Goal: Task Accomplishment & Management: Use online tool/utility

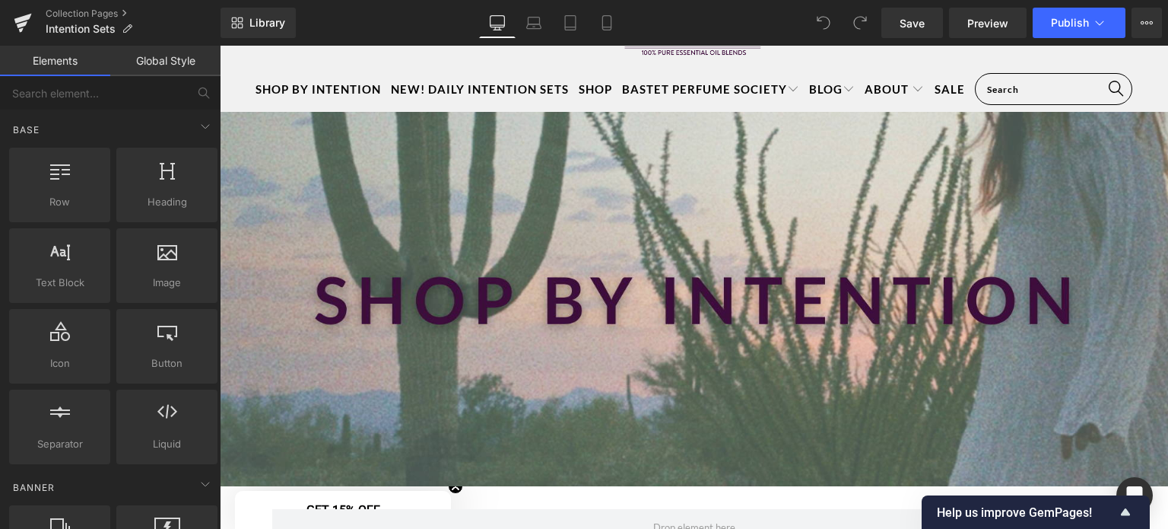
scroll to position [82, 0]
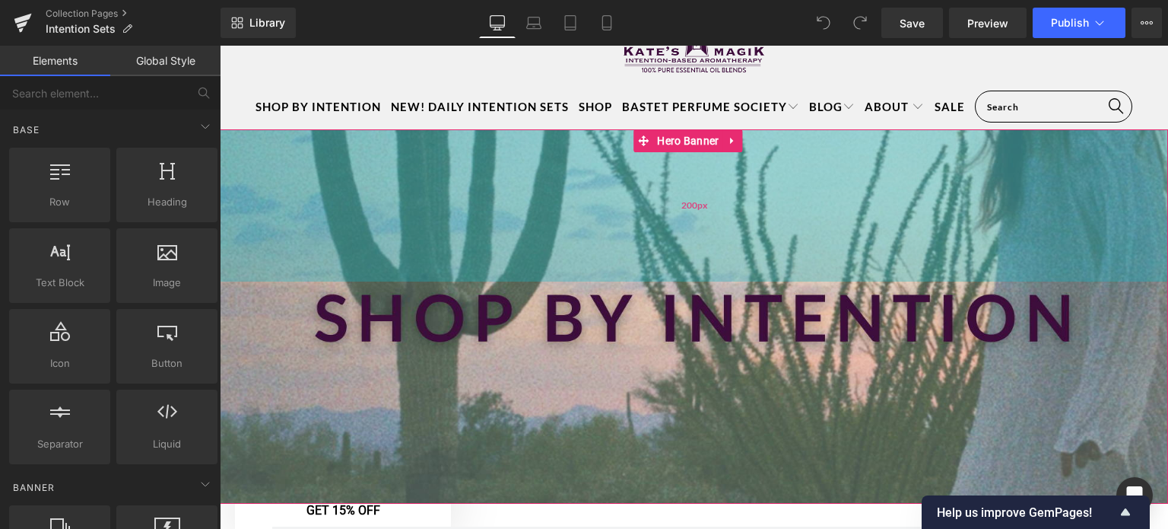
click at [637, 243] on div "200px" at bounding box center [694, 205] width 948 height 152
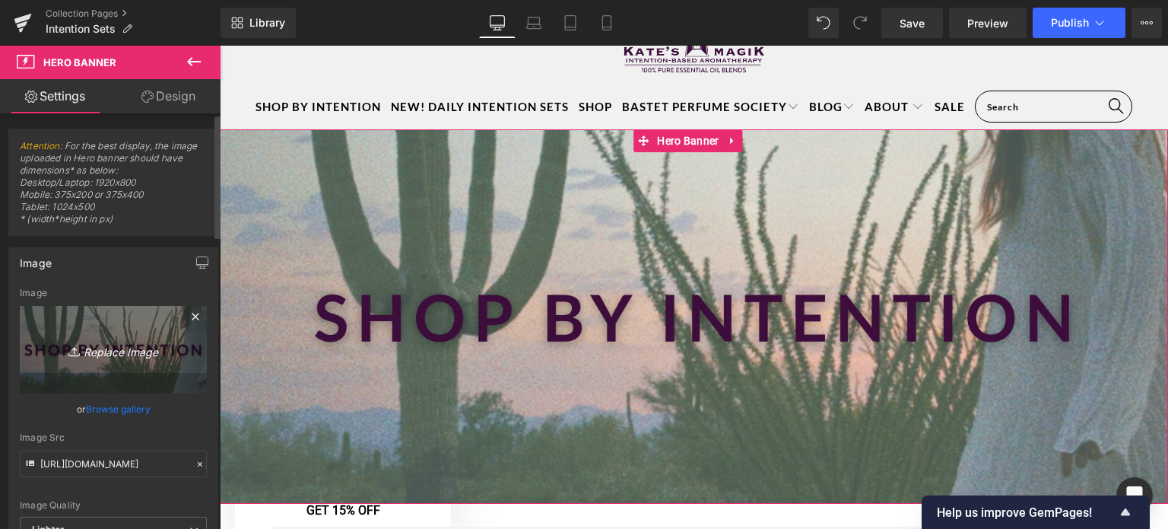
click at [101, 354] on icon "Replace Image" at bounding box center [113, 349] width 122 height 19
click at [113, 352] on icon "Replace Image" at bounding box center [113, 349] width 122 height 19
type input "C:\fakepath\Web Banner Home Page (3).png"
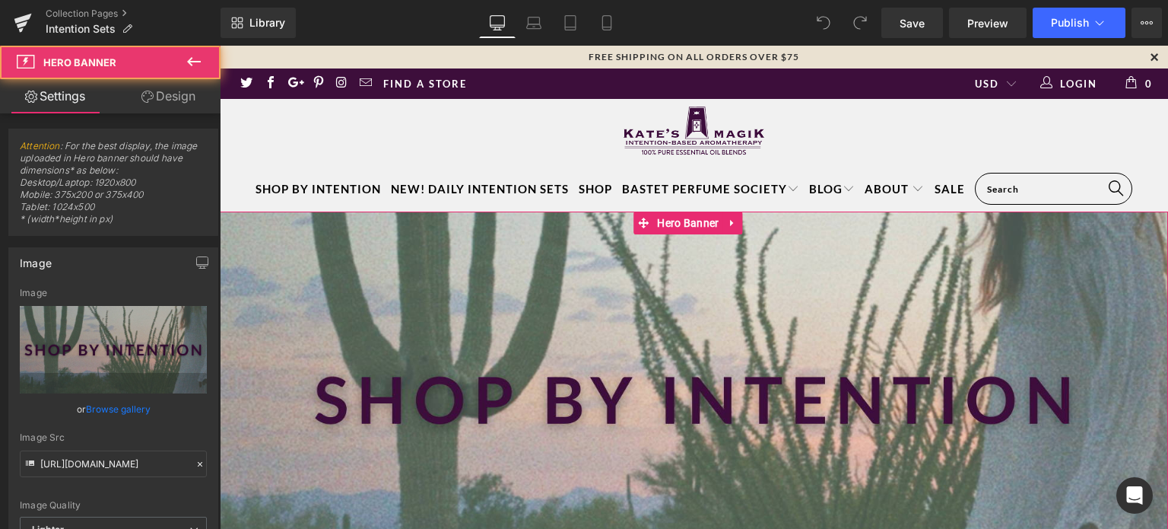
click at [411, 353] on div at bounding box center [694, 398] width 948 height 374
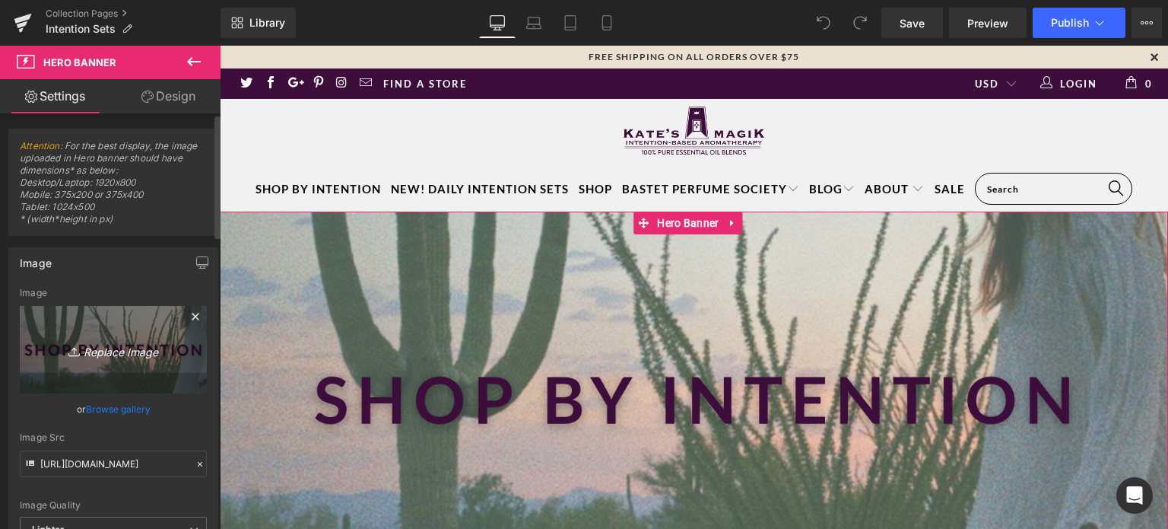
click at [97, 349] on icon "Replace Image" at bounding box center [113, 349] width 122 height 19
type input "C:\fakepath\Web Banner Home Page (3).png"
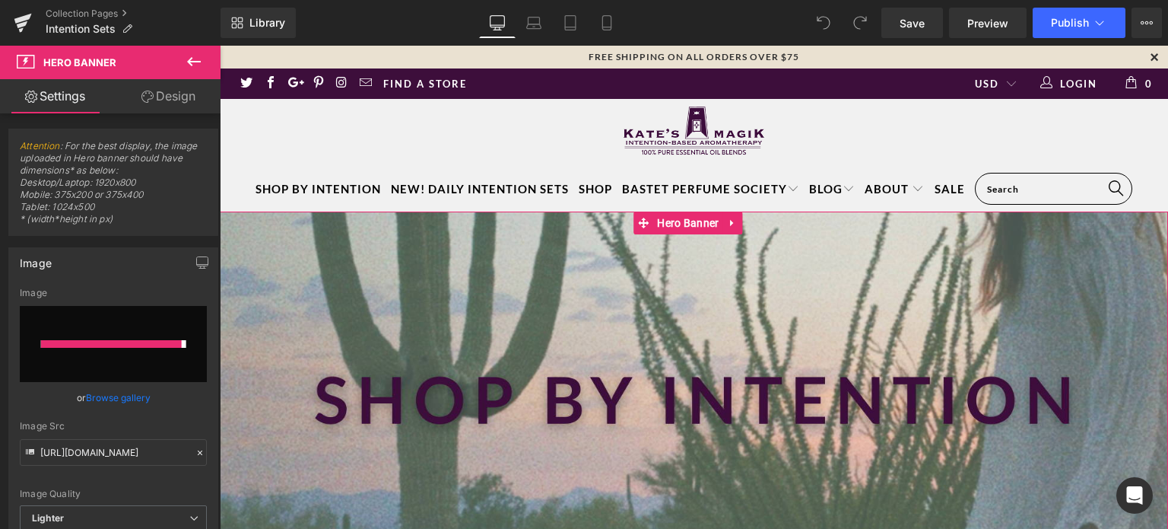
type input "https://ucarecdn.com/ef8c74cf-4f67-4c85-a540-bb53b37b786d/-/format/auto/-/previ…"
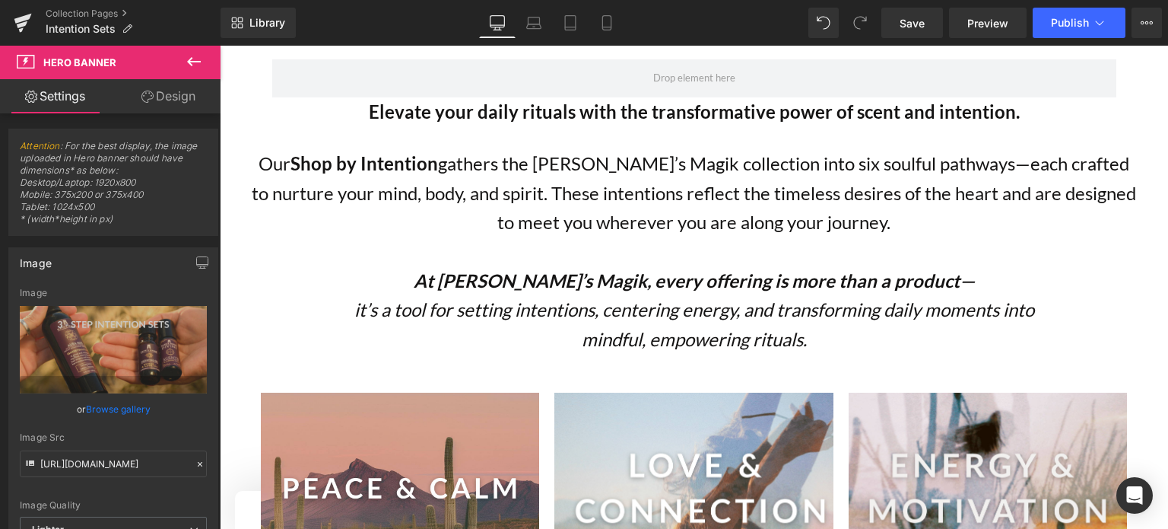
scroll to position [541, 0]
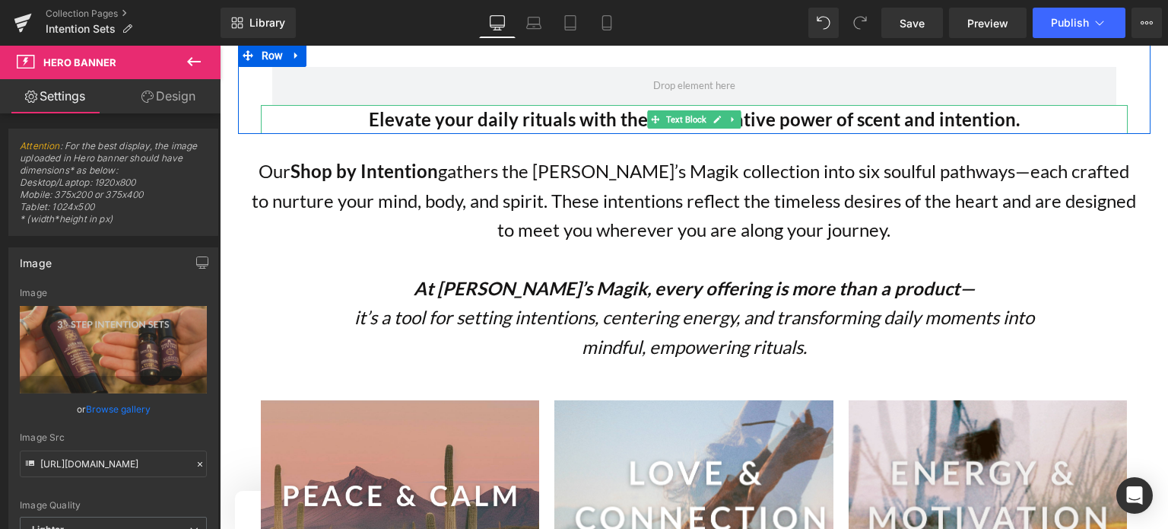
click at [843, 121] on strong "Elevate your daily rituals with the transformative power of scent and intention." at bounding box center [694, 119] width 651 height 22
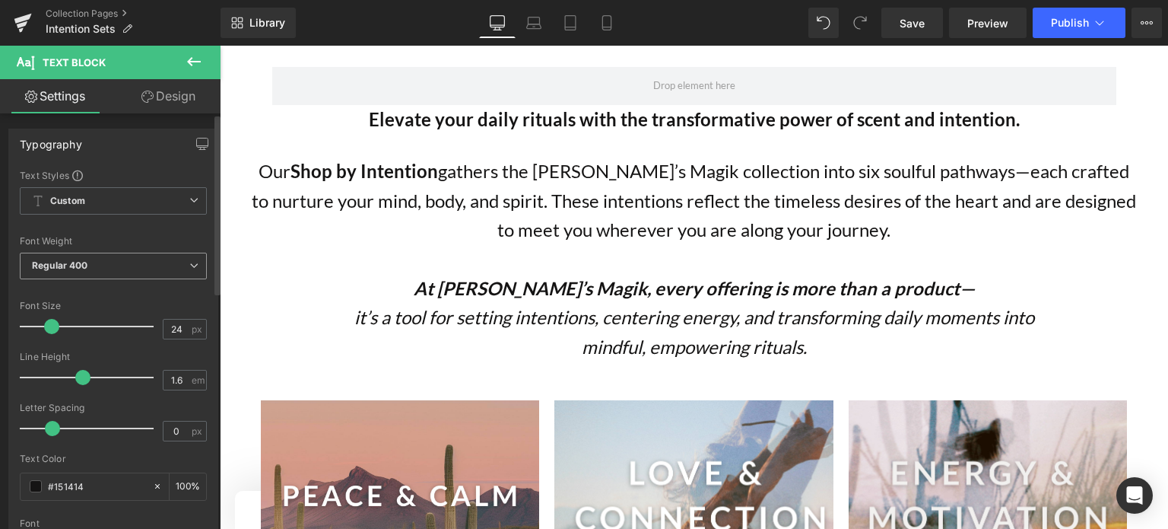
click at [189, 265] on icon at bounding box center [193, 265] width 9 height 9
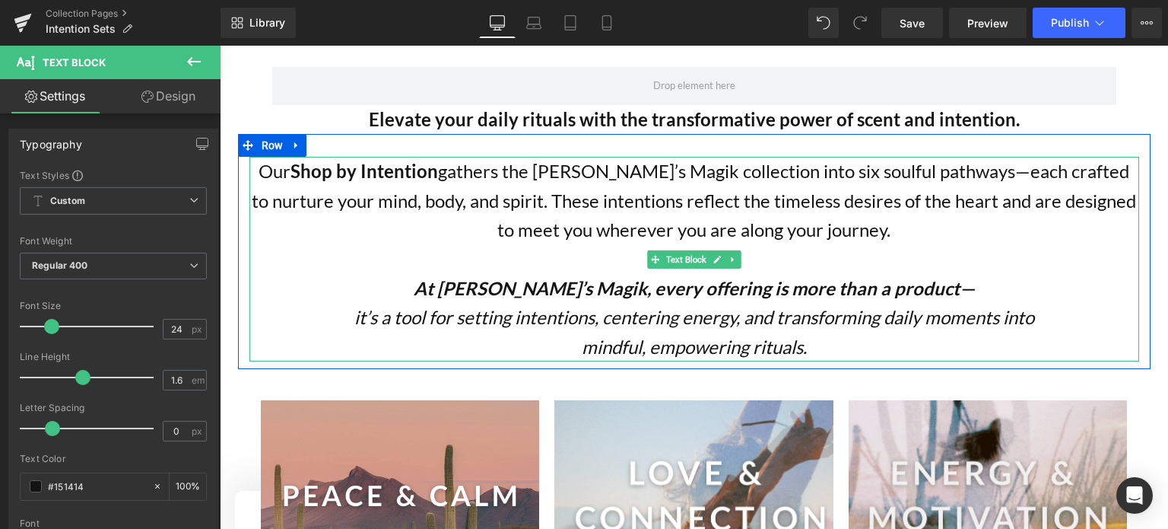
click at [518, 176] on p "Our Shop by Intention gathers the Kate’s Magik collection into six soulful path…" at bounding box center [694, 200] width 890 height 87
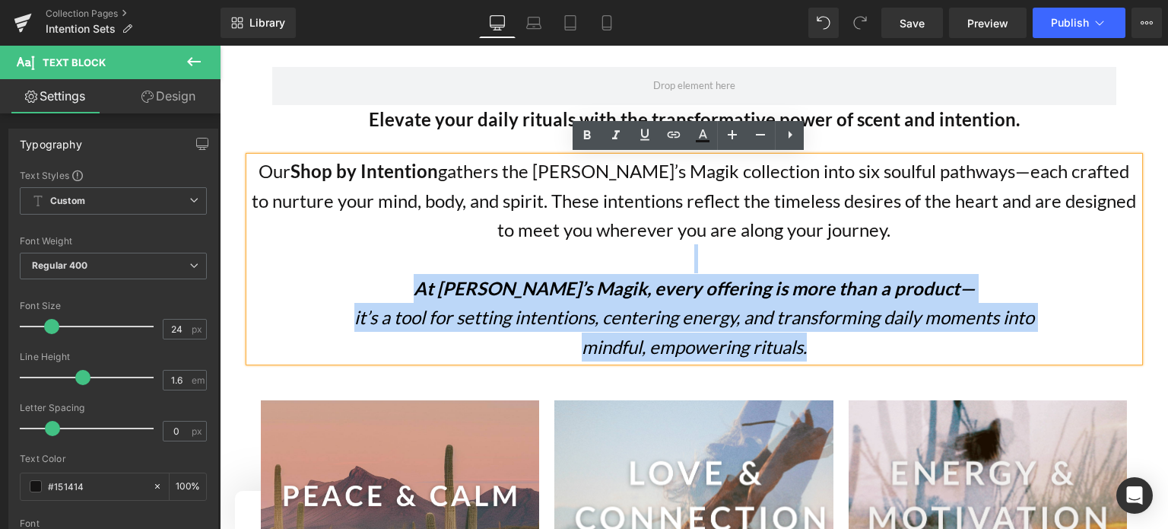
drag, startPoint x: 812, startPoint y: 343, endPoint x: 613, endPoint y: 251, distance: 219.5
click at [613, 251] on div "Our Shop by Intention gathers the Kate’s Magik collection into six soulful path…" at bounding box center [694, 259] width 890 height 205
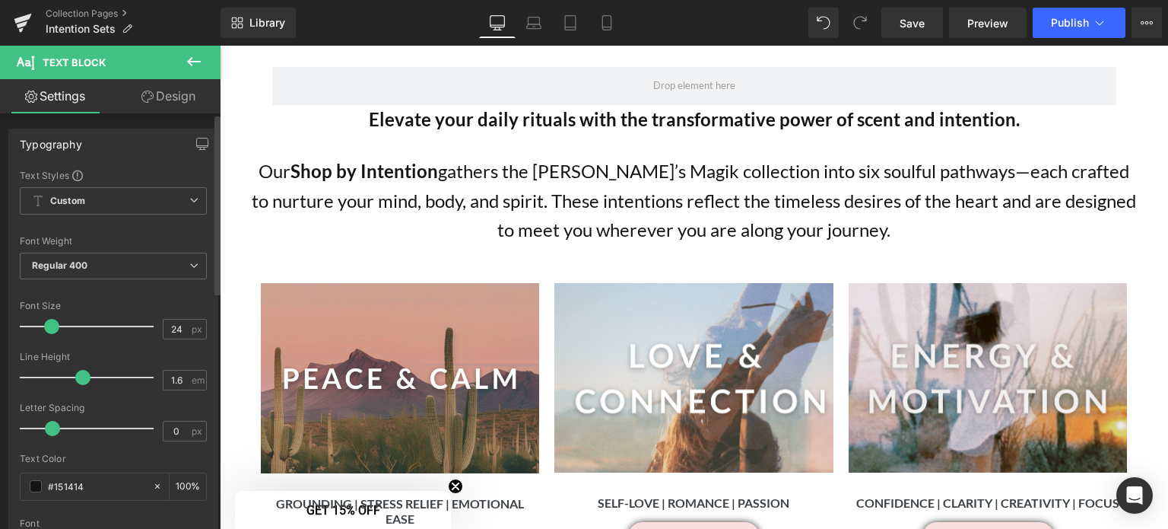
click at [47, 326] on span at bounding box center [51, 326] width 15 height 15
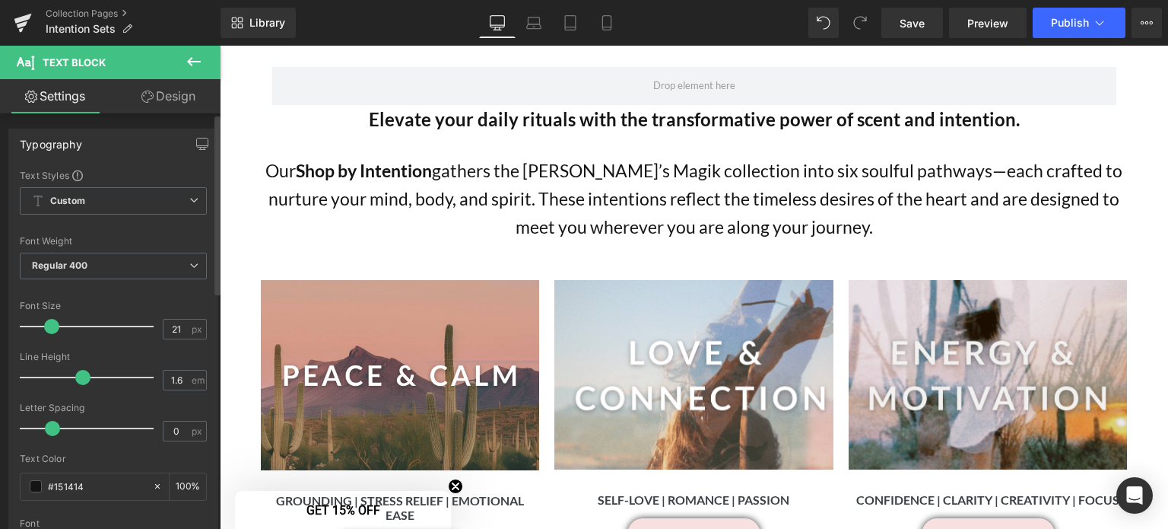
type input "20"
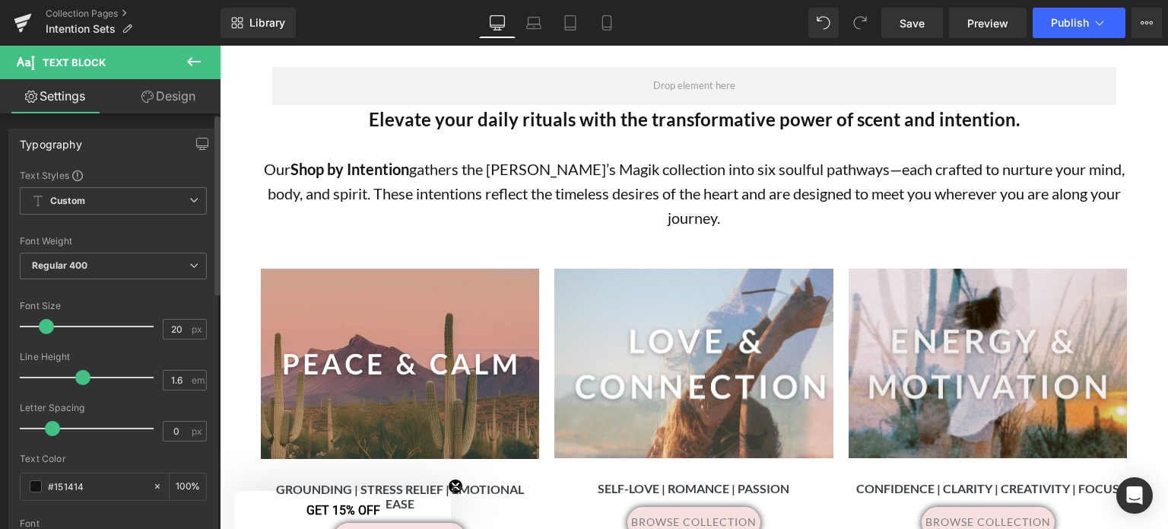
click at [42, 326] on span at bounding box center [46, 326] width 15 height 15
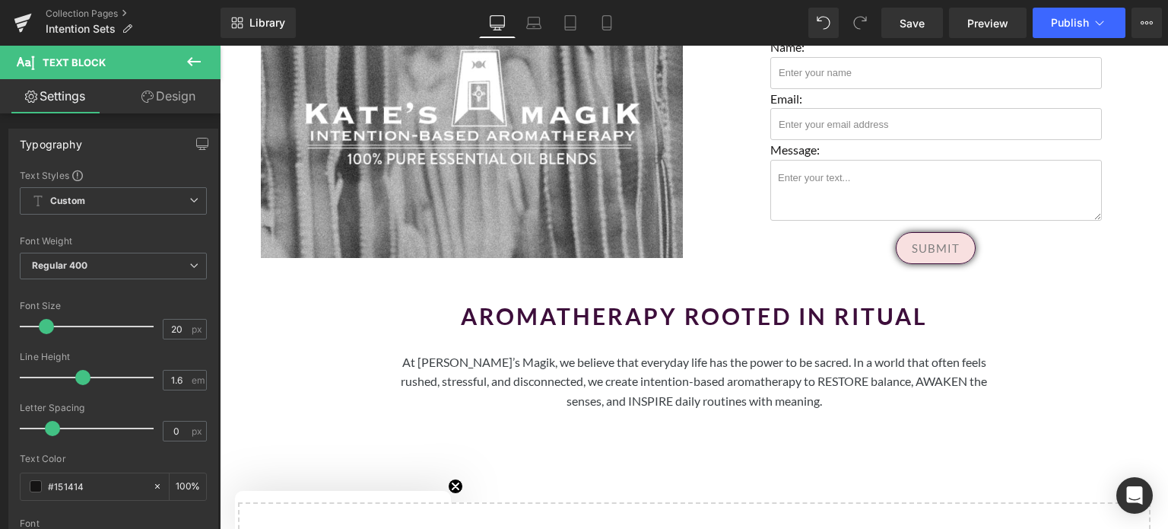
scroll to position [1515, 0]
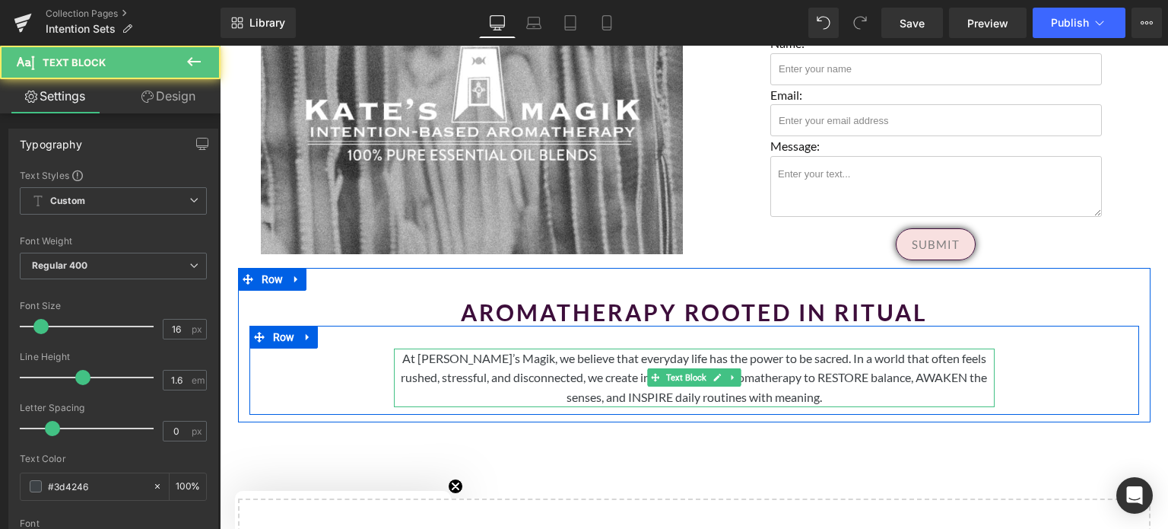
click at [791, 361] on p "At [PERSON_NAME]’s Magik, we believe that everyday life has the power to be sac…" at bounding box center [694, 377] width 601 height 59
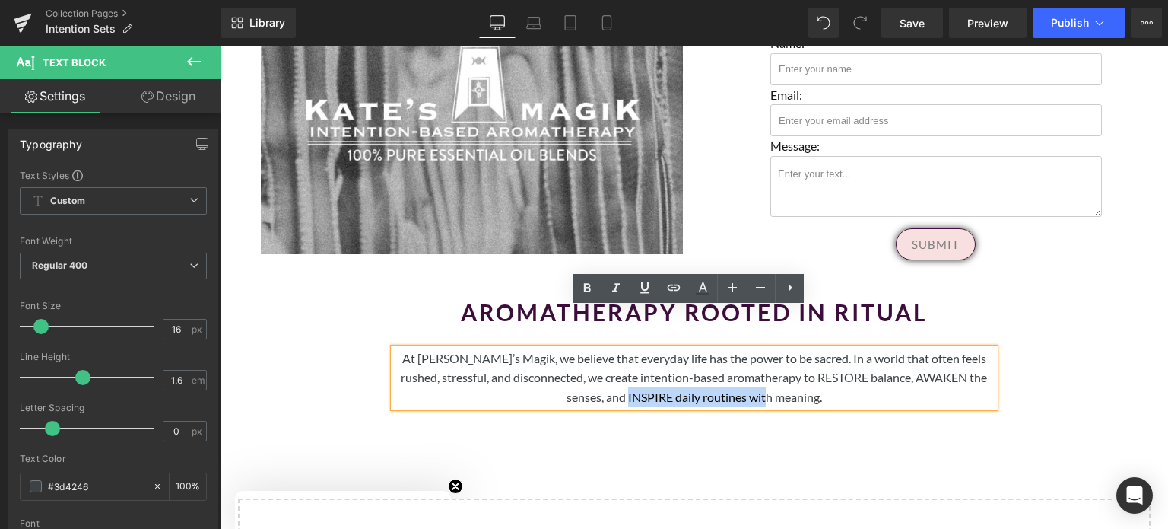
drag, startPoint x: 794, startPoint y: 358, endPoint x: 649, endPoint y: 362, distance: 144.5
click at [649, 362] on p "At [PERSON_NAME]’s Magik, we believe that everyday life has the power to be sac…" at bounding box center [694, 377] width 601 height 59
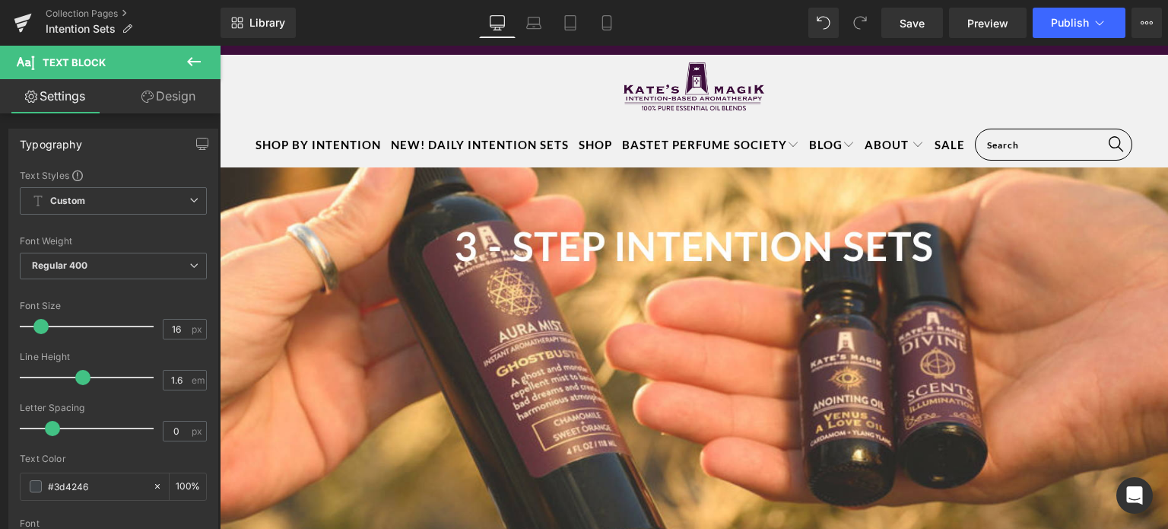
scroll to position [0, 0]
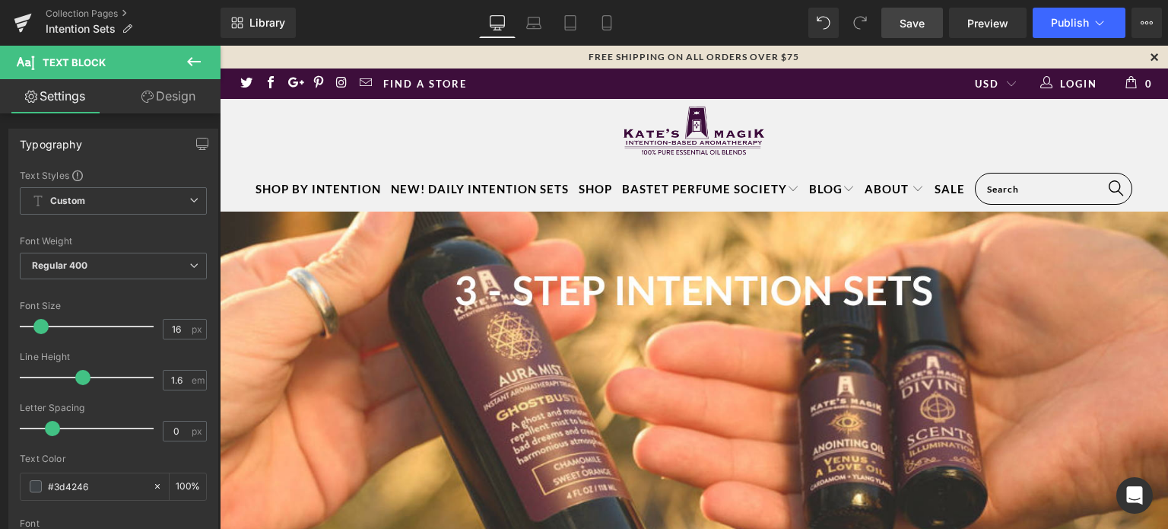
click at [918, 17] on span "Save" at bounding box center [912, 23] width 25 height 16
click at [608, 15] on icon at bounding box center [606, 22] width 15 height 15
type input "100"
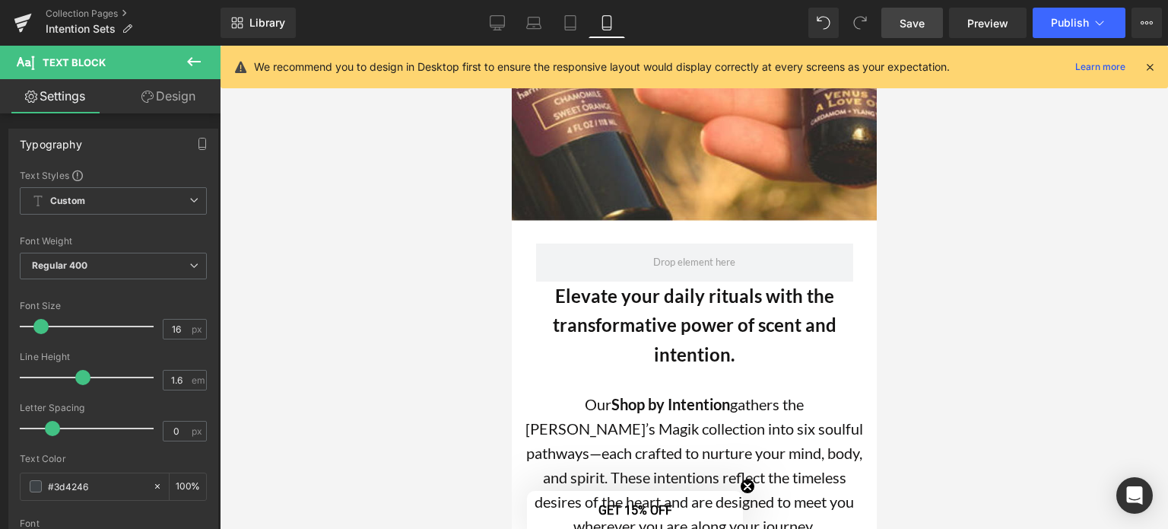
scroll to position [186, 0]
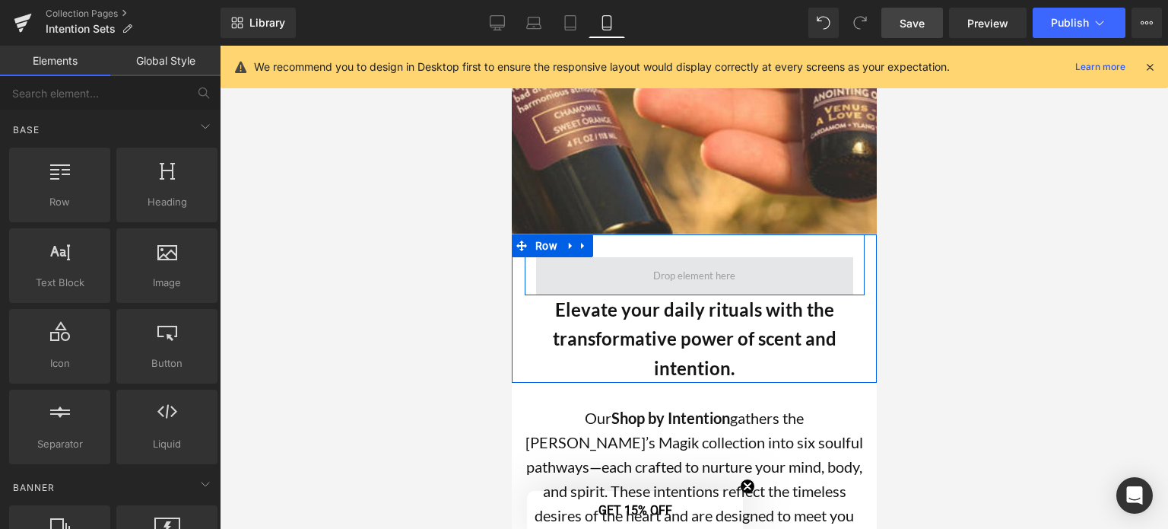
click at [704, 276] on span at bounding box center [693, 275] width 93 height 27
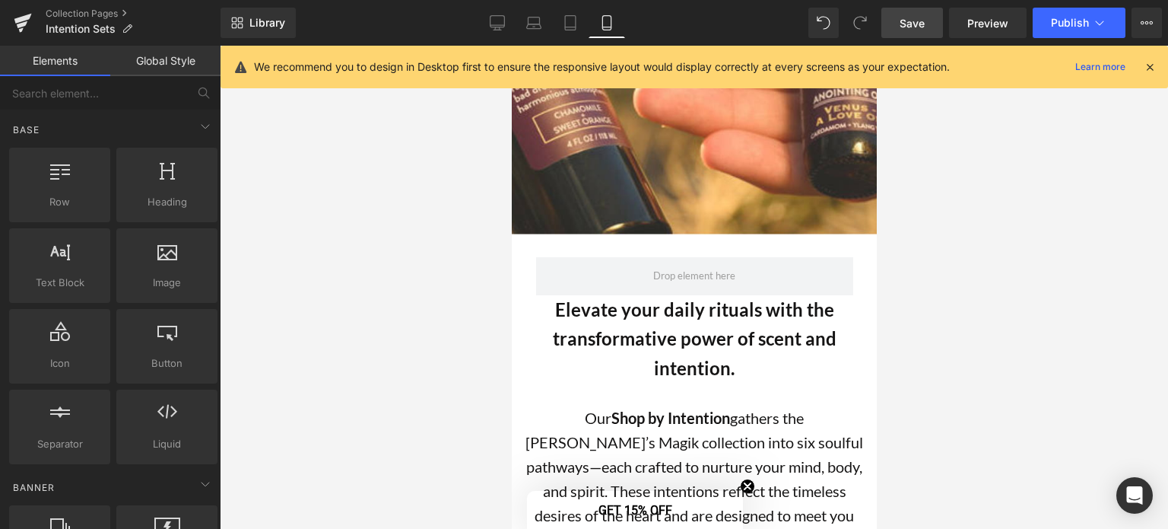
click at [1023, 203] on div at bounding box center [694, 287] width 948 height 483
click at [570, 13] on link "Tablet" at bounding box center [570, 23] width 37 height 30
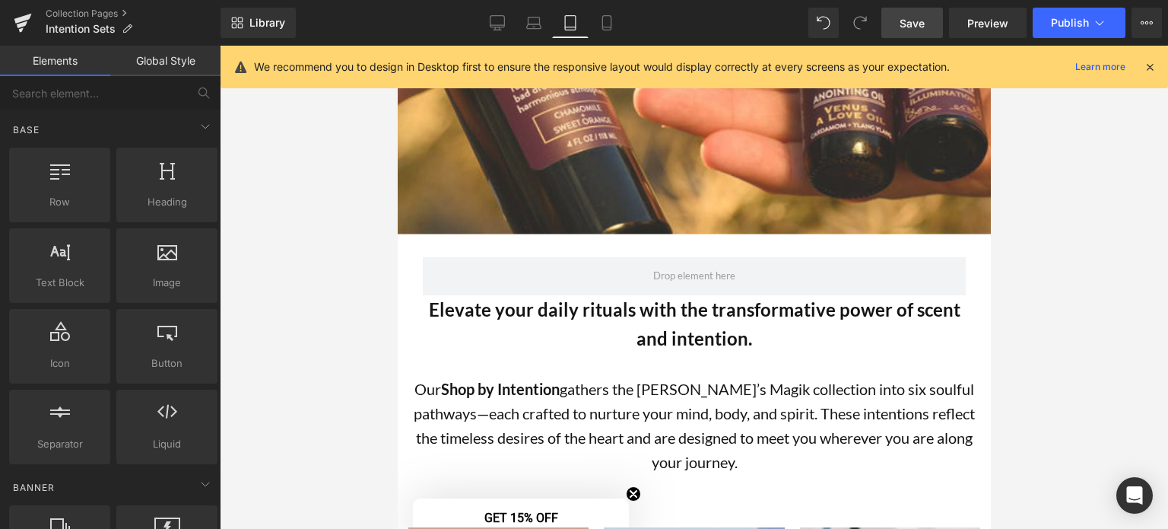
scroll to position [374, 0]
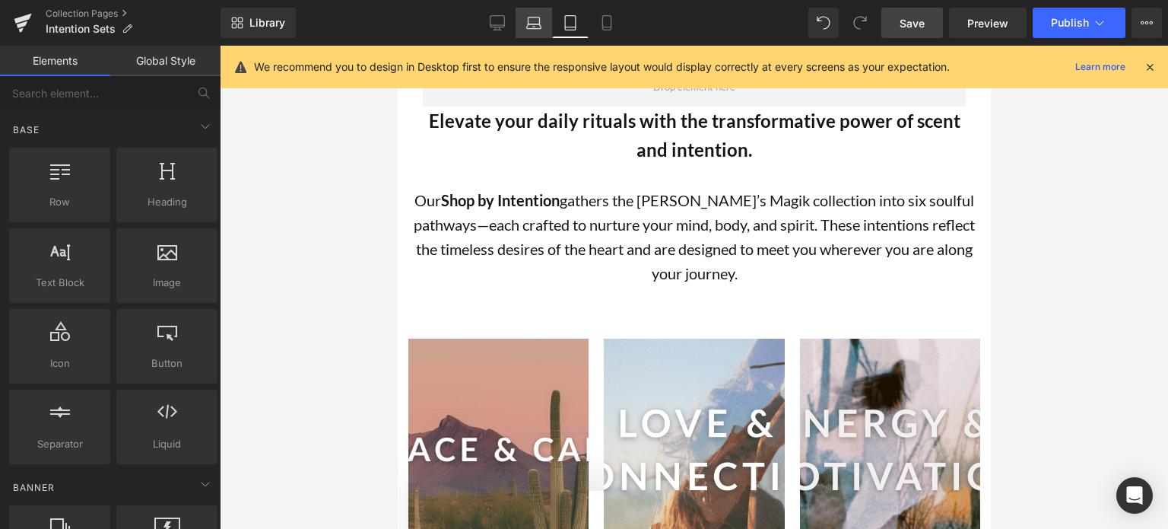
click at [530, 17] on icon at bounding box center [534, 20] width 11 height 7
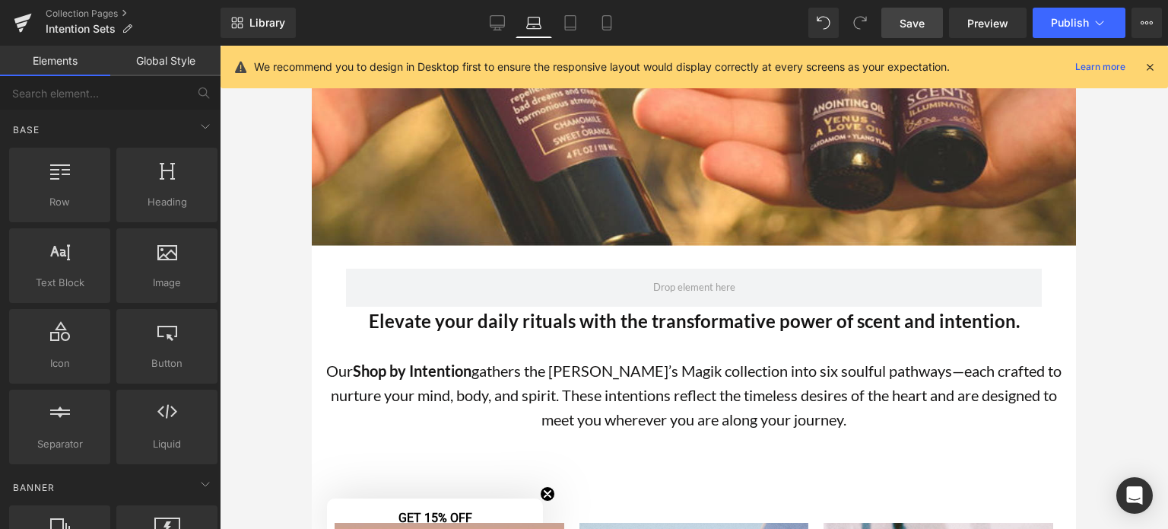
scroll to position [573, 0]
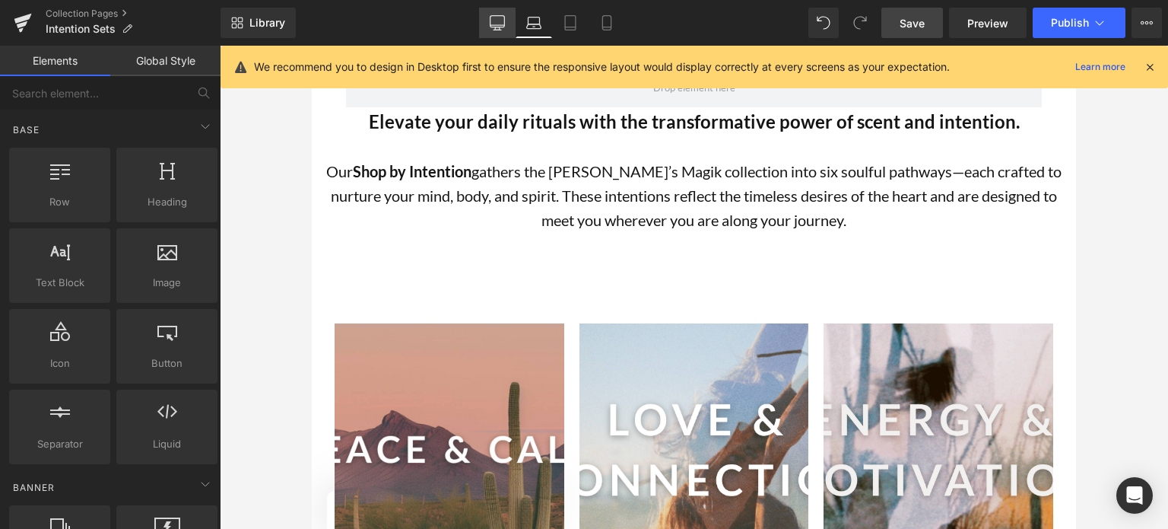
click at [484, 29] on link "Desktop" at bounding box center [497, 23] width 37 height 30
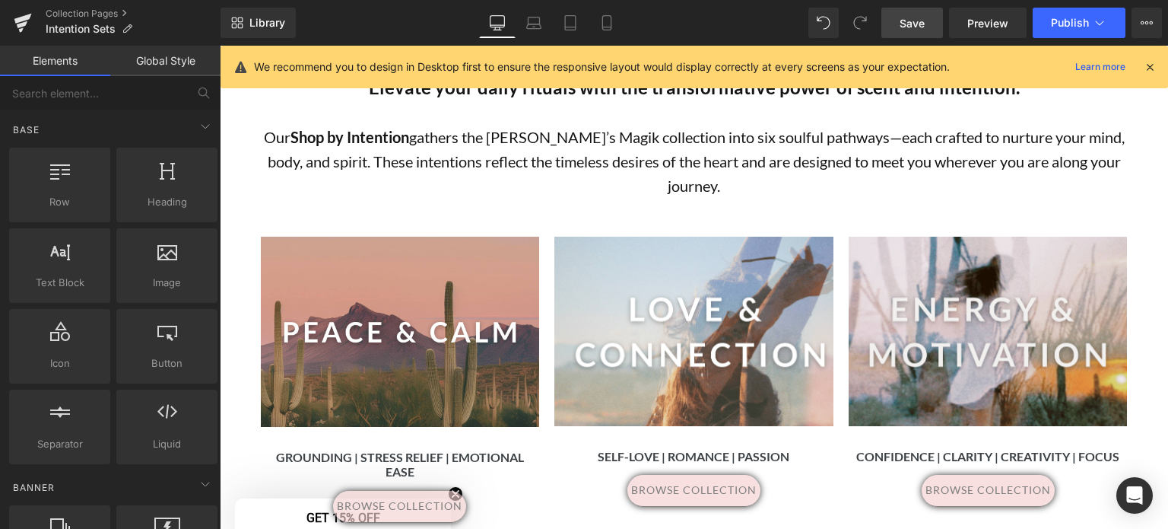
scroll to position [539, 0]
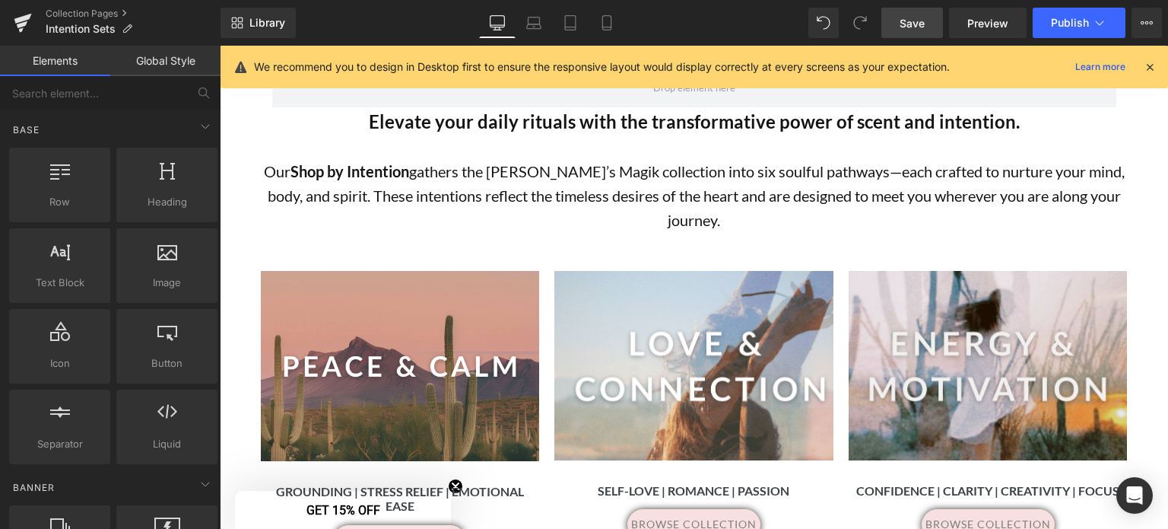
click at [919, 12] on link "Save" at bounding box center [912, 23] width 62 height 30
click at [1100, 17] on icon at bounding box center [1099, 22] width 15 height 15
click at [1149, 21] on icon at bounding box center [1147, 23] width 12 height 12
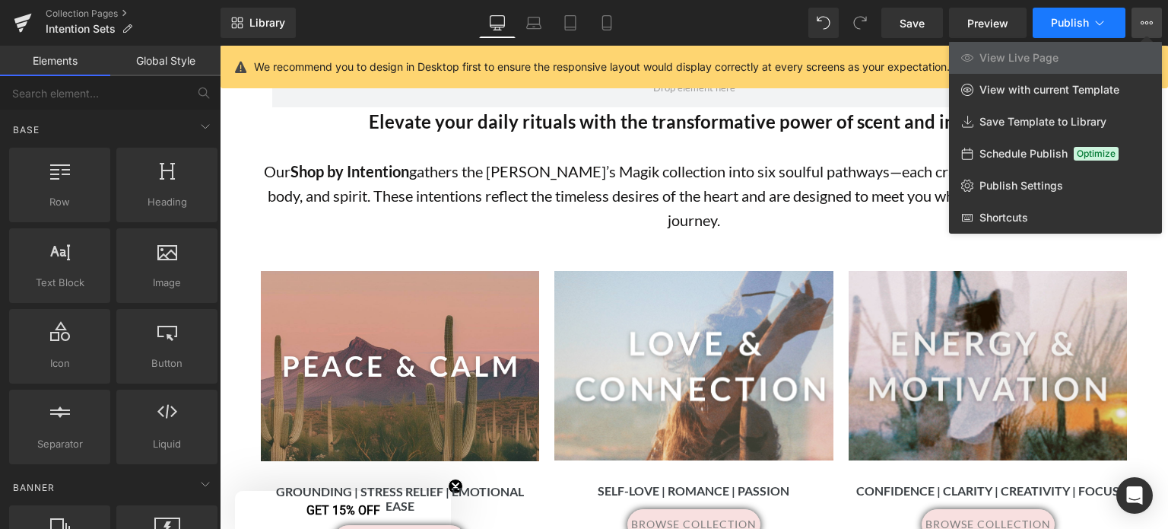
click at [1063, 25] on span "Publish" at bounding box center [1070, 23] width 38 height 12
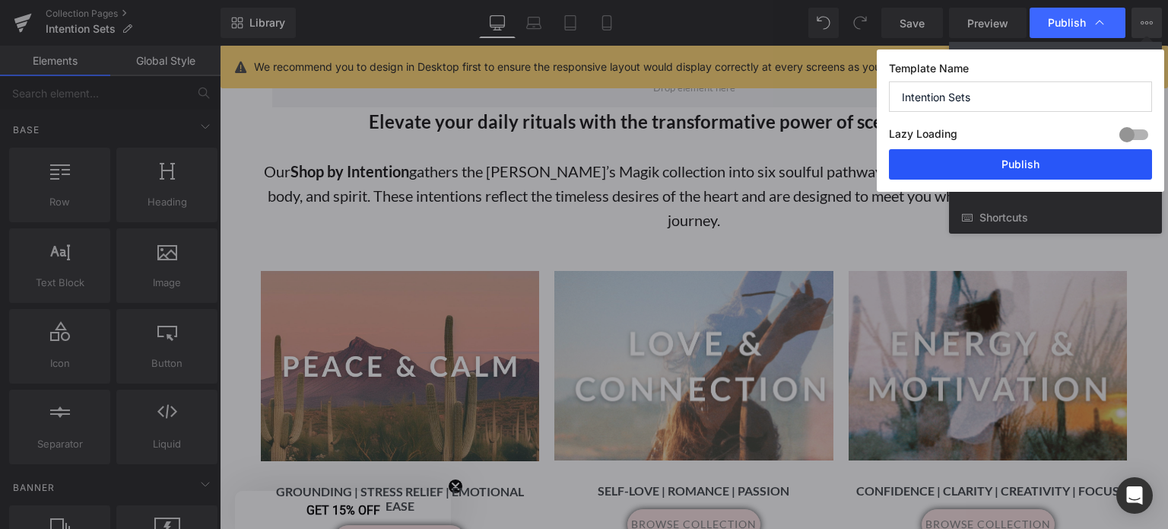
click at [1049, 164] on button "Publish" at bounding box center [1020, 164] width 263 height 30
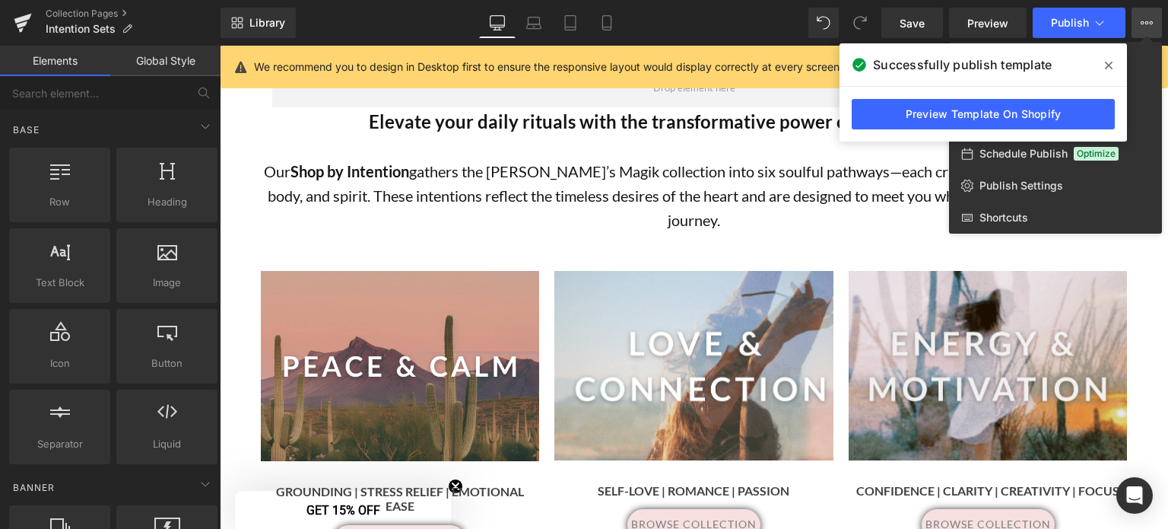
click at [691, 21] on div "Library Desktop Desktop Laptop Tablet Mobile Save Preview Publish Scheduled Vie…" at bounding box center [695, 23] width 948 height 30
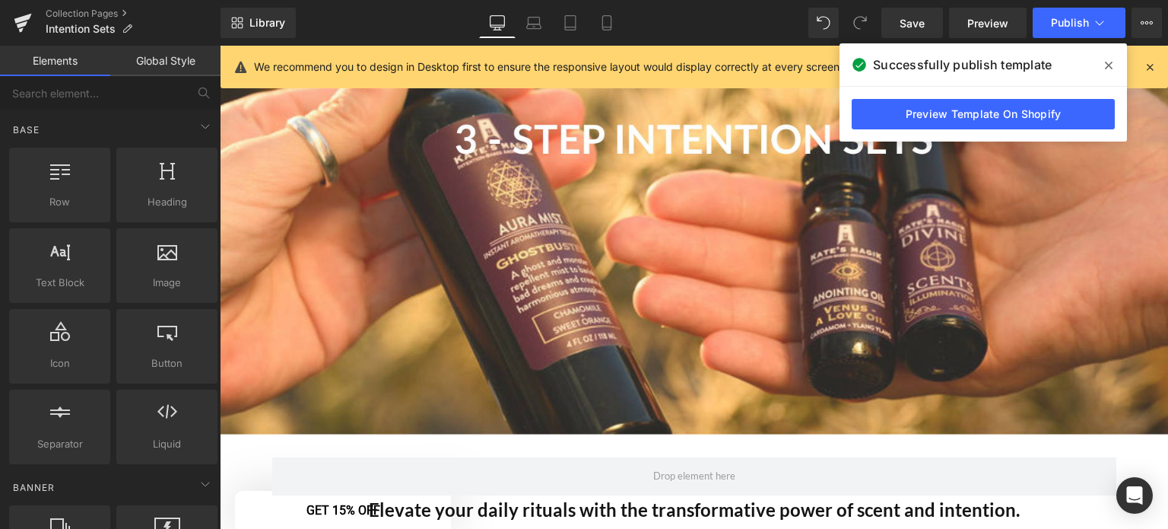
scroll to position [94, 0]
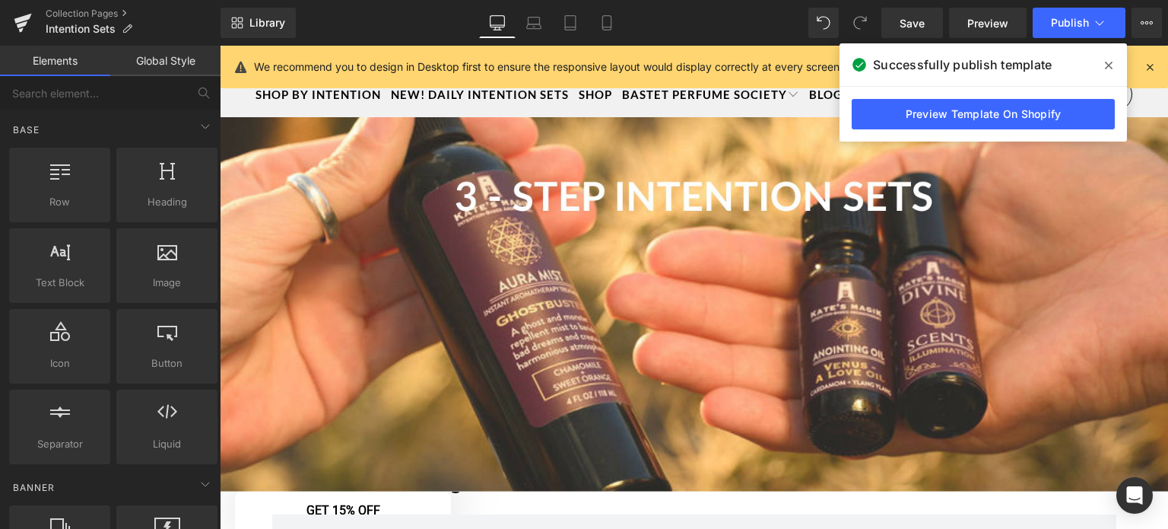
click at [1107, 63] on icon at bounding box center [1109, 66] width 8 height 8
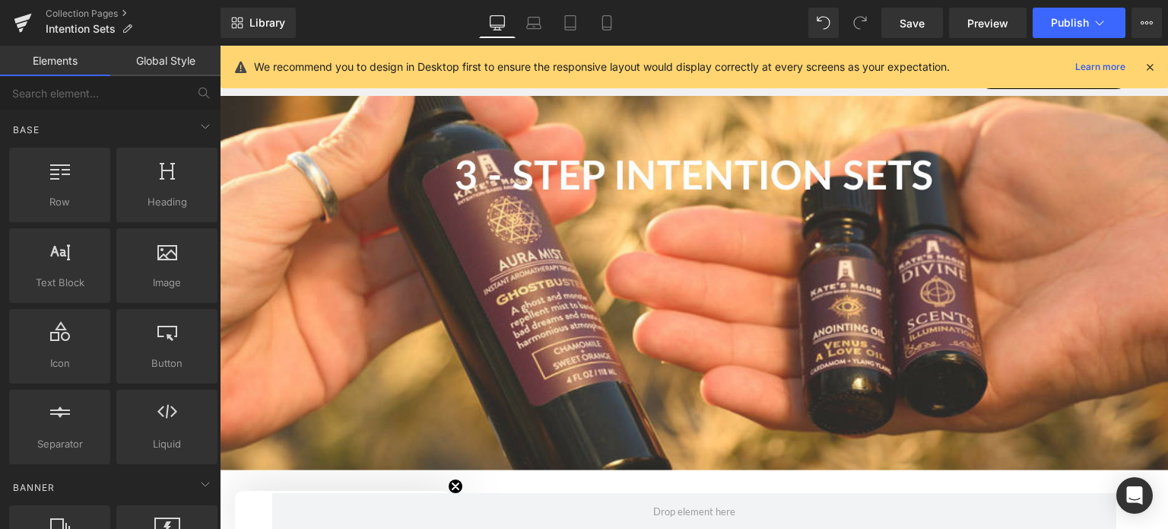
scroll to position [119, 0]
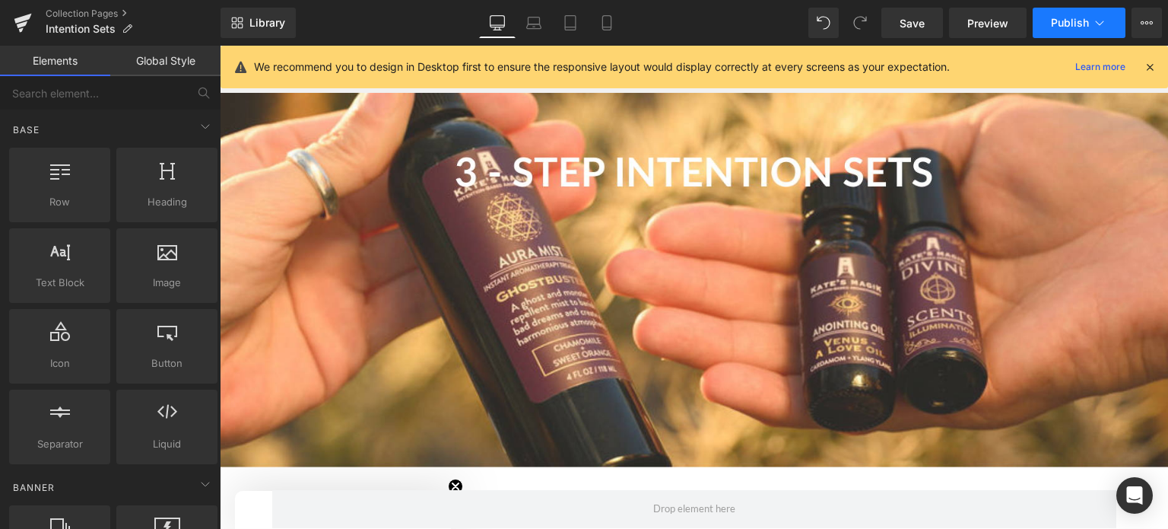
click at [1103, 24] on icon at bounding box center [1099, 22] width 15 height 15
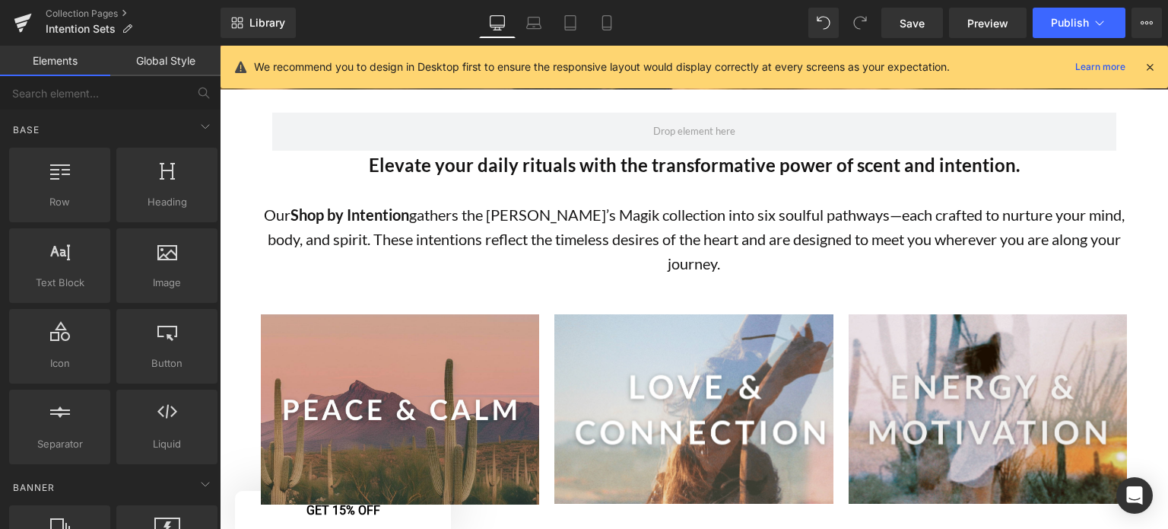
scroll to position [502, 0]
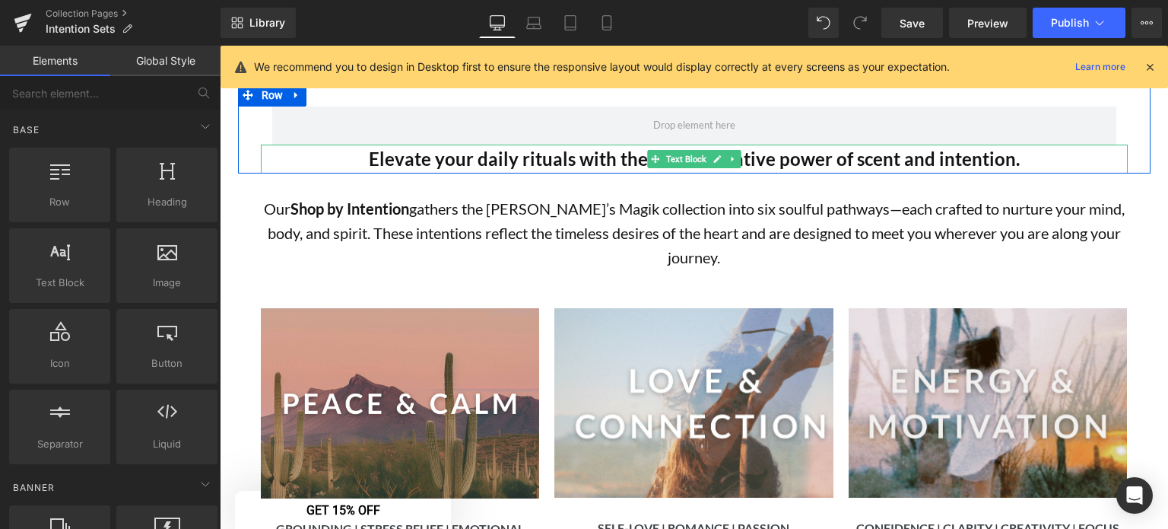
click at [620, 164] on strong "Elevate your daily rituals with the transformative power of scent and intention." at bounding box center [694, 159] width 651 height 22
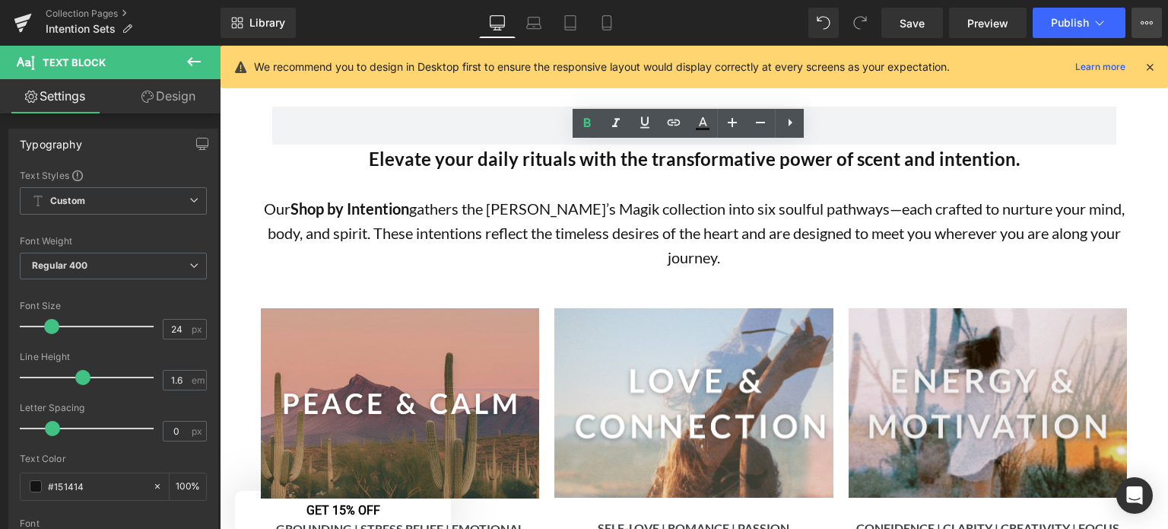
click at [1156, 17] on button "View Live Page View with current Template Save Template to Library Schedule Pub…" at bounding box center [1147, 23] width 30 height 30
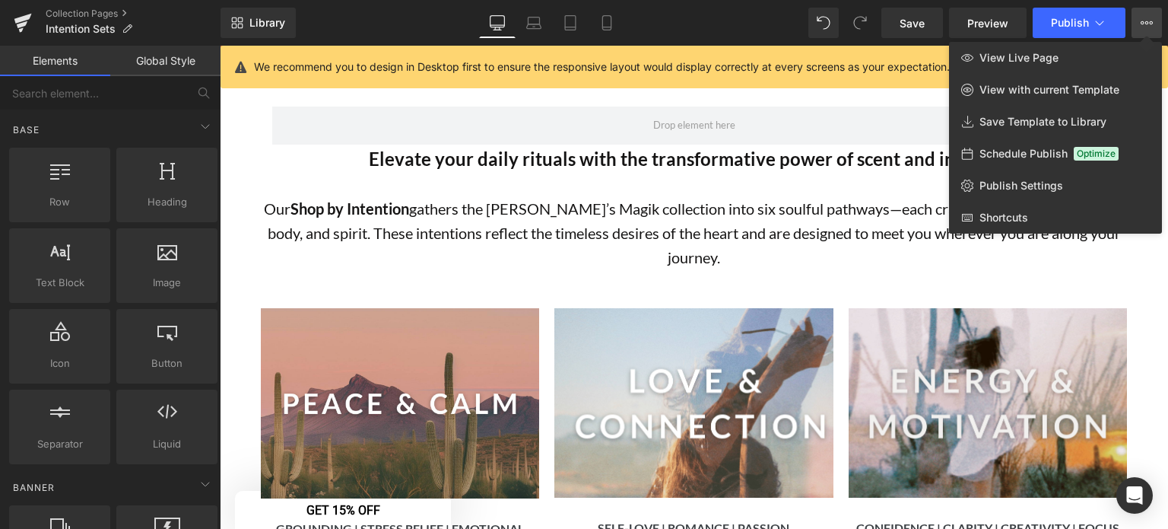
click at [647, 162] on div at bounding box center [694, 287] width 948 height 483
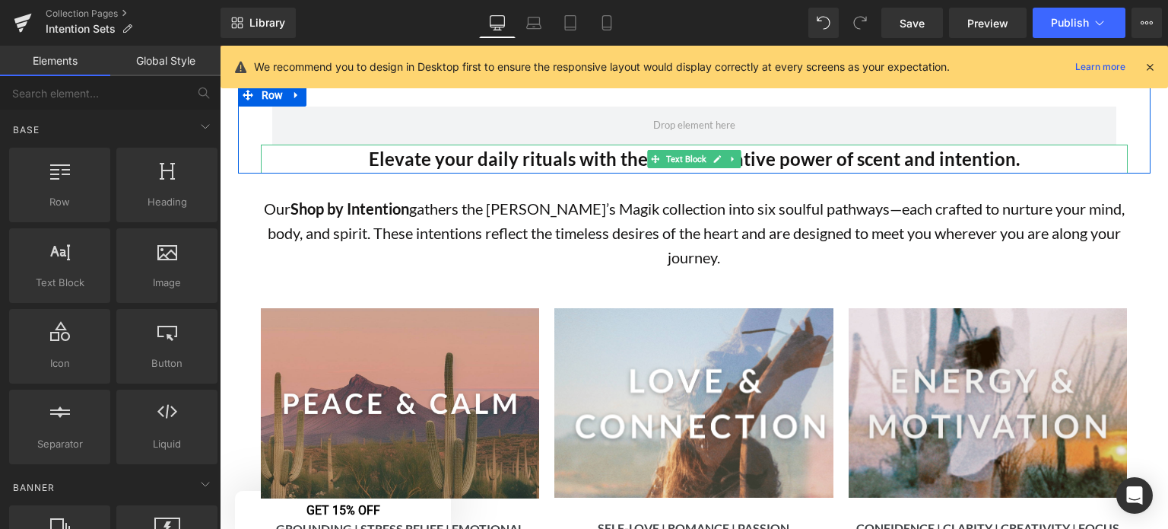
click at [1031, 156] on p "Elevate your daily rituals with the transformative power of scent and intention." at bounding box center [694, 158] width 867 height 29
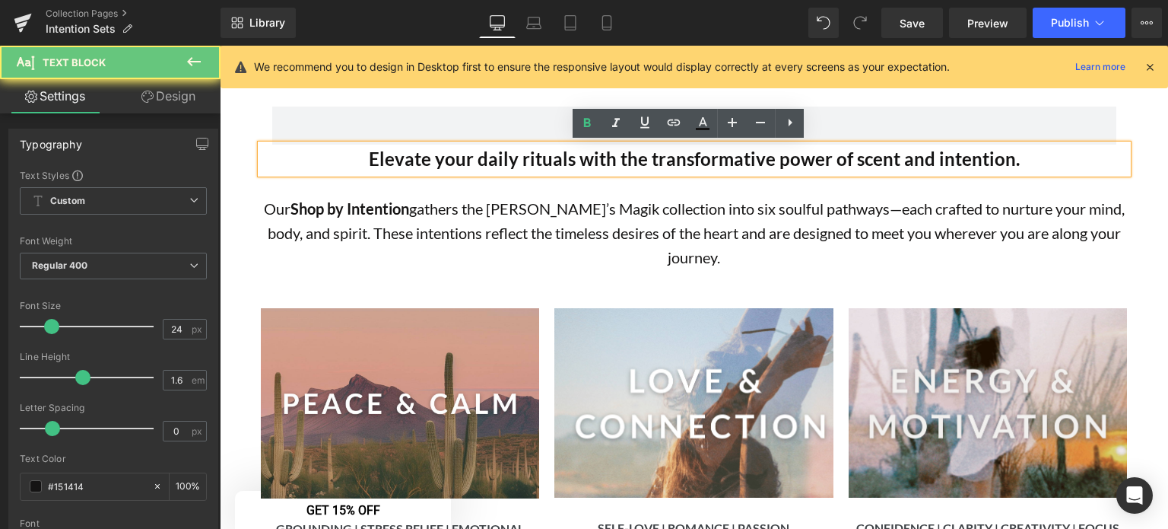
click at [1031, 156] on p "Elevate your daily rituals with the transformative power of scent and intention." at bounding box center [694, 158] width 867 height 29
click at [968, 160] on strong "Elevate your daily rituals with the transformative power of scent and intention." at bounding box center [694, 159] width 651 height 22
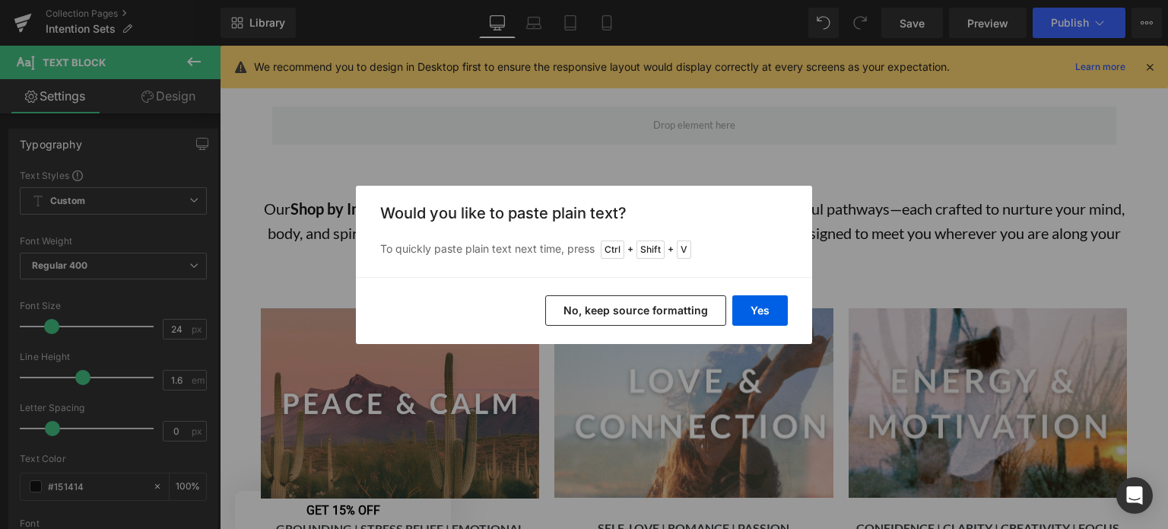
click at [655, 305] on button "No, keep source formatting" at bounding box center [635, 310] width 181 height 30
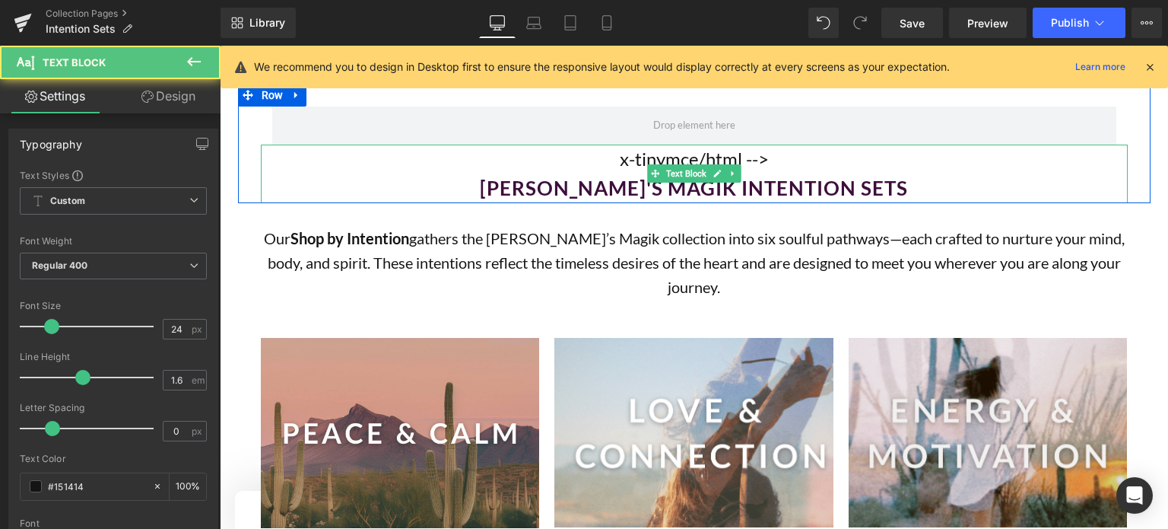
click at [770, 154] on div "x-tinymce/html --> Kate's Magik Intention Sets" at bounding box center [694, 173] width 867 height 59
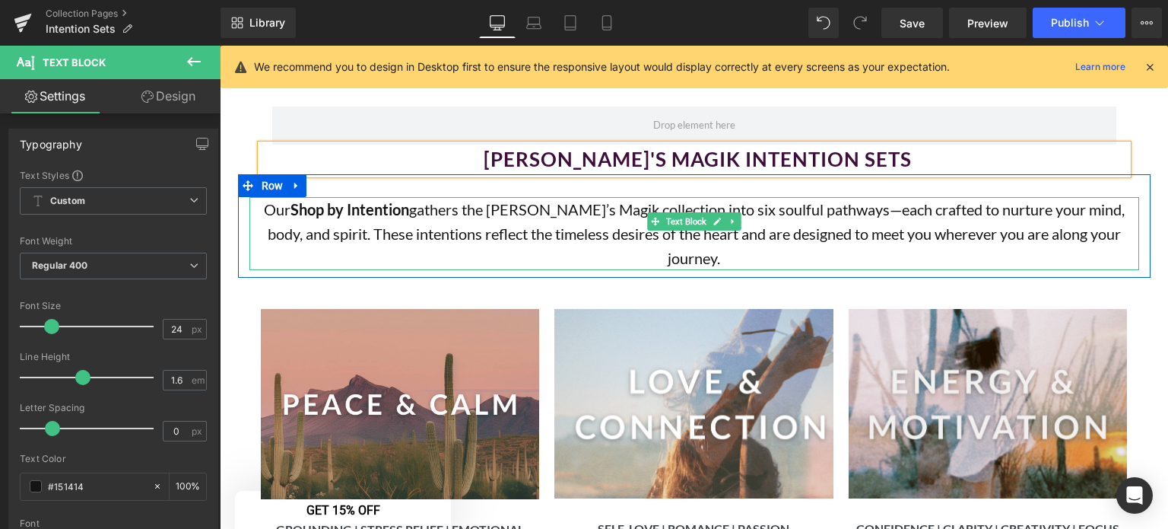
click at [944, 212] on p "Our Shop by Intention gathers the Kate’s Magik collection into six soulful path…" at bounding box center [694, 233] width 890 height 73
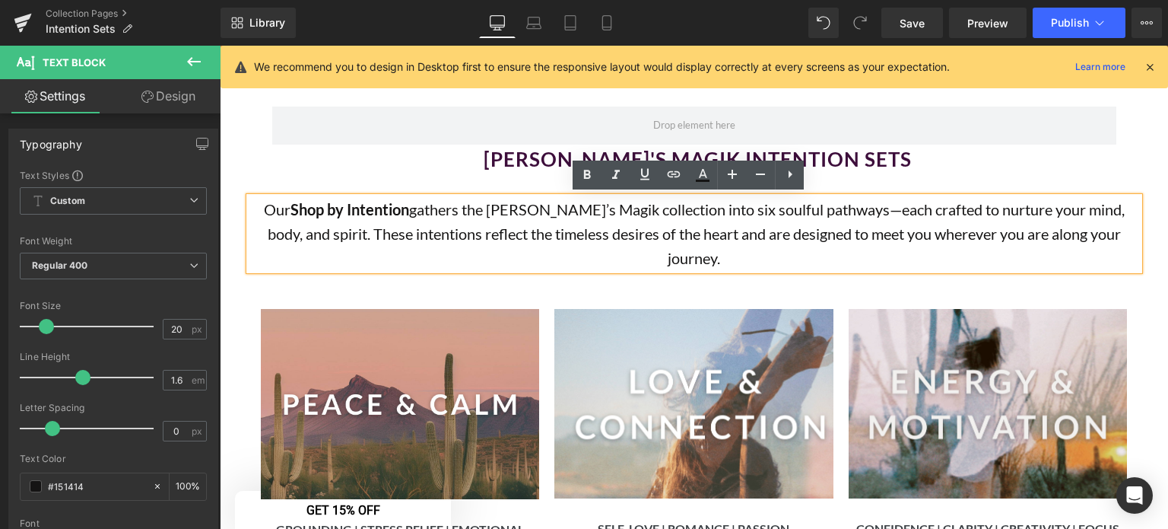
click at [669, 212] on p "Our Shop by Intention gathers the Kate’s Magik collection into six soulful path…" at bounding box center [694, 233] width 890 height 73
click at [1116, 237] on p "Our Shop by Intention gathers the Kate’s Magik collection into six soulful path…" at bounding box center [694, 233] width 890 height 73
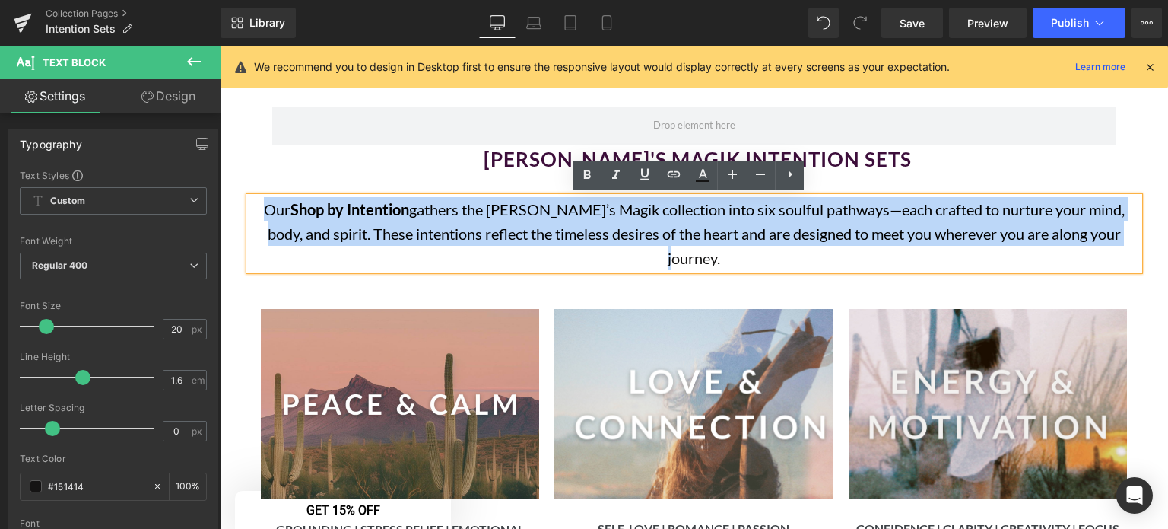
drag, startPoint x: 1116, startPoint y: 237, endPoint x: 251, endPoint y: 214, distance: 865.0
click at [251, 214] on p "Our Shop by Intention gathers the Kate’s Magik collection into six soulful path…" at bounding box center [694, 233] width 890 height 73
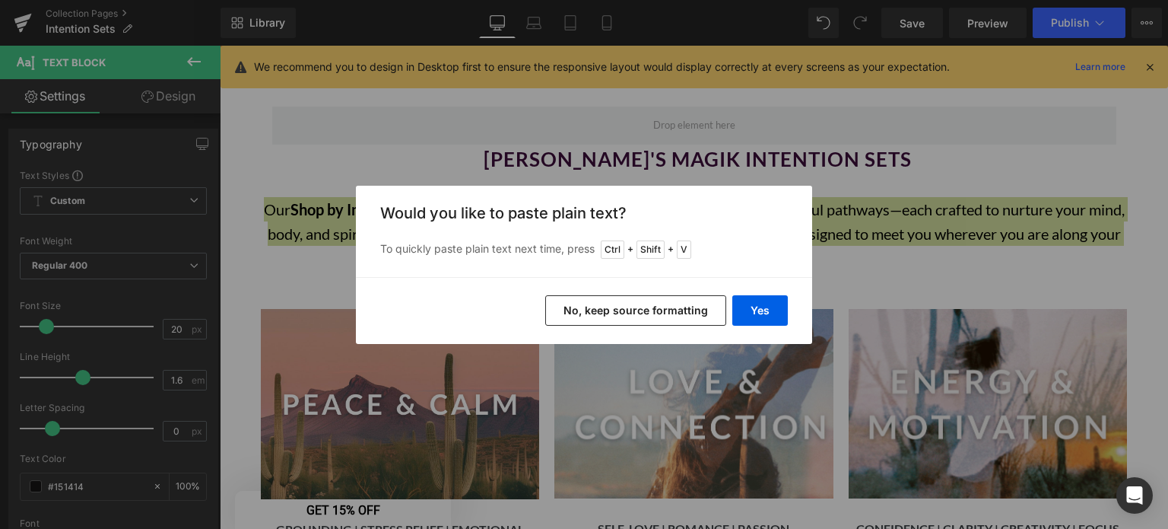
click at [662, 304] on button "No, keep source formatting" at bounding box center [635, 310] width 181 height 30
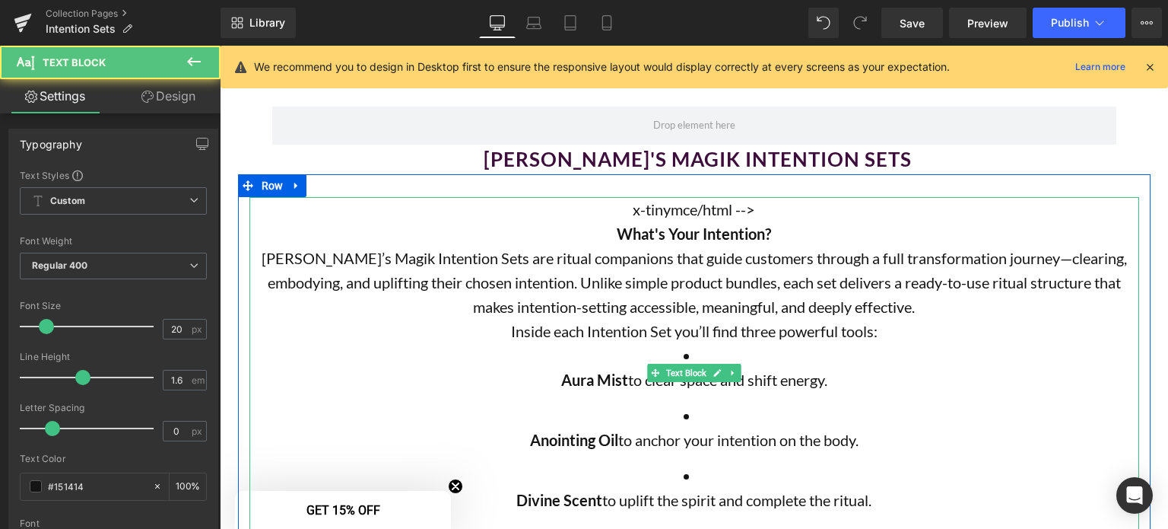
click at [771, 206] on div "x-tinymce/html --> What's Your Intention? Kate’s Magik Intention Sets are ritua…" at bounding box center [694, 372] width 890 height 351
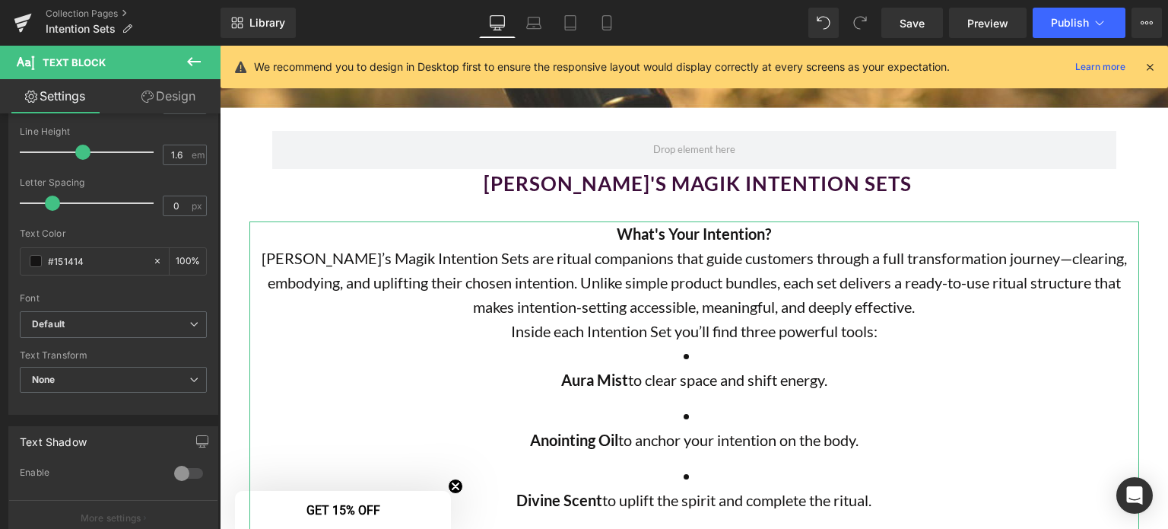
scroll to position [226, 0]
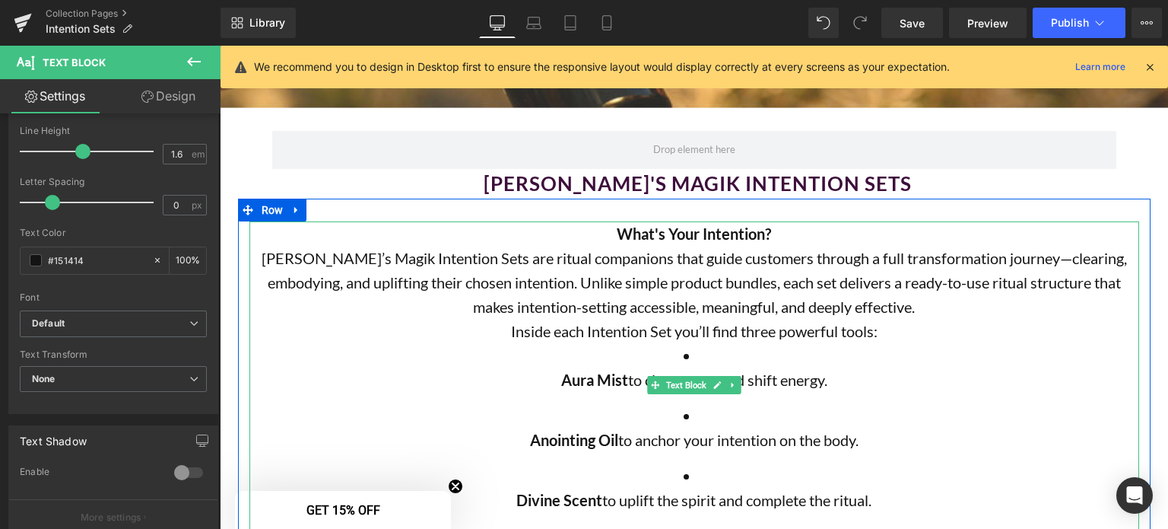
click at [577, 239] on p "What's Your Intention?" at bounding box center [694, 233] width 890 height 24
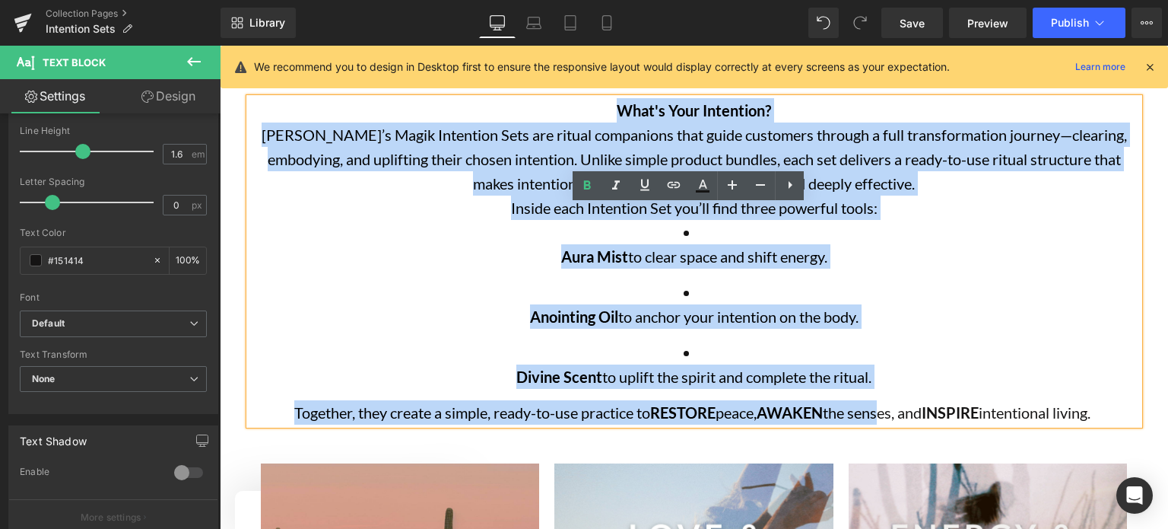
scroll to position [725, 0]
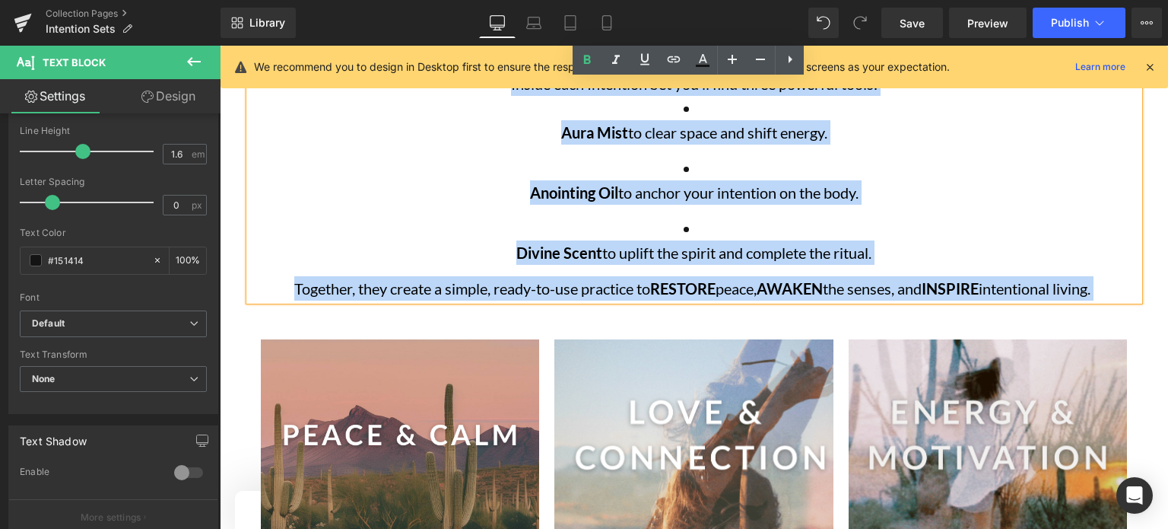
drag, startPoint x: 604, startPoint y: 225, endPoint x: 1109, endPoint y: 288, distance: 508.9
click at [1109, 288] on div "What's Your Intention? Kate’s Magik Intention Sets are ritual companions that g…" at bounding box center [694, 137] width 890 height 326
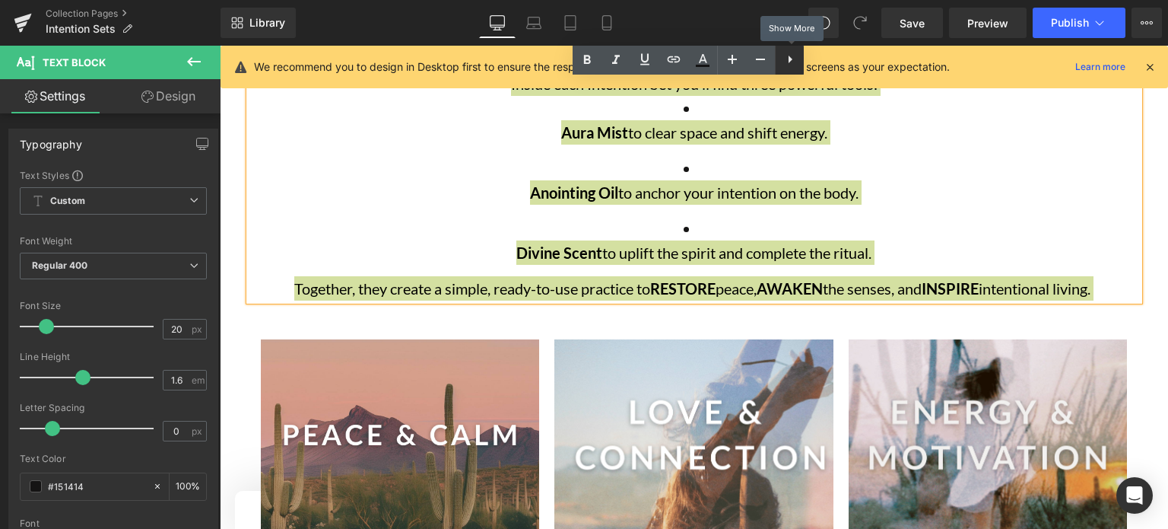
click at [788, 62] on icon at bounding box center [790, 59] width 18 height 18
click at [791, 60] on icon at bounding box center [789, 59] width 18 height 18
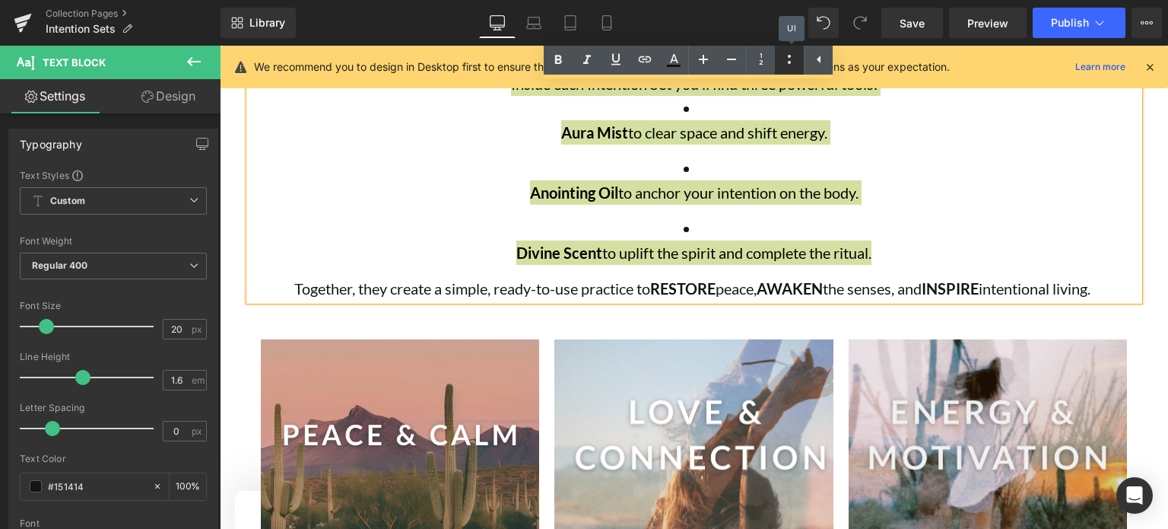
scroll to position [825, 0]
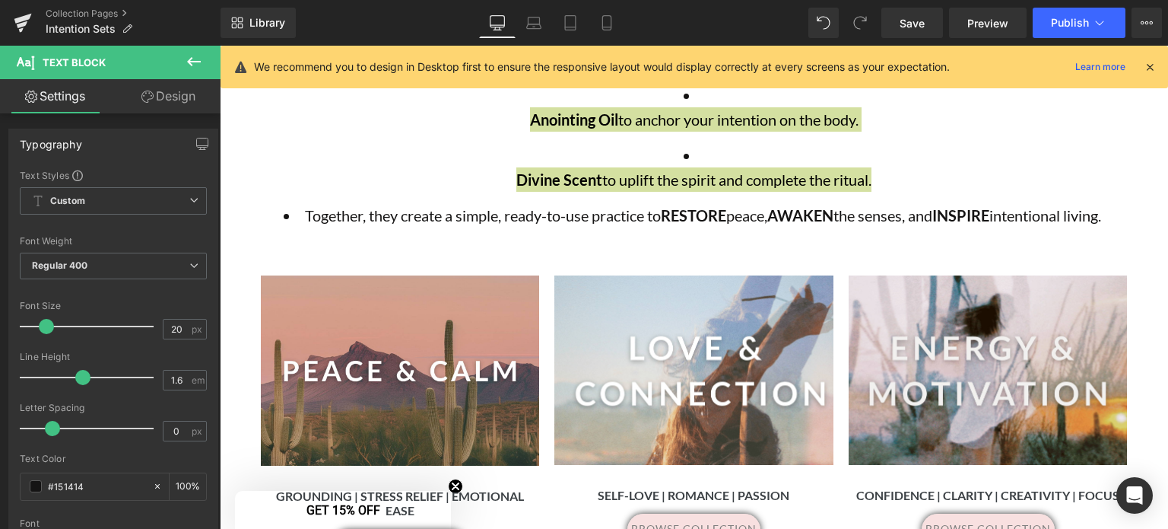
click at [176, 97] on link "Design" at bounding box center [168, 96] width 110 height 34
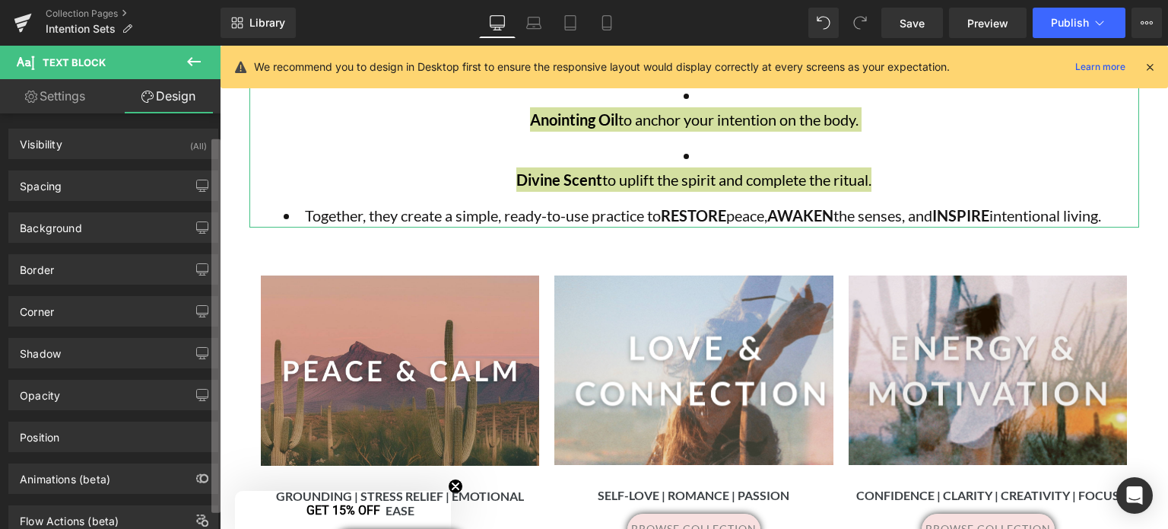
scroll to position [46, 0]
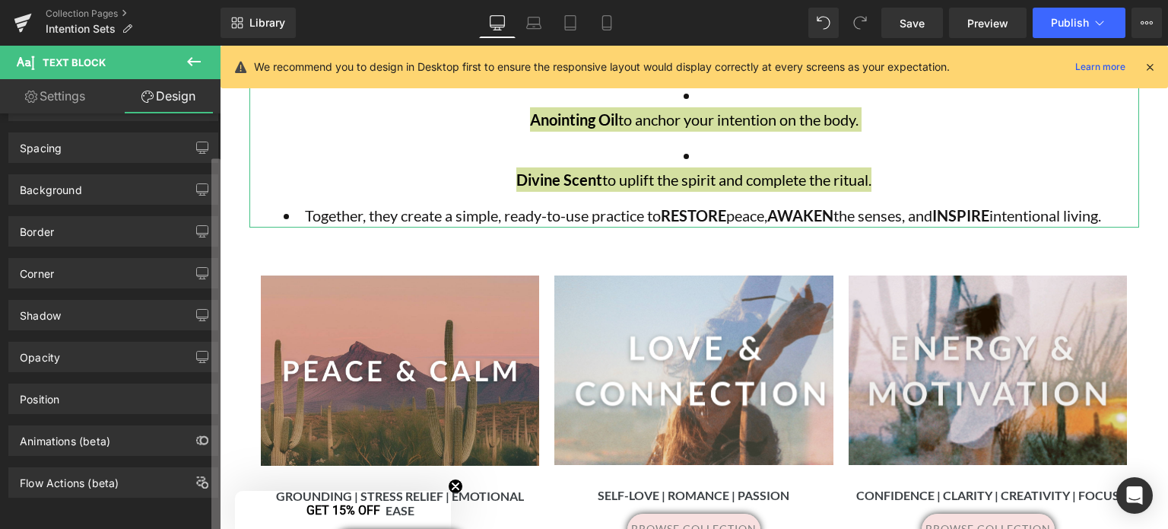
click at [216, 320] on b at bounding box center [215, 345] width 9 height 373
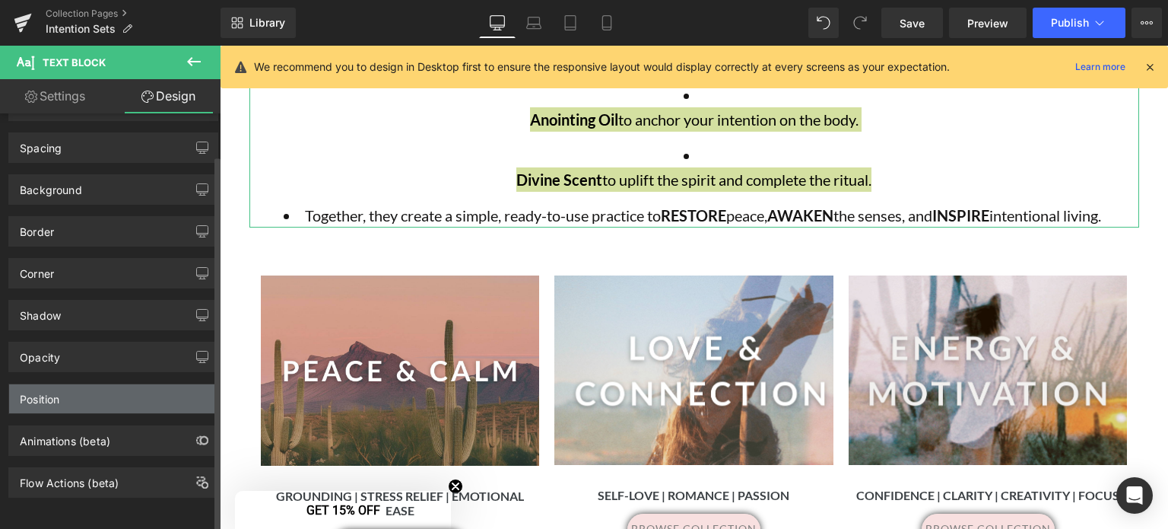
click at [90, 384] on div "Position" at bounding box center [113, 398] width 208 height 29
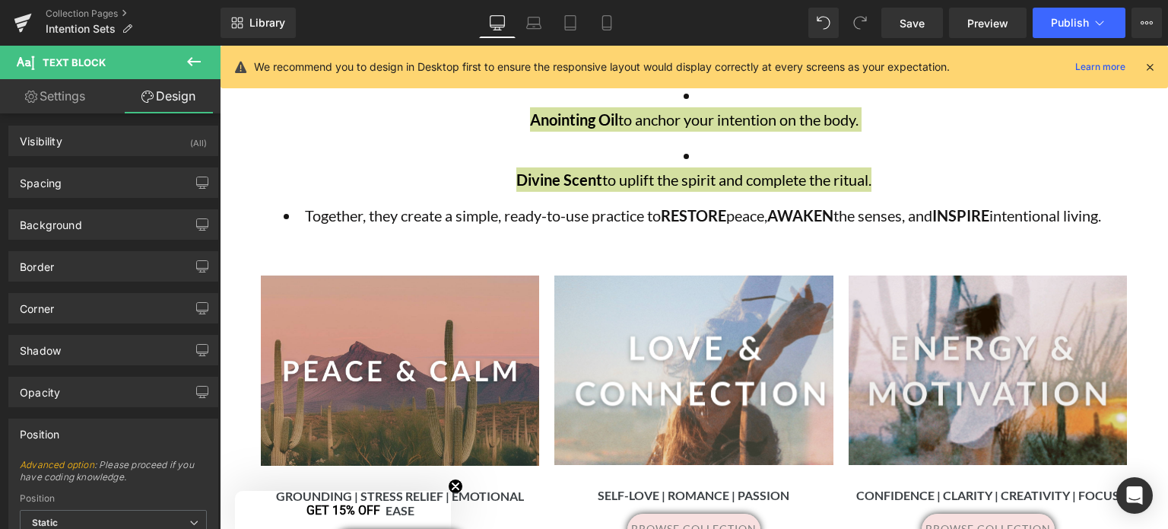
scroll to position [0, 0]
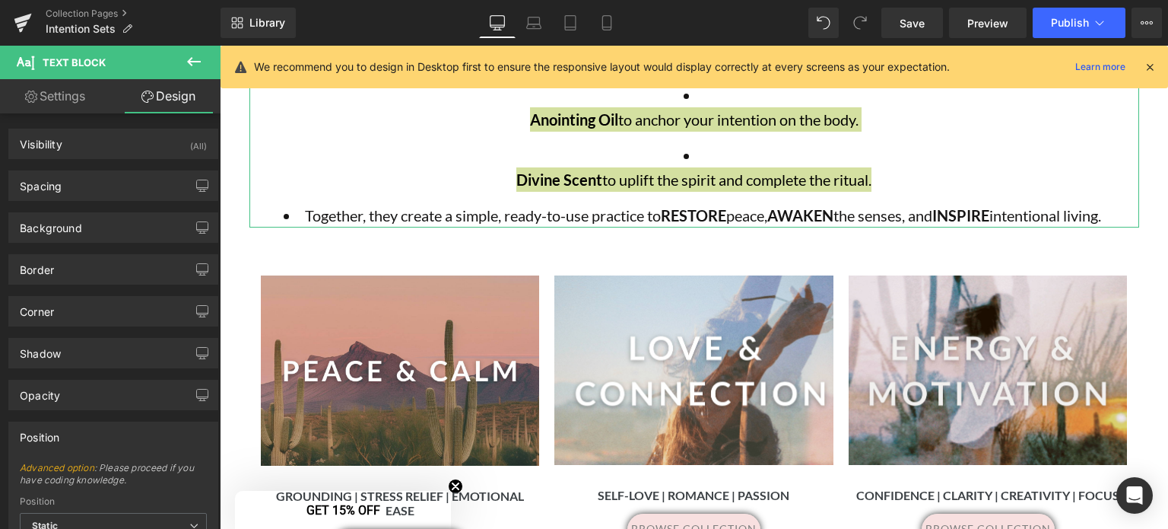
click at [58, 94] on link "Settings" at bounding box center [55, 96] width 110 height 34
type input "100"
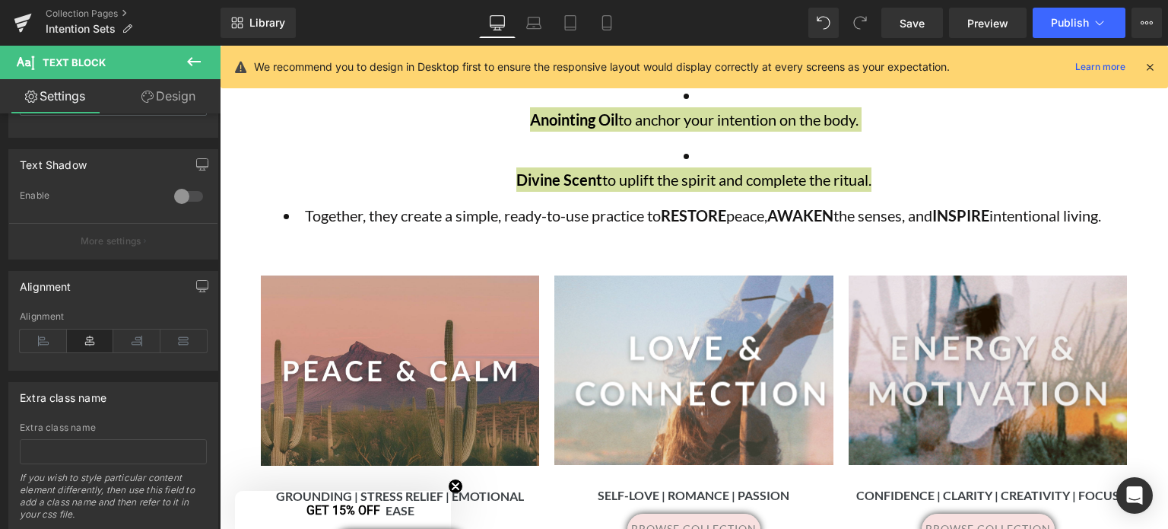
scroll to position [544, 0]
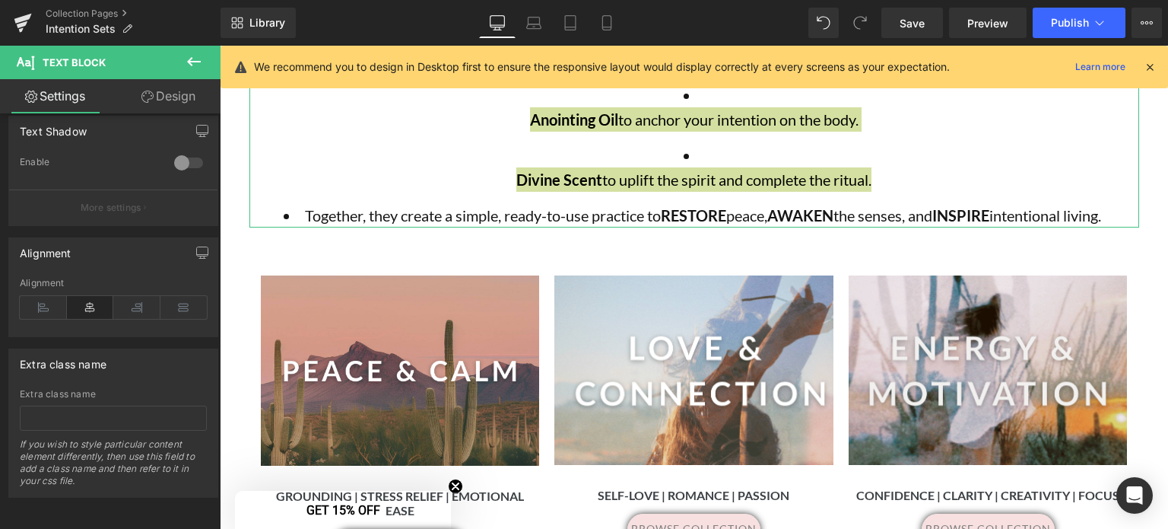
click at [218, 449] on b at bounding box center [217, 443] width 6 height 179
click at [49, 296] on icon at bounding box center [43, 307] width 47 height 23
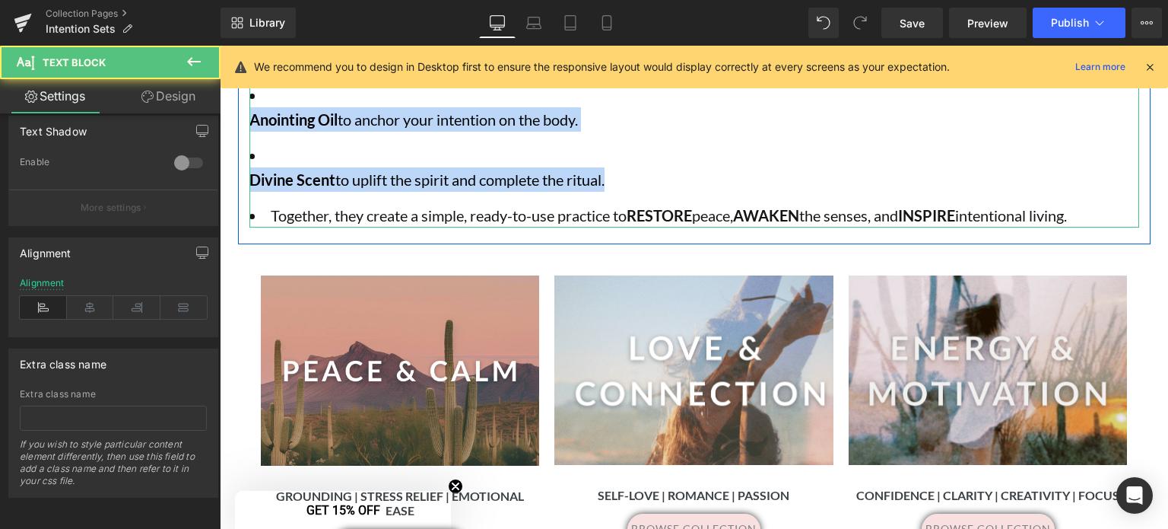
click at [262, 217] on li "Together, they create a simple, ready-to-use practice to RESTORE peace, AWAKEN …" at bounding box center [694, 215] width 890 height 24
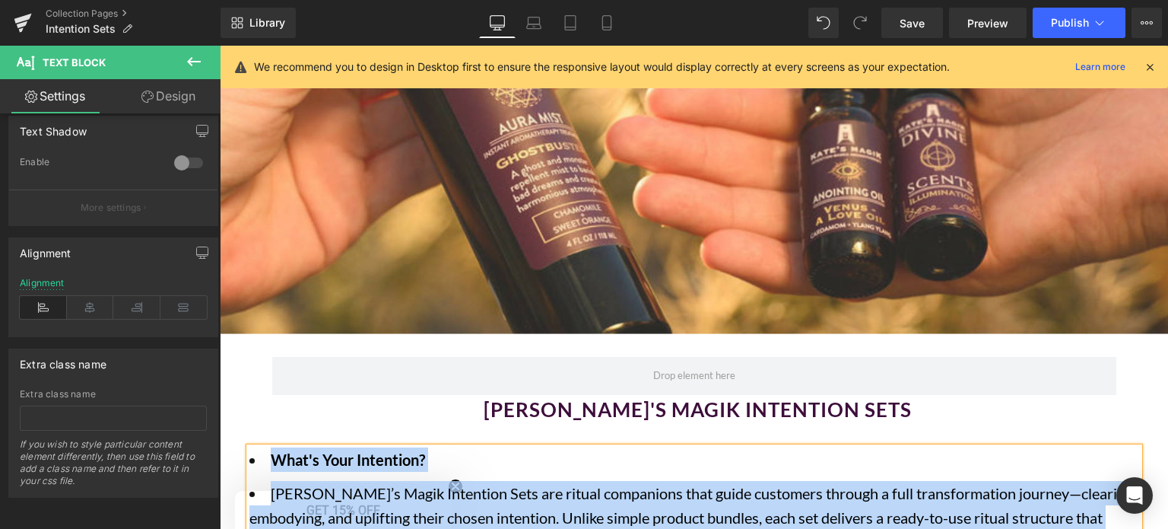
scroll to position [240, 0]
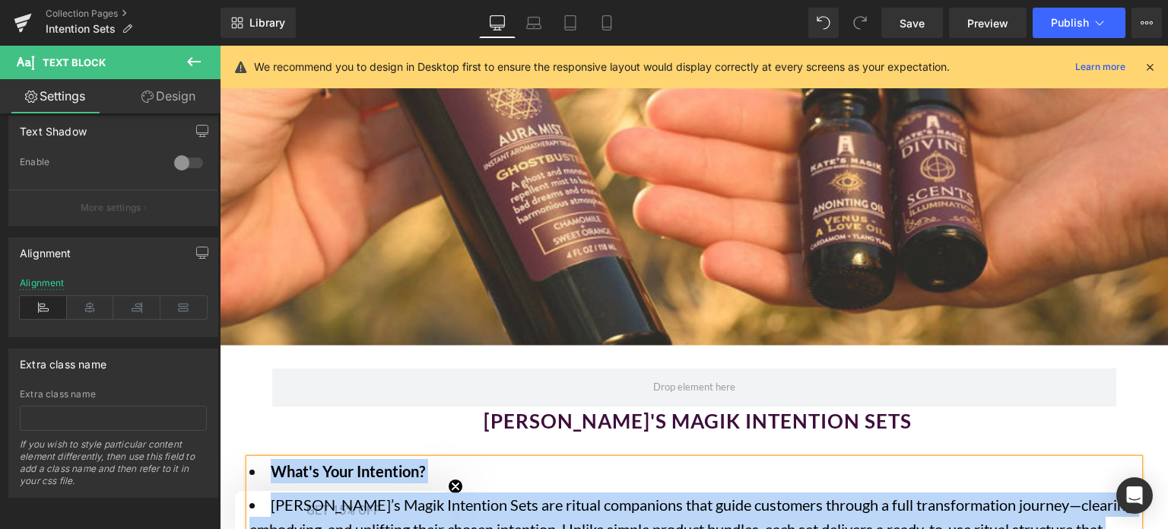
drag, startPoint x: 611, startPoint y: 358, endPoint x: 241, endPoint y: 461, distance: 383.6
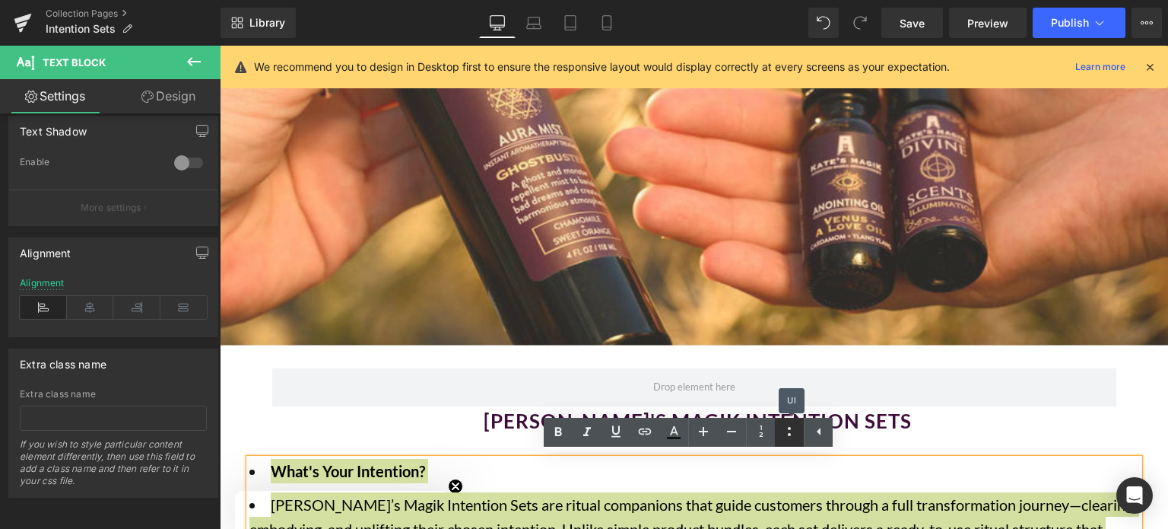
click at [789, 428] on icon at bounding box center [789, 431] width 3 height 9
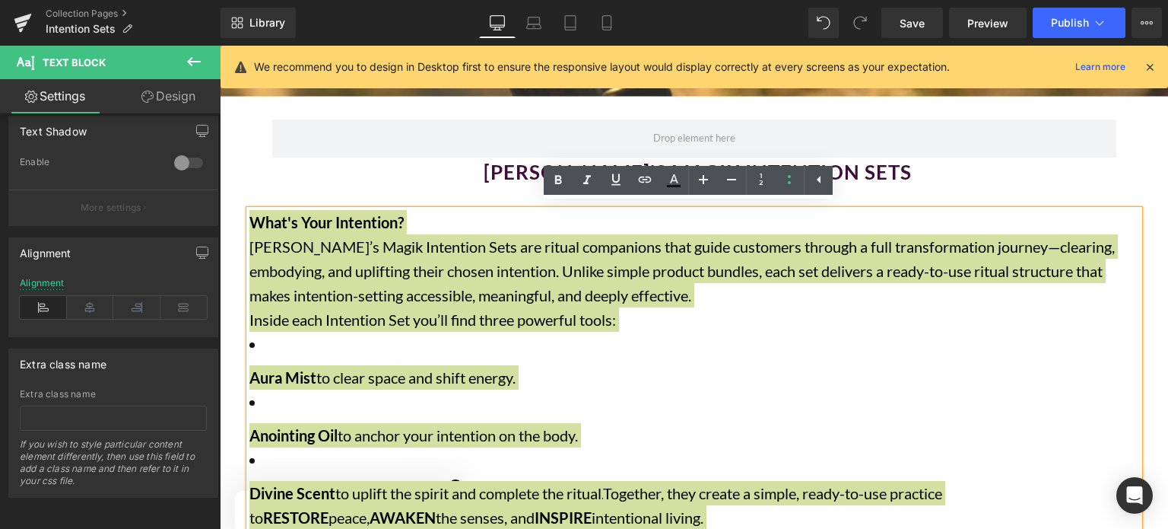
scroll to position [493, 0]
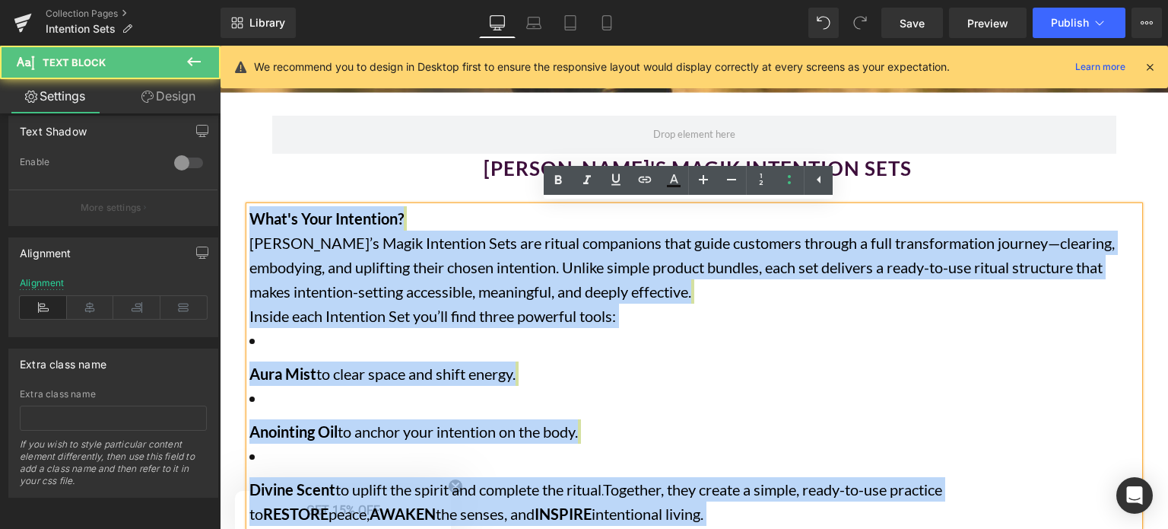
click at [249, 240] on span "Kate’s Magik Intention Sets are ritual companions that guide customers through …" at bounding box center [681, 266] width 865 height 67
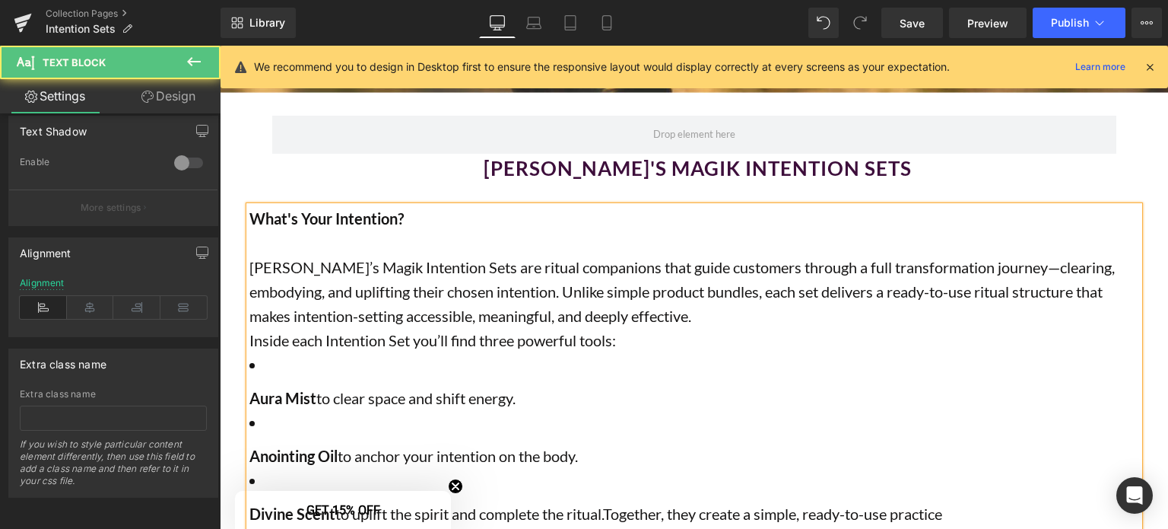
click at [249, 337] on span "Inside each Intention Set you’ll find three powerful tools:" at bounding box center [432, 340] width 367 height 18
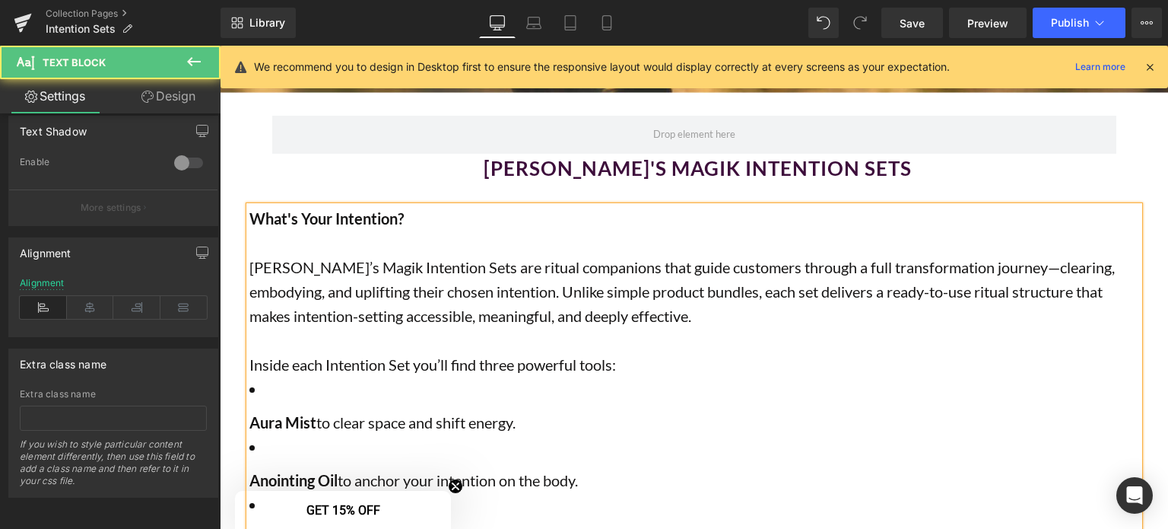
click at [249, 386] on li at bounding box center [694, 388] width 890 height 24
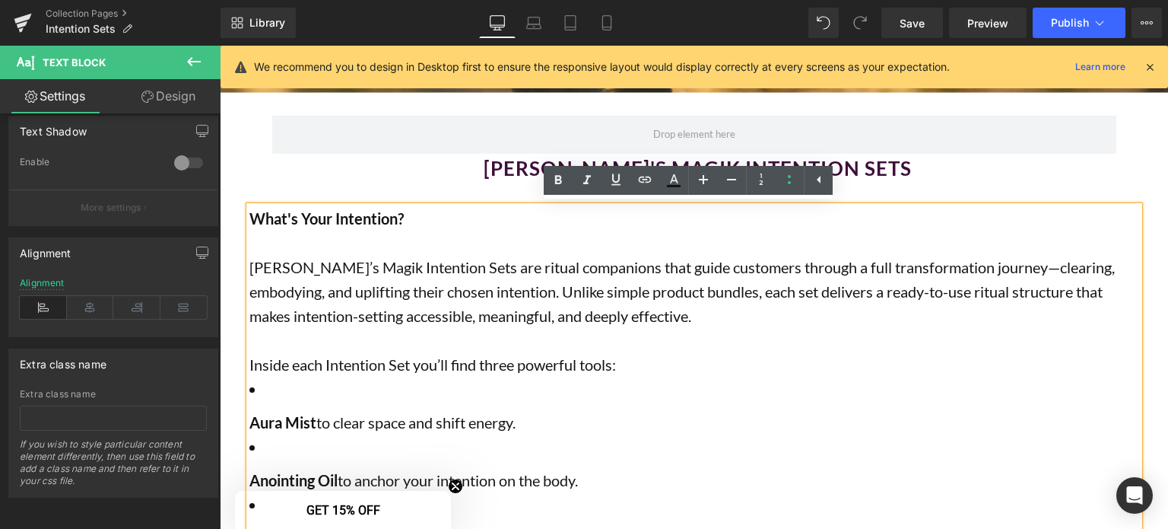
click at [267, 392] on li at bounding box center [694, 388] width 890 height 24
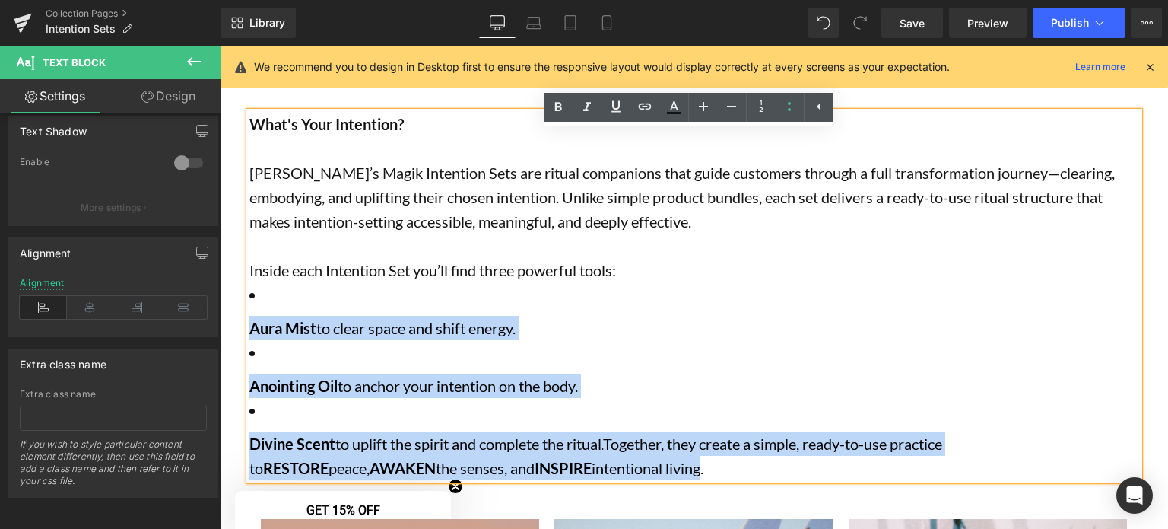
scroll to position [604, 0]
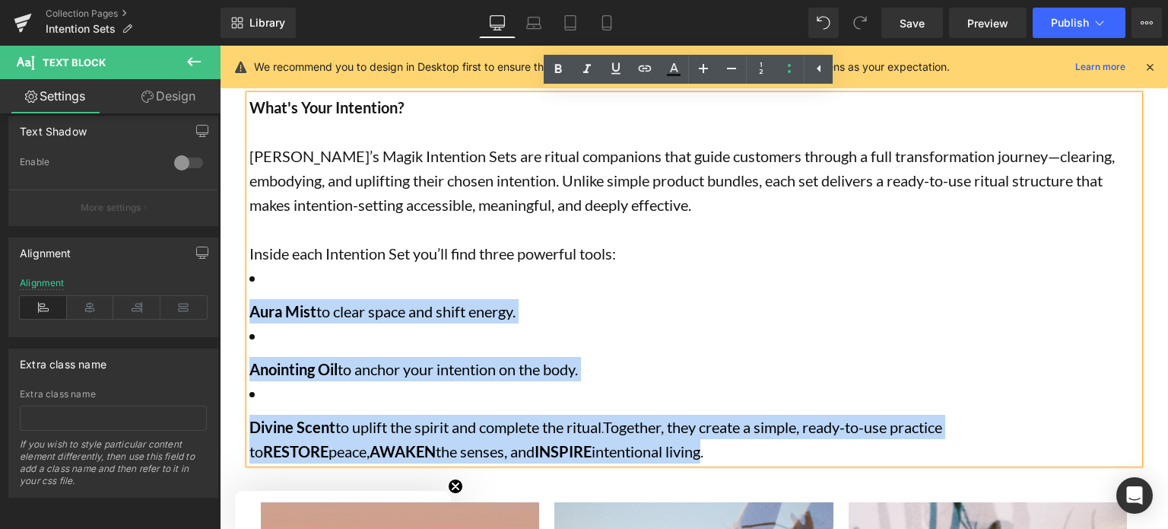
drag, startPoint x: 243, startPoint y: 387, endPoint x: 605, endPoint y: 424, distance: 363.9
click at [605, 424] on div "What's Your Intention? Kate’s Magik Intention Sets are ritual companions that g…" at bounding box center [694, 279] width 890 height 368
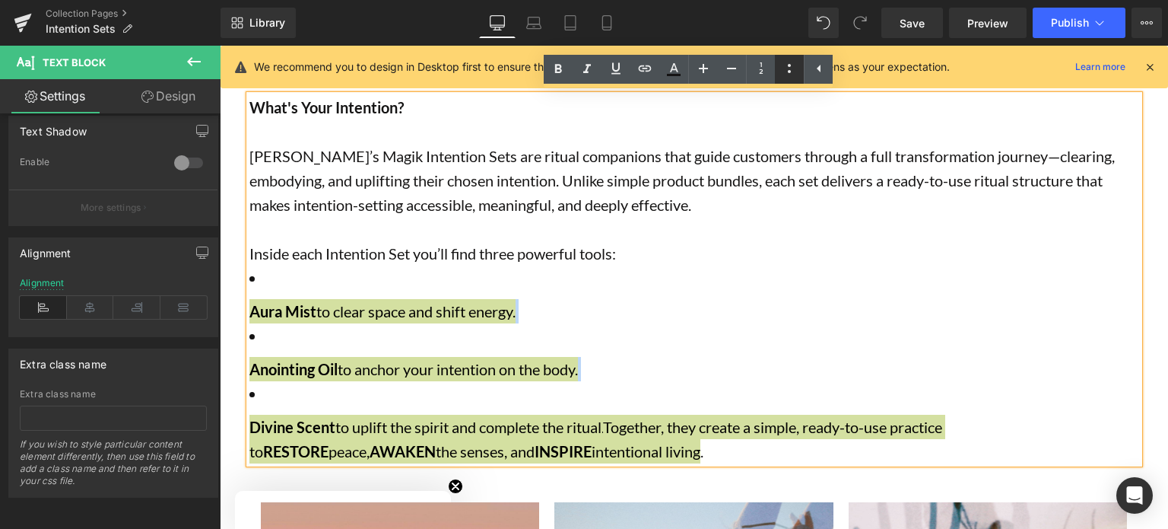
click at [790, 66] on icon at bounding box center [789, 68] width 3 height 9
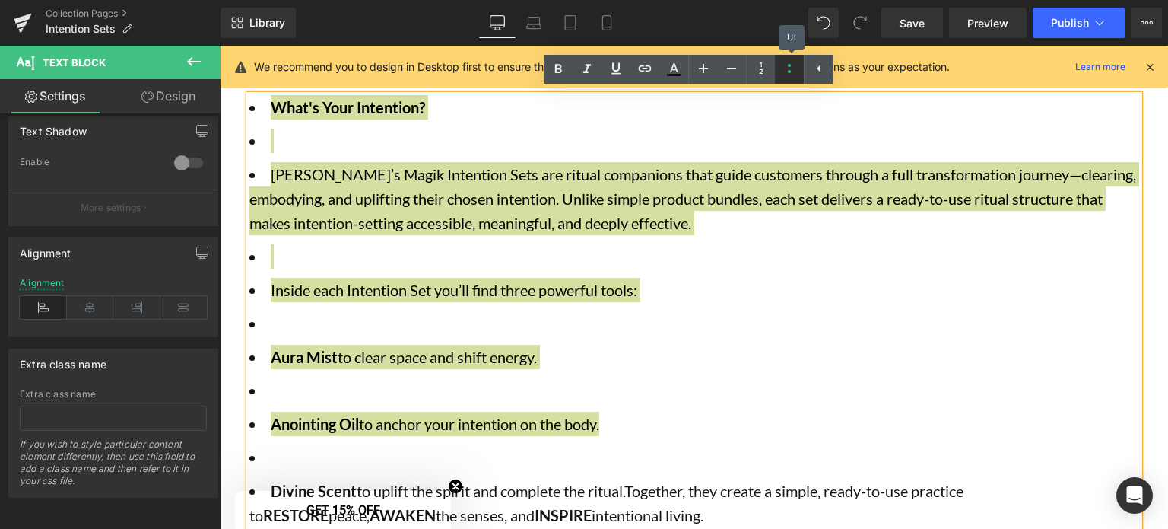
click at [790, 66] on icon at bounding box center [789, 68] width 3 height 9
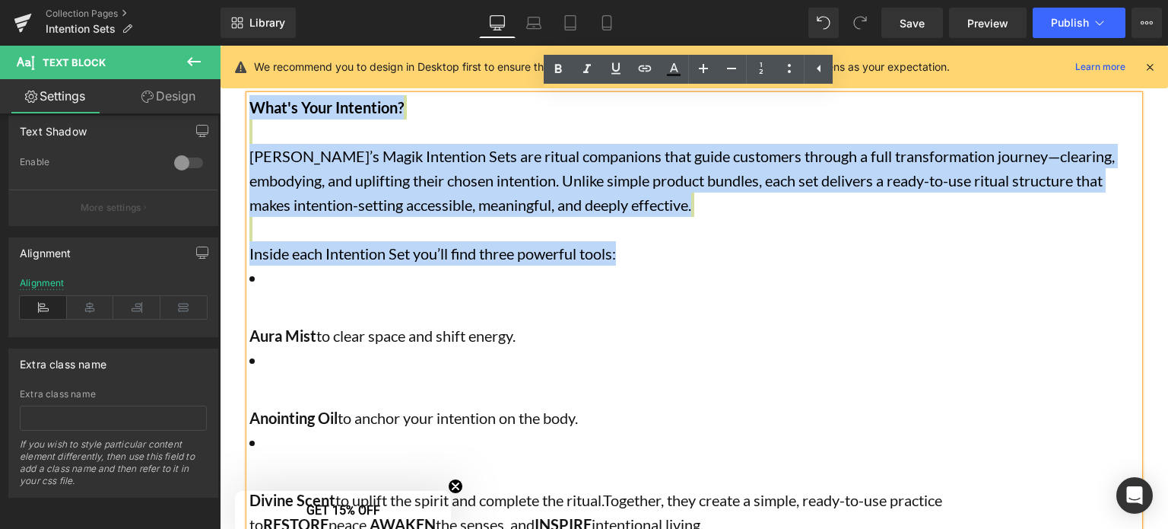
click at [421, 278] on li at bounding box center [694, 277] width 890 height 24
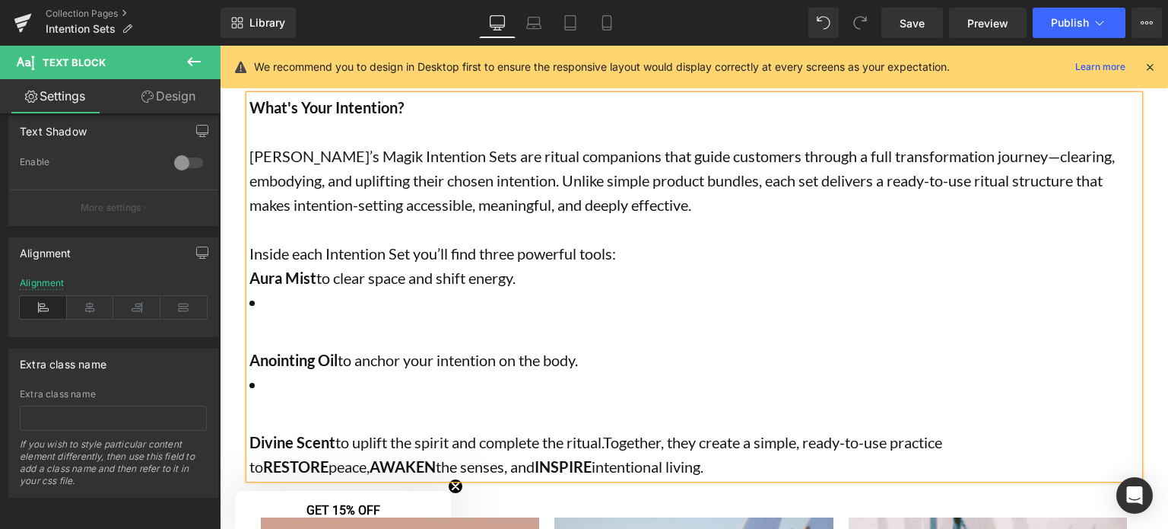
click at [397, 297] on li at bounding box center [694, 302] width 890 height 24
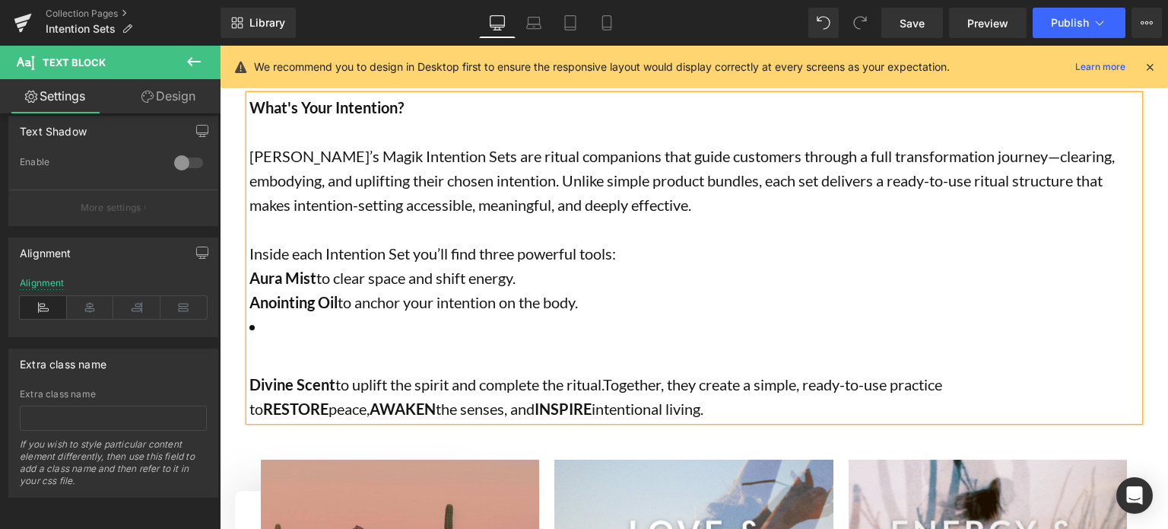
click at [468, 326] on li at bounding box center [694, 326] width 890 height 24
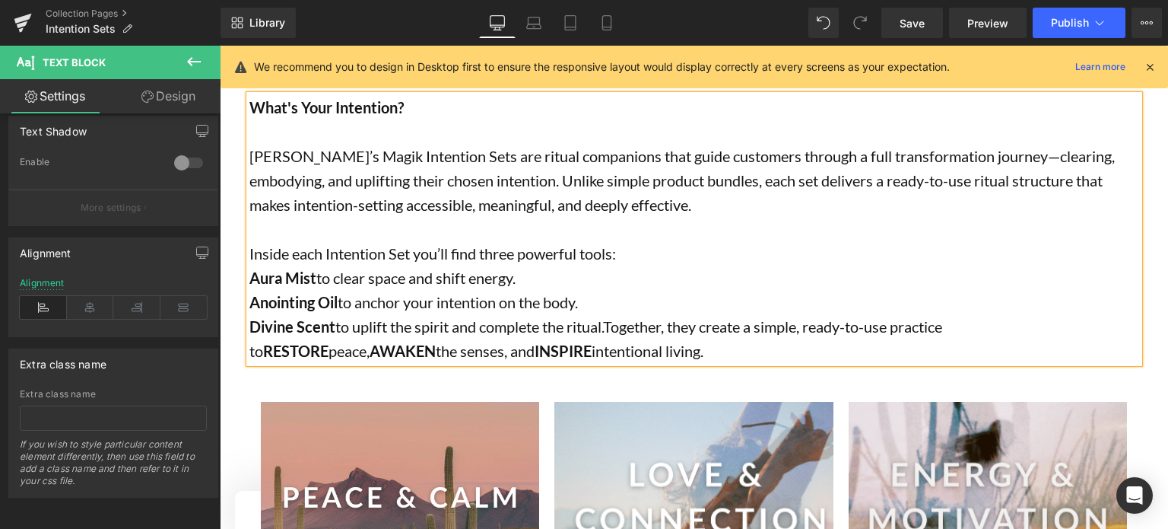
click at [608, 331] on span "Together, they create a simple, ready-to-use practice to" at bounding box center [595, 338] width 693 height 43
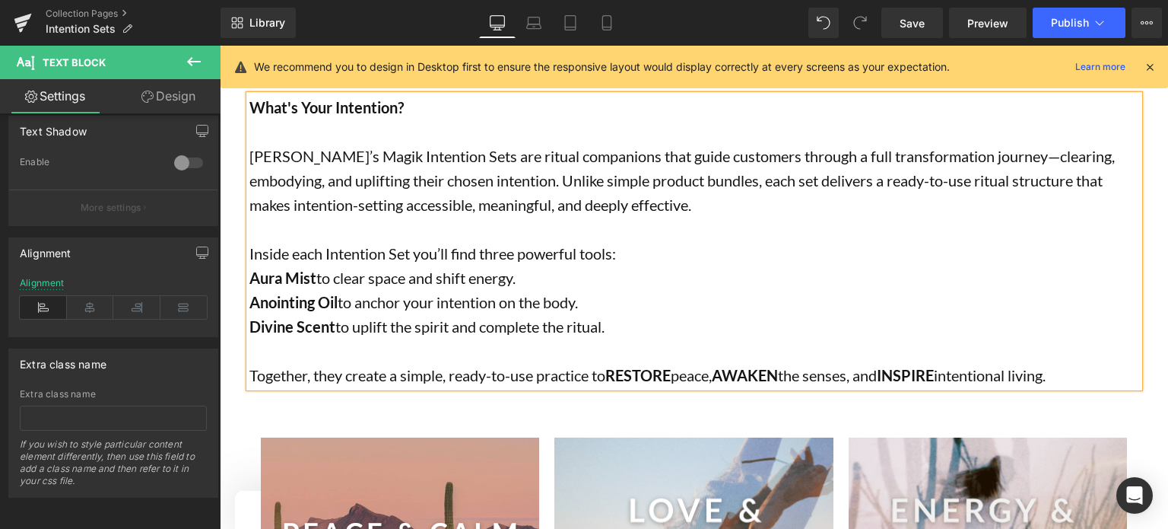
click at [249, 277] on strong "Aura Mist" at bounding box center [282, 277] width 67 height 18
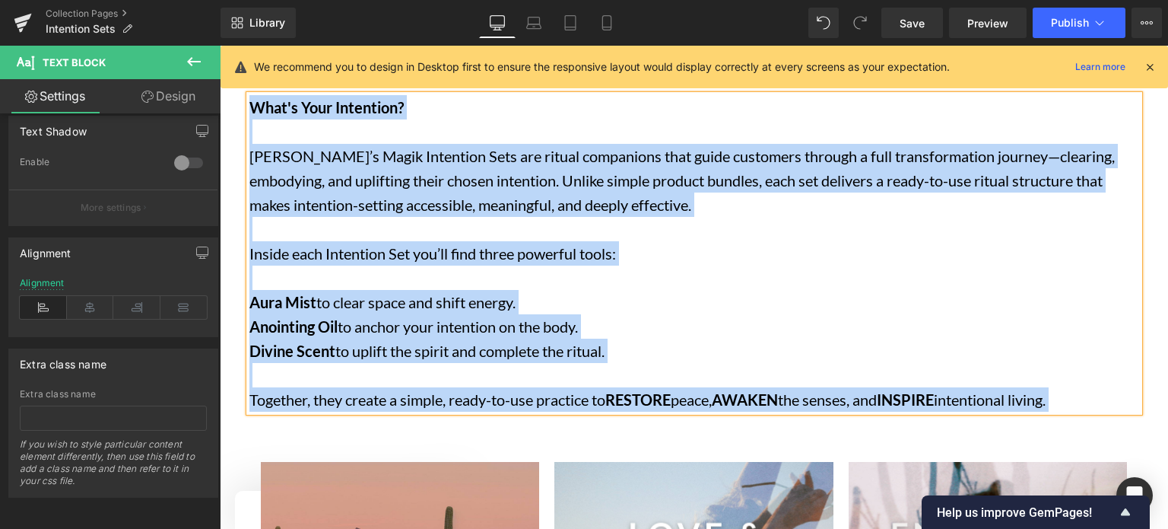
drag, startPoint x: 1093, startPoint y: 395, endPoint x: 245, endPoint y: 109, distance: 894.9
click at [249, 109] on div "What's Your Intention? Kate’s Magik Intention Sets are ritual companions that g…" at bounding box center [694, 253] width 890 height 316
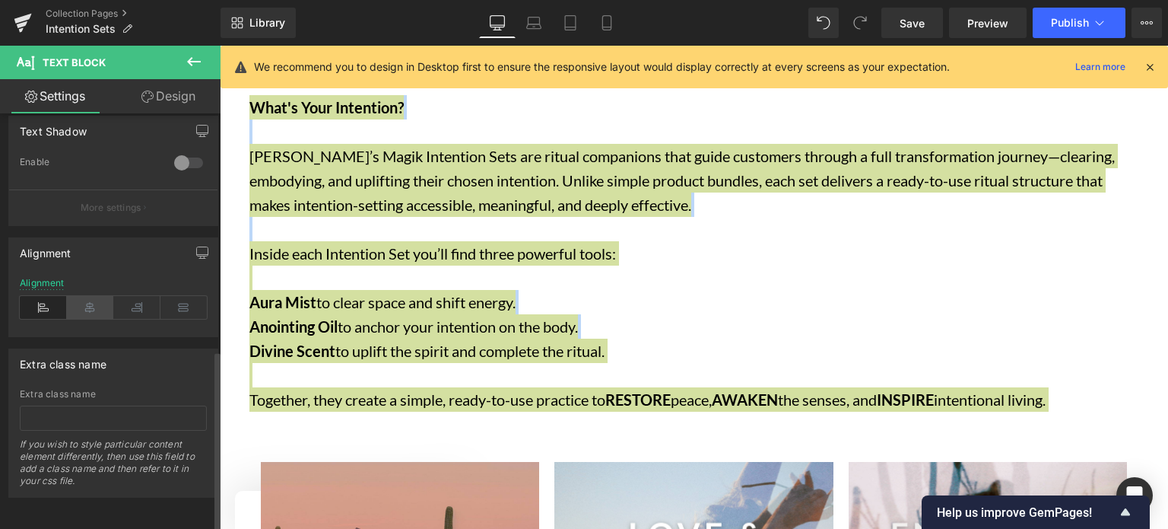
click at [96, 297] on icon at bounding box center [90, 307] width 47 height 23
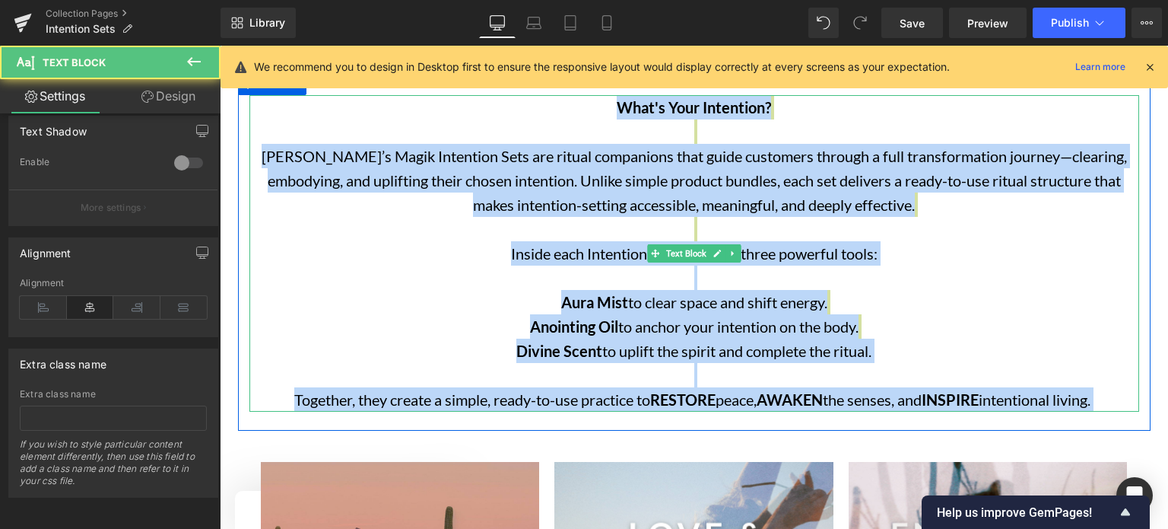
click at [831, 265] on div at bounding box center [694, 277] width 890 height 24
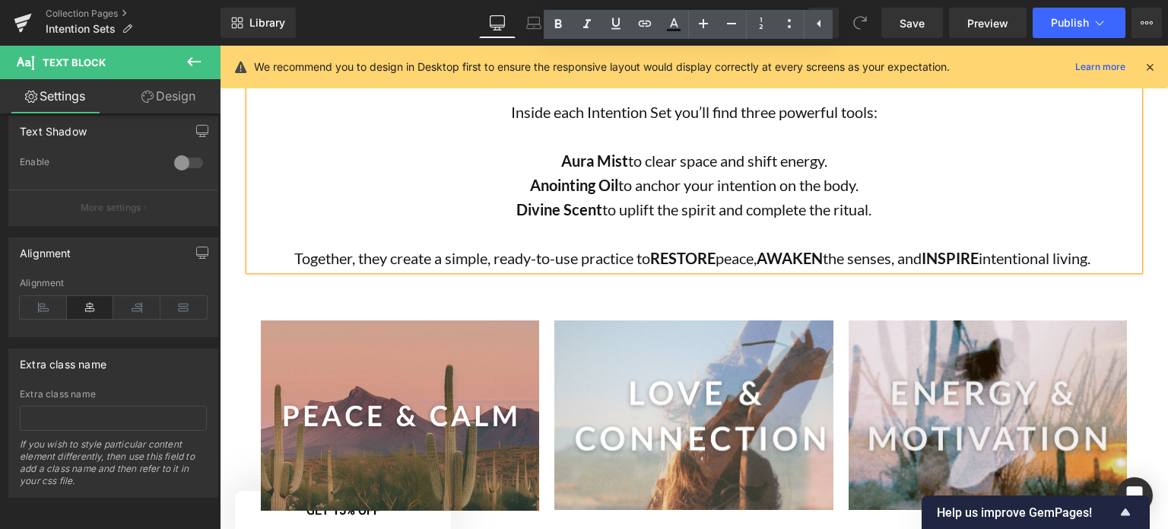
scroll to position [808, 0]
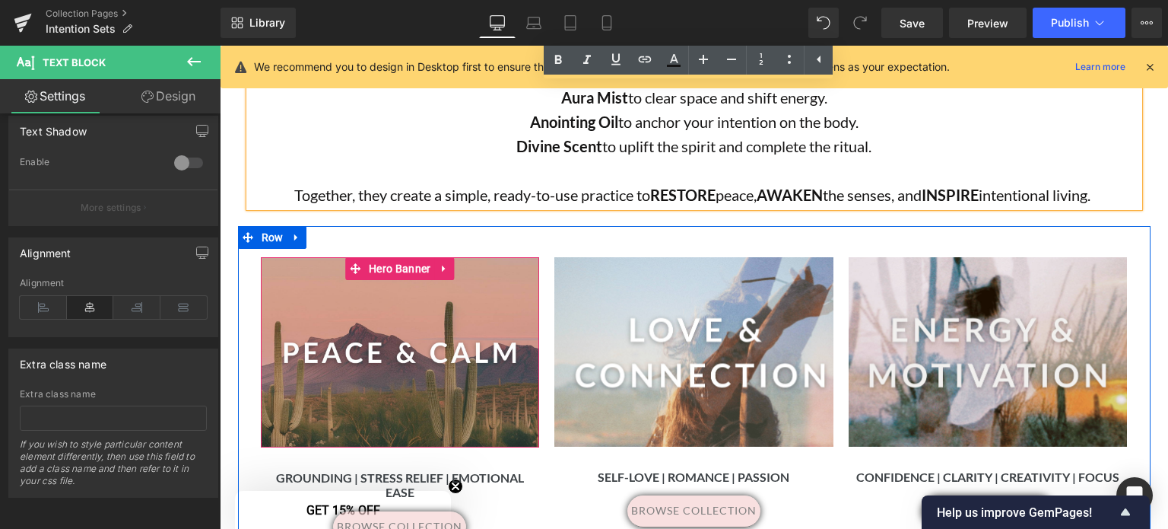
click at [486, 338] on div at bounding box center [400, 352] width 279 height 190
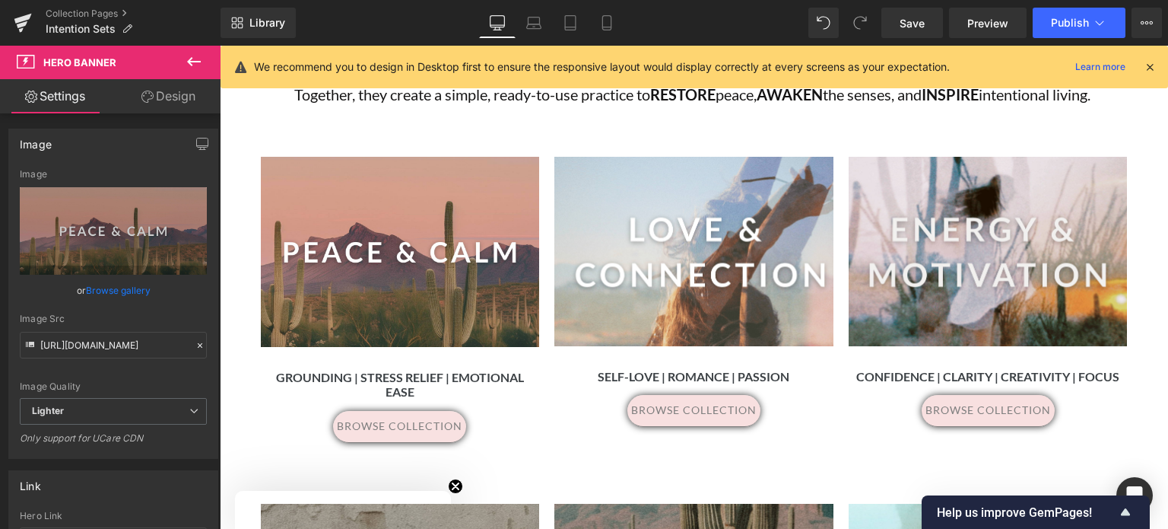
scroll to position [905, 0]
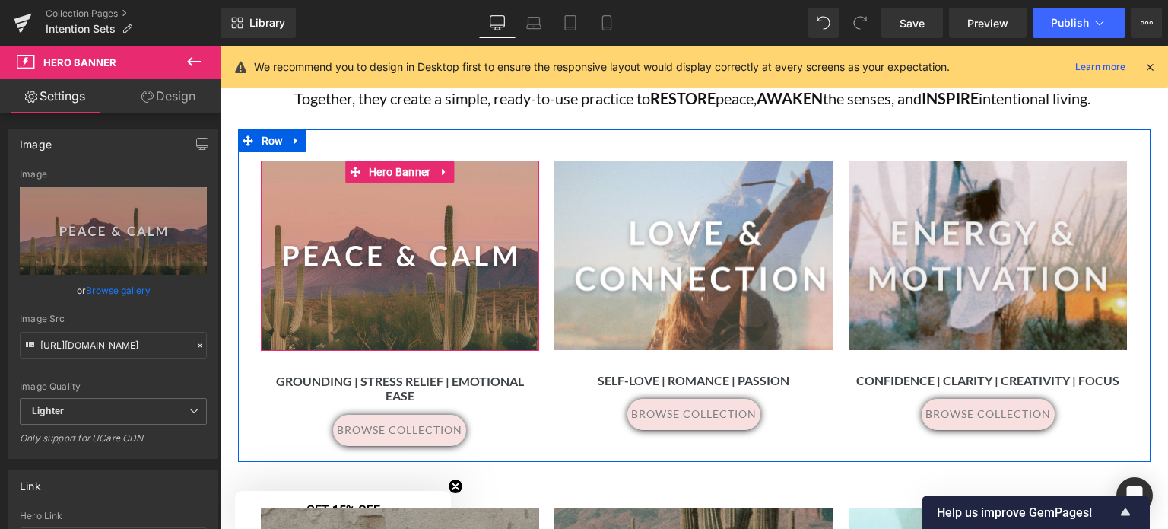
click at [429, 223] on div at bounding box center [400, 255] width 279 height 190
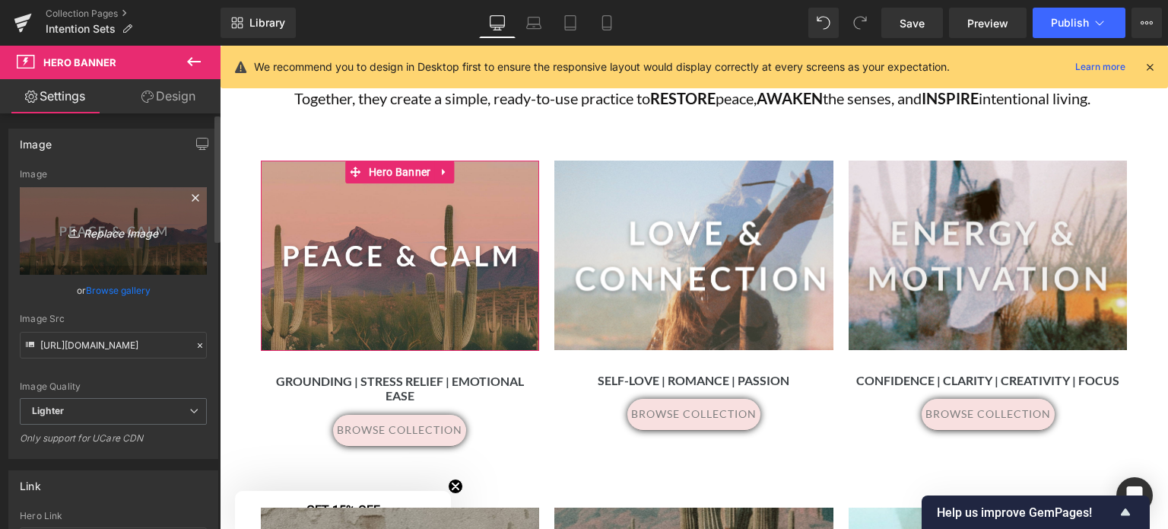
click at [124, 227] on icon "Replace Image" at bounding box center [113, 230] width 122 height 19
type input "C:\fakepath\3.png"
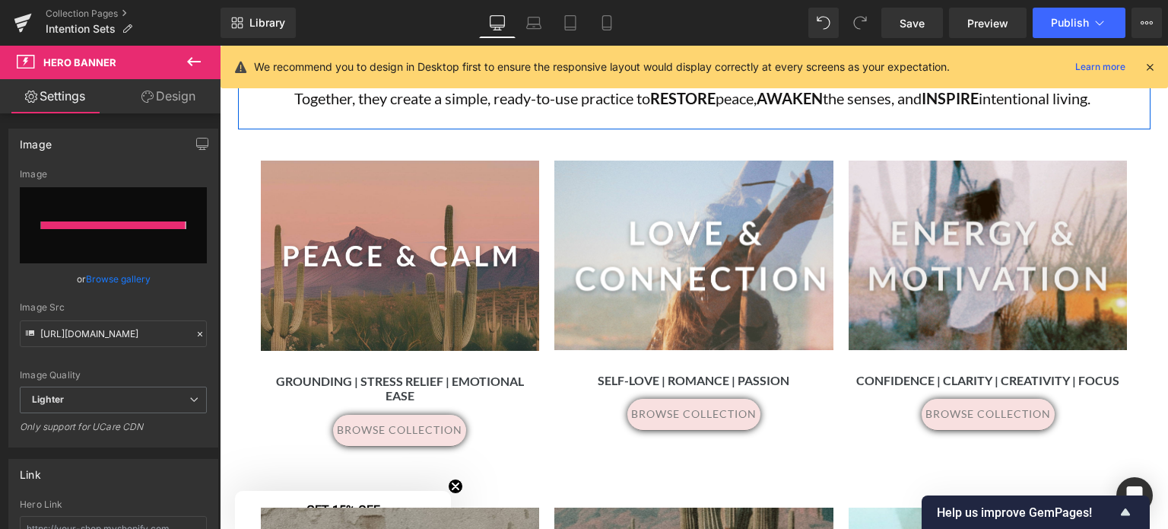
type input "https://ucarecdn.com/c7213a56-137c-44ba-9e21-9030a17321a9/-/format/auto/-/previ…"
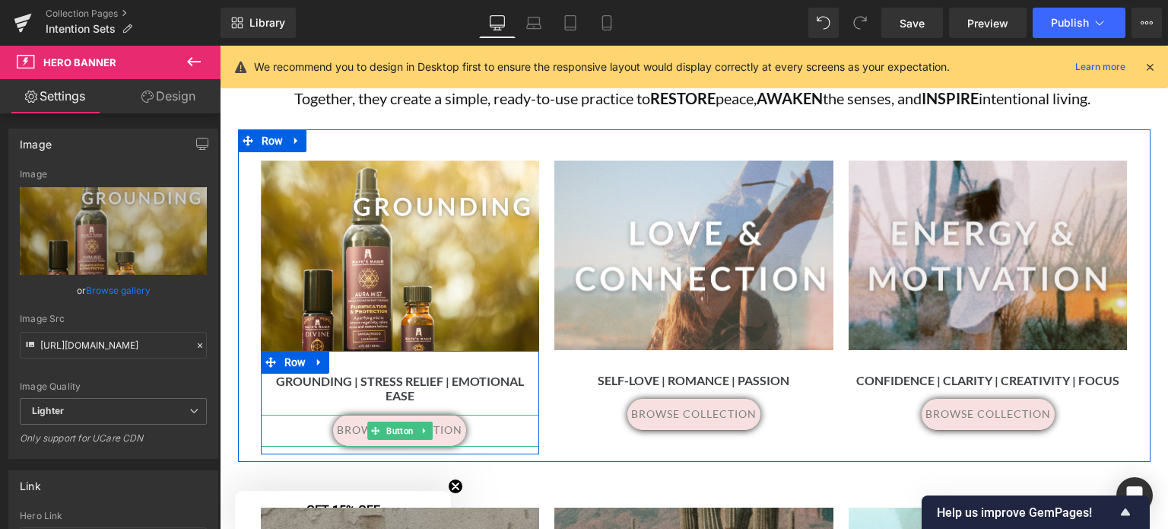
click at [471, 415] on div "browse collection" at bounding box center [400, 430] width 279 height 32
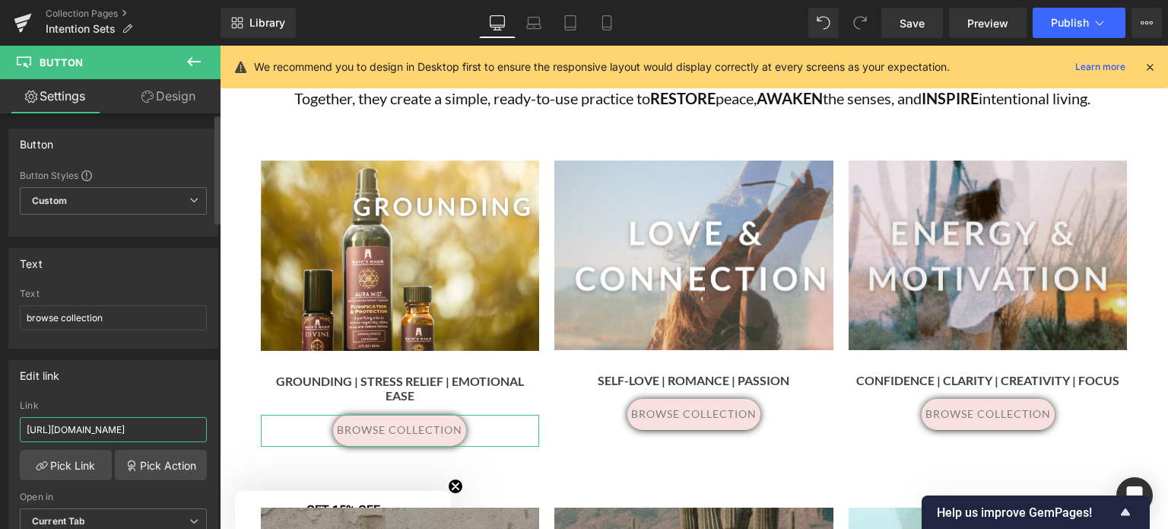
click at [123, 427] on input "https://www.katesmagik.com/collections/peace-calm" at bounding box center [113, 429] width 187 height 25
click at [56, 465] on link "Pick Link" at bounding box center [66, 464] width 92 height 30
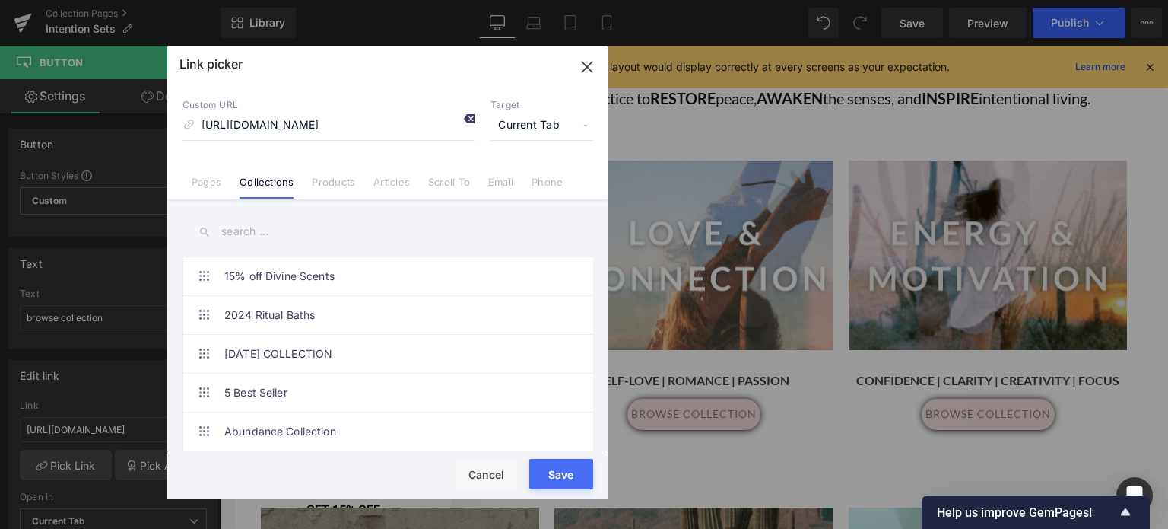
click at [471, 115] on icon at bounding box center [469, 119] width 12 height 12
click at [249, 119] on input at bounding box center [329, 125] width 293 height 29
paste input "katesmagik.com/products/grounding-intention-set"
type input "katesmagik.com/products/grounding-intention-set"
click at [564, 476] on div "Rendering Content" at bounding box center [585, 468] width 94 height 17
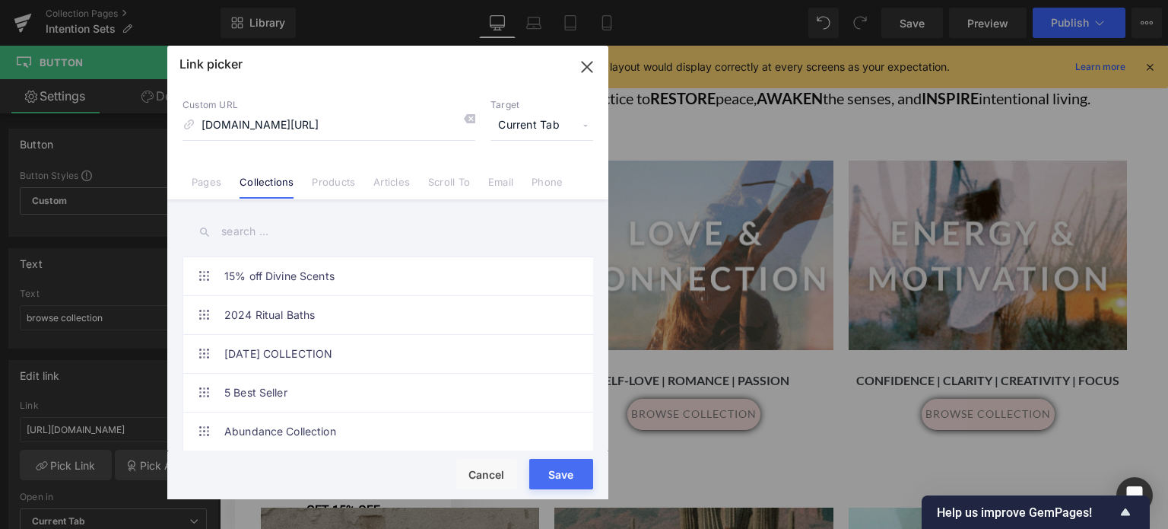
click at [554, 471] on div "Rendering Content" at bounding box center [585, 468] width 94 height 17
click at [564, 475] on div "Rendering Content" at bounding box center [585, 468] width 94 height 17
click at [541, 474] on div "Rendering Content" at bounding box center [585, 468] width 94 height 17
click at [540, 119] on span "Current Tab" at bounding box center [542, 125] width 103 height 29
click at [523, 178] on li "New Tab" at bounding box center [542, 180] width 118 height 27
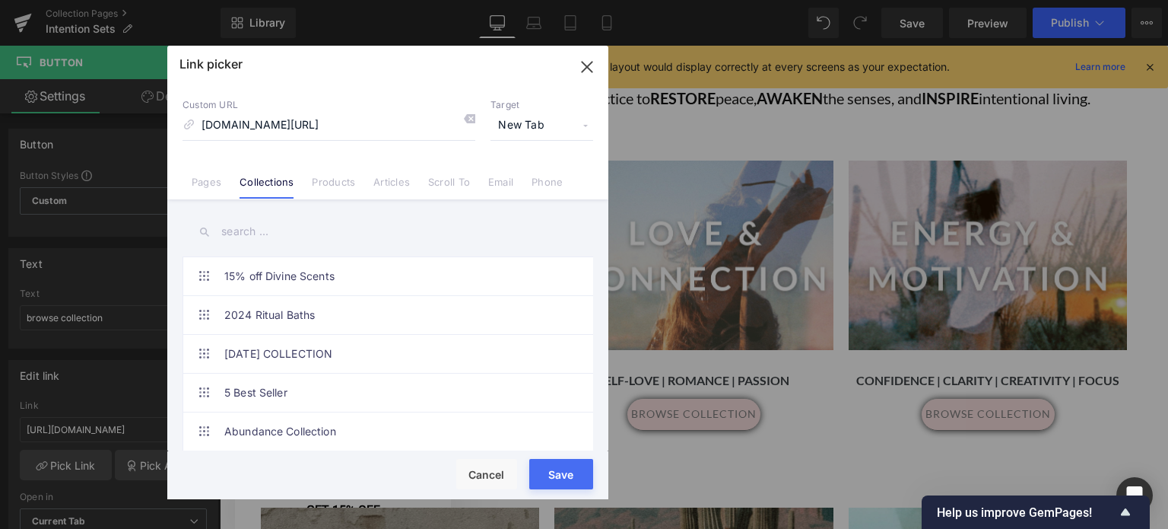
click at [560, 483] on button "Save" at bounding box center [561, 474] width 64 height 30
type input "katesmagik.com/products/grounding-intention-set"
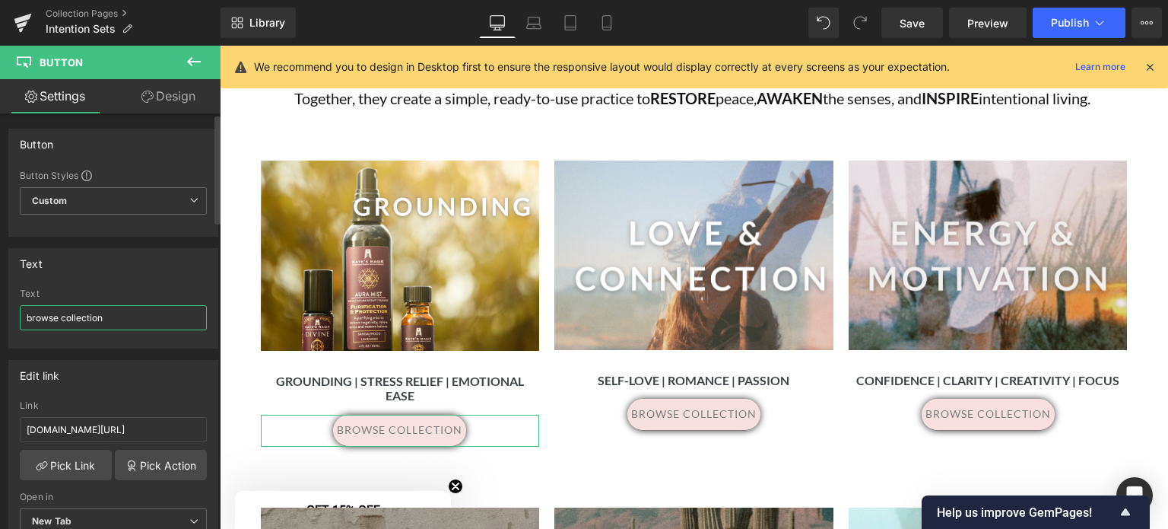
drag, startPoint x: 142, startPoint y: 313, endPoint x: 0, endPoint y: 316, distance: 142.2
click at [0, 316] on div "Text browse collection Text browse collection" at bounding box center [113, 293] width 227 height 112
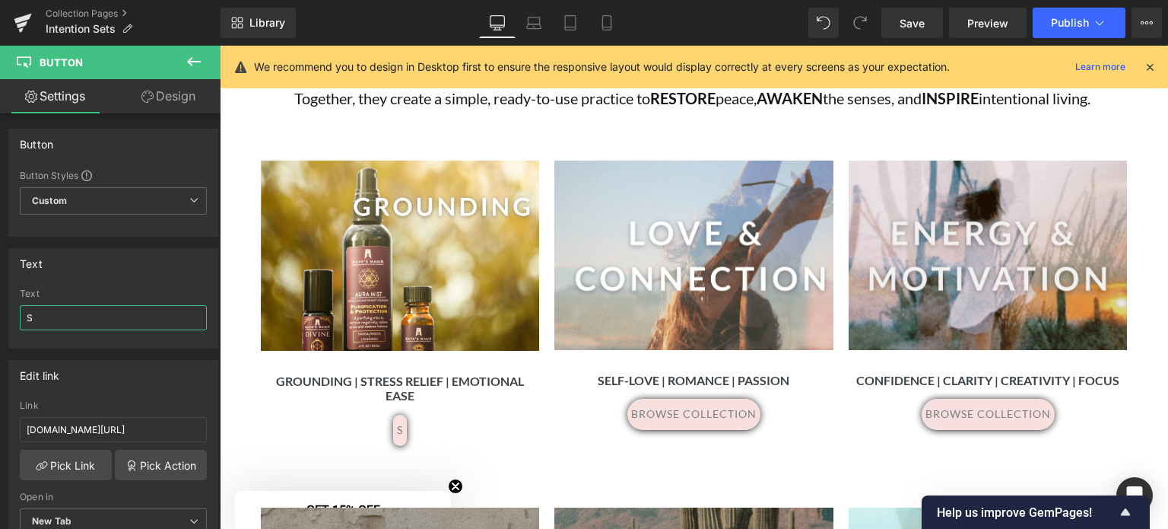
type input "S"
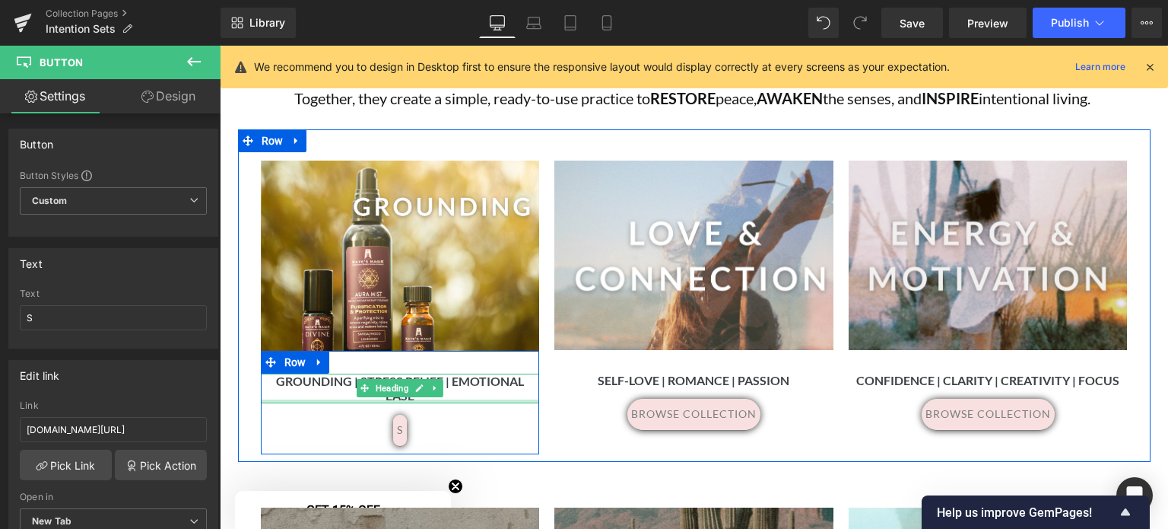
click at [461, 383] on div "Grounding | Stress Relief | Emotional Ease Heading" at bounding box center [400, 387] width 279 height 29
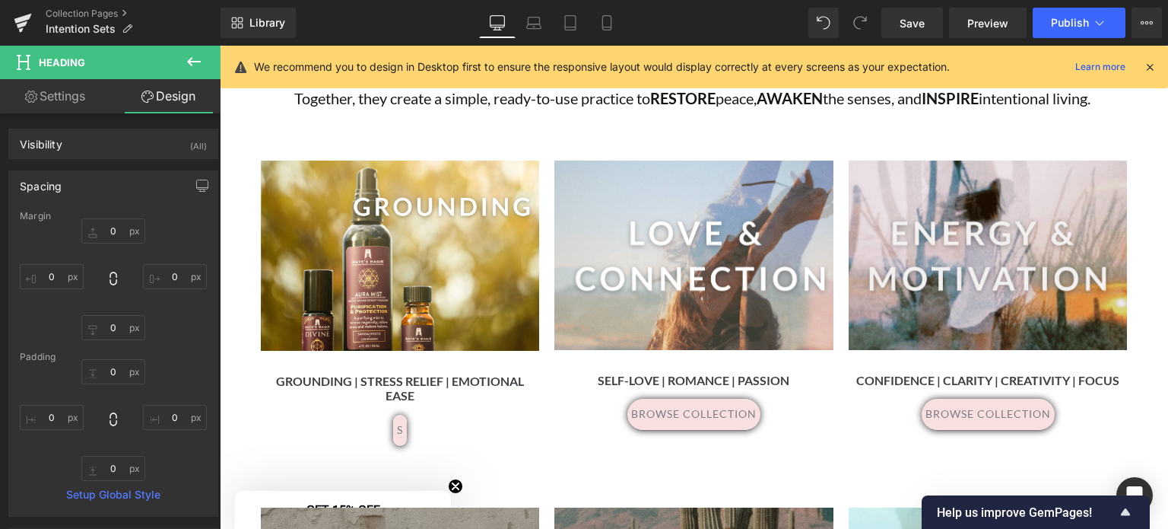
click at [56, 99] on link "Settings" at bounding box center [55, 96] width 110 height 34
type input "100"
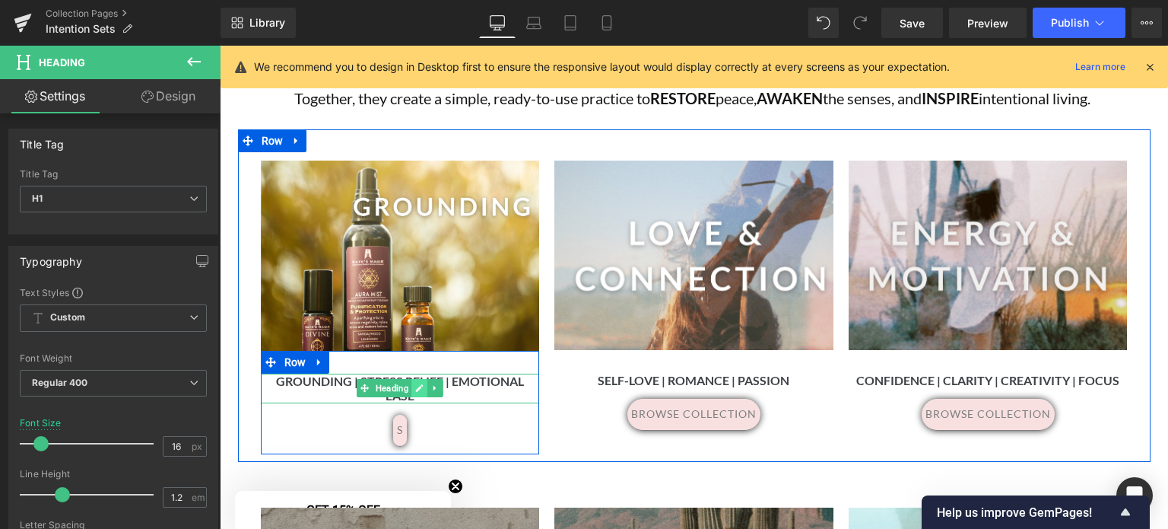
click at [411, 379] on link at bounding box center [419, 388] width 16 height 18
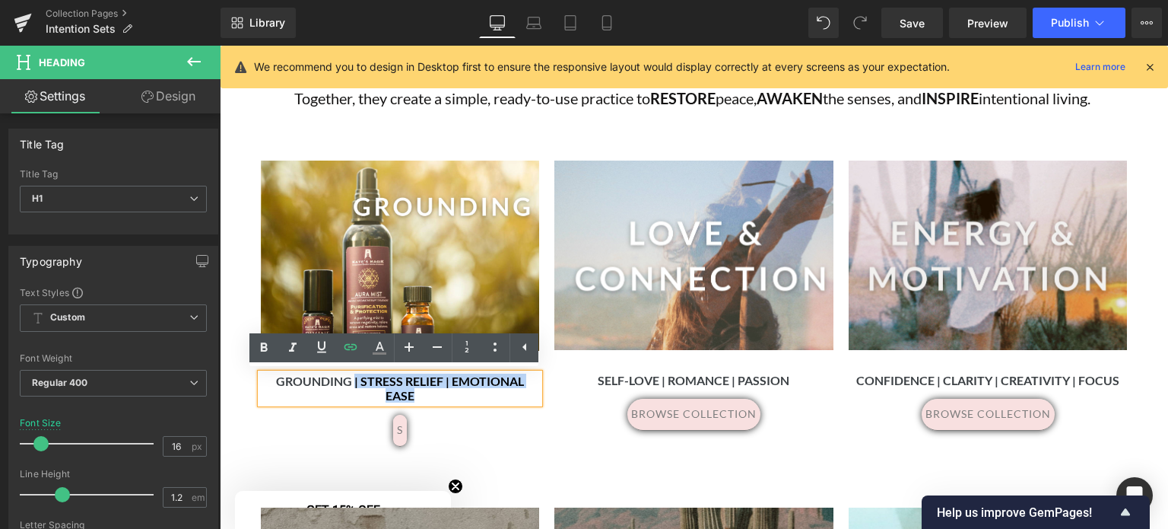
drag, startPoint x: 533, startPoint y: 379, endPoint x: 332, endPoint y: 378, distance: 200.8
click at [332, 378] on h1 "Grounding | Stress Relief | Emotional Ease" at bounding box center [400, 387] width 279 height 29
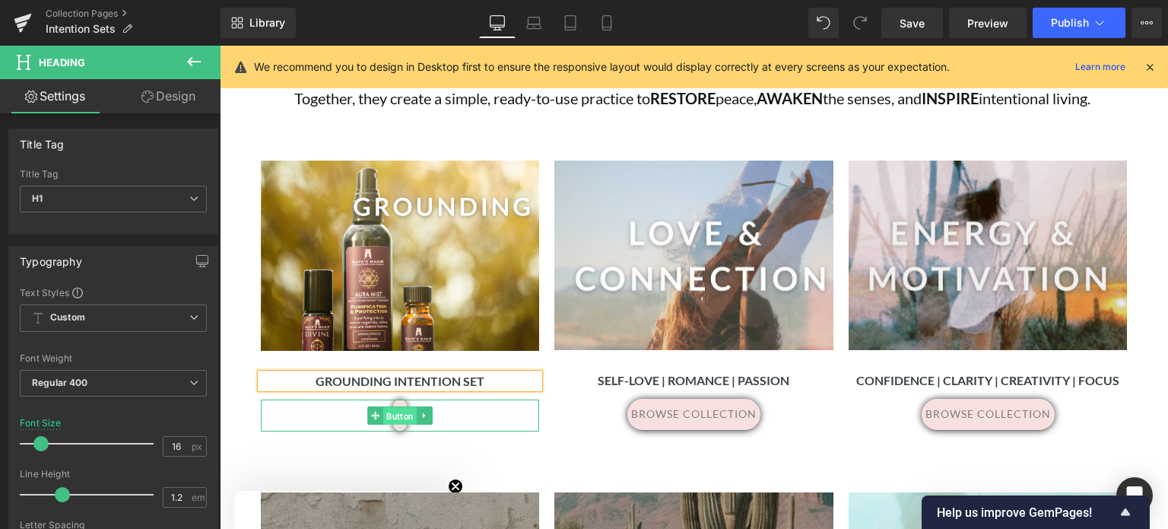
click at [398, 417] on span "Button" at bounding box center [399, 416] width 33 height 18
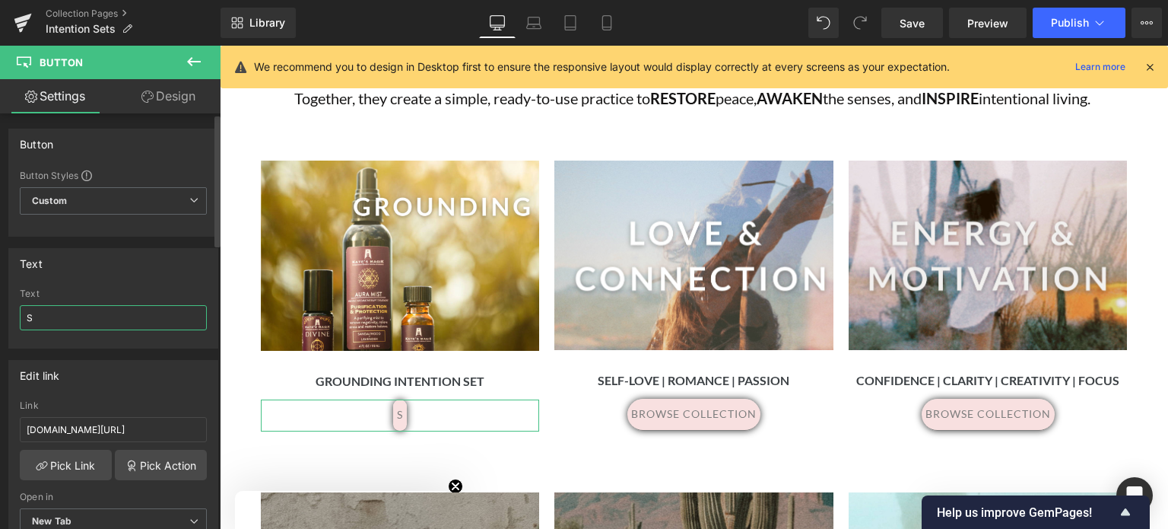
click at [100, 319] on input "S" at bounding box center [113, 317] width 187 height 25
type input "Shop grounding"
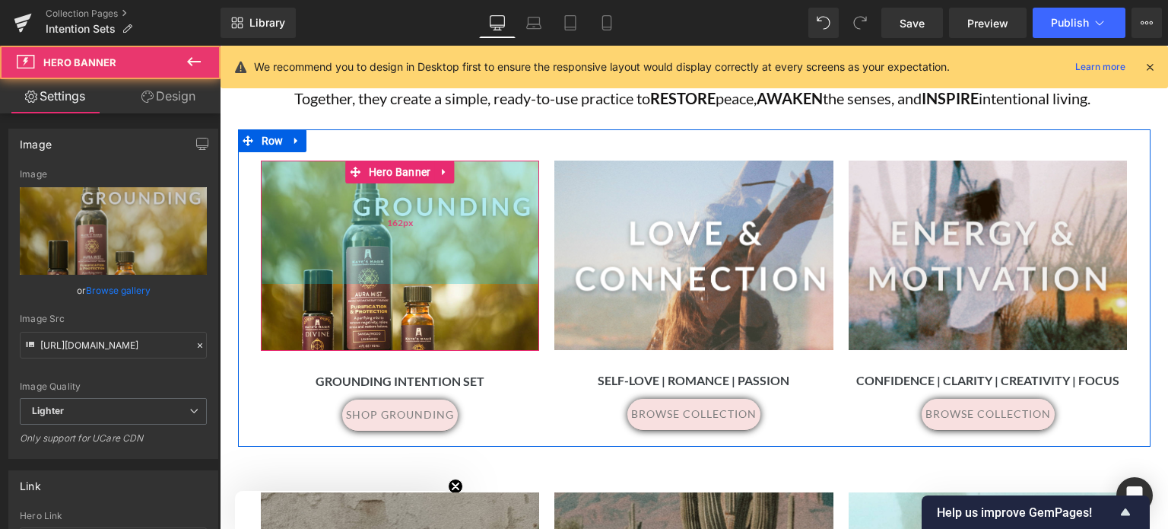
click at [434, 243] on div "162px" at bounding box center [400, 221] width 279 height 123
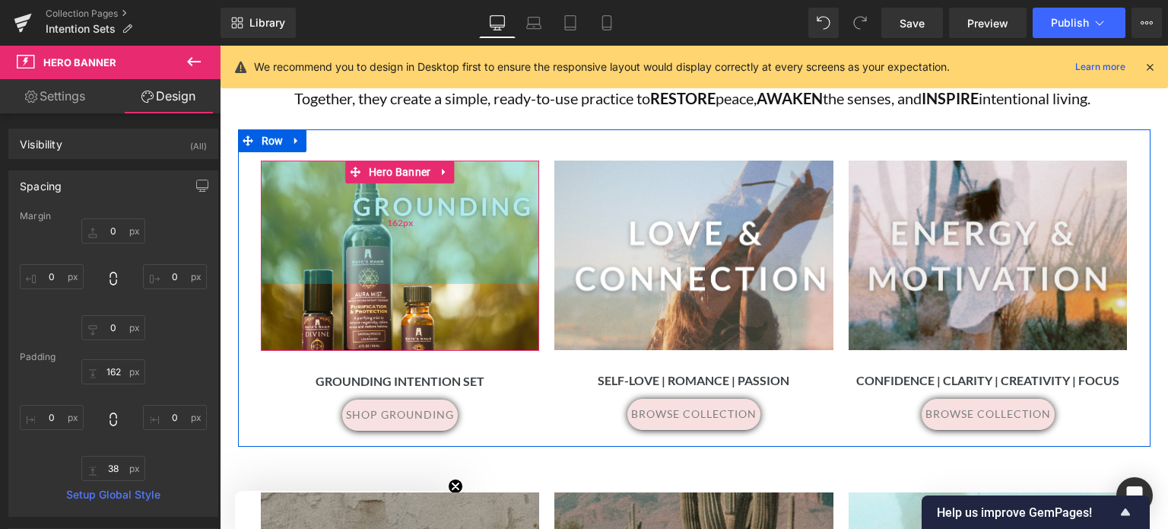
click at [452, 242] on div "162px" at bounding box center [400, 221] width 279 height 123
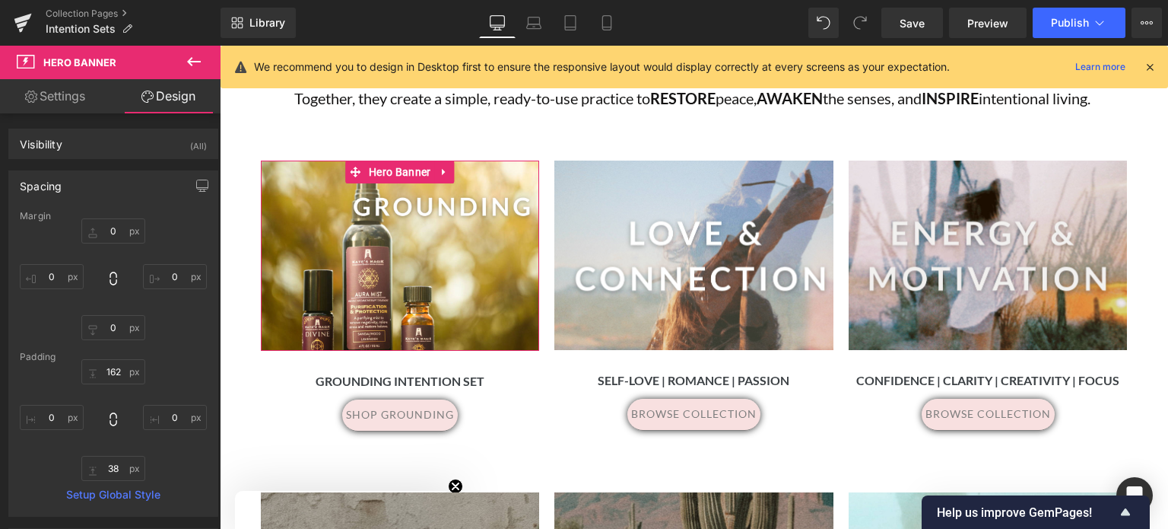
click at [54, 100] on link "Settings" at bounding box center [55, 96] width 110 height 34
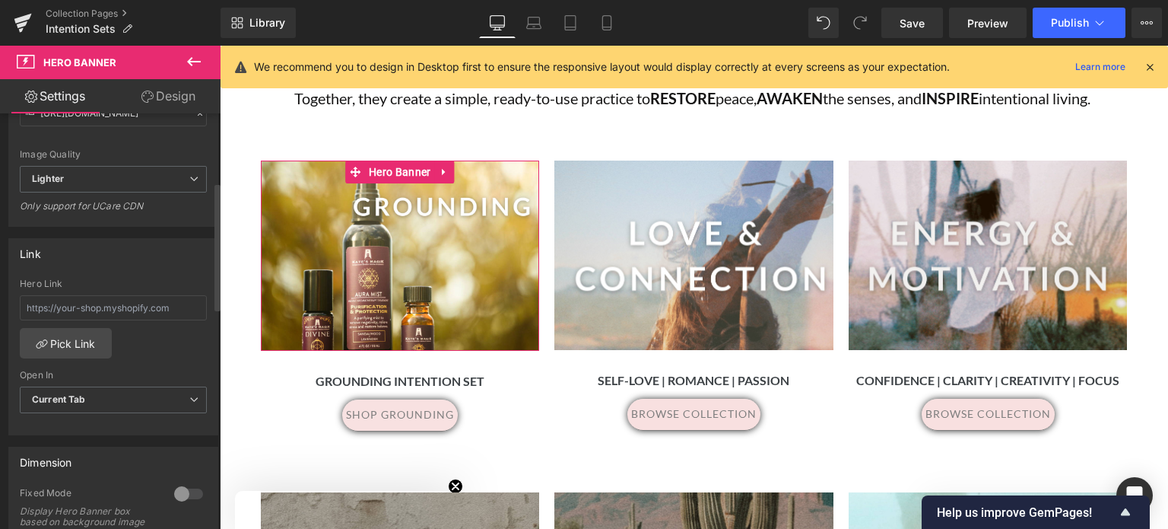
scroll to position [222, 0]
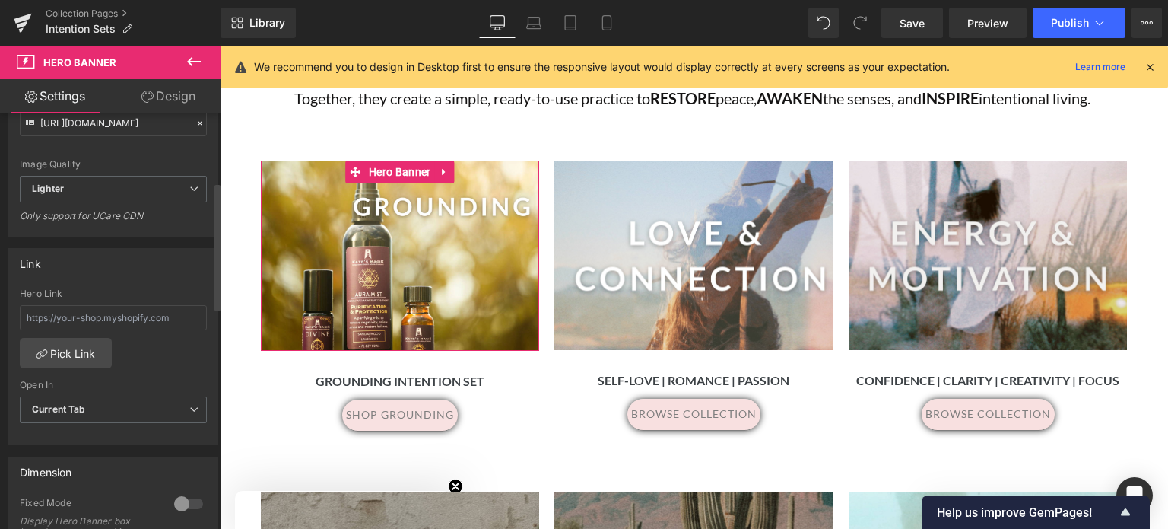
click at [168, 258] on div "Link" at bounding box center [113, 263] width 208 height 29
click at [181, 316] on input "text" at bounding box center [113, 317] width 187 height 25
paste input "katesmagik.com/products/grounding-intention-set"
type input "katesmagik.com/products/grounding-intention-set"
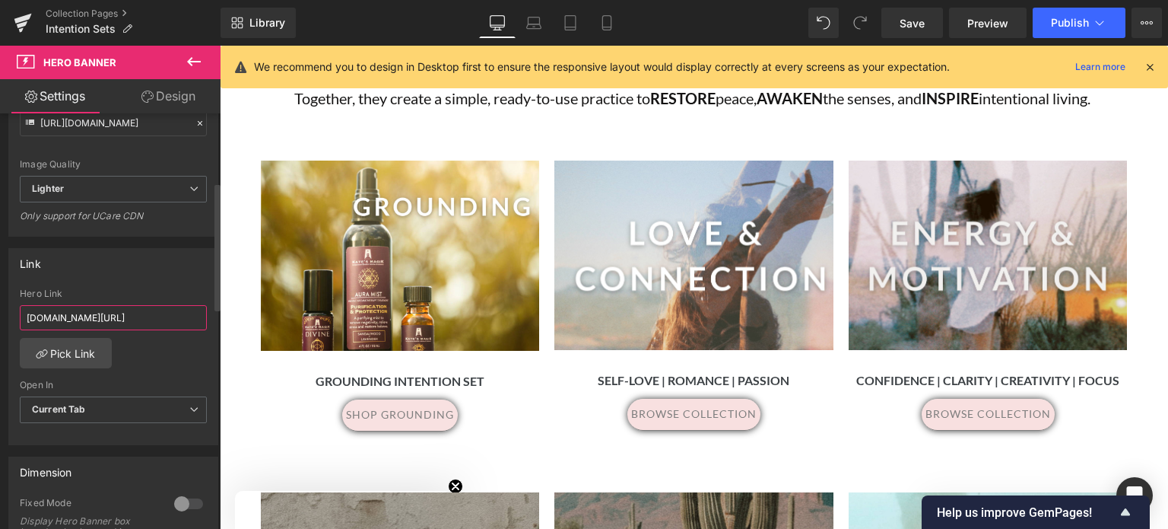
scroll to position [0, 49]
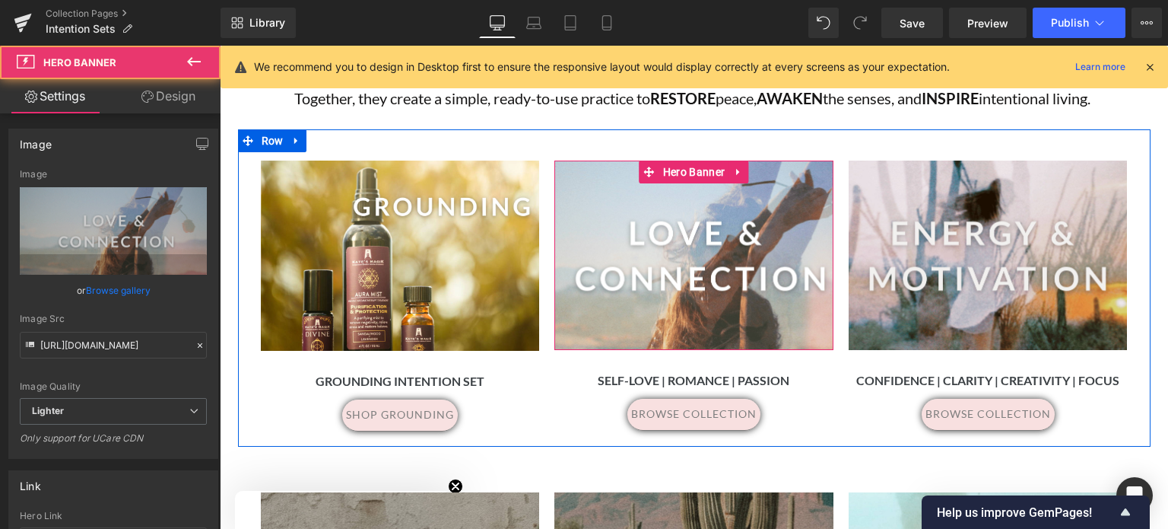
click at [750, 208] on div at bounding box center [693, 254] width 279 height 189
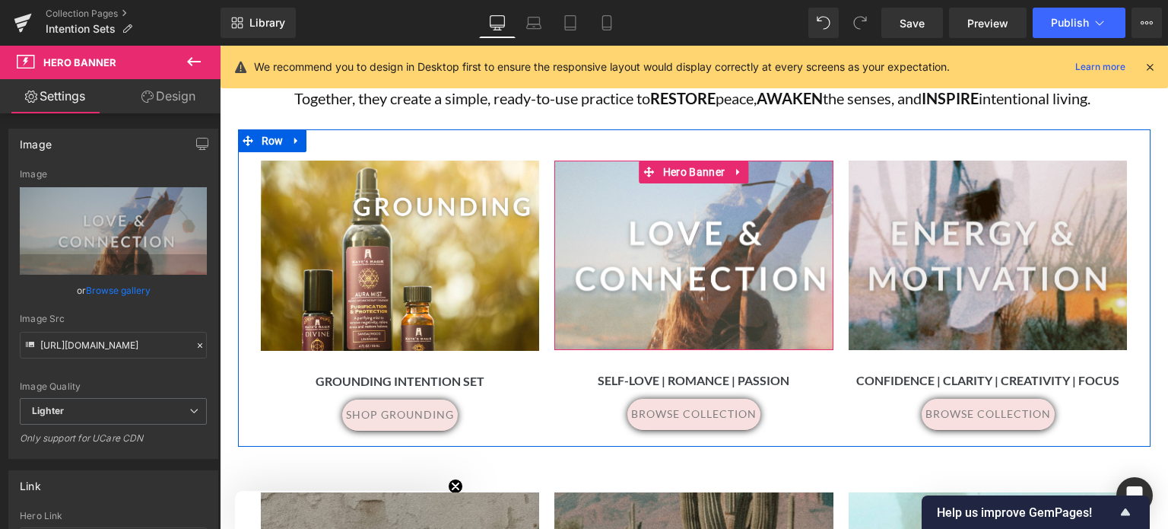
click at [593, 203] on div at bounding box center [693, 254] width 279 height 189
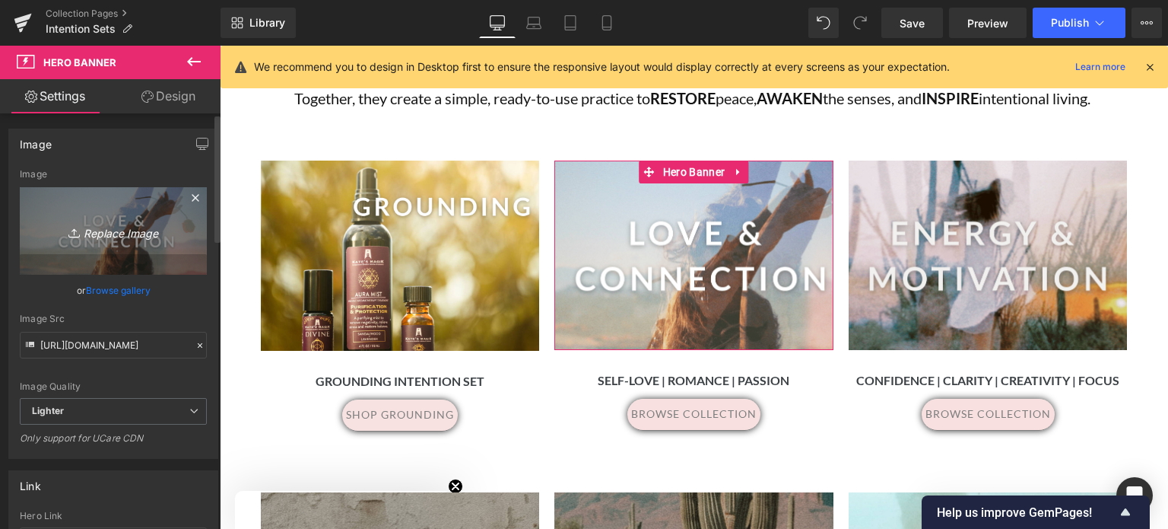
click at [122, 232] on icon "Replace Image" at bounding box center [113, 230] width 122 height 19
type input "C:\fakepath\6.png"
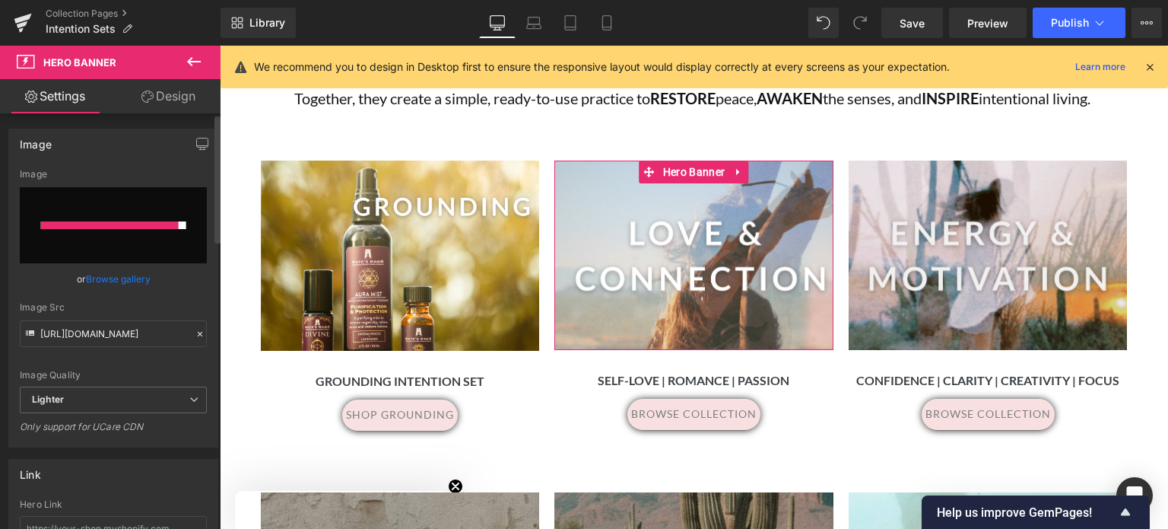
click at [108, 247] on input "file" at bounding box center [113, 225] width 187 height 76
type input "C:\fakepath\6.png"
type input "https://ucarecdn.com/c359350c-bd22-4be7-85c8-31a6d6985458/-/format/auto/-/previ…"
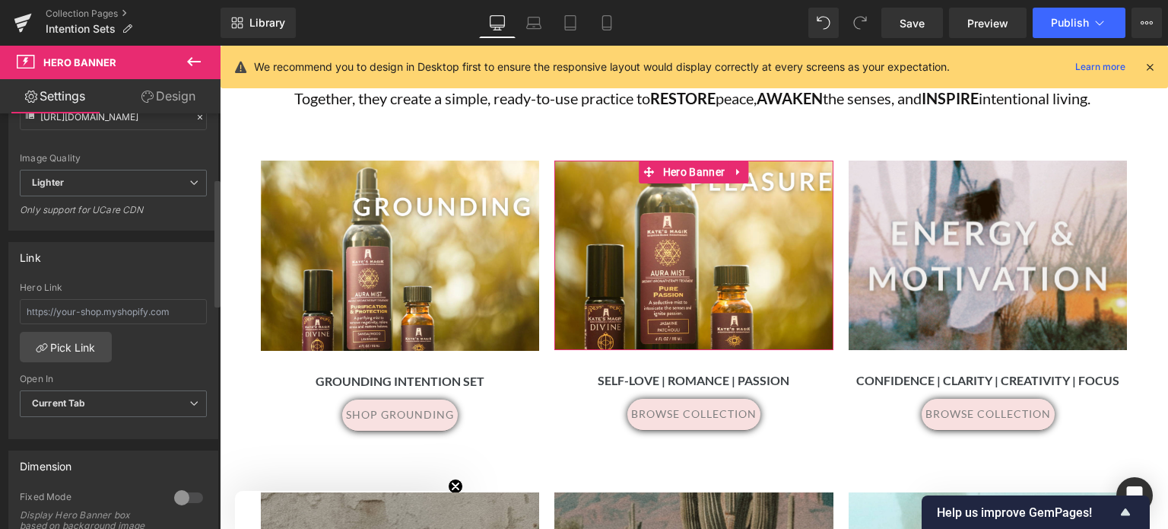
scroll to position [234, 0]
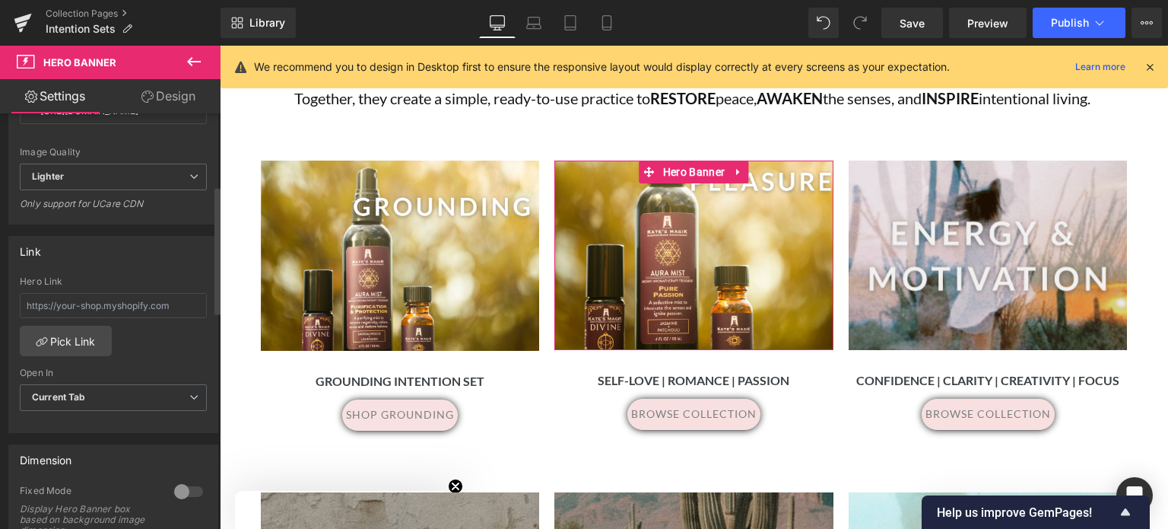
click at [83, 276] on div "Hero Link" at bounding box center [113, 281] width 187 height 11
click at [49, 307] on input "text" at bounding box center [113, 305] width 187 height 25
paste input "katesmagik.com/products/intention-set-copy?variant=52328196342035"
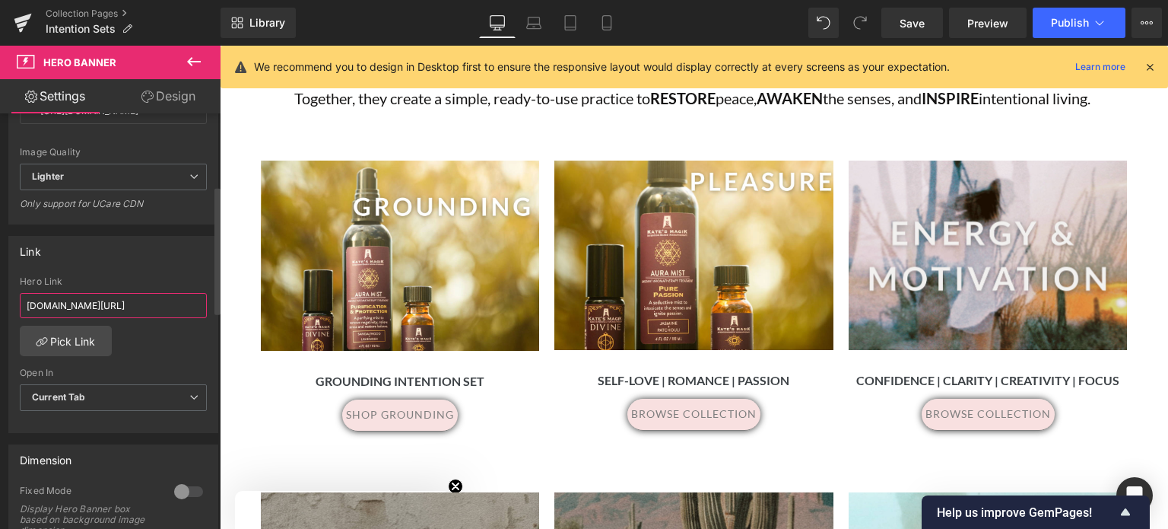
type input "katesmagik.com/products/intention-set-copy?variant=52328196342035"
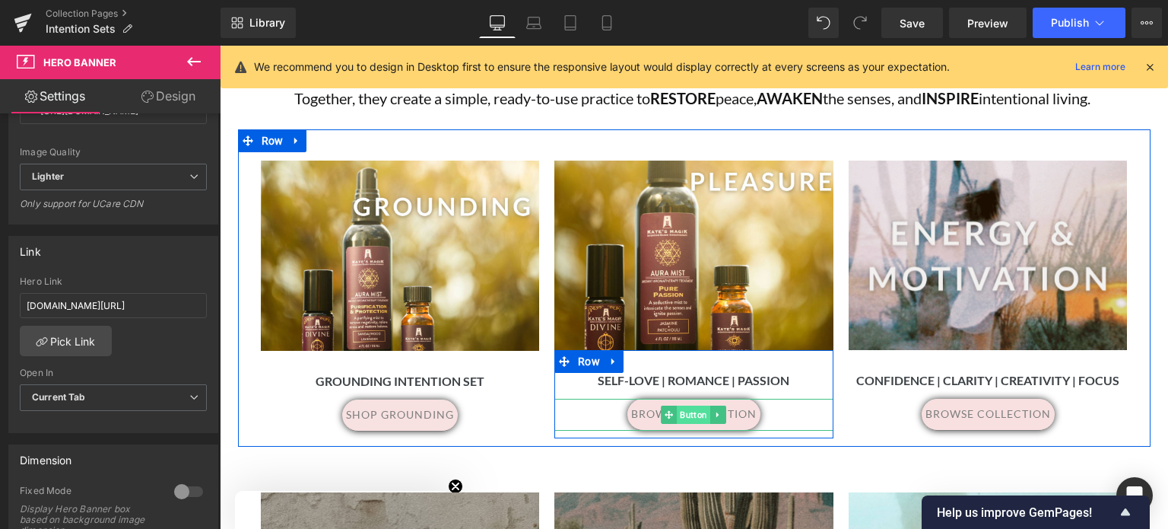
click at [685, 418] on span "Button" at bounding box center [694, 414] width 33 height 18
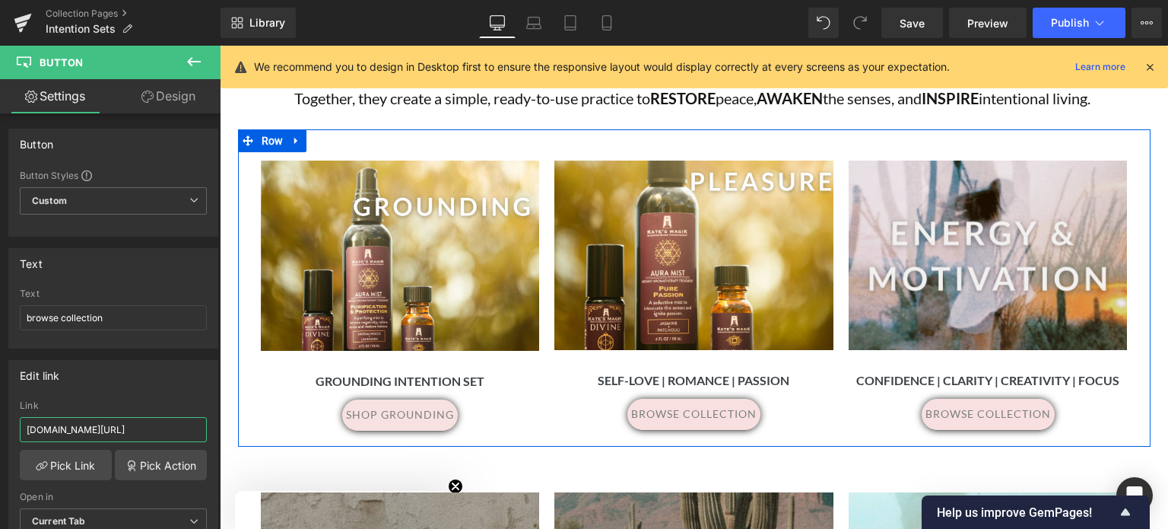
scroll to position [0, 900]
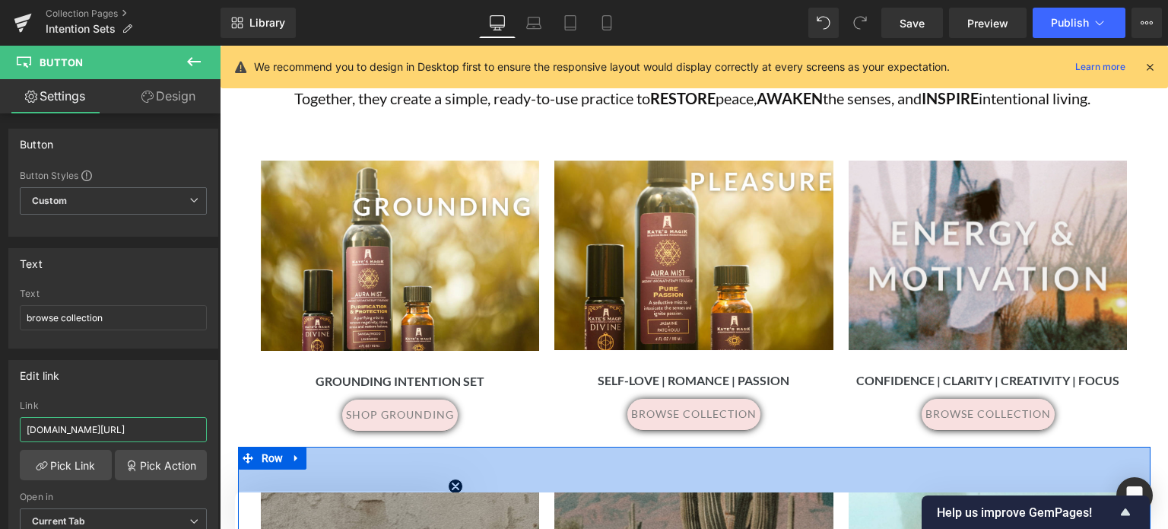
drag, startPoint x: 246, startPoint y: 468, endPoint x: 329, endPoint y: 446, distance: 86.5
paste input "katesmagik.com/products/intention-set-copy?variant=52328196342035"
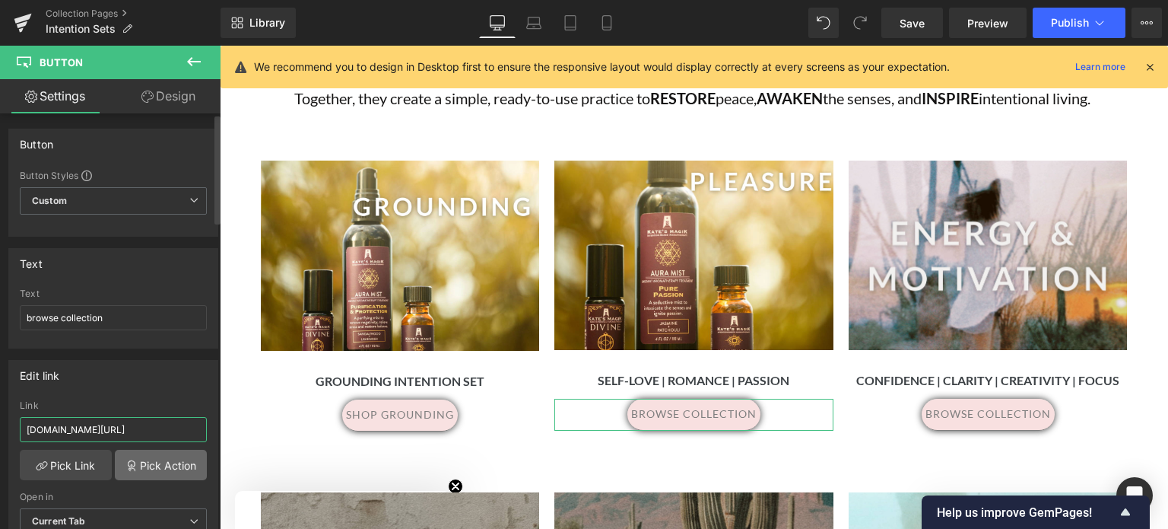
type input "katesmagik.com/products/intention-set-copy?variant=52328196342035"
click at [155, 463] on link "Pick Action" at bounding box center [161, 464] width 92 height 30
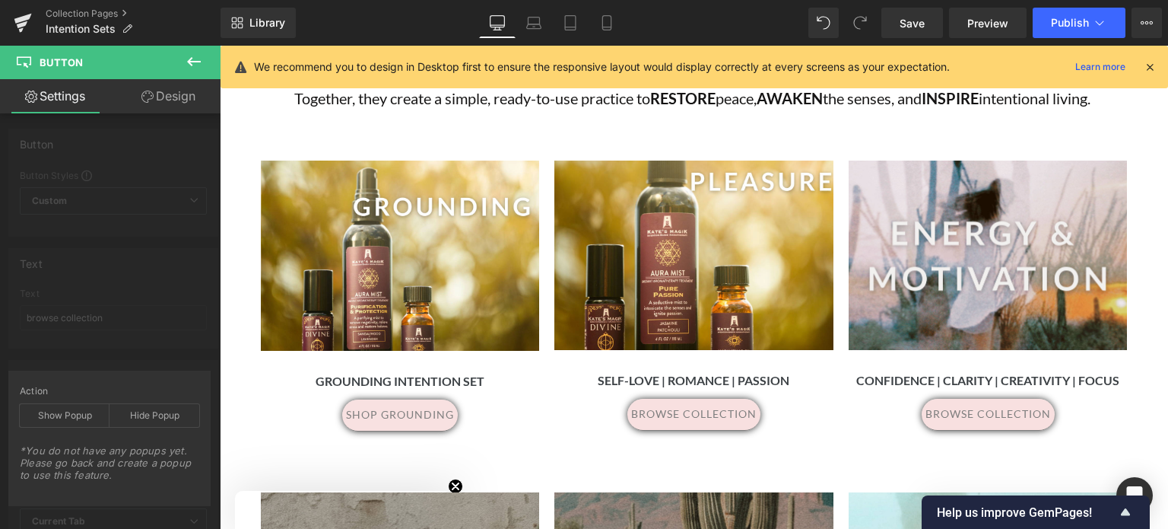
click at [198, 60] on icon at bounding box center [194, 61] width 18 height 18
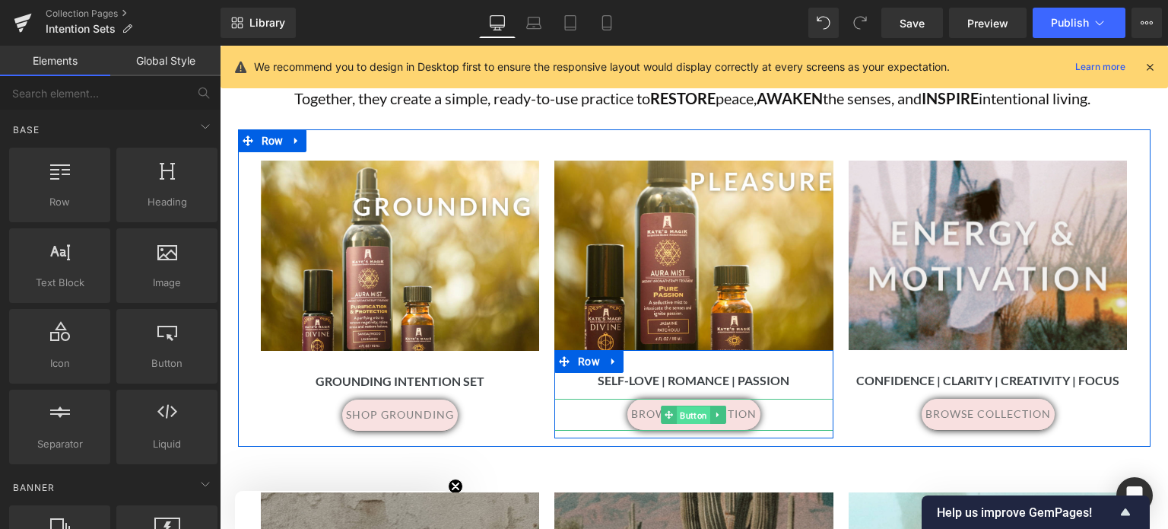
click at [684, 412] on span "Button" at bounding box center [694, 415] width 33 height 18
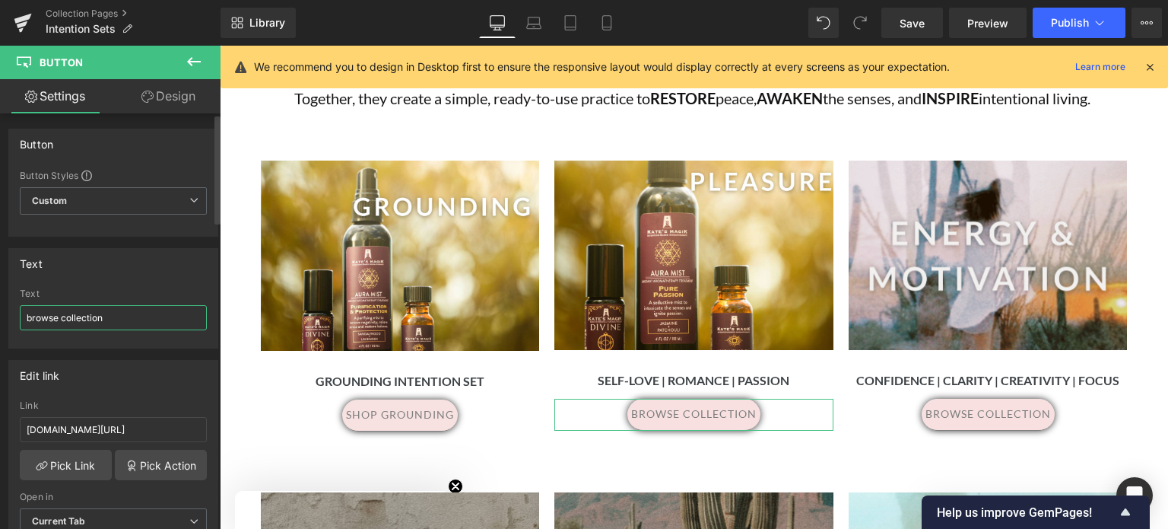
drag, startPoint x: 122, startPoint y: 316, endPoint x: 0, endPoint y: 306, distance: 122.8
click at [0, 306] on div "Text browse collection Text browse collection" at bounding box center [113, 293] width 227 height 112
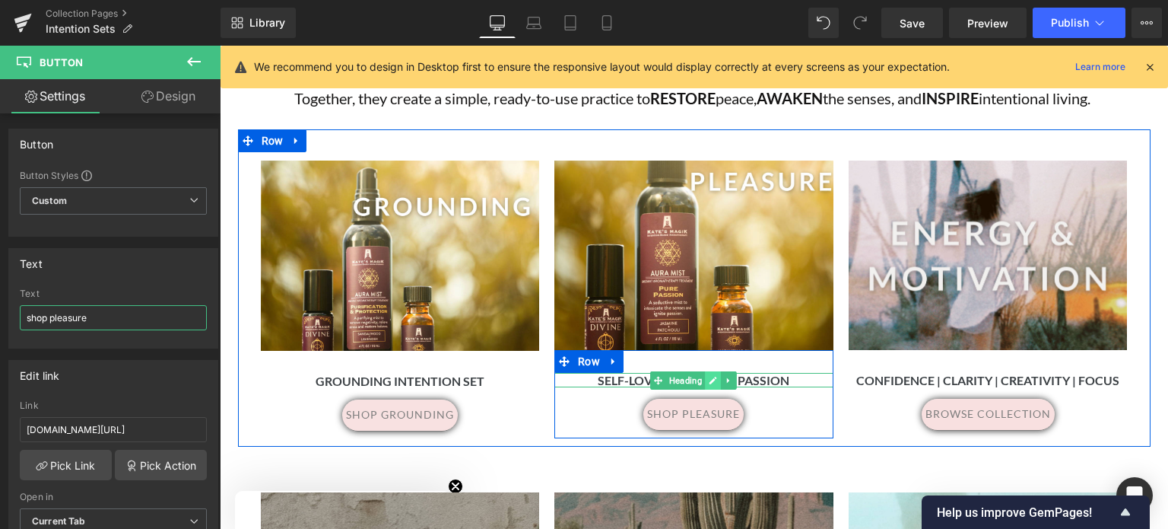
type input "shop pleasure"
click at [710, 379] on icon at bounding box center [714, 380] width 8 height 8
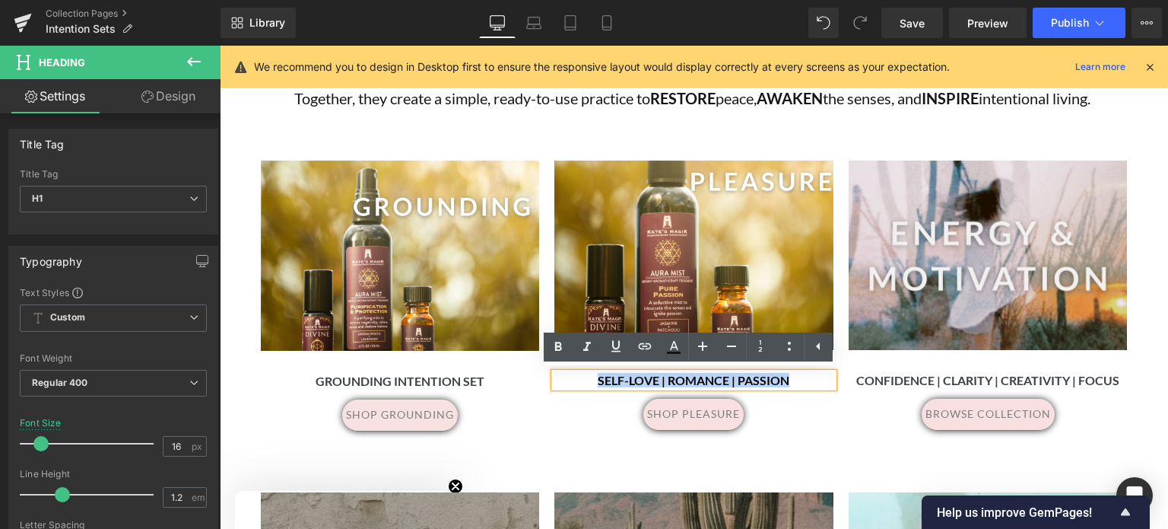
drag, startPoint x: 798, startPoint y: 376, endPoint x: 588, endPoint y: 376, distance: 209.9
click at [588, 376] on h1 "Self-Love | Romance | Passion" at bounding box center [693, 380] width 279 height 14
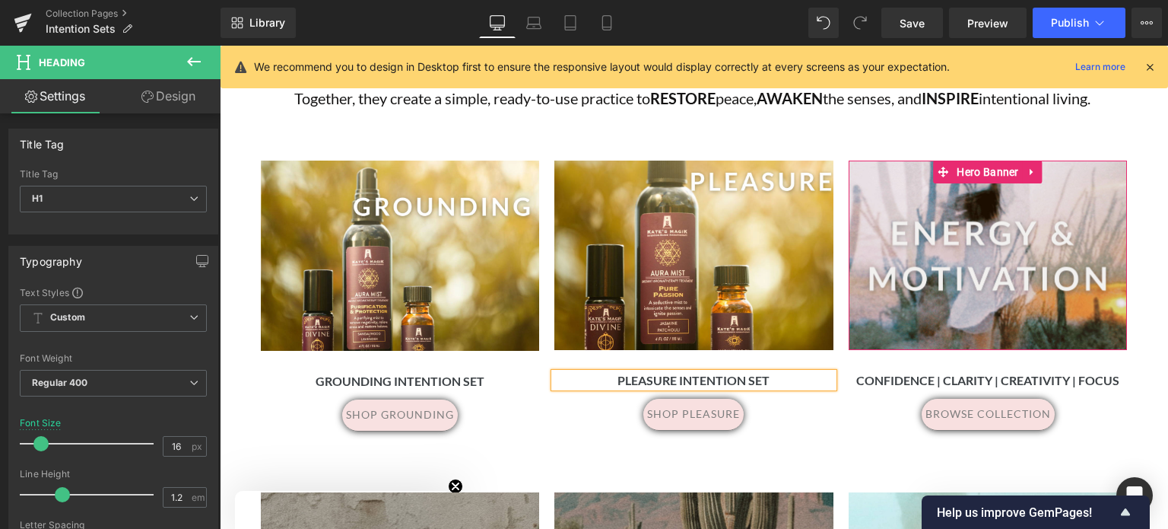
click at [1011, 207] on div at bounding box center [988, 254] width 279 height 189
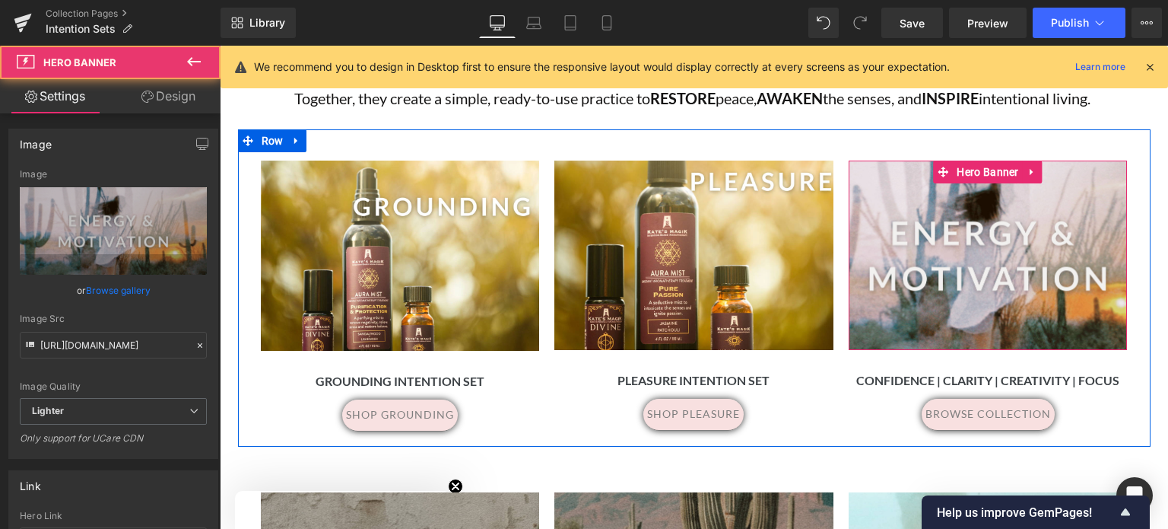
click at [885, 206] on div at bounding box center [988, 254] width 279 height 189
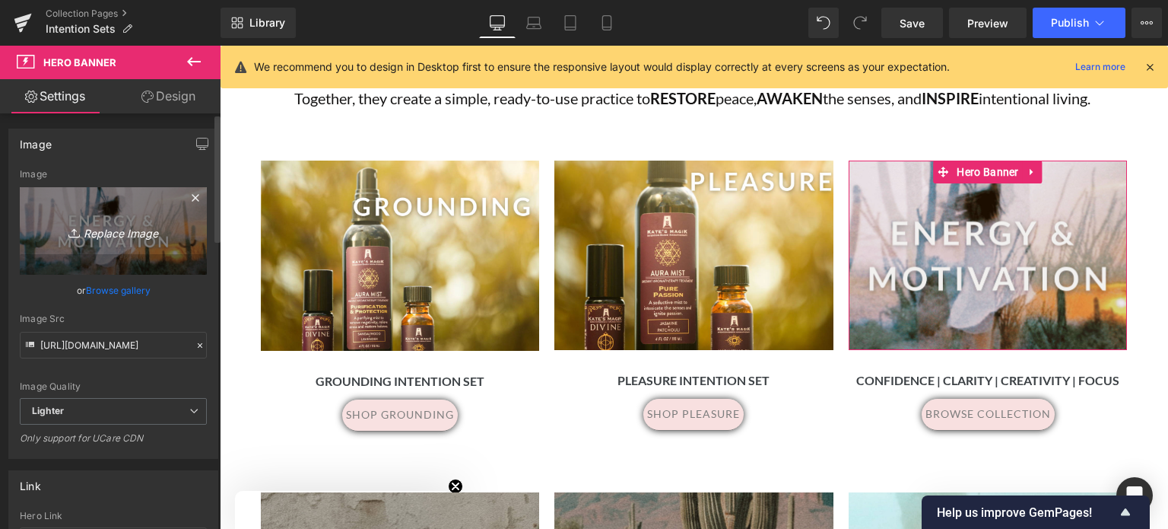
click at [132, 233] on icon "Replace Image" at bounding box center [113, 230] width 122 height 19
type input "C:\fakepath\9.png"
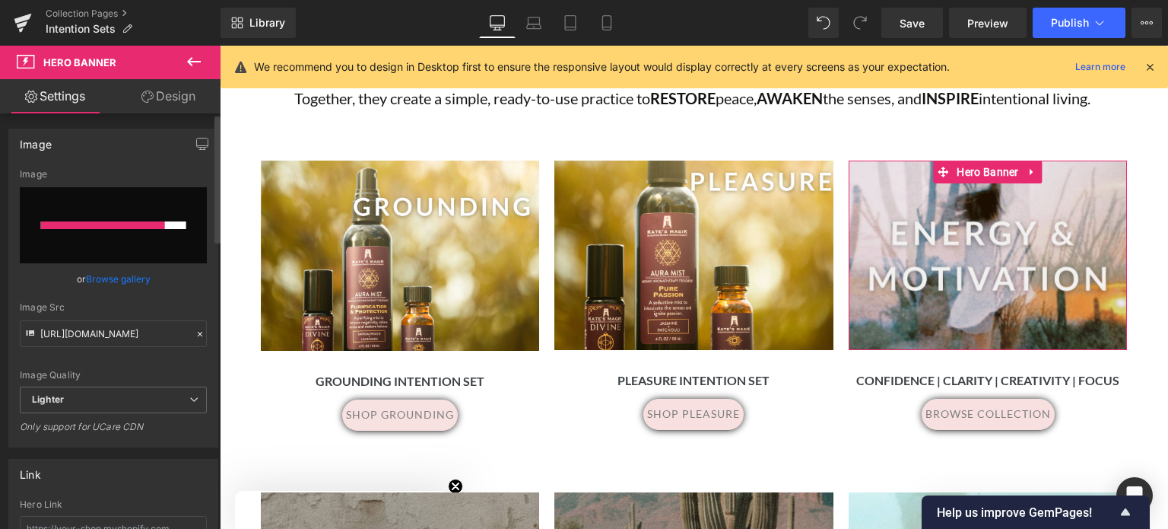
click at [109, 236] on input "file" at bounding box center [113, 225] width 187 height 76
type input "C:\fakepath\9.png"
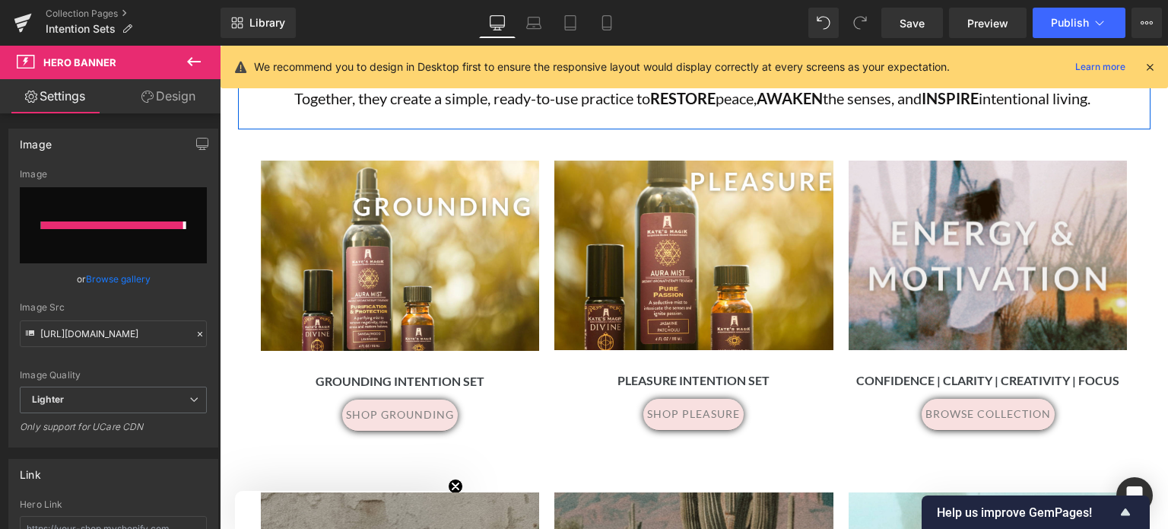
type input "https://ucarecdn.com/17d8b663-9cb1-4a9f-aa02-739e8081f43e/-/format/auto/-/previ…"
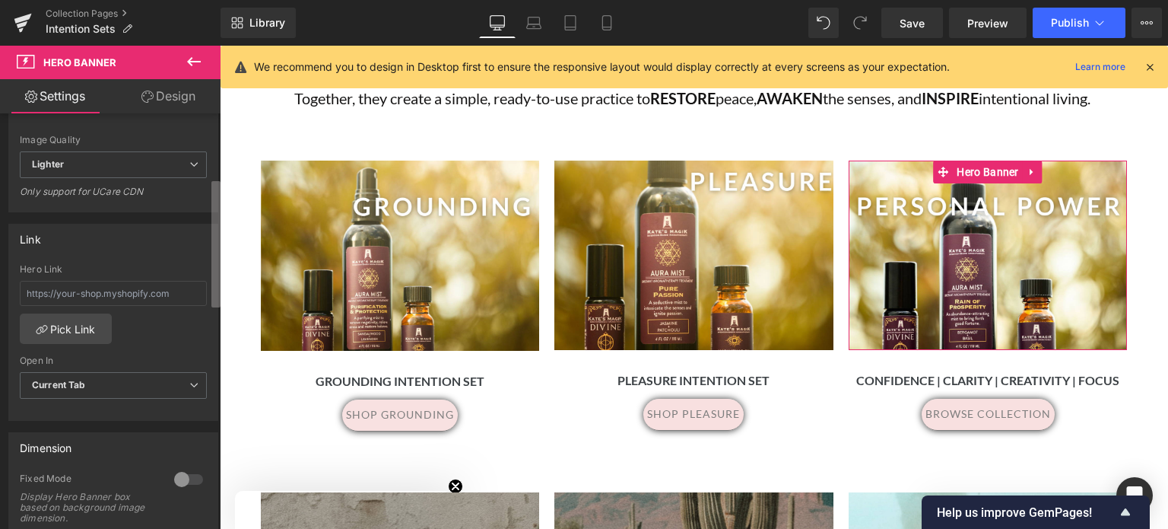
scroll to position [262, 0]
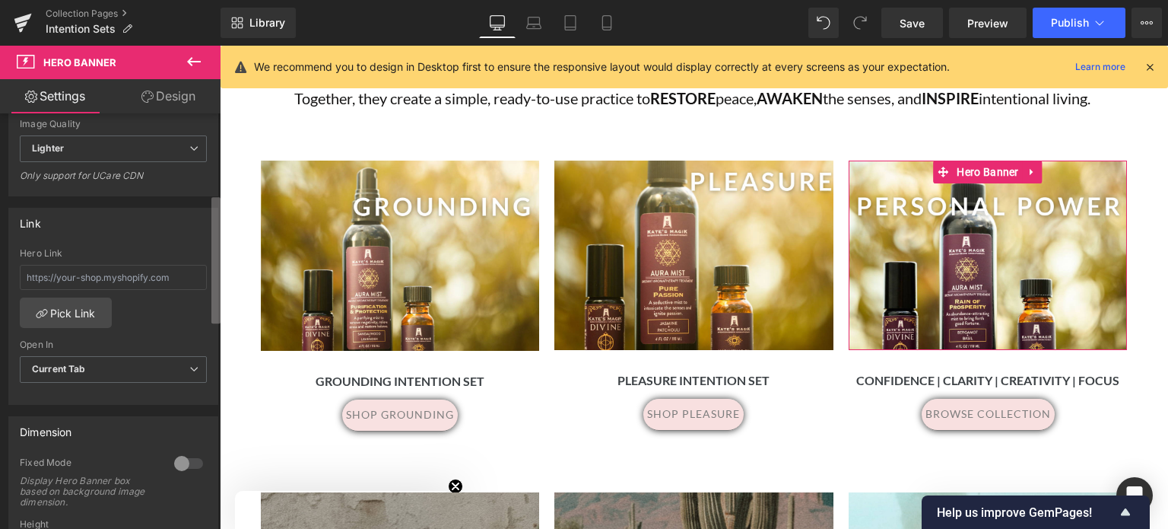
click at [214, 272] on b at bounding box center [215, 260] width 9 height 126
click at [36, 274] on input "text" at bounding box center [113, 277] width 187 height 25
paste input "https://www.katesmagik.com/products/personal-power-intention-set?variant=397025…"
type input "https://www.katesmagik.com/products/personal-power-intention-set?variant=397025…"
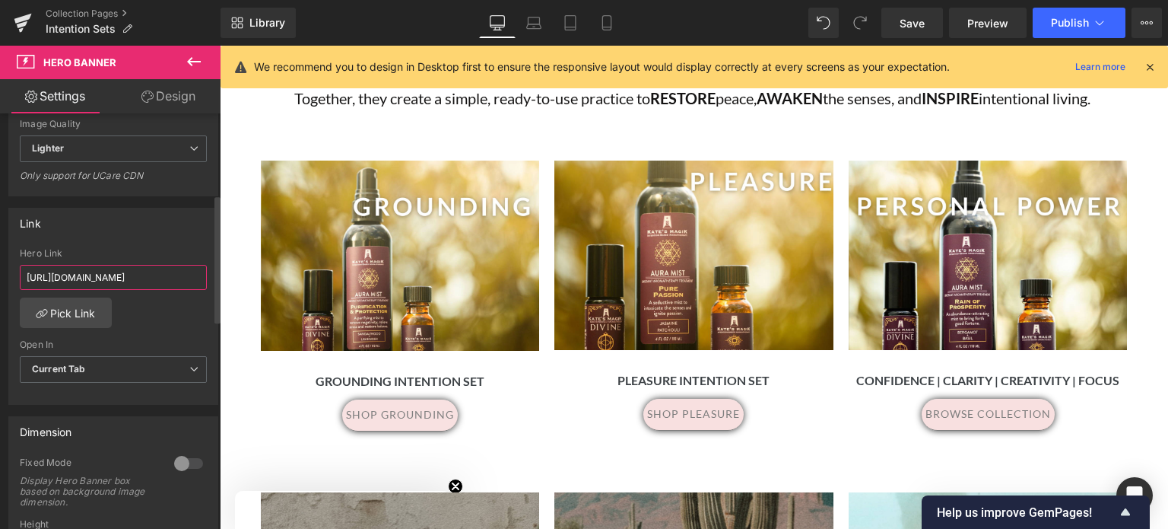
scroll to position [0, 246]
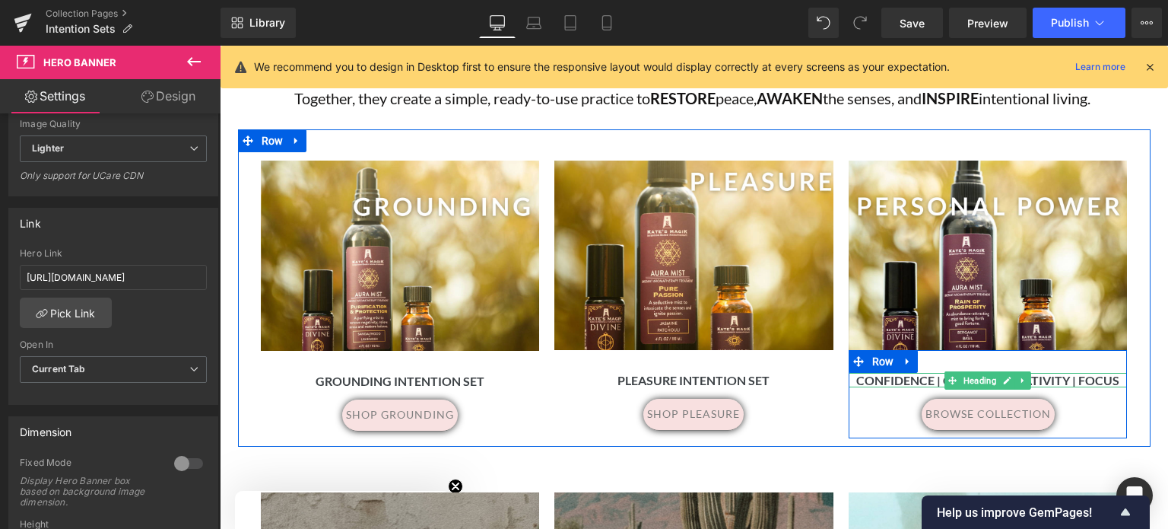
click at [1044, 379] on strong "Confidence | Clarity | Creativity | Focus" at bounding box center [987, 380] width 263 height 14
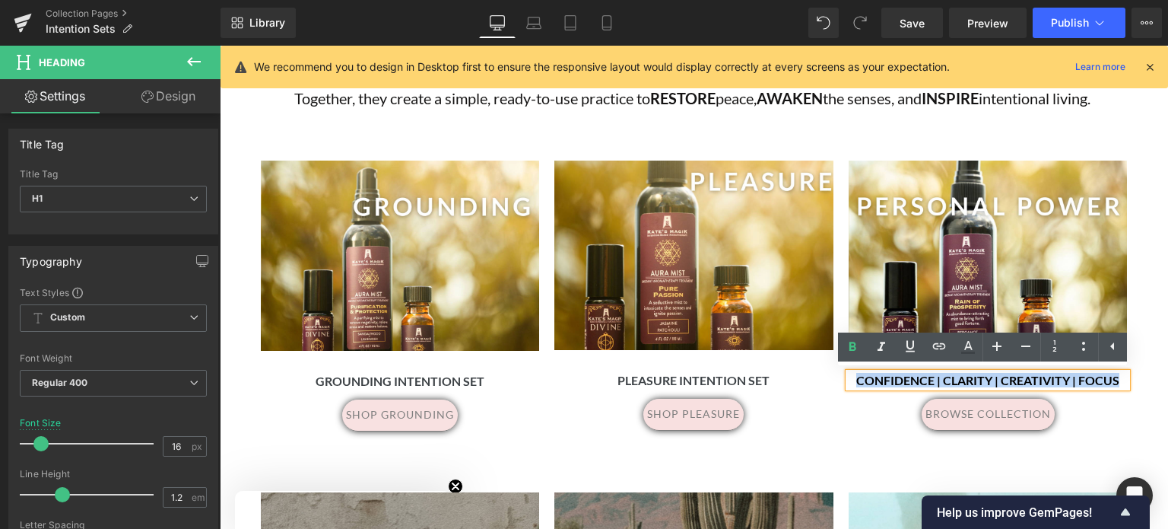
drag, startPoint x: 1113, startPoint y: 379, endPoint x: 851, endPoint y: 376, distance: 262.4
click at [856, 376] on strong "Confidence | Clarity | Creativity | Focus" at bounding box center [987, 380] width 263 height 14
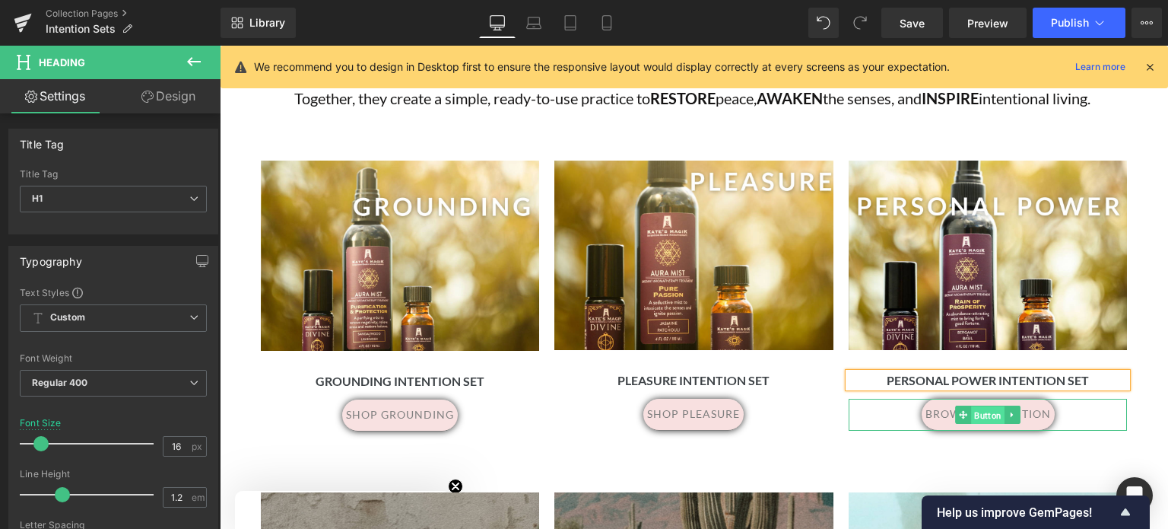
click at [984, 417] on span "Button" at bounding box center [987, 415] width 33 height 18
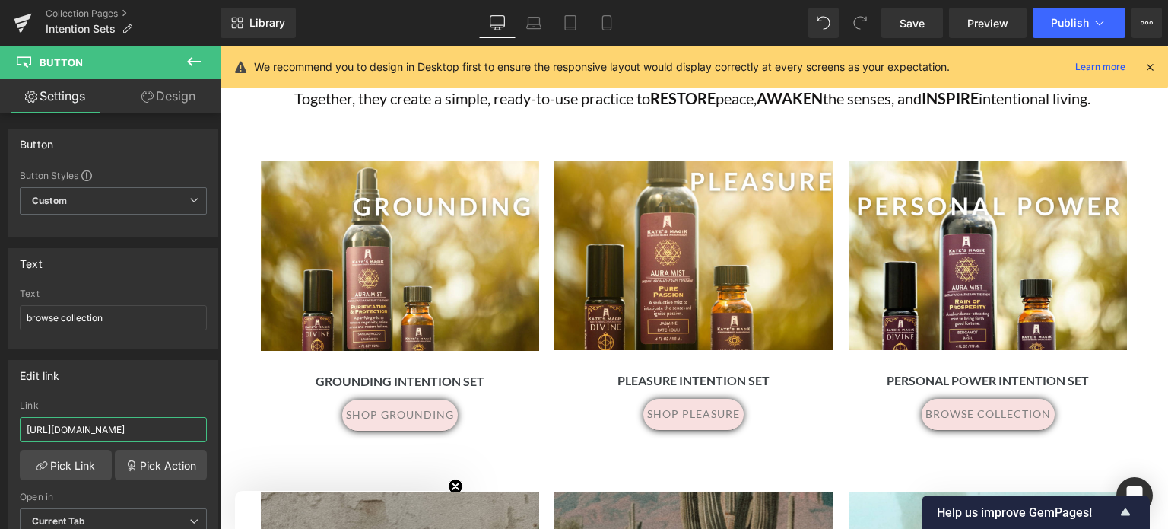
scroll to position [0, 132]
drag, startPoint x: 243, startPoint y: 471, endPoint x: 441, endPoint y: 451, distance: 199.5
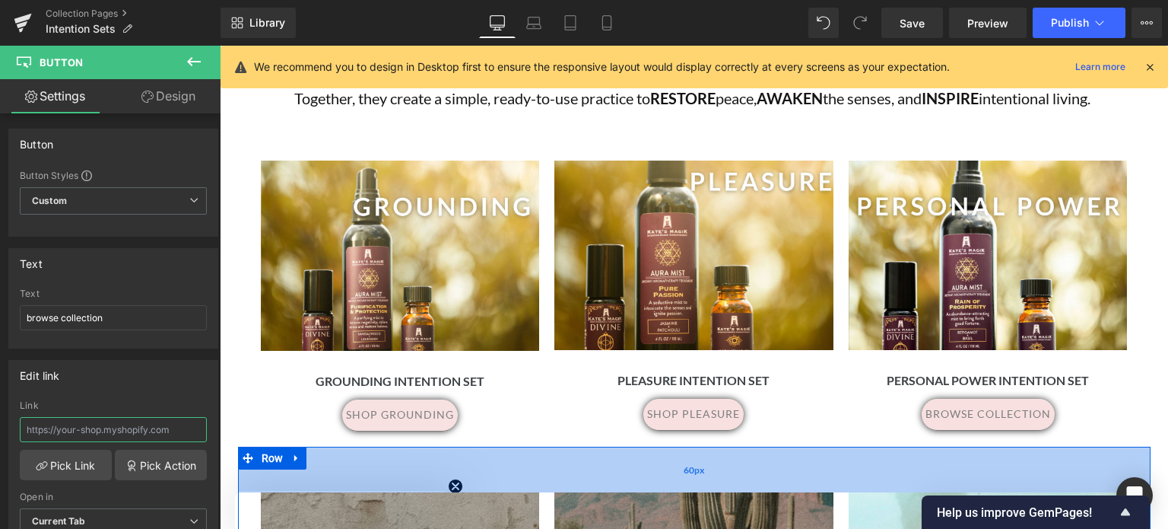
scroll to position [0, 0]
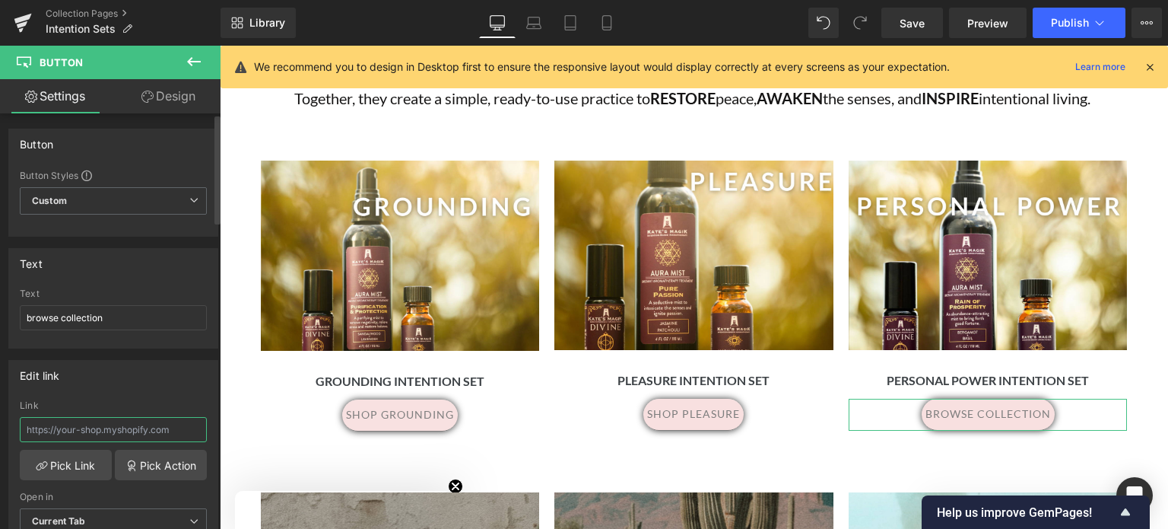
paste input "https://www.katesmagik.com/products/personal-power-intention-set?variant=397025…"
type input "https://www.katesmagik.com/products/personal-power-intention-set?variant=397025…"
drag, startPoint x: 134, startPoint y: 317, endPoint x: 7, endPoint y: 321, distance: 127.1
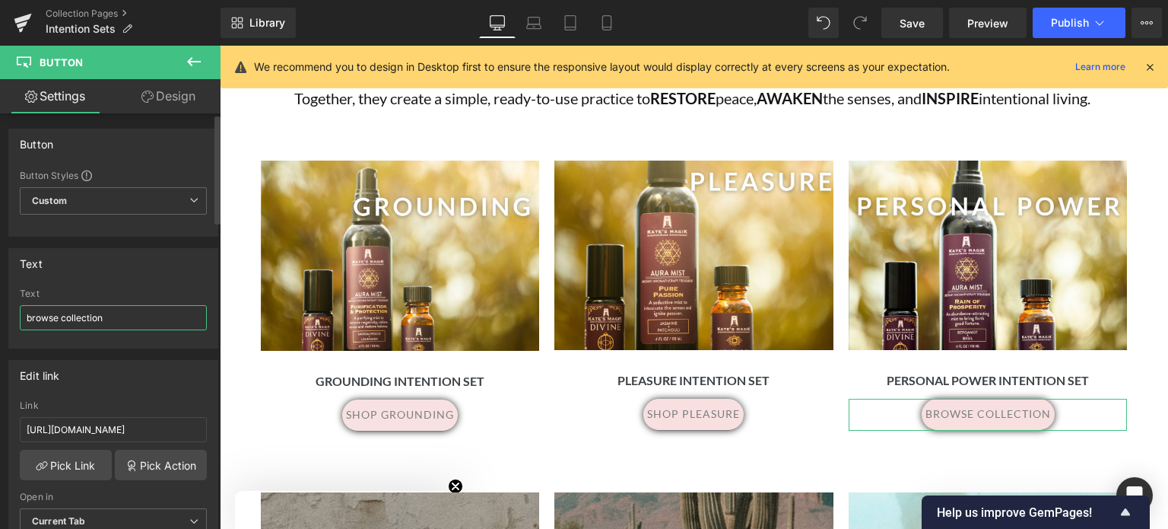
click at [7, 321] on div "Text browse collection Text browse collection" at bounding box center [113, 293] width 227 height 112
type input "shop power"
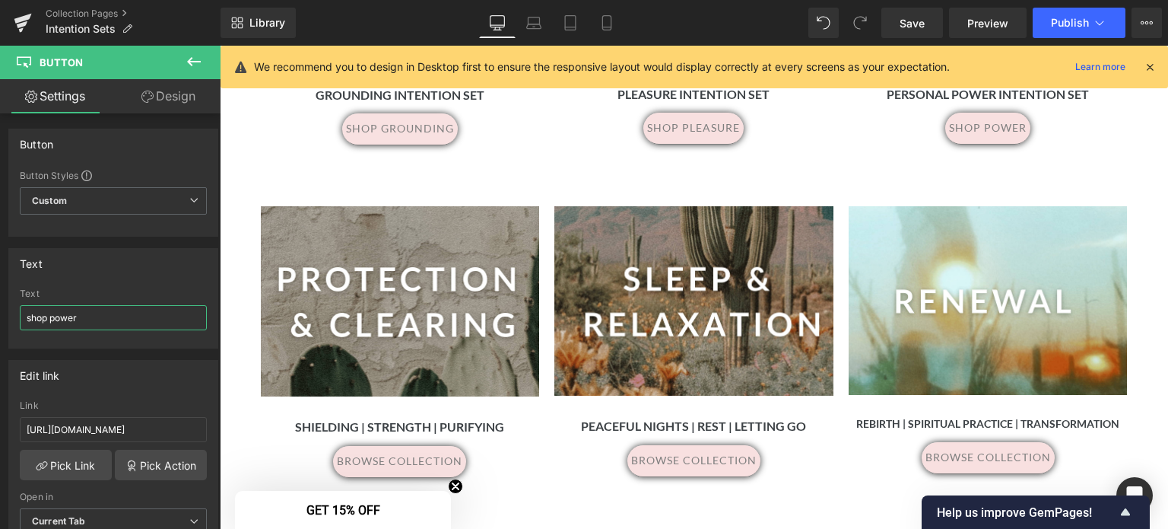
scroll to position [1228, 0]
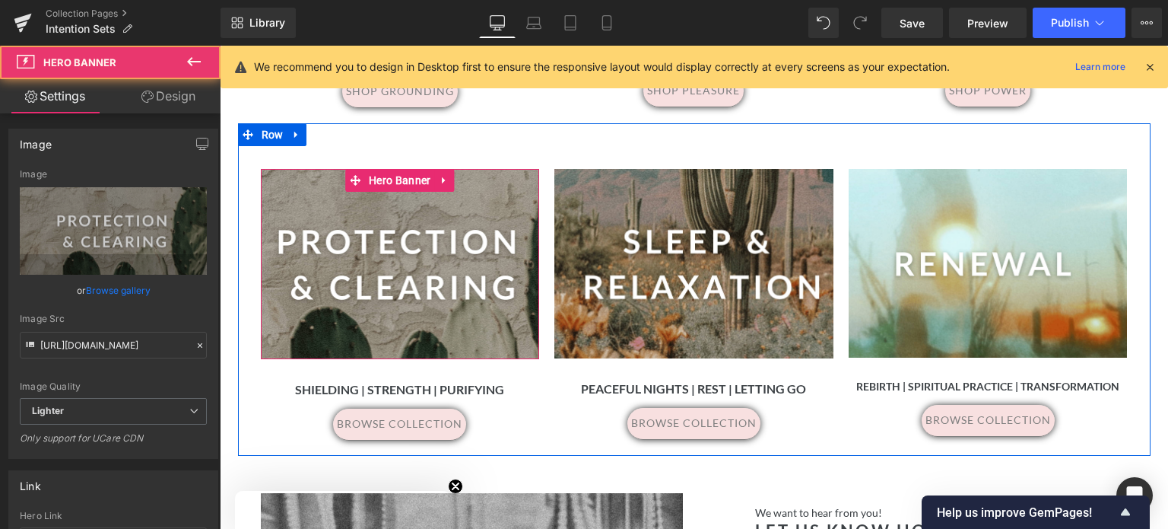
click at [419, 230] on div at bounding box center [400, 264] width 279 height 190
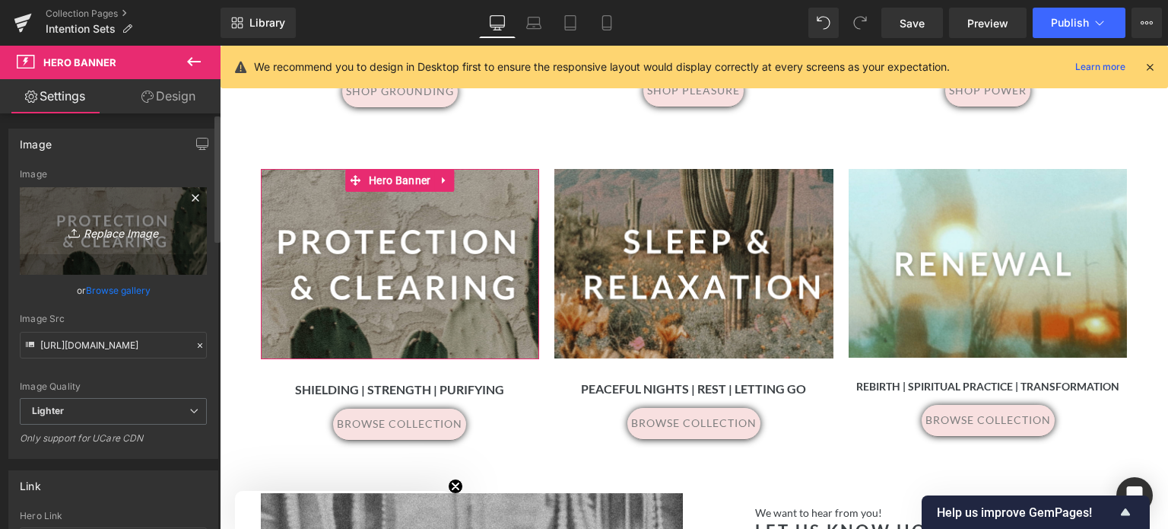
click at [128, 226] on icon "Replace Image" at bounding box center [113, 230] width 122 height 19
type input "C:\fakepath\12.png"
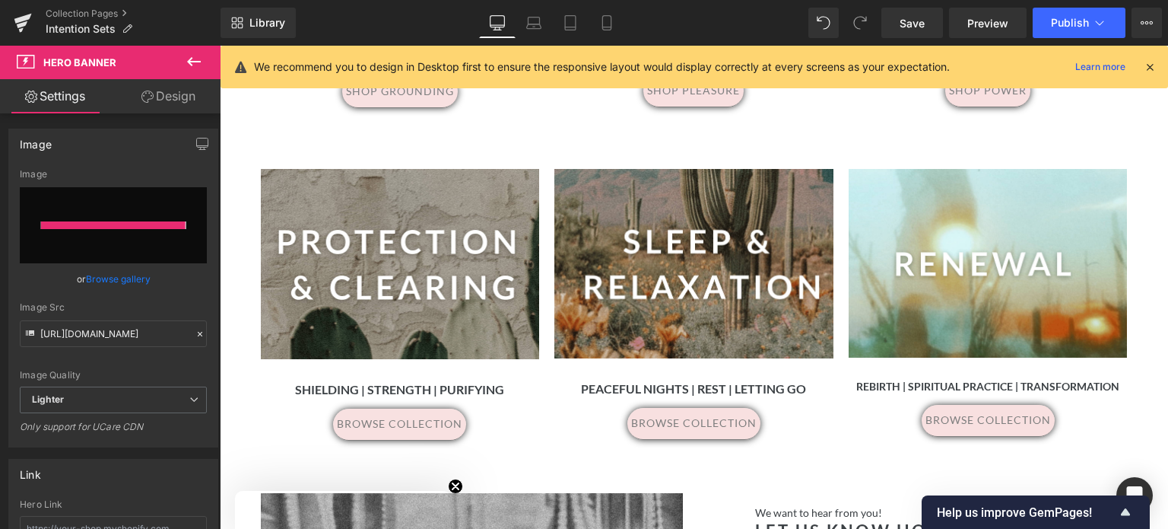
type input "https://ucarecdn.com/f74ab21a-ba42-4137-a4e3-a62d89a5eb39/-/format/auto/-/previ…"
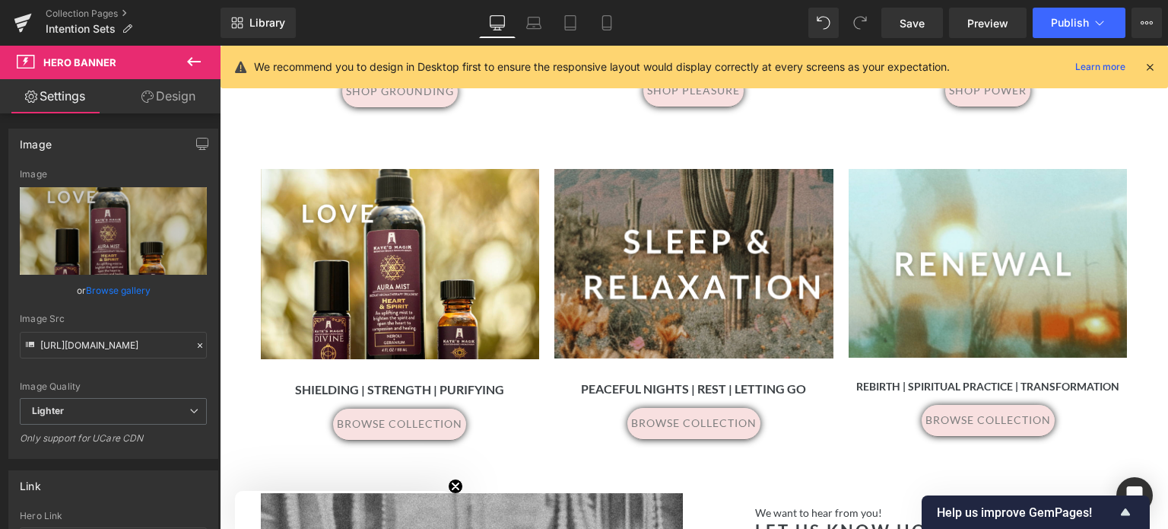
click at [1149, 63] on icon at bounding box center [1150, 67] width 14 height 14
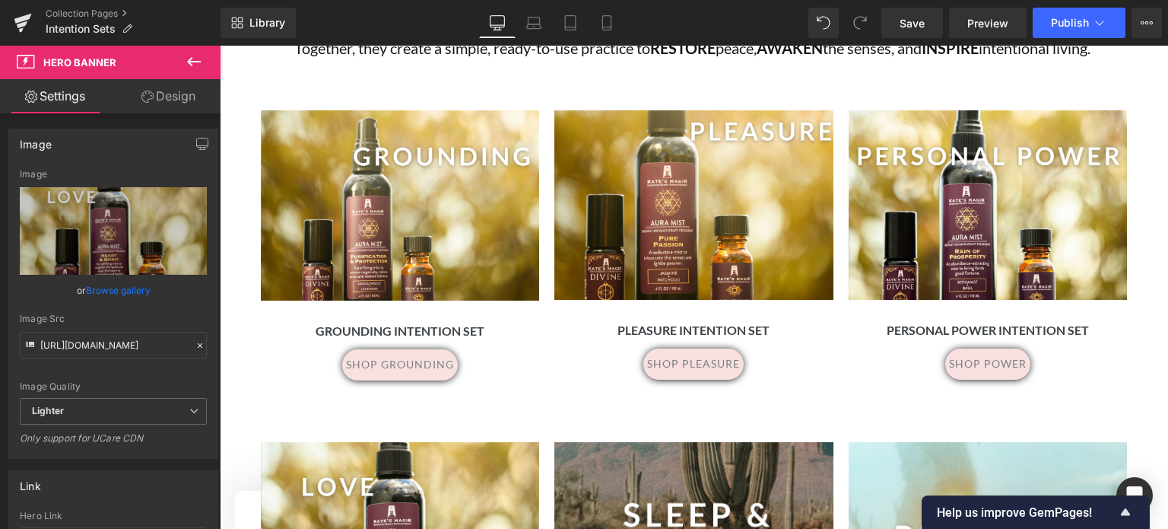
scroll to position [951, 0]
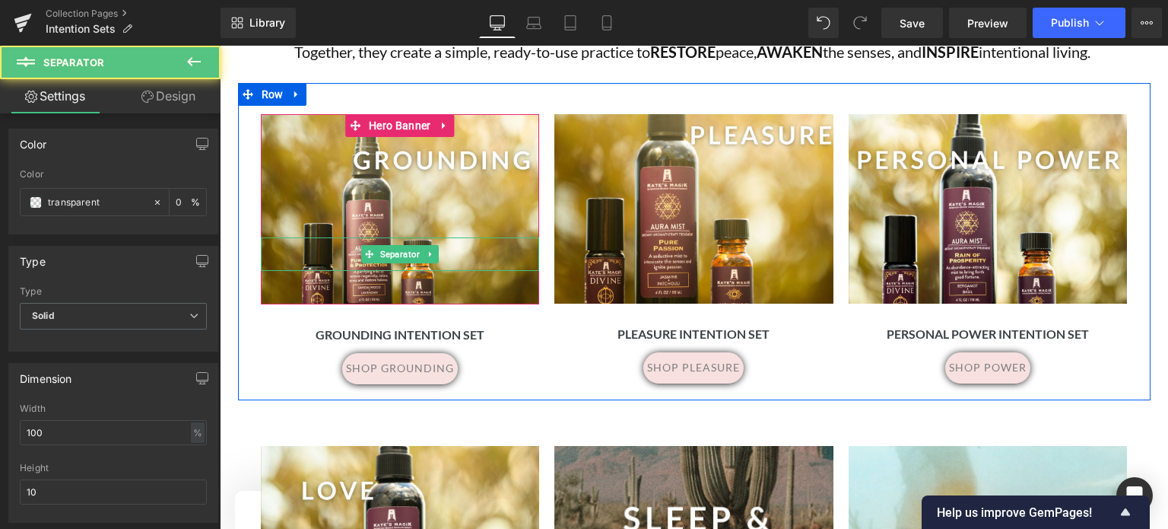
click at [489, 258] on hr at bounding box center [400, 252] width 279 height 15
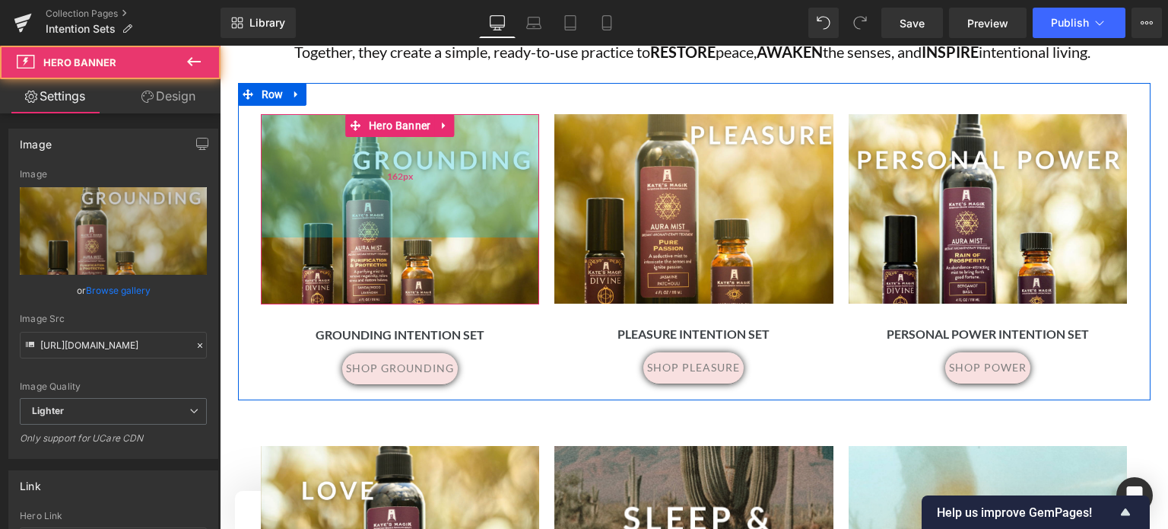
click at [475, 184] on div "162px" at bounding box center [400, 175] width 279 height 123
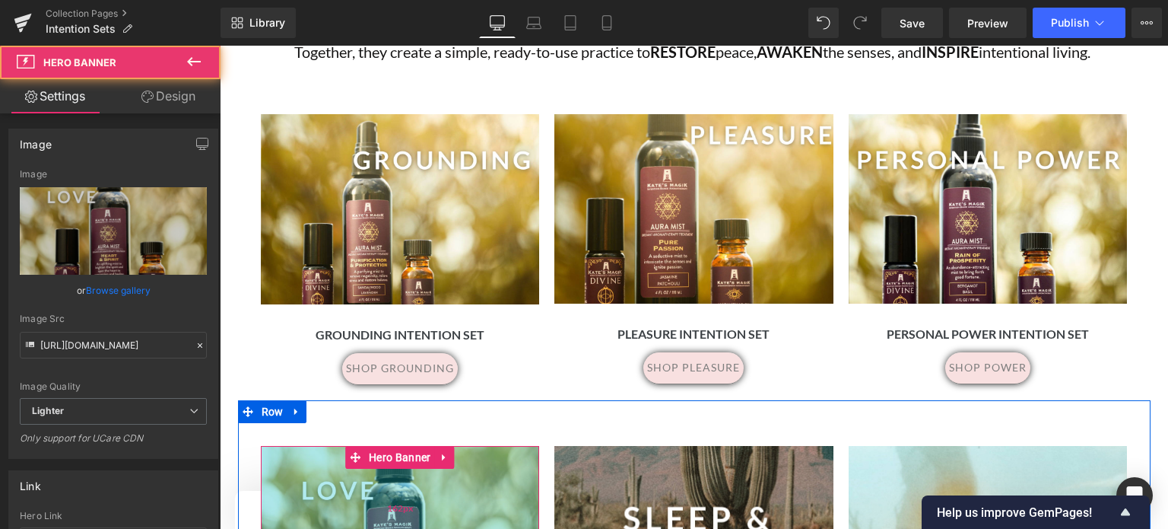
click at [484, 495] on div "162px" at bounding box center [400, 507] width 279 height 123
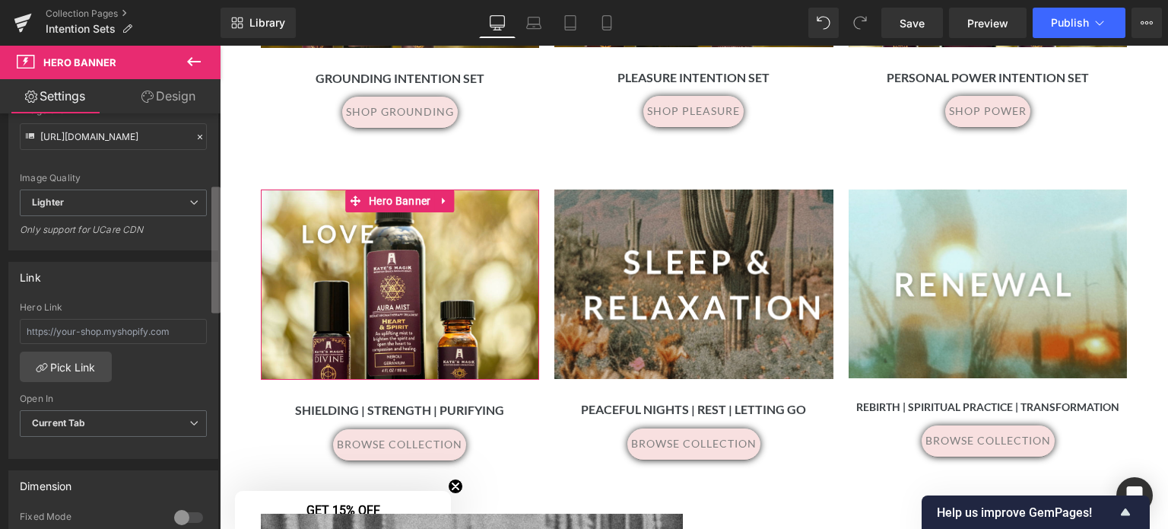
scroll to position [234, 0]
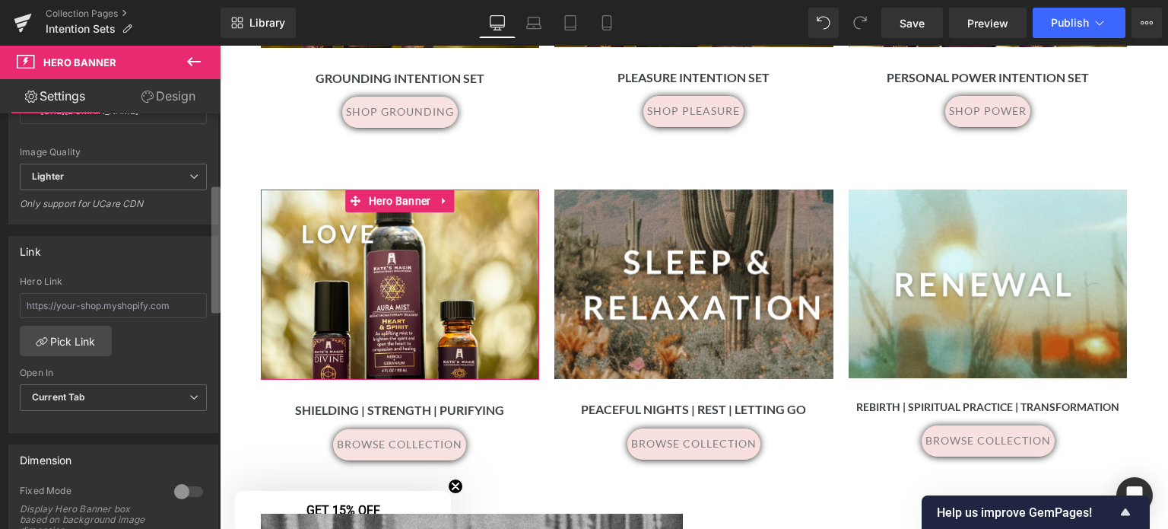
click at [216, 267] on b at bounding box center [215, 249] width 9 height 126
click at [33, 303] on input "text" at bounding box center [113, 305] width 187 height 25
paste input "https://www.katesmagik.com/products/personal-power-intention-set?variant=397025…"
type input "https://www.katesmagik.com/products/personal-power-intention-set?variant=397025…"
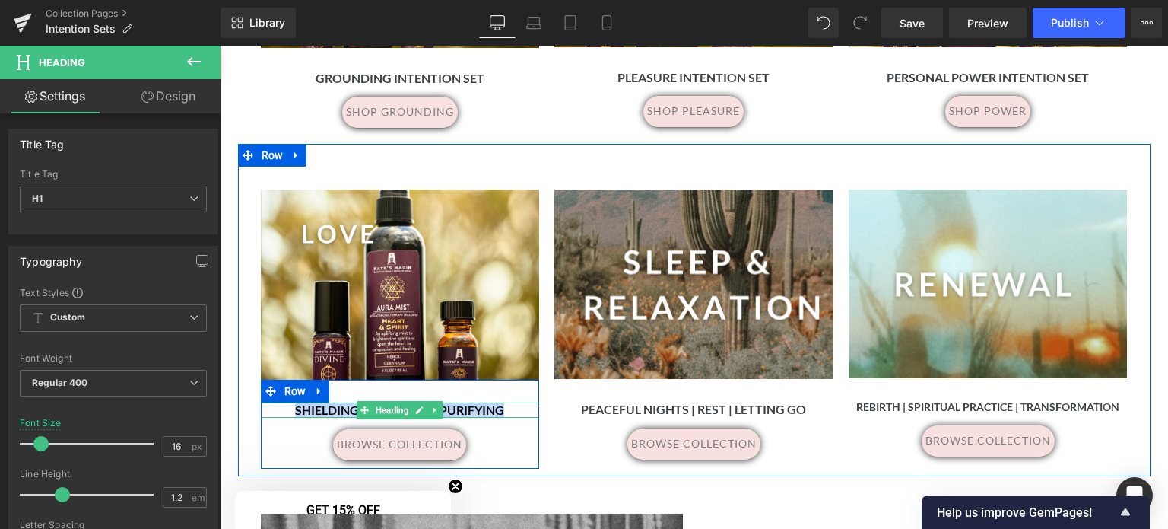
drag, startPoint x: 498, startPoint y: 410, endPoint x: 283, endPoint y: 408, distance: 215.2
click at [283, 408] on h1 "Shielding | Strength | Purifying" at bounding box center [400, 409] width 279 height 14
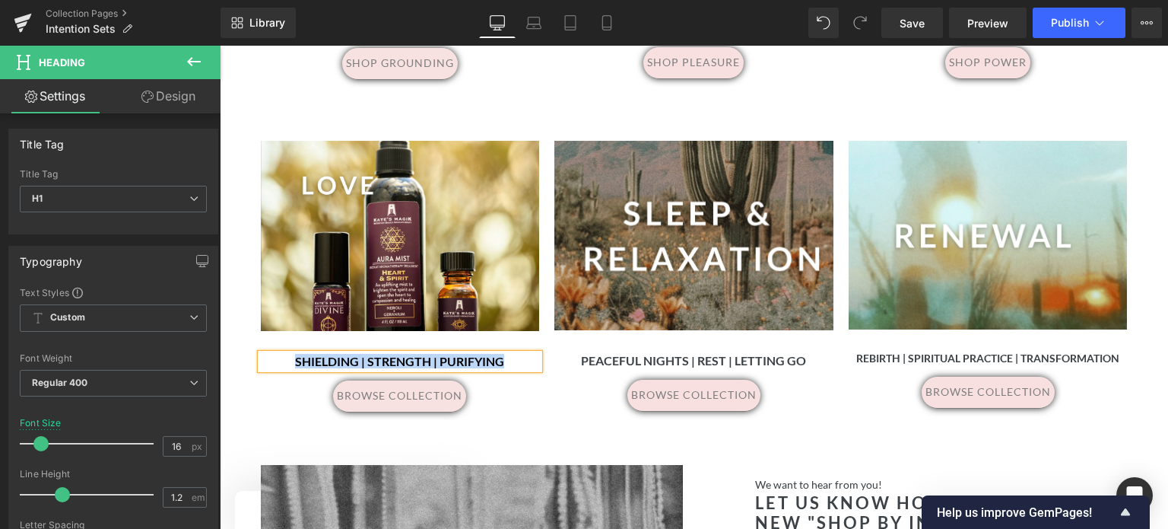
scroll to position [1253, 0]
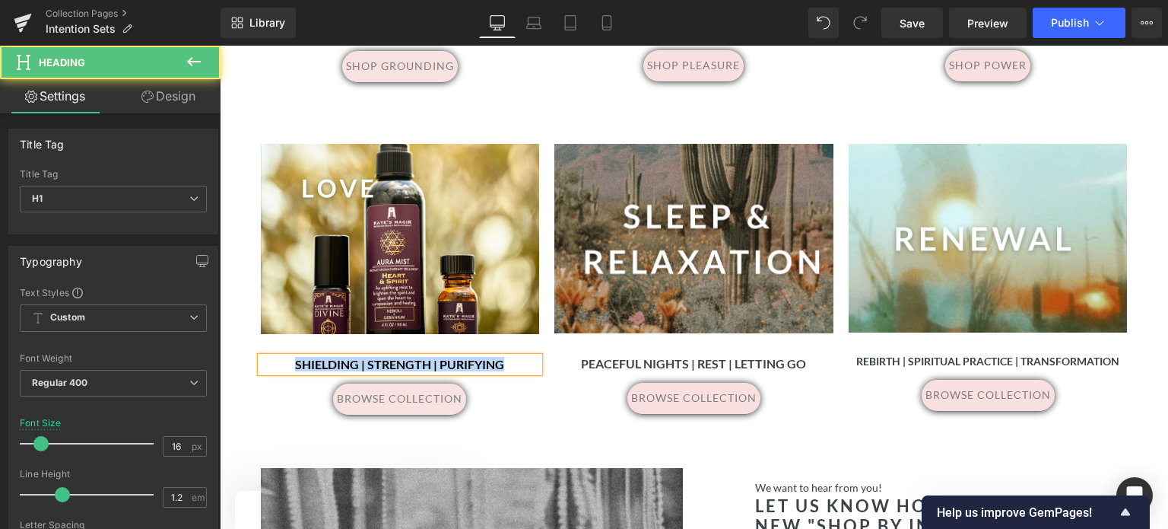
click at [509, 361] on h1 "Shielding | Strength | Purifying" at bounding box center [400, 364] width 279 height 14
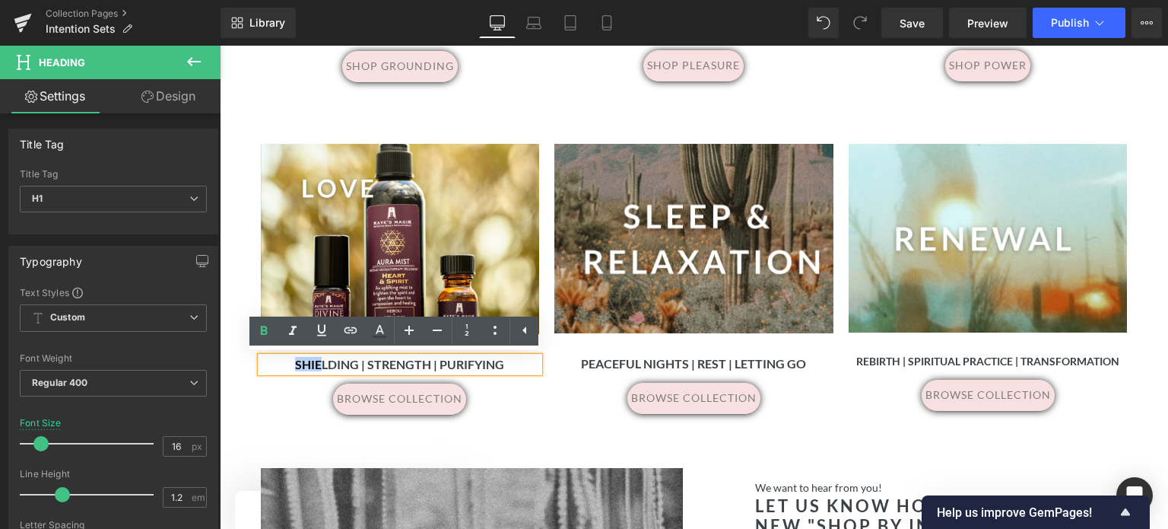
drag, startPoint x: 509, startPoint y: 361, endPoint x: 289, endPoint y: 365, distance: 219.8
click at [289, 365] on h1 "Shielding | Strength | Purifying" at bounding box center [400, 364] width 279 height 14
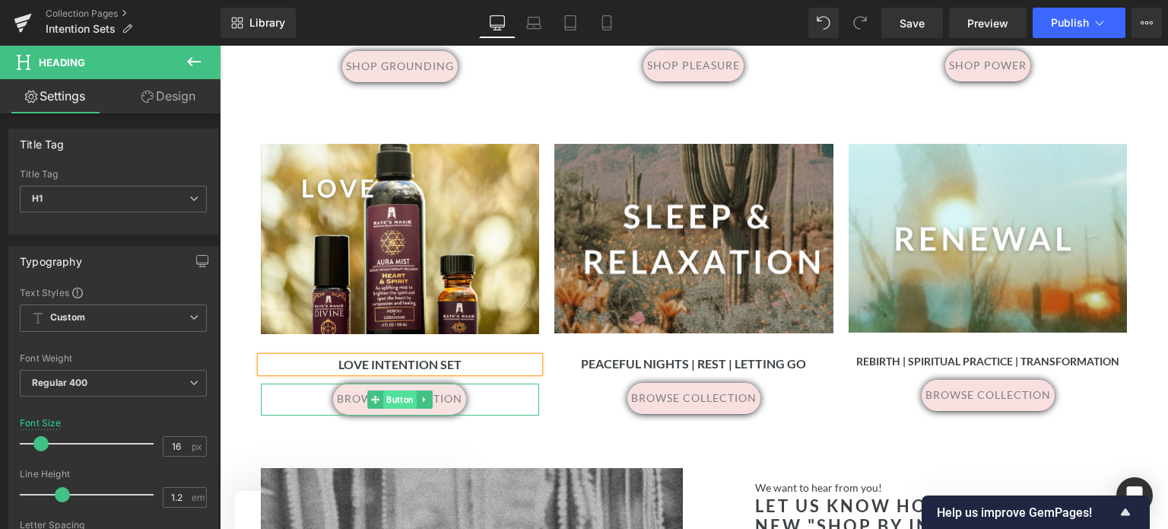
click at [389, 398] on span "Button" at bounding box center [399, 399] width 33 height 18
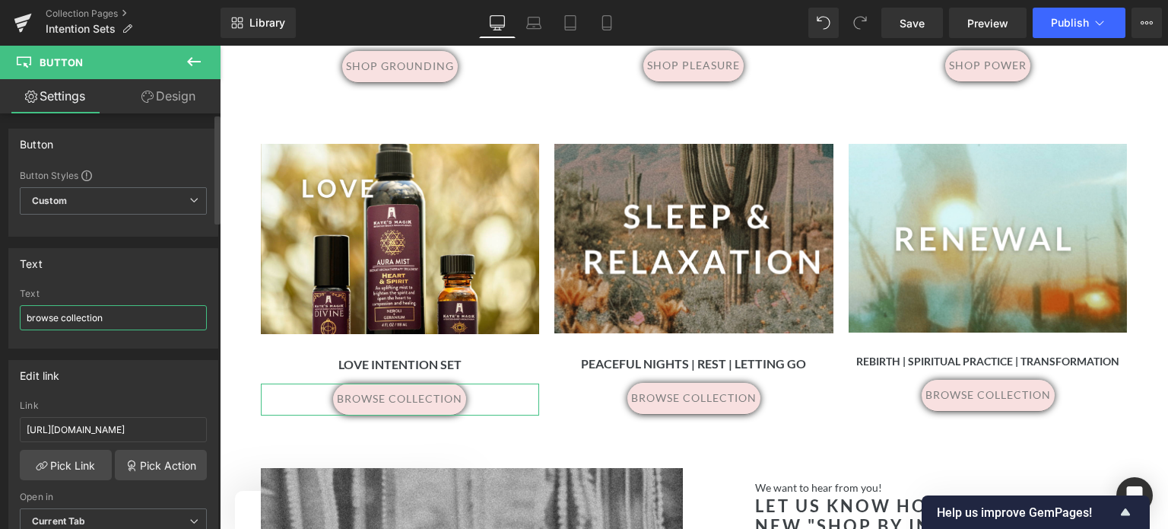
drag, startPoint x: 157, startPoint y: 319, endPoint x: 0, endPoint y: 323, distance: 156.7
click at [0, 323] on div "Text browse collection Text browse collection" at bounding box center [113, 293] width 227 height 112
type input "shop love"
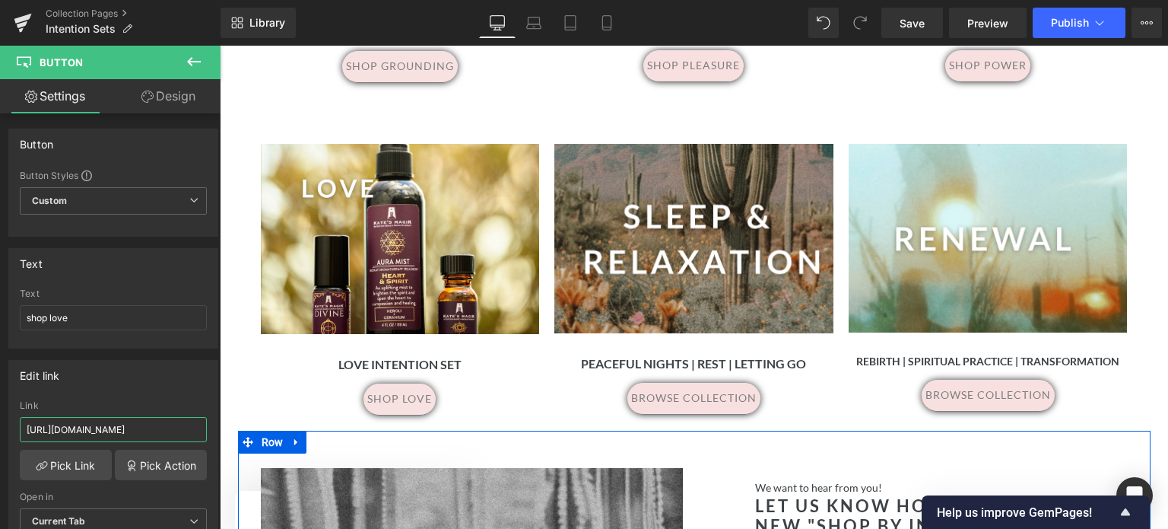
drag, startPoint x: 241, startPoint y: 474, endPoint x: 341, endPoint y: 457, distance: 101.0
paste input "products/personal-power-intention-set?variant=39702515580970"
type input "https://www.katesmagik.com/products/personal-power-intention-set?variant=397025…"
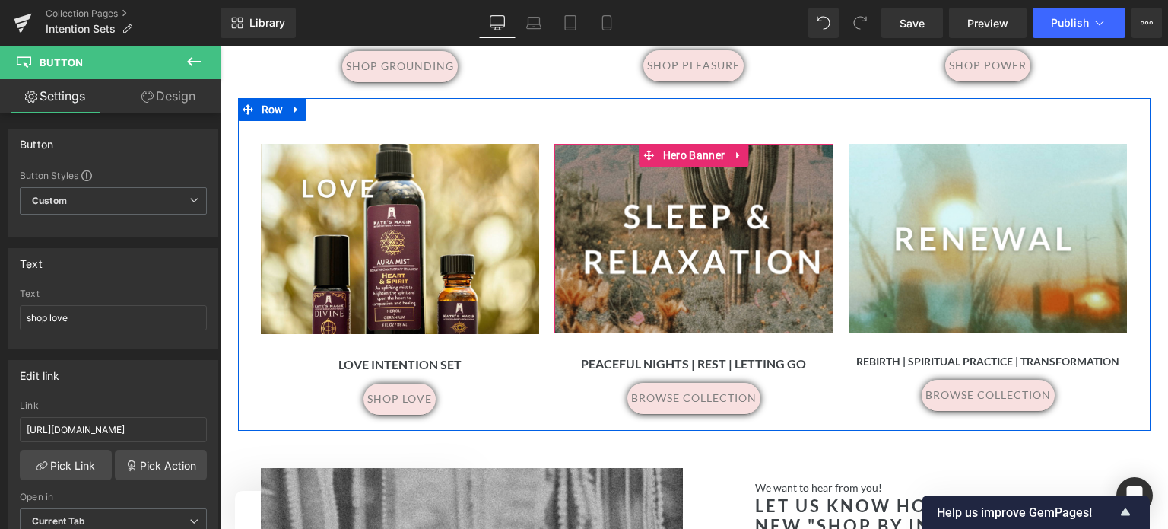
click at [637, 190] on div at bounding box center [693, 238] width 279 height 189
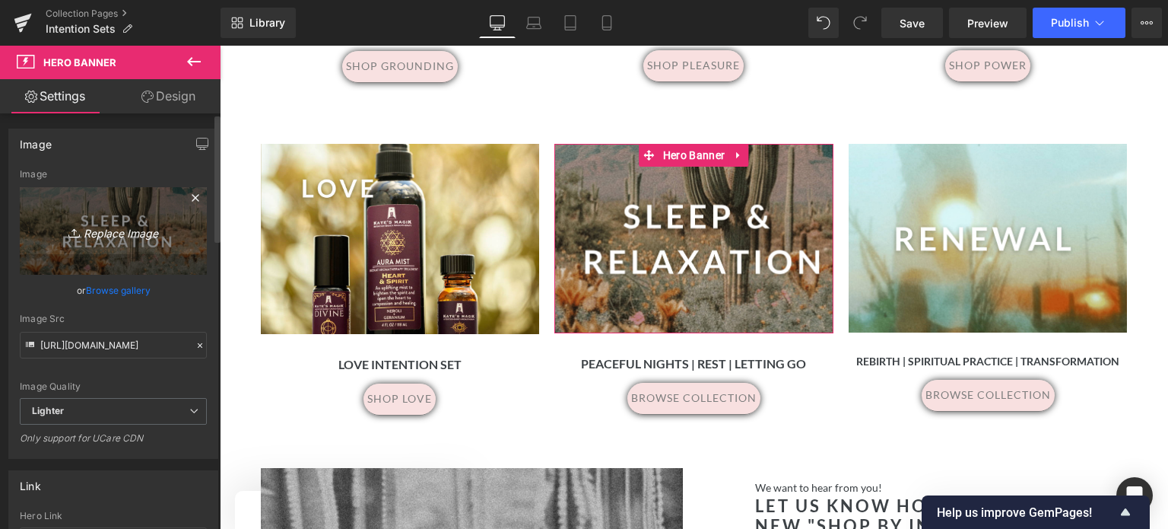
click at [113, 228] on icon "Replace Image" at bounding box center [113, 230] width 122 height 19
type input "C:\fakepath\15.png"
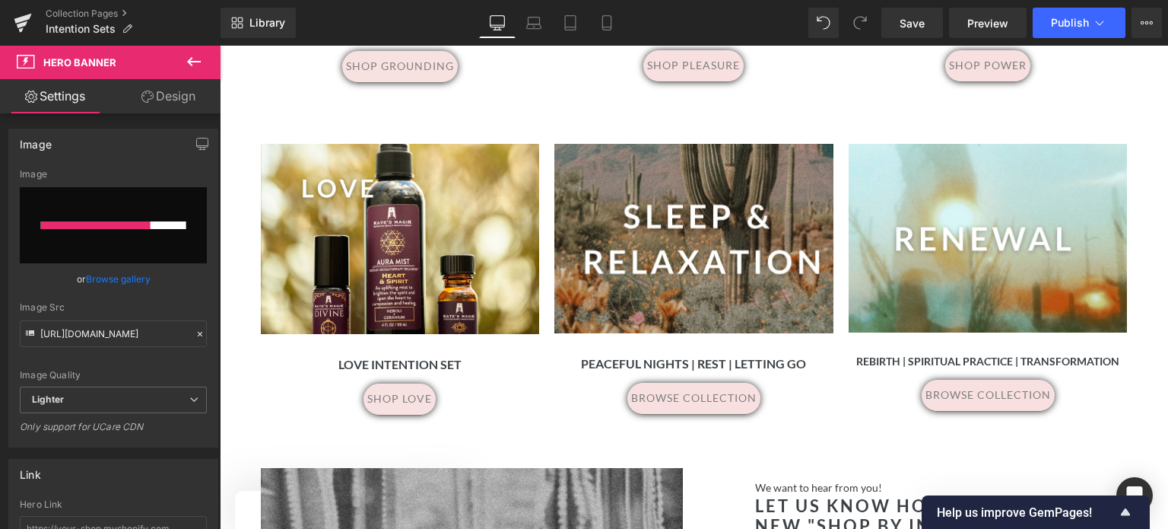
type input "https://ucarecdn.com/a387239d-4145-4725-9a0c-4c18f5f11b30/-/format/auto/-/previ…"
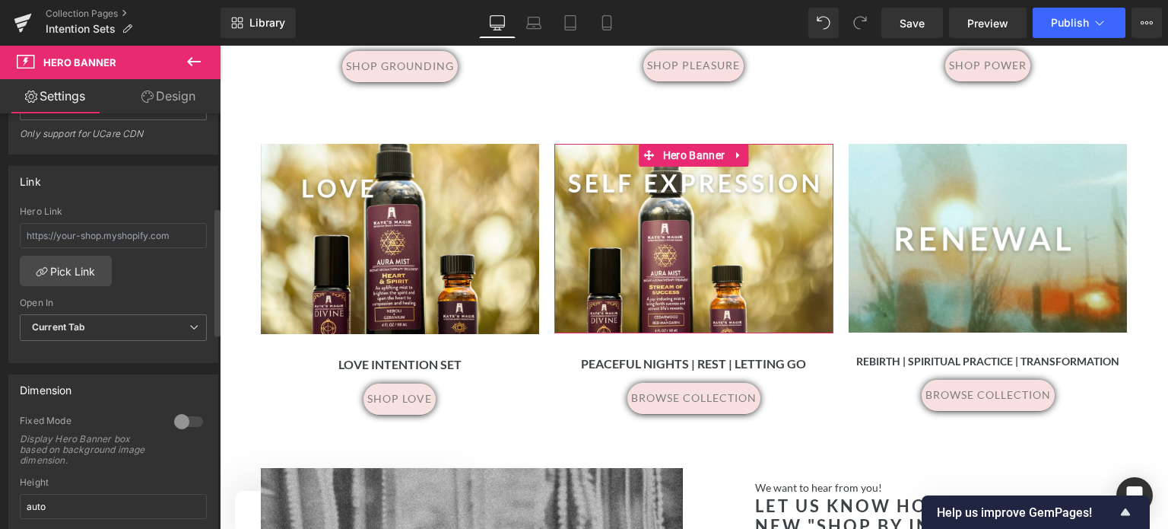
scroll to position [298, 0]
click at [127, 279] on div "Hero Link Pick Link Current Tab New Tab Open In Current Tab Current Tab New Tab" at bounding box center [113, 290] width 208 height 156
click at [21, 237] on input "text" at bounding box center [113, 241] width 187 height 25
paste input "https://www.katesmagik.com/products/self-expression-intention-set?variant=11445…"
type input "https://www.katesmagik.com/products/self-expression-intention-set?variant=11445…"
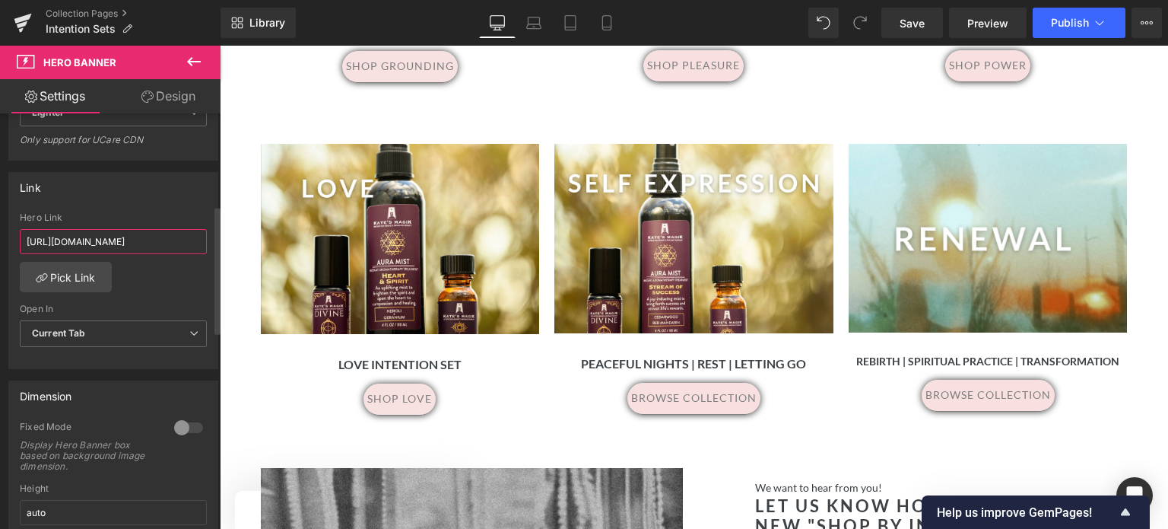
scroll to position [0, 220]
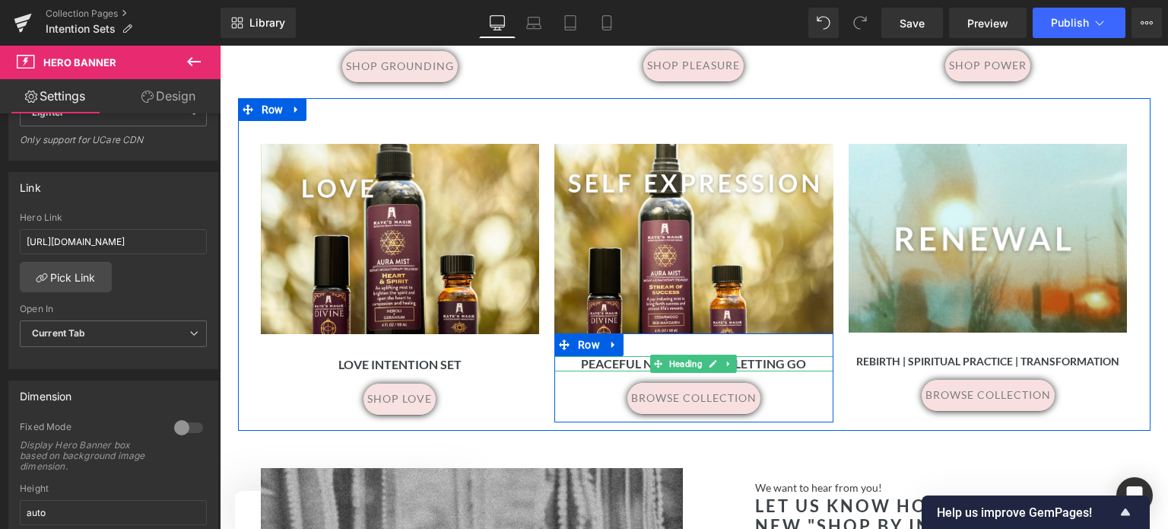
click at [800, 364] on h1 "Peaceful Nights | Rest | Letting Go" at bounding box center [693, 363] width 279 height 14
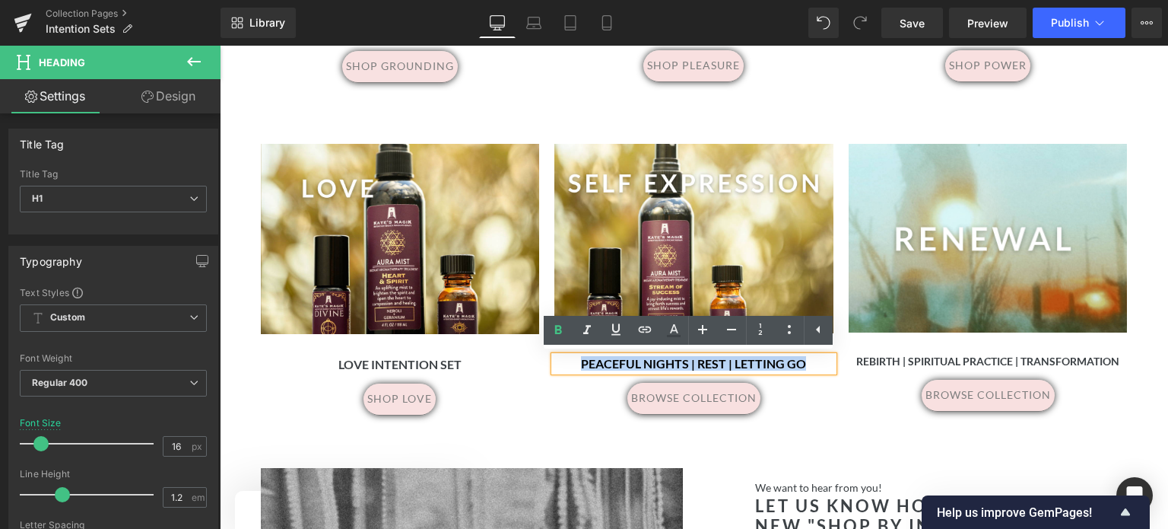
drag, startPoint x: 800, startPoint y: 364, endPoint x: 574, endPoint y: 364, distance: 225.9
click at [574, 364] on h1 "Peaceful Nights | Rest | Letting Go" at bounding box center [693, 363] width 279 height 14
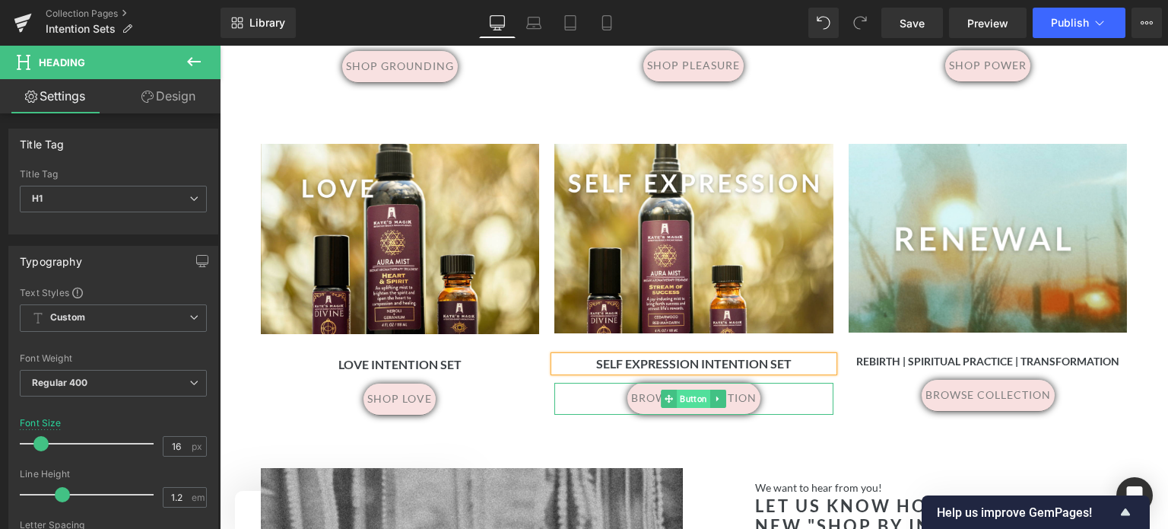
click at [698, 395] on span "Button" at bounding box center [694, 398] width 33 height 18
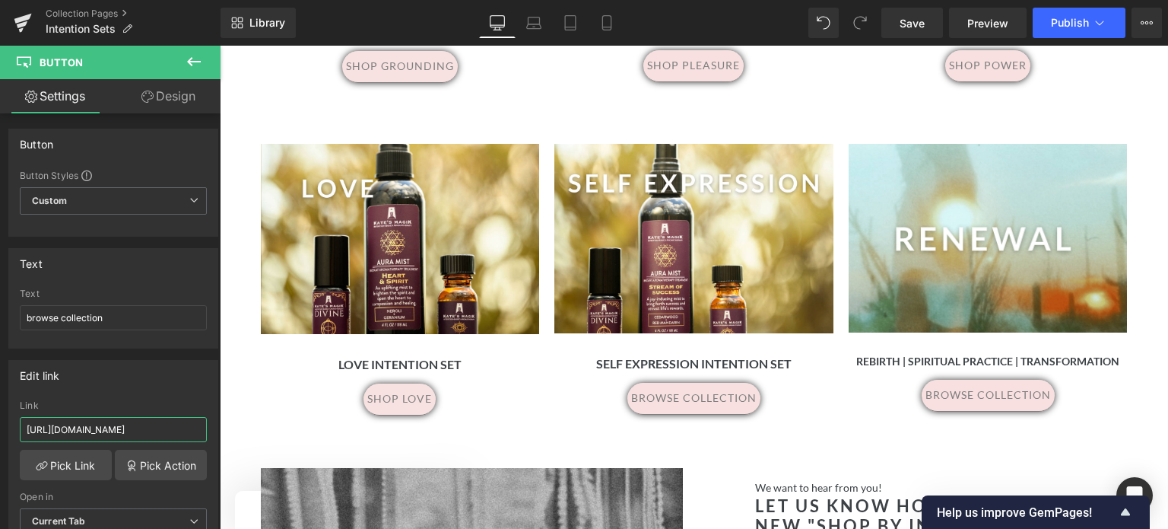
scroll to position [0, 122]
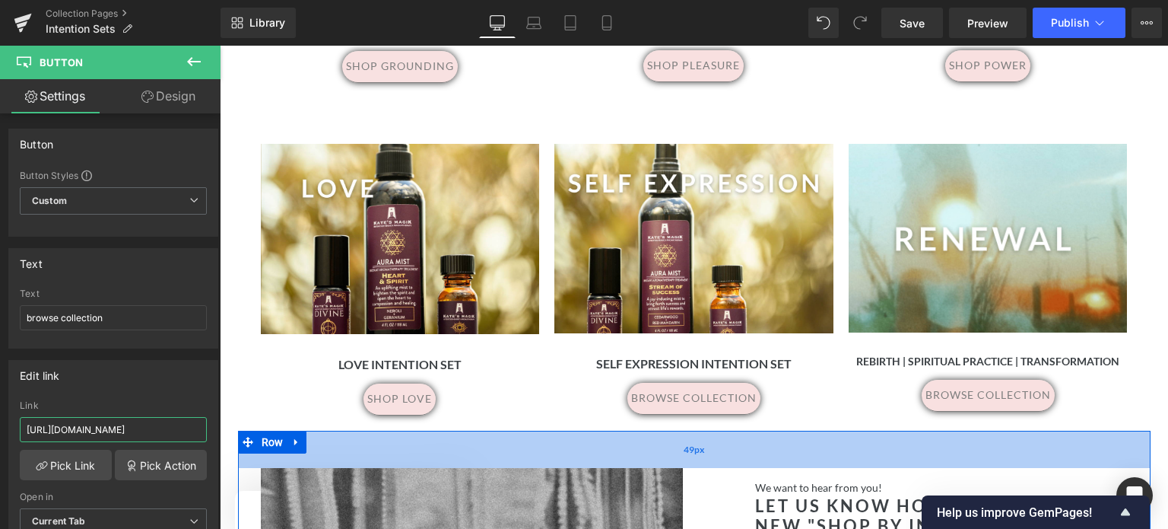
drag, startPoint x: 243, startPoint y: 475, endPoint x: 339, endPoint y: 459, distance: 97.3
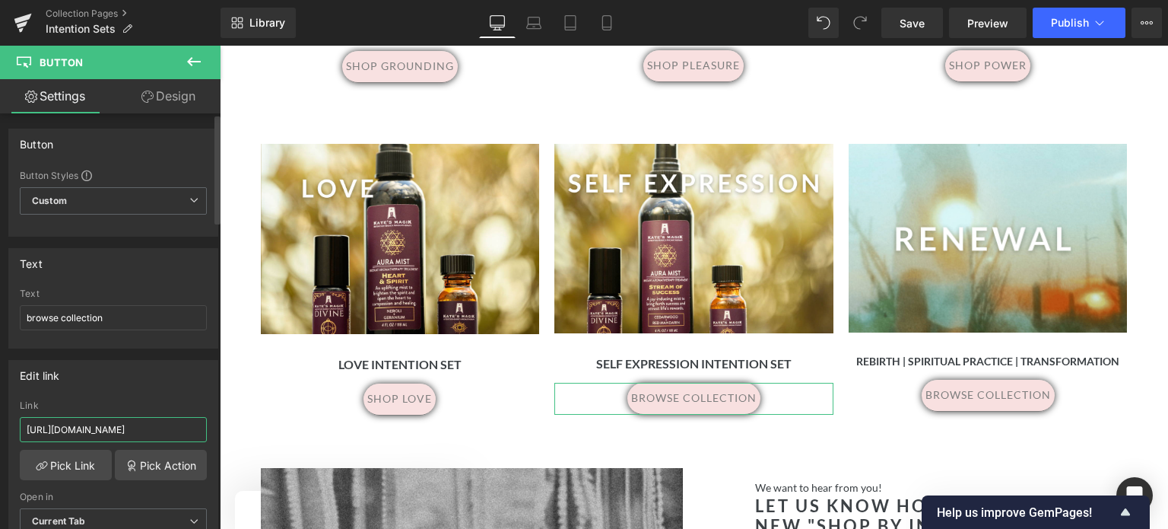
paste input "products/self-expression-intention-set?variant=1144584471"
type input "https://www.katesmagik.com/products/self-expression-intention-set?variant=11445…"
drag, startPoint x: 127, startPoint y: 316, endPoint x: 3, endPoint y: 321, distance: 124.1
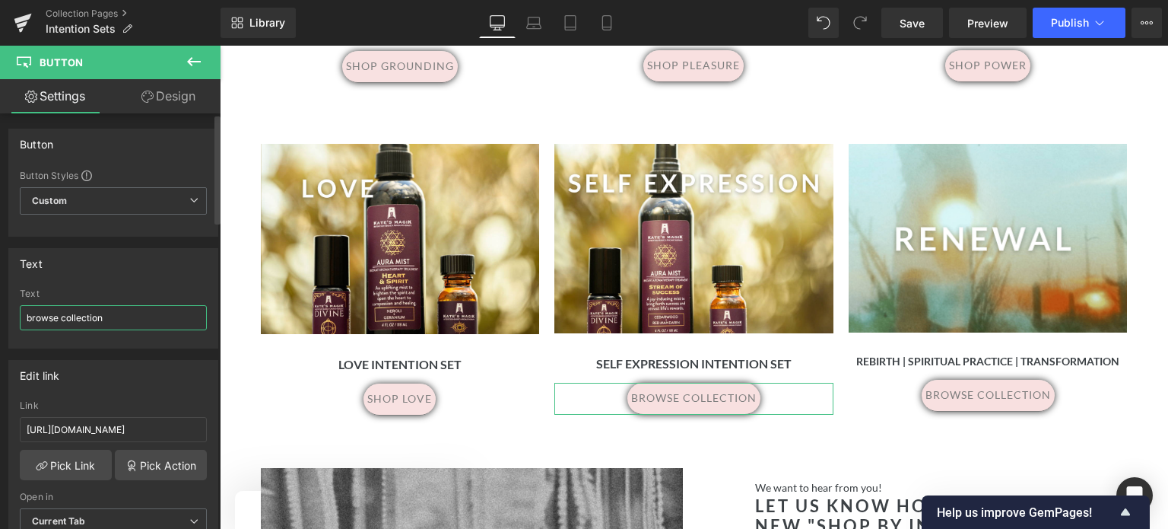
click at [3, 321] on div "Text browse collection Text browse collection" at bounding box center [113, 293] width 227 height 112
type input "shop expression"
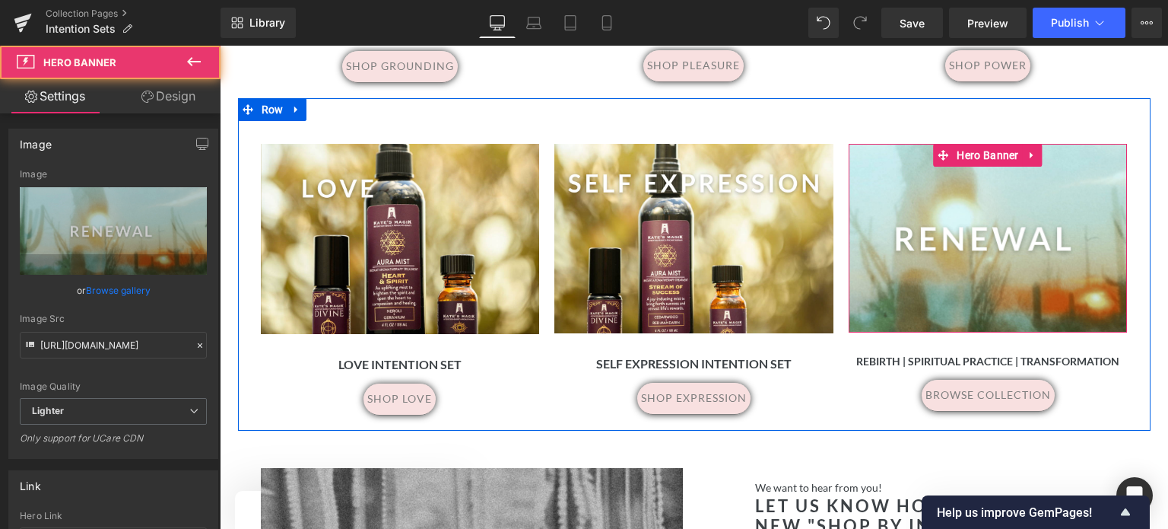
click at [1045, 202] on div at bounding box center [988, 238] width 279 height 189
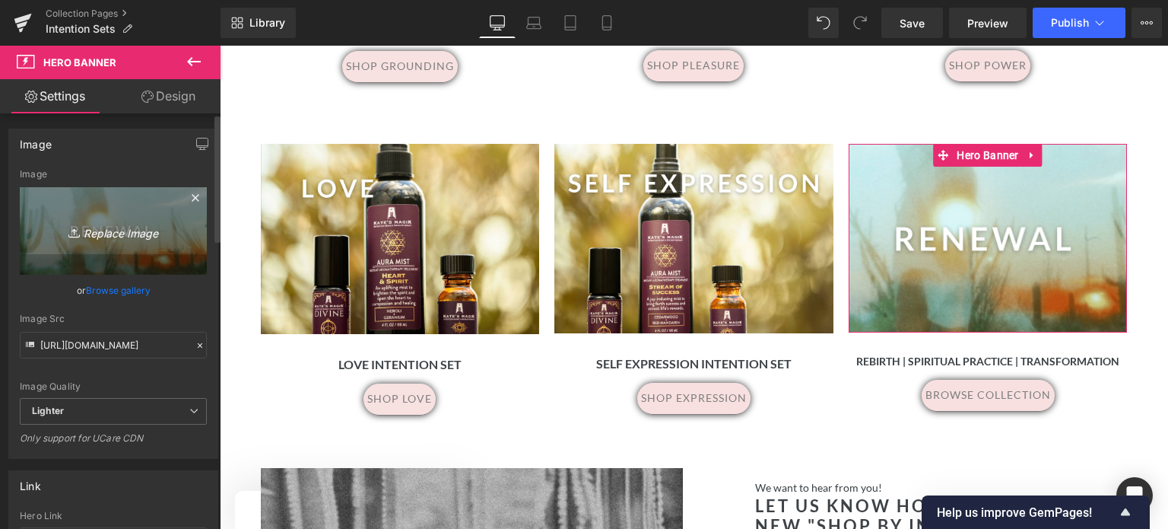
click at [109, 228] on icon "Replace Image" at bounding box center [113, 230] width 122 height 19
type input "C:\fakepath\18.png"
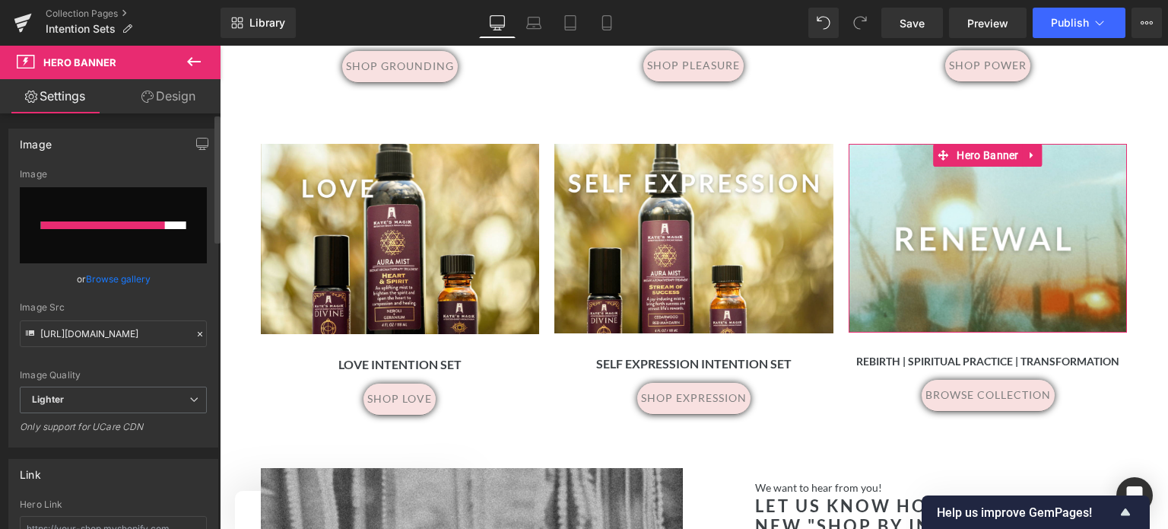
click at [116, 227] on div at bounding box center [103, 225] width 124 height 8
click at [110, 243] on input "file" at bounding box center [113, 225] width 187 height 76
type input "C:\fakepath\18.png"
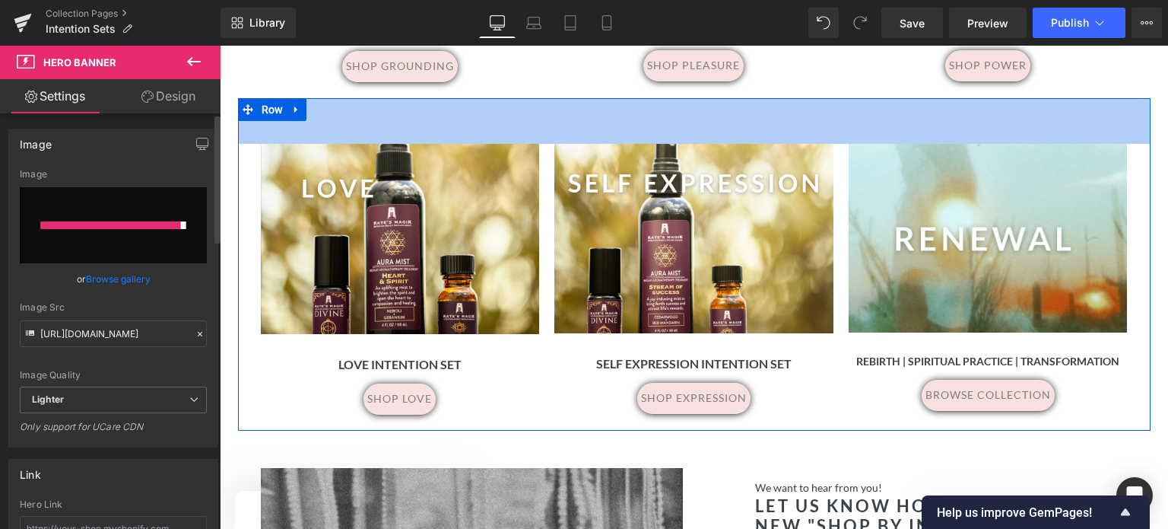
type input "https://ucarecdn.com/8956759c-de2e-41b0-bf31-c1401ab874cb/-/format/auto/-/previ…"
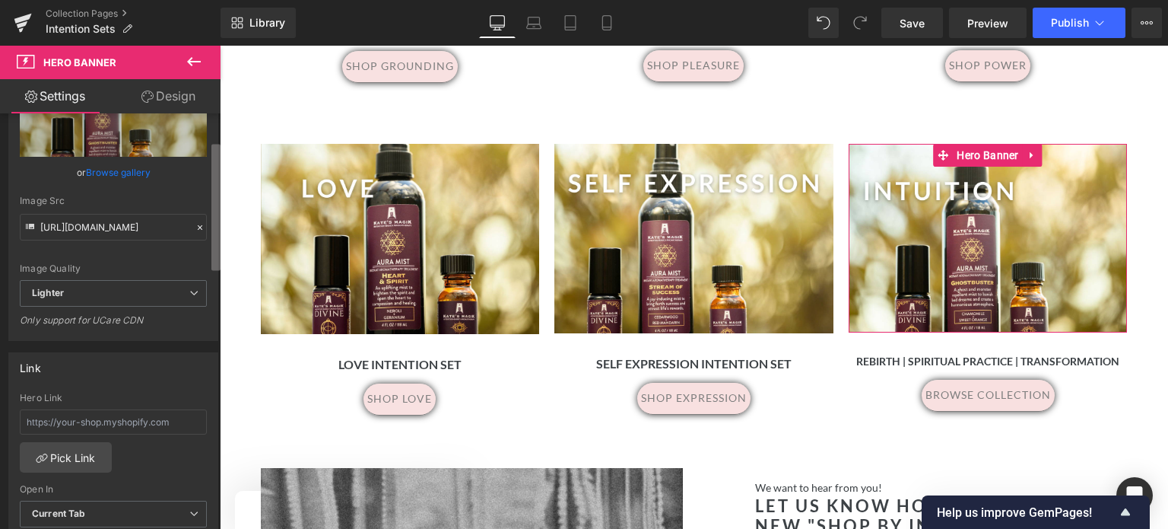
scroll to position [132, 0]
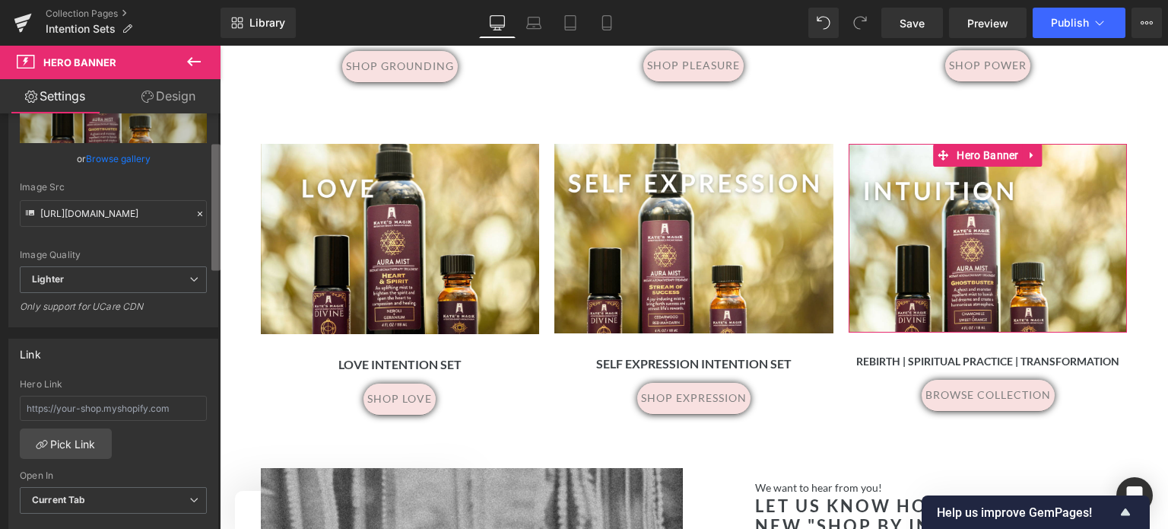
click at [219, 267] on b at bounding box center [215, 207] width 9 height 126
click at [36, 407] on input "text" at bounding box center [113, 407] width 187 height 25
paste input "https://www.katesmagik.com/products/intuition-intention-set?variant=52327984267…"
type input "https://www.katesmagik.com/products/intuition-intention-set?variant=52327984267…"
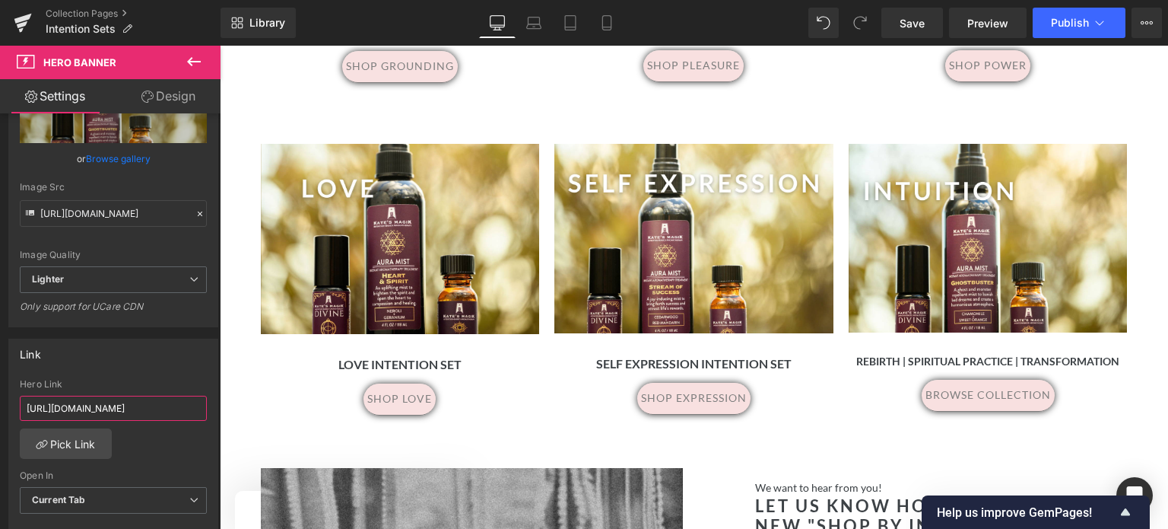
scroll to position [0, 214]
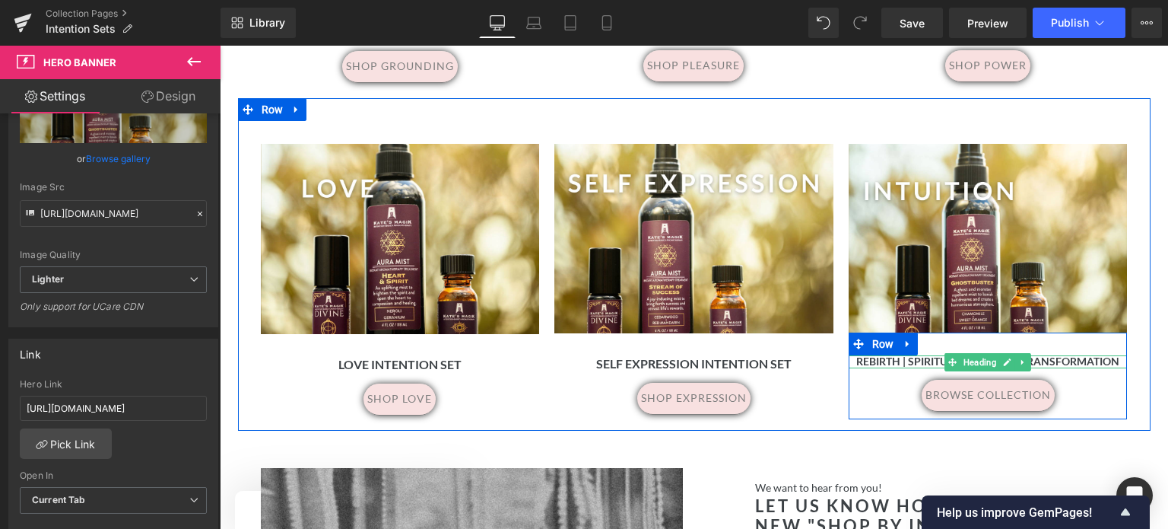
click at [1086, 358] on b "Rebirth | Spiritual Practice | Transformation" at bounding box center [987, 360] width 263 height 13
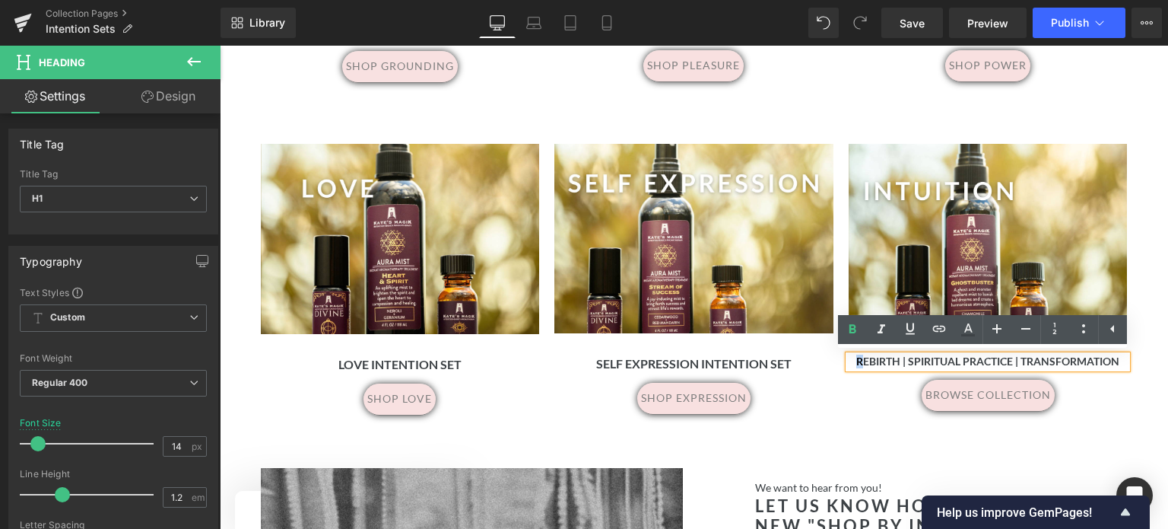
drag, startPoint x: 1117, startPoint y: 362, endPoint x: 845, endPoint y: 364, distance: 272.3
click at [849, 364] on h1 "Rebirth | Spiritual Practice | Transformation" at bounding box center [988, 361] width 279 height 13
drag, startPoint x: 1119, startPoint y: 359, endPoint x: 929, endPoint y: 361, distance: 190.1
click at [929, 361] on h1 "Rebirth | Spiritual Practice | Transformation" at bounding box center [988, 361] width 279 height 13
drag, startPoint x: 1115, startPoint y: 358, endPoint x: 850, endPoint y: 358, distance: 264.6
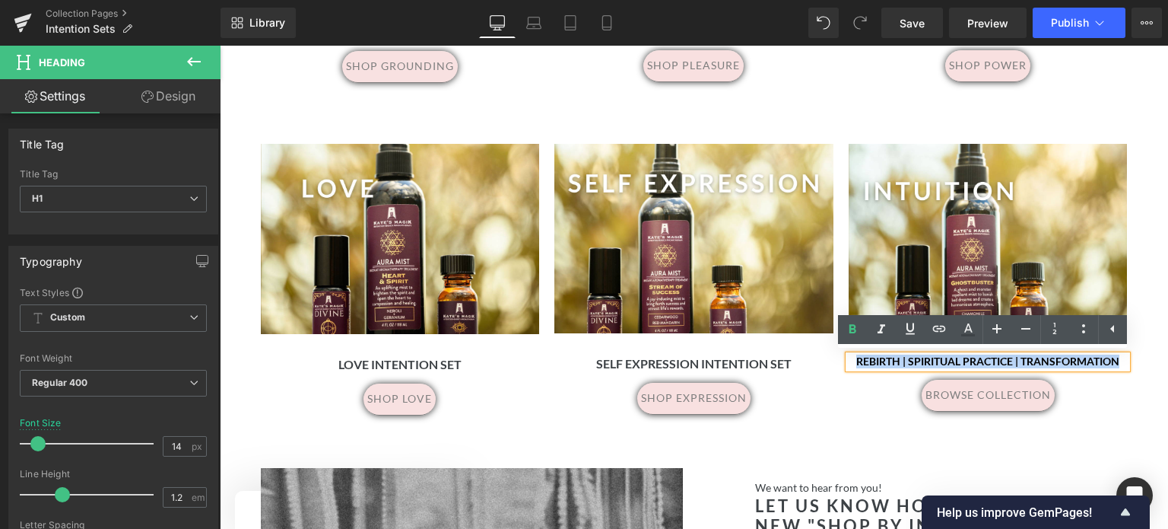
click at [850, 358] on h1 "Rebirth | Spiritual Practice | Transformation" at bounding box center [988, 361] width 279 height 13
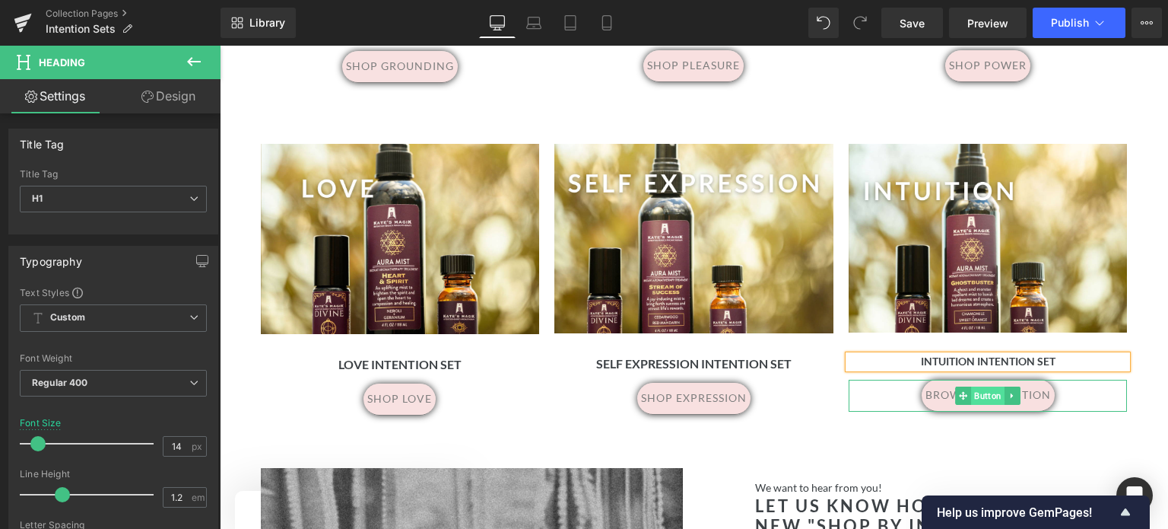
click at [975, 398] on span "Button" at bounding box center [987, 395] width 33 height 18
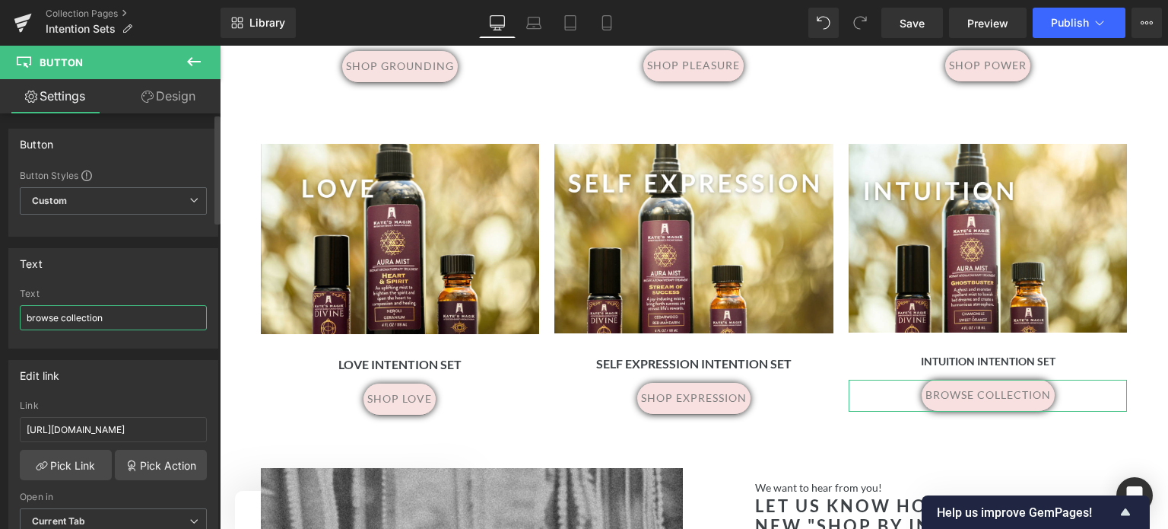
drag, startPoint x: 128, startPoint y: 316, endPoint x: 0, endPoint y: 318, distance: 127.8
click at [0, 318] on div "Text browse collection Text browse collection" at bounding box center [113, 293] width 227 height 112
type input "shop intuition"
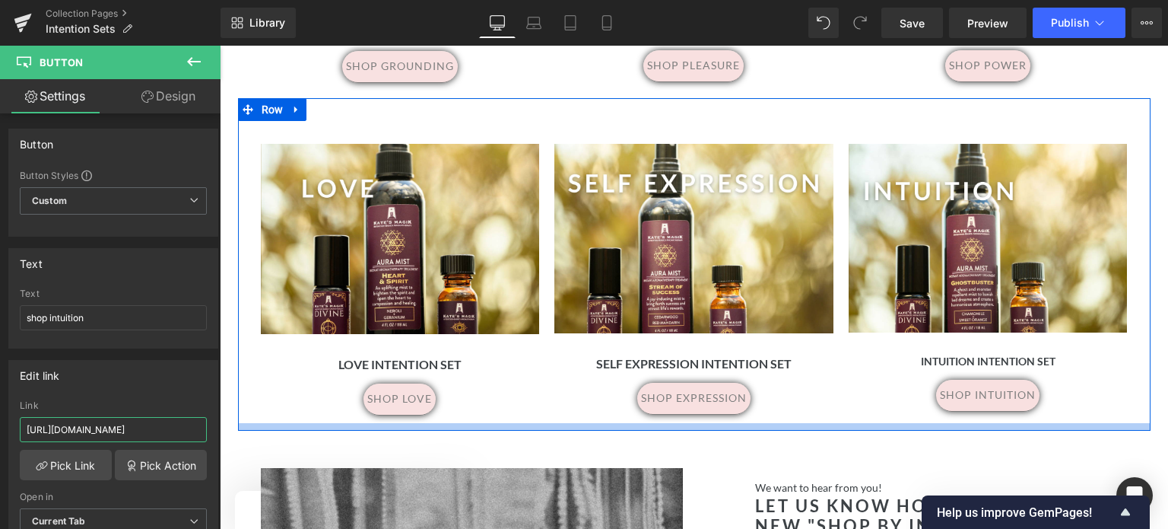
drag, startPoint x: 245, startPoint y: 475, endPoint x: 258, endPoint y: 427, distance: 49.6
paste input "products/intuition-intention-set?variant=52327984267539"
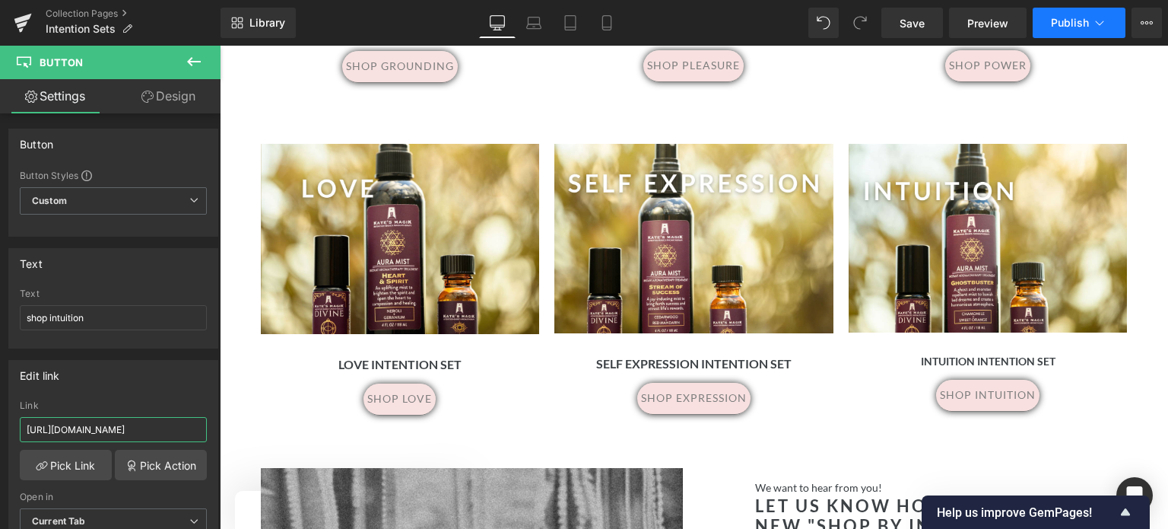
type input "https://www.katesmagik.com/products/intuition-intention-set?variant=52327984267…"
click at [1066, 17] on span "Publish" at bounding box center [1070, 23] width 38 height 12
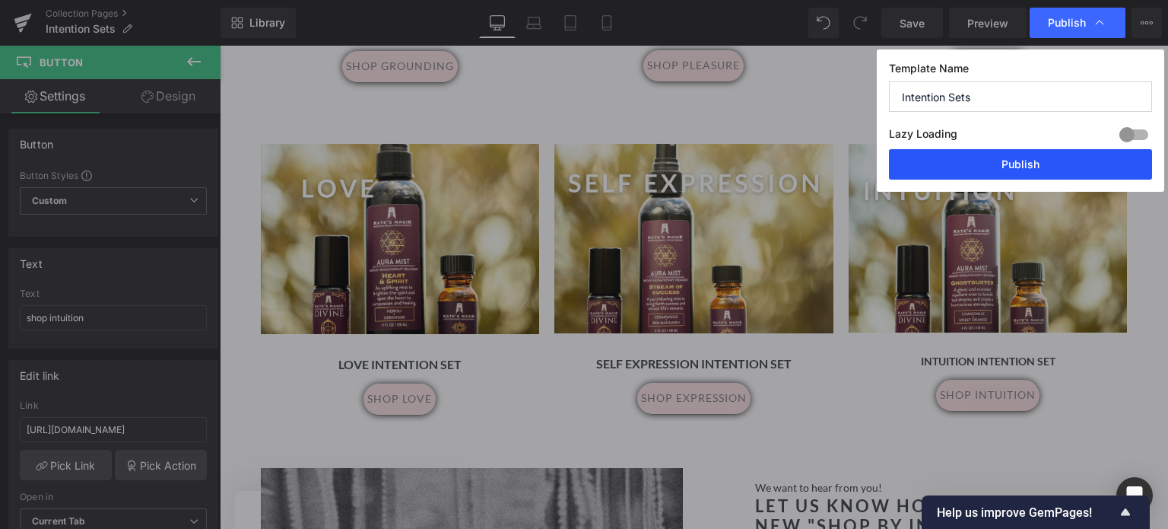
click at [1014, 165] on button "Publish" at bounding box center [1020, 164] width 263 height 30
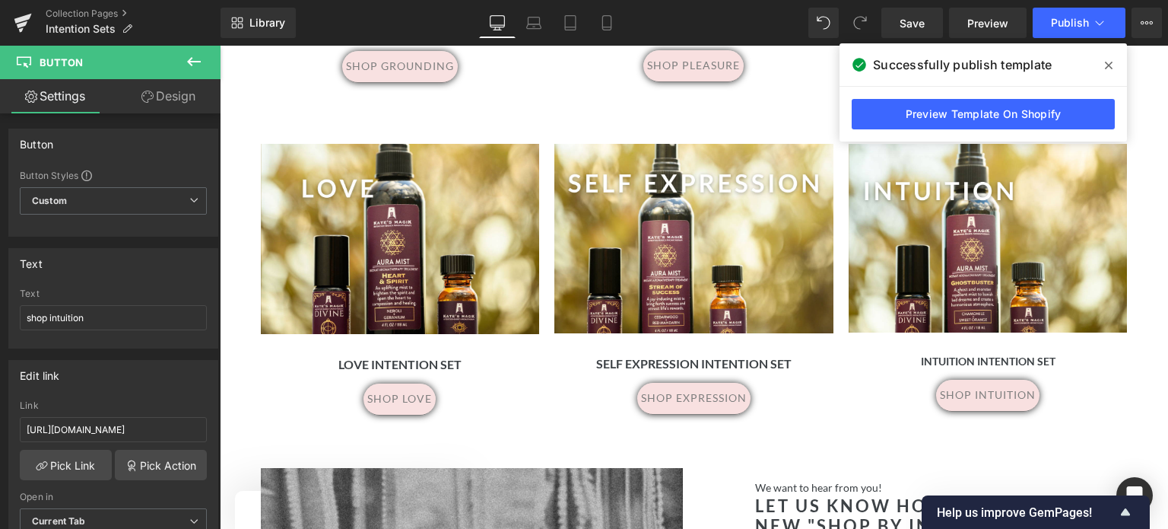
click at [1110, 68] on icon at bounding box center [1109, 65] width 8 height 12
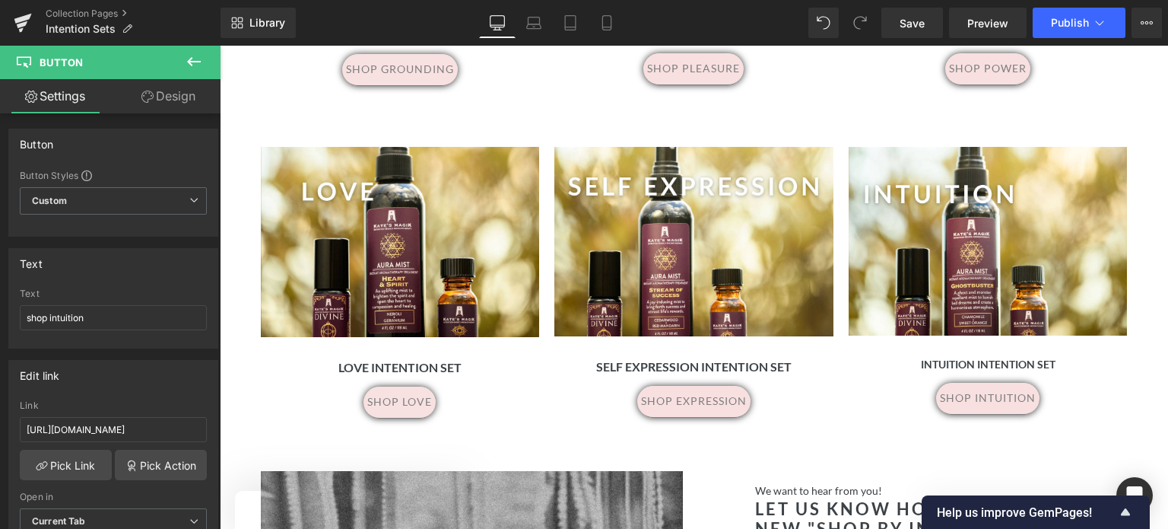
scroll to position [1247, 0]
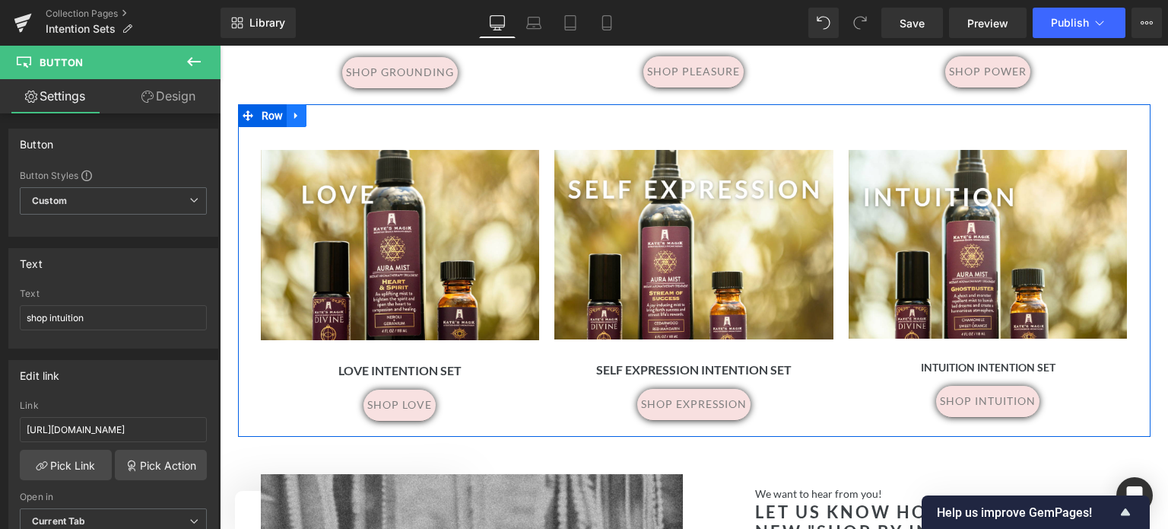
click at [294, 116] on icon at bounding box center [296, 115] width 11 height 11
click at [311, 115] on icon at bounding box center [316, 115] width 11 height 11
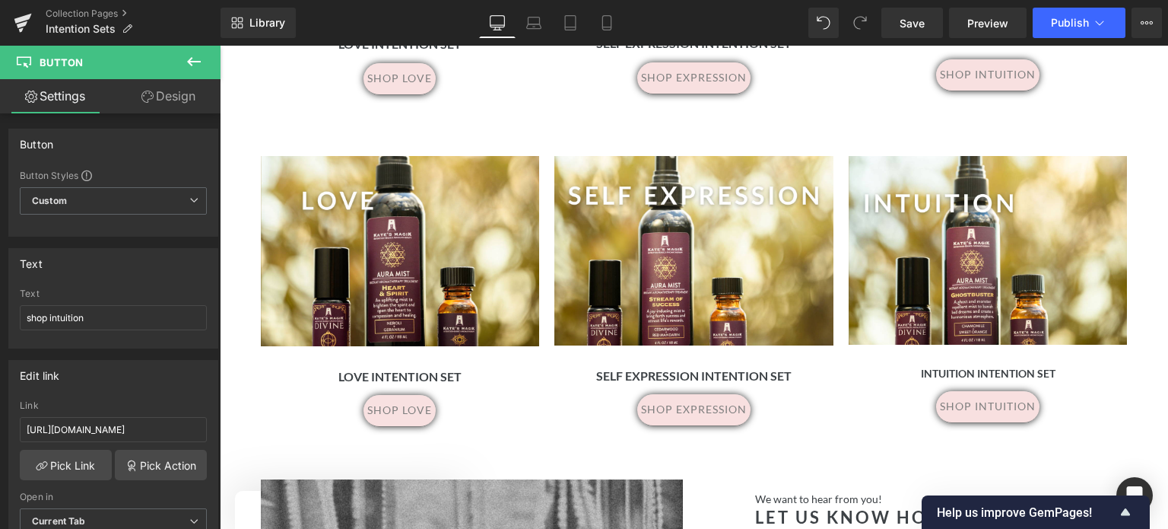
scroll to position [1576, 0]
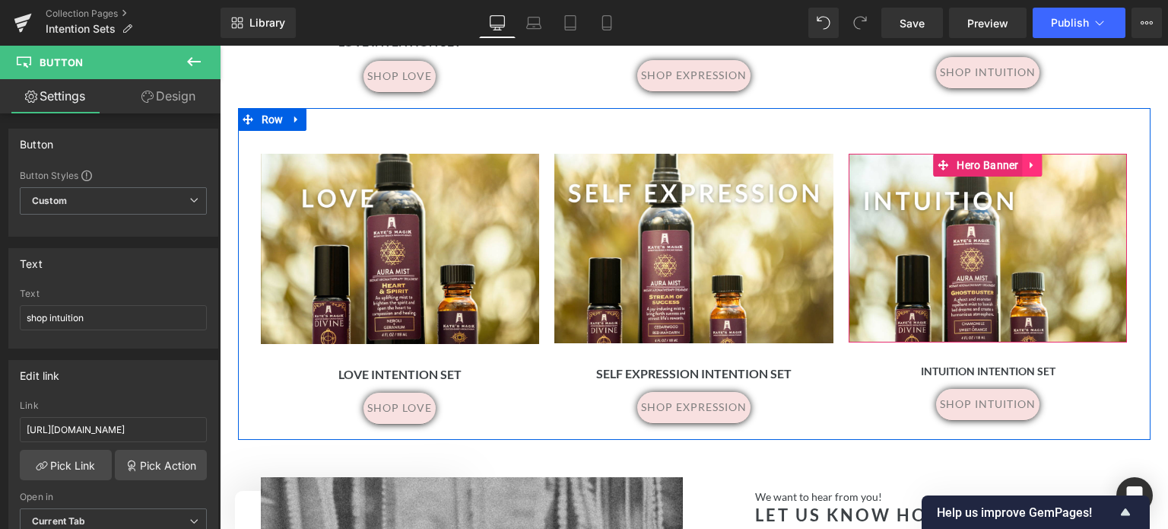
click at [1029, 165] on icon at bounding box center [1032, 164] width 11 height 11
click at [1037, 163] on icon at bounding box center [1042, 164] width 11 height 11
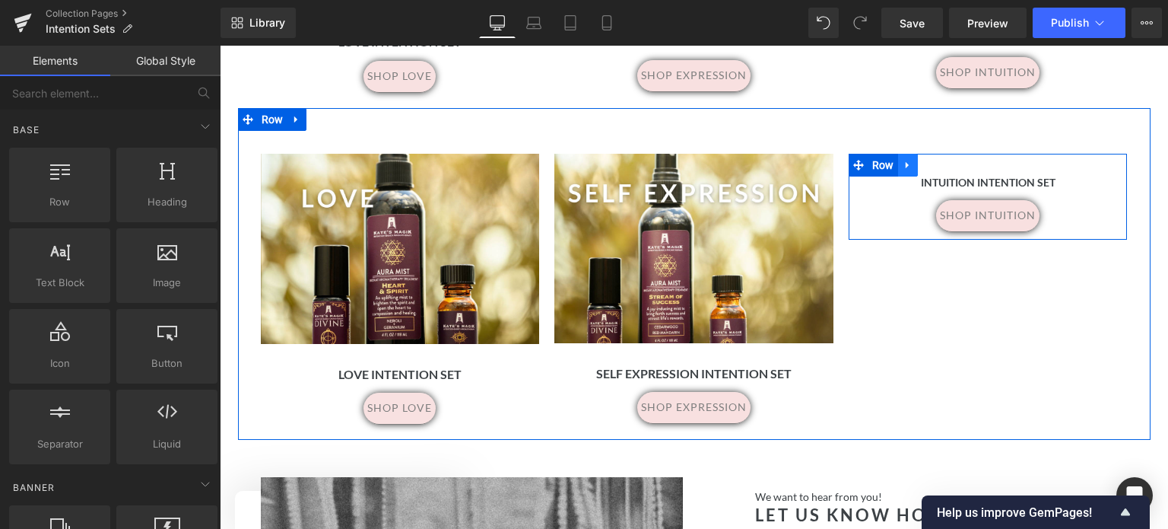
click at [903, 166] on icon at bounding box center [908, 164] width 11 height 11
click at [943, 163] on icon at bounding box center [947, 165] width 11 height 11
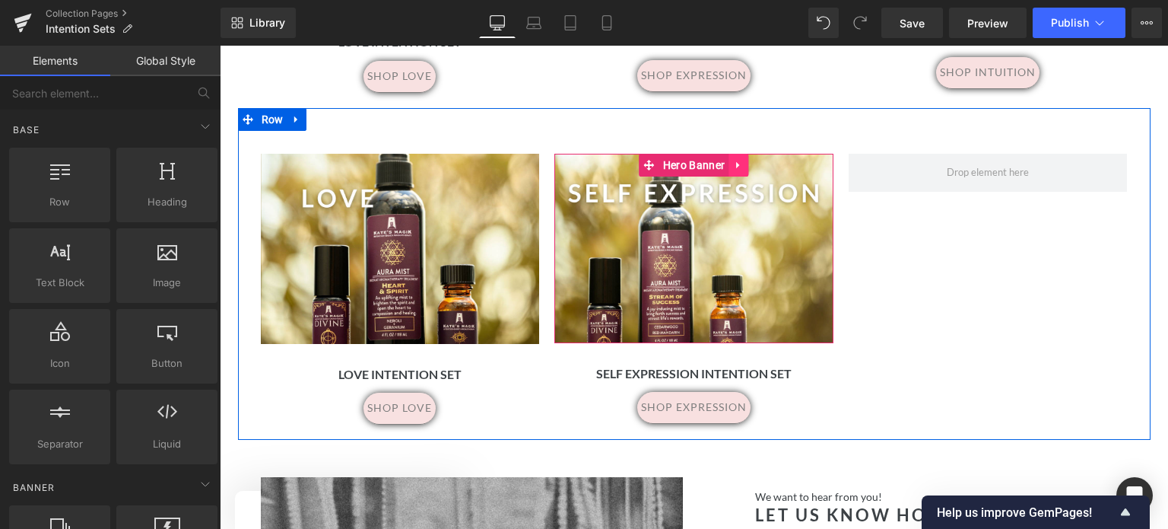
click at [733, 160] on icon at bounding box center [738, 164] width 11 height 11
click at [743, 162] on icon at bounding box center [748, 165] width 11 height 11
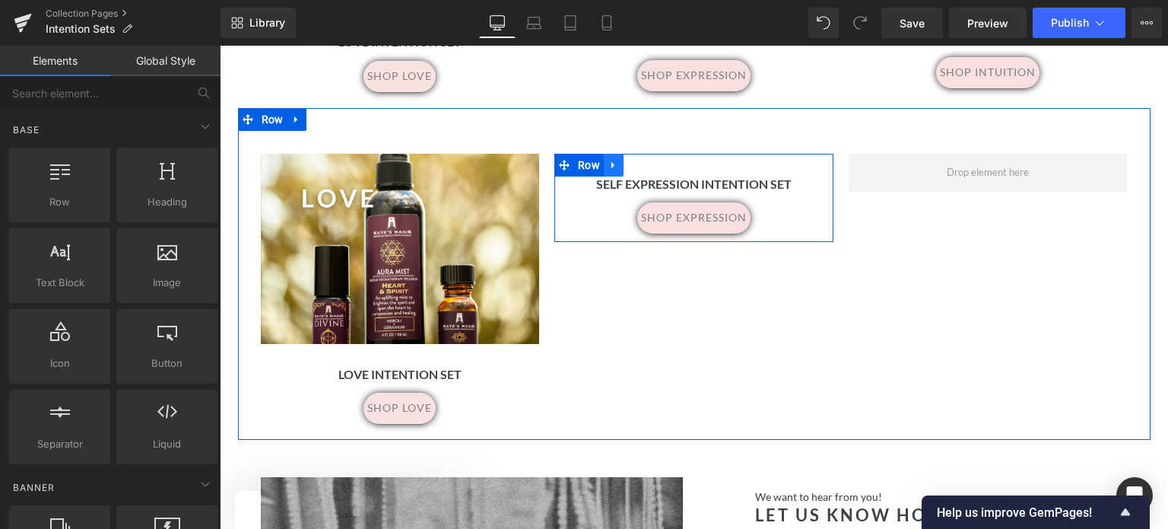
click at [608, 162] on icon at bounding box center [613, 164] width 11 height 11
click at [648, 162] on icon at bounding box center [653, 165] width 11 height 11
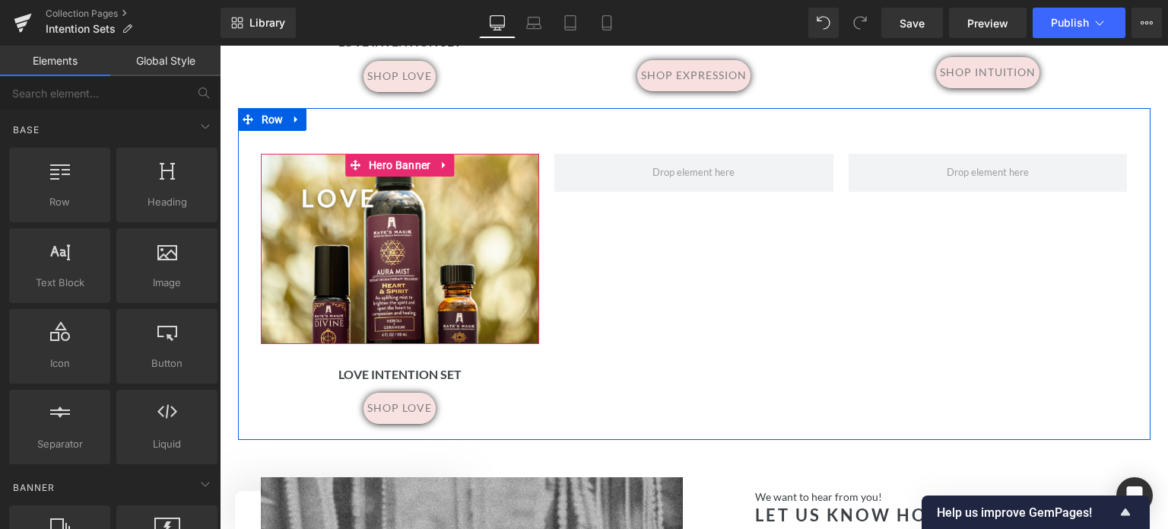
click at [416, 221] on div at bounding box center [400, 249] width 279 height 190
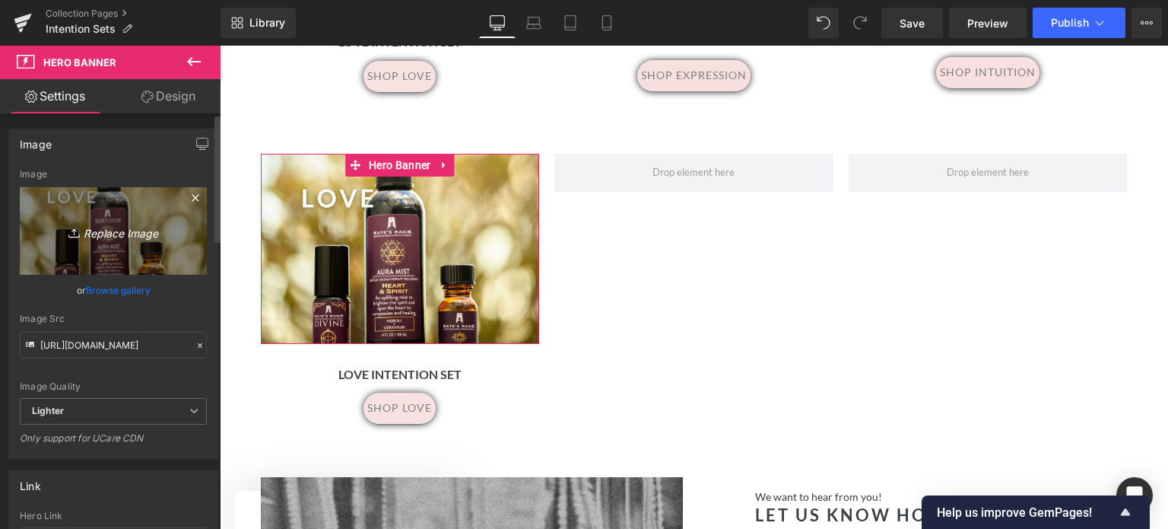
click at [104, 230] on icon "Replace Image" at bounding box center [113, 230] width 122 height 19
type input "C:\fakepath\21.png"
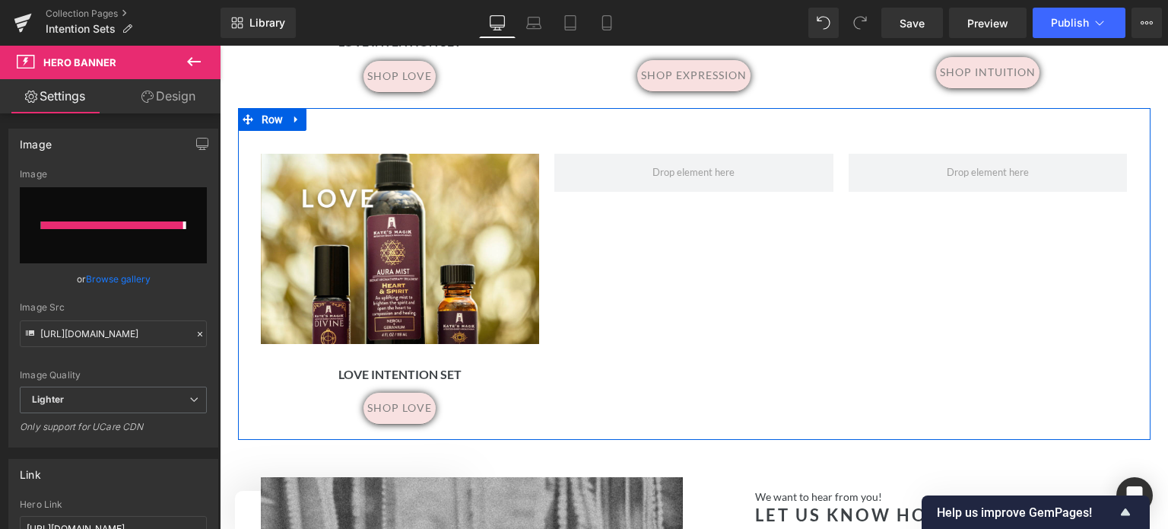
type input "https://ucarecdn.com/9d723acb-0519-48e5-88bd-2b5477f17be3/-/format/auto/-/previ…"
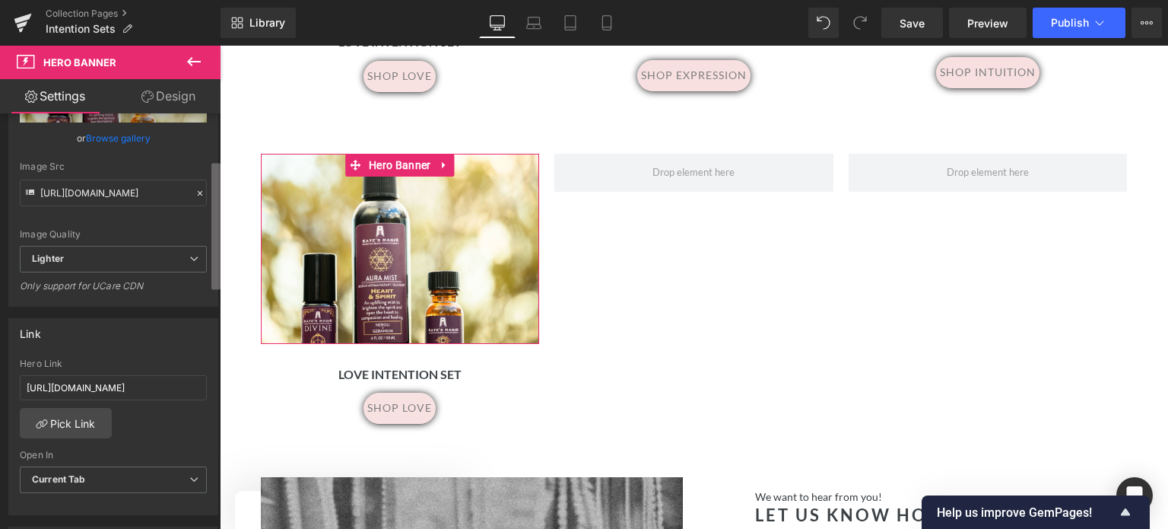
click at [217, 261] on b at bounding box center [215, 226] width 9 height 126
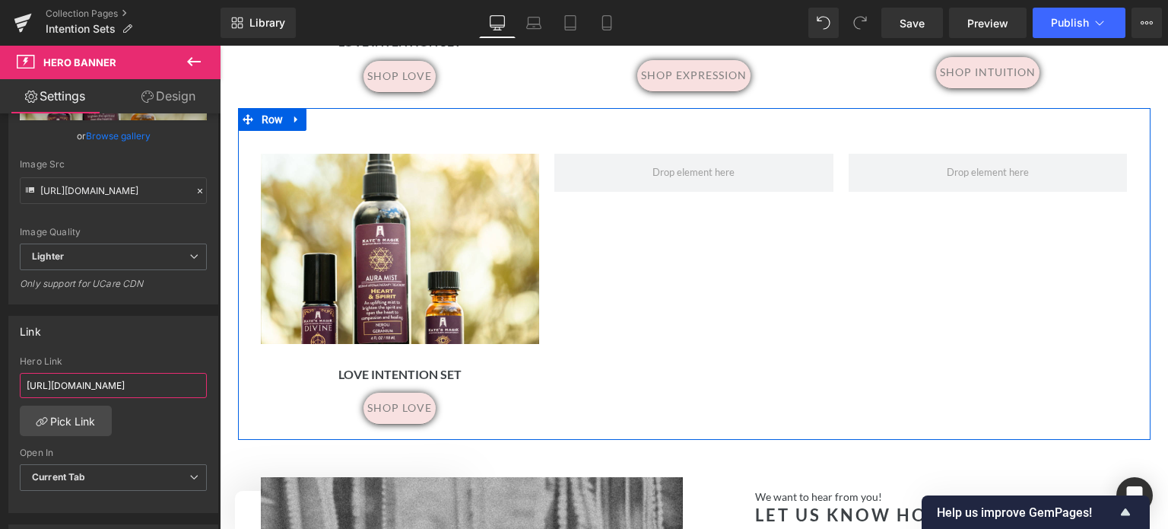
drag, startPoint x: 242, startPoint y: 430, endPoint x: 239, endPoint y: 395, distance: 35.9
paste input "enlightenment-intention-set?variant=52327990067475"
type input "https://www.katesmagik.com/products/enlightenment-intention-set?variant=5232799…"
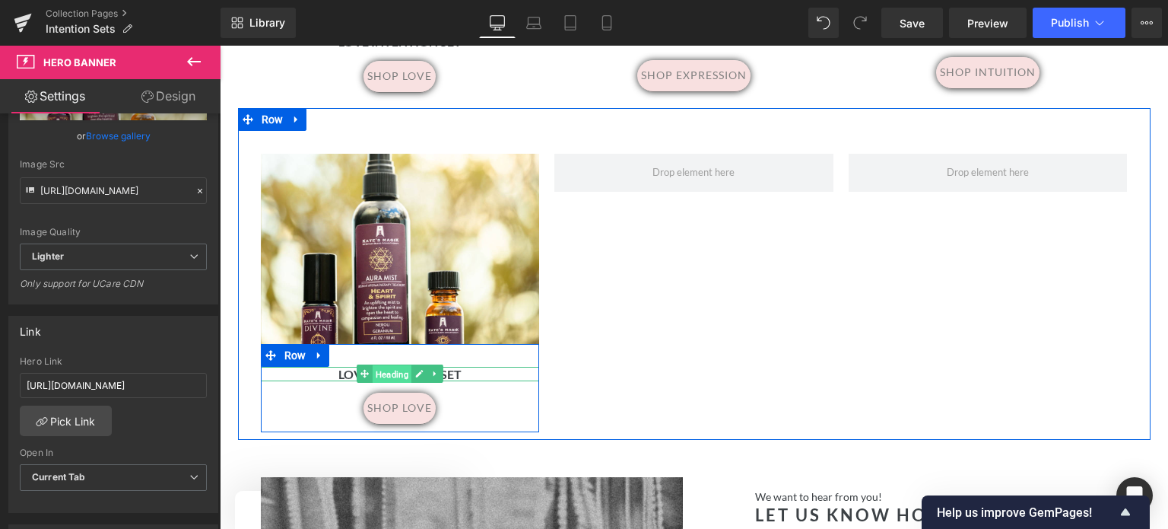
click at [394, 370] on span "Heading" at bounding box center [392, 374] width 39 height 18
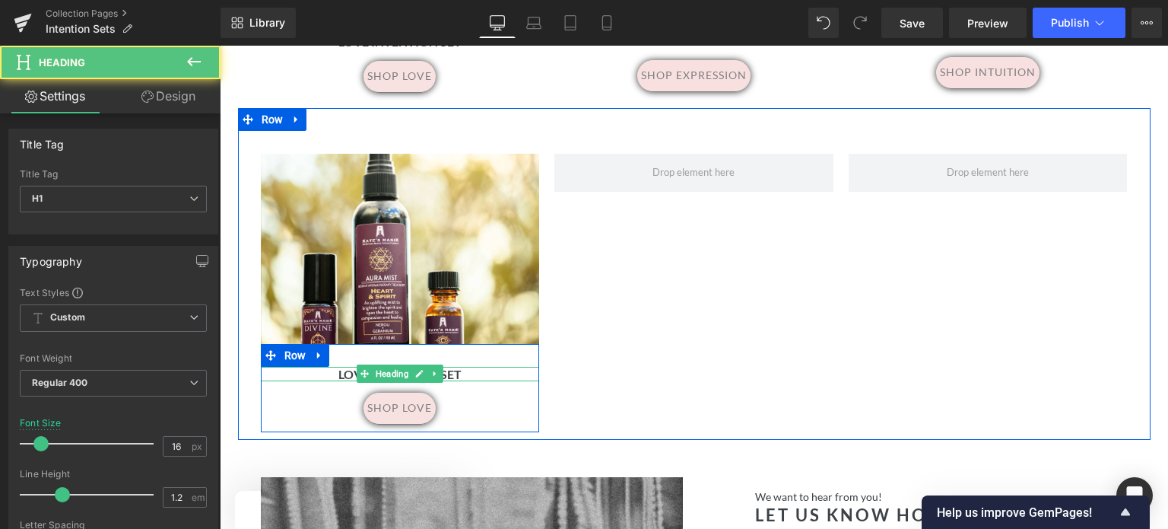
click at [472, 372] on h1 "Love intention set" at bounding box center [400, 374] width 279 height 14
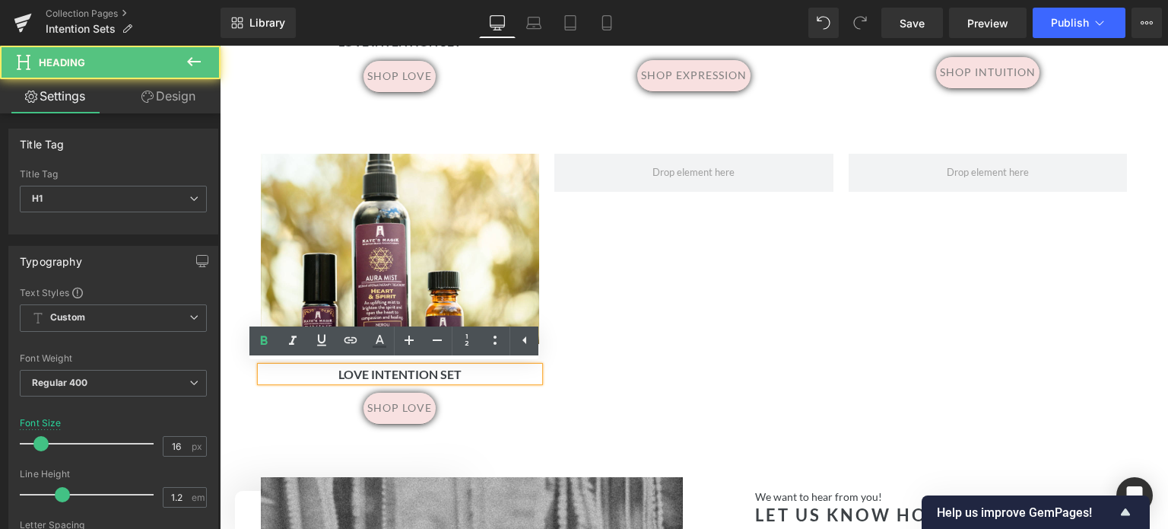
click at [365, 370] on h1 "Love intention set" at bounding box center [400, 374] width 279 height 14
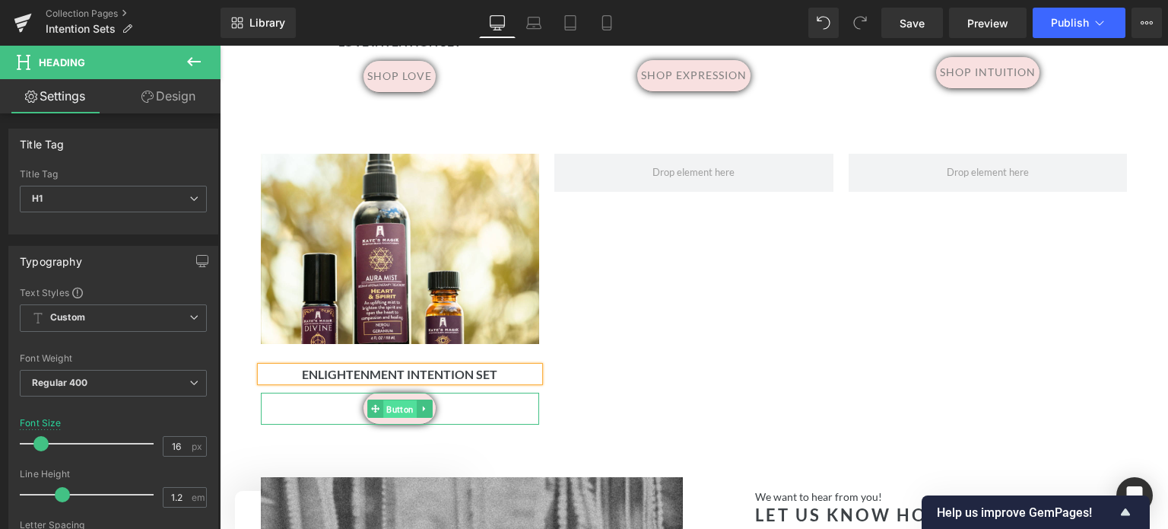
click at [389, 405] on span "Button" at bounding box center [399, 409] width 33 height 18
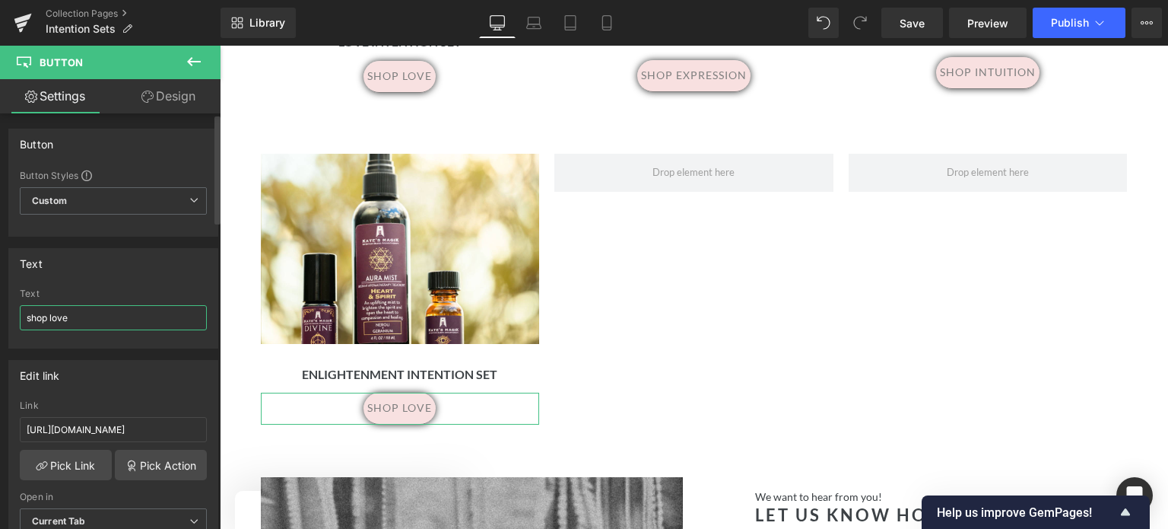
drag, startPoint x: 94, startPoint y: 318, endPoint x: 50, endPoint y: 315, distance: 43.5
click at [50, 315] on input "shop love" at bounding box center [113, 317] width 187 height 25
type input "shop enlightenment"
drag, startPoint x: 26, startPoint y: 427, endPoint x: 218, endPoint y: 437, distance: 192.7
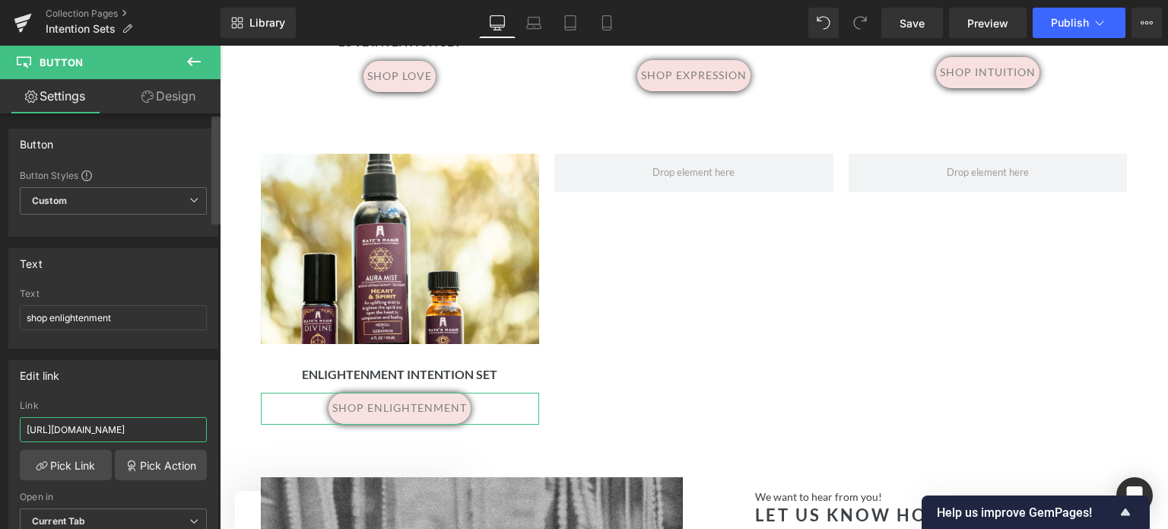
click at [218, 437] on div "Button Button Styles Custom Custom Setup Global Style Custom Setup Global Style…" at bounding box center [110, 324] width 221 height 422
paste input "enlightenment-intention-set?variant=52327990067475"
type input "https://www.katesmagik.com/products/enlightenment-intention-set?variant=5232799…"
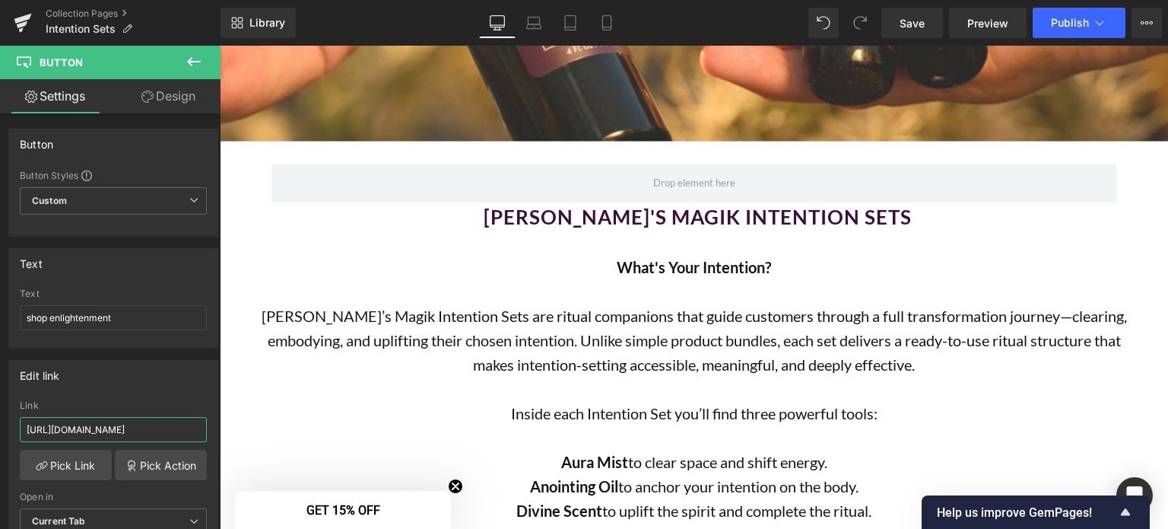
scroll to position [377, 0]
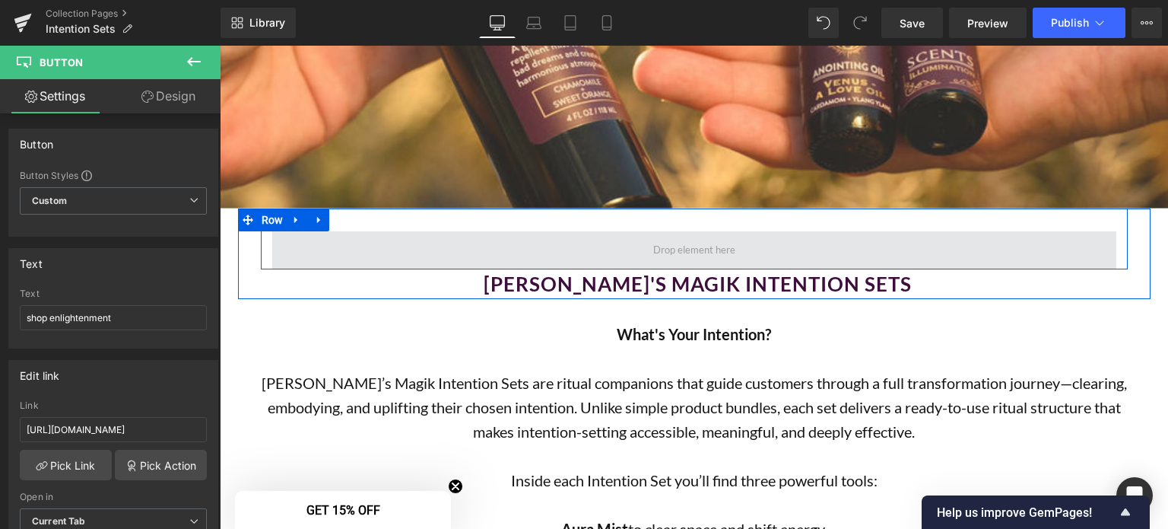
click at [392, 234] on span at bounding box center [694, 250] width 844 height 38
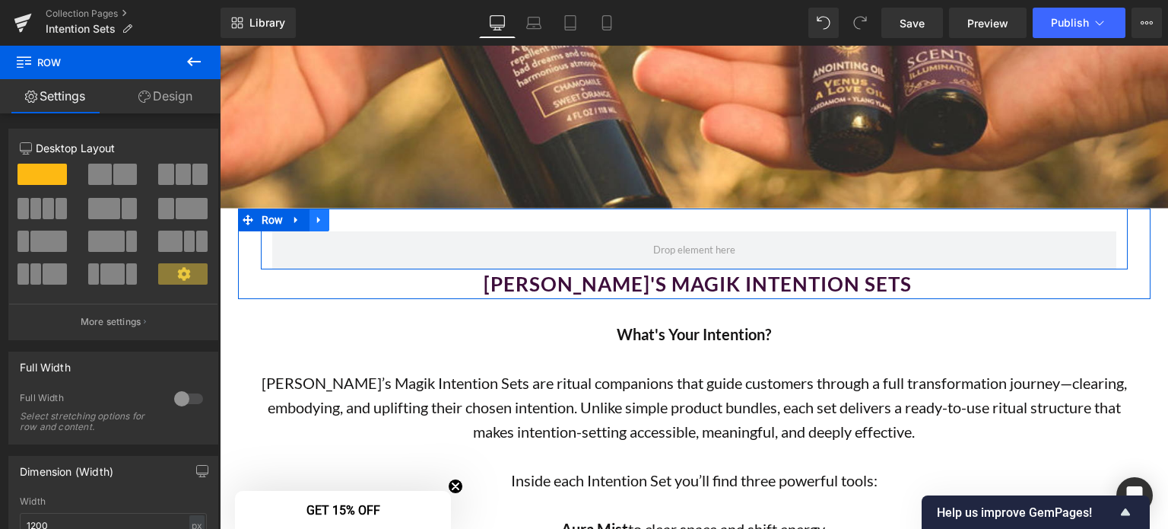
click at [314, 218] on icon at bounding box center [319, 219] width 11 height 11
click at [354, 222] on icon at bounding box center [359, 219] width 11 height 11
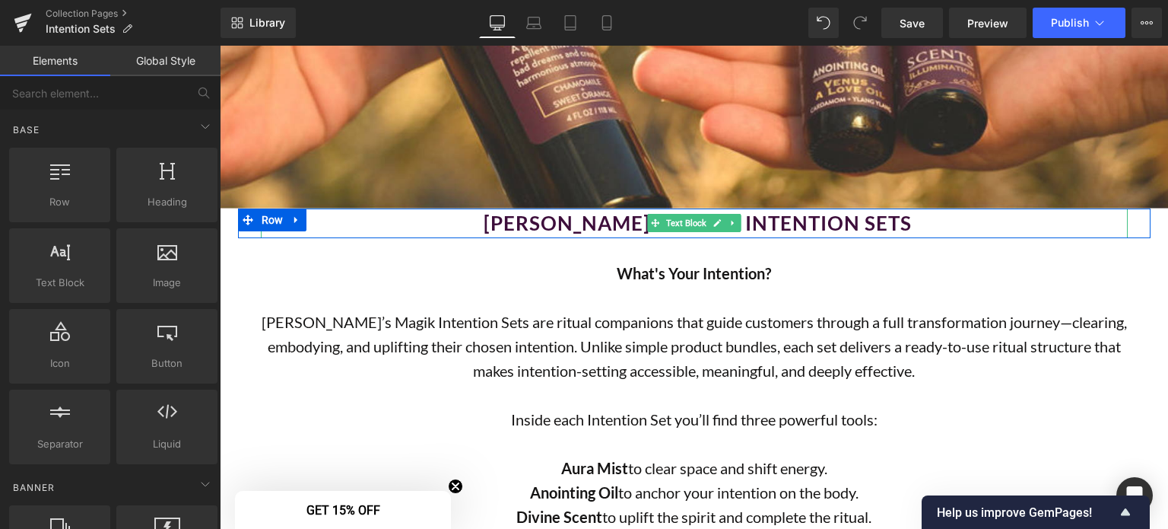
click at [472, 226] on div "Kate's Magik Intention Sets" at bounding box center [694, 223] width 867 height 30
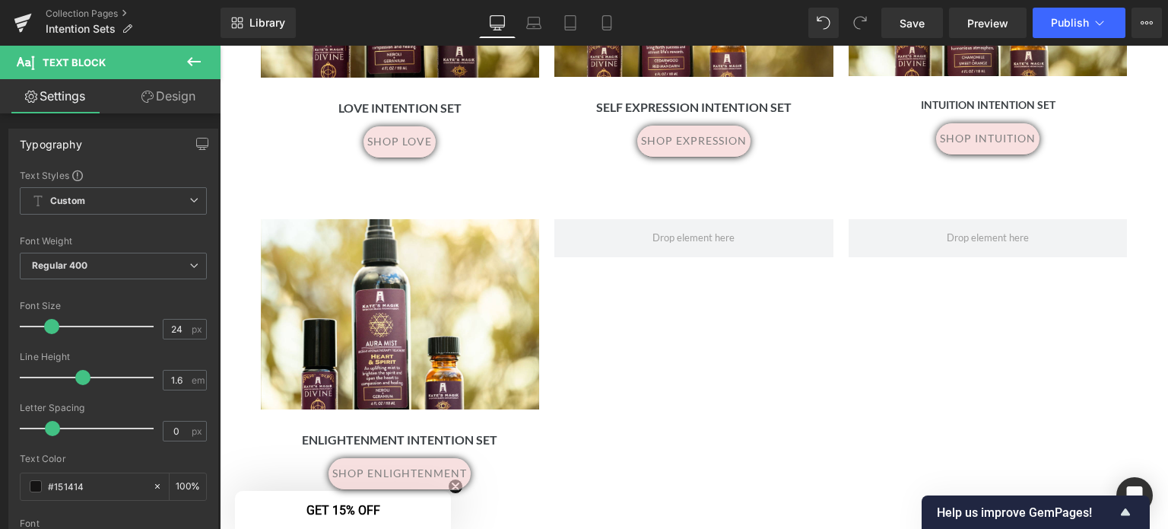
scroll to position [1512, 0]
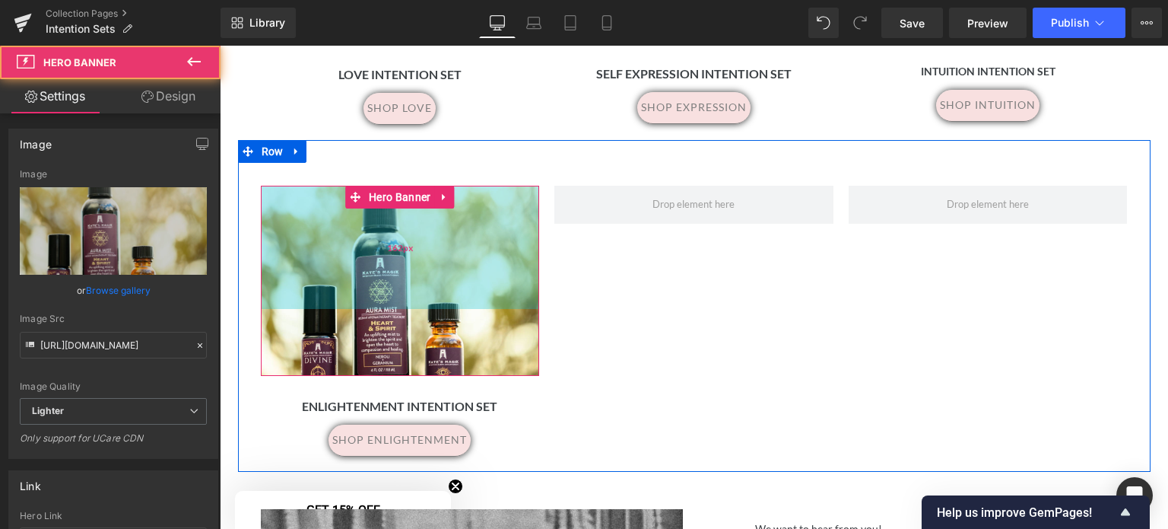
click at [314, 243] on div "162px" at bounding box center [400, 247] width 279 height 123
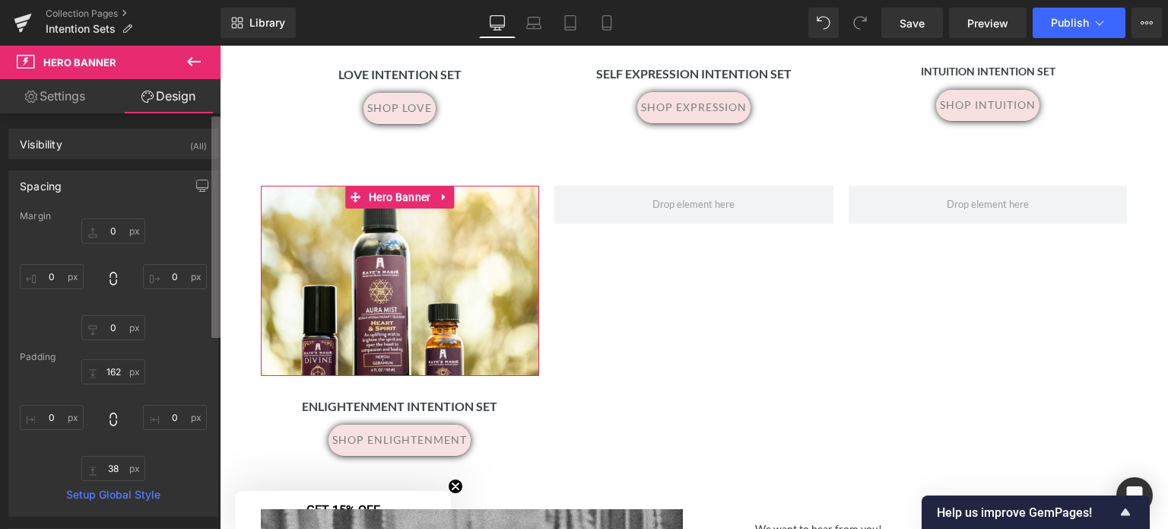
click at [207, 260] on div "Visibility (All) 0|0|0|0 1 Show on Desktop 1 Show on Laptop 1 Show on Tablet 1 …" at bounding box center [110, 324] width 221 height 422
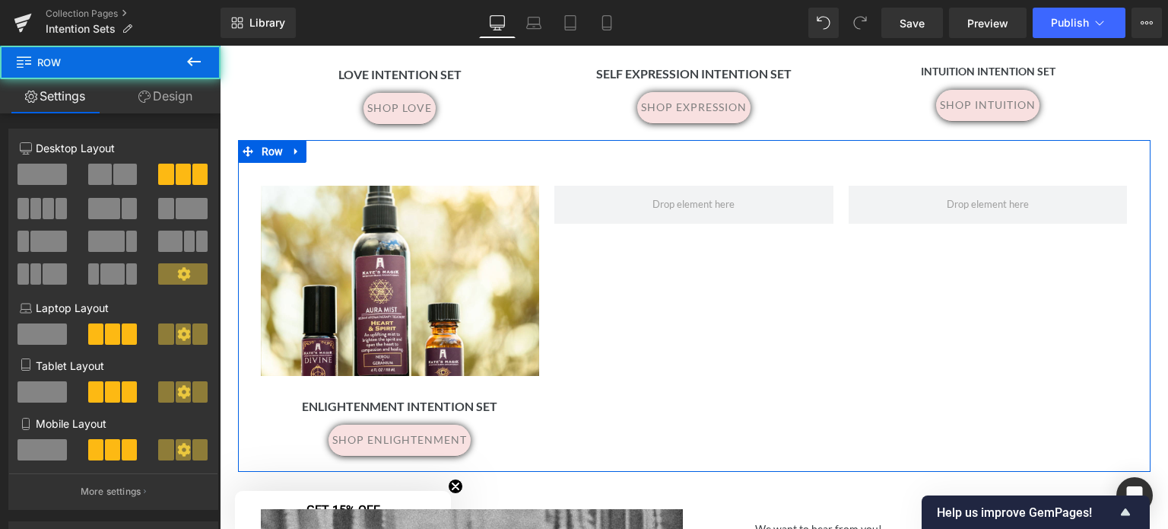
click at [906, 374] on div "Separator Hero Banner 162px 38px enlightenment intention set Heading shop enlig…" at bounding box center [694, 306] width 913 height 332
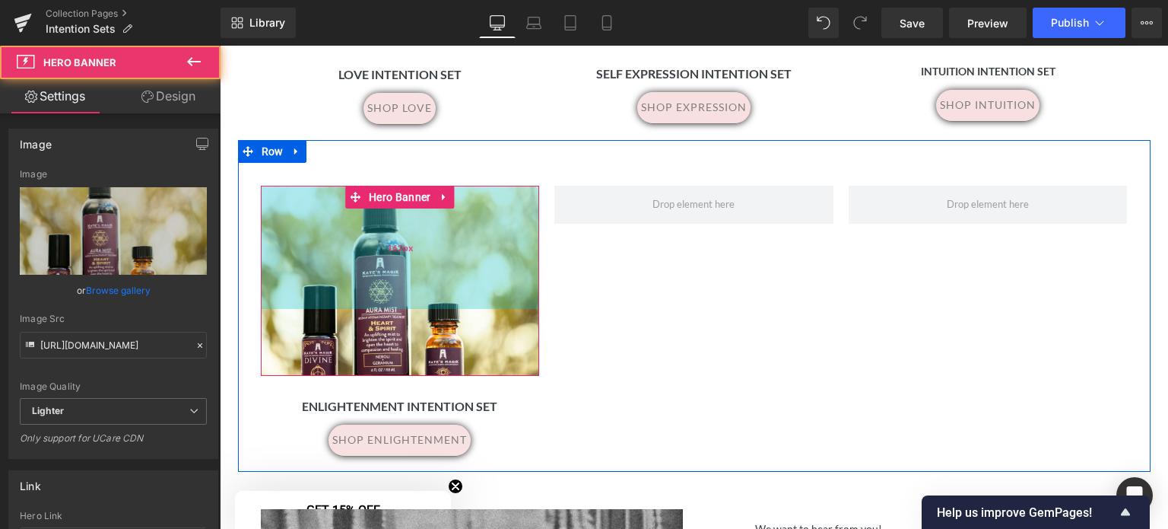
click at [467, 261] on div "162px" at bounding box center [400, 247] width 279 height 123
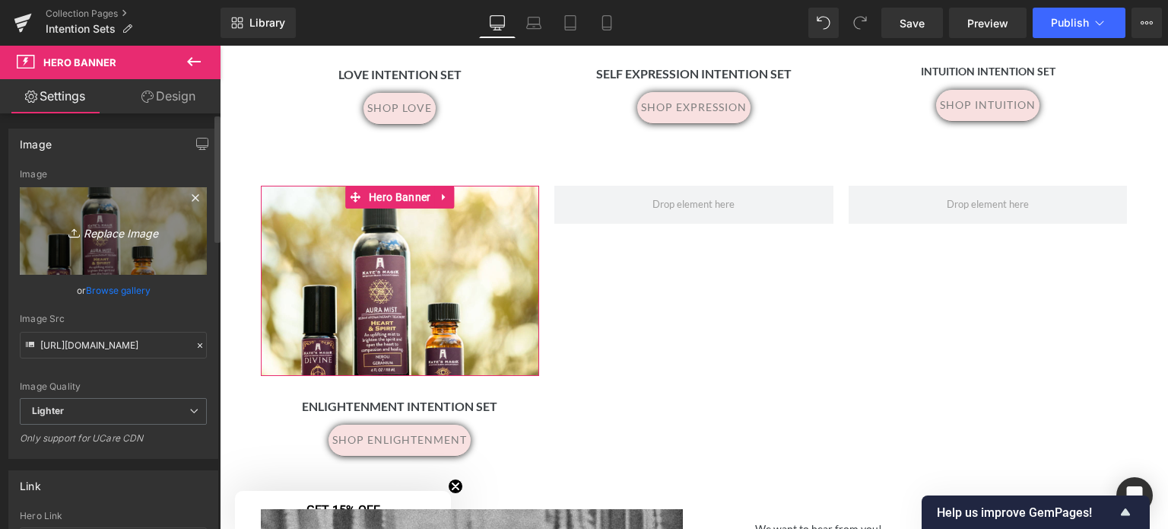
click at [103, 250] on link "Replace Image" at bounding box center [113, 230] width 187 height 87
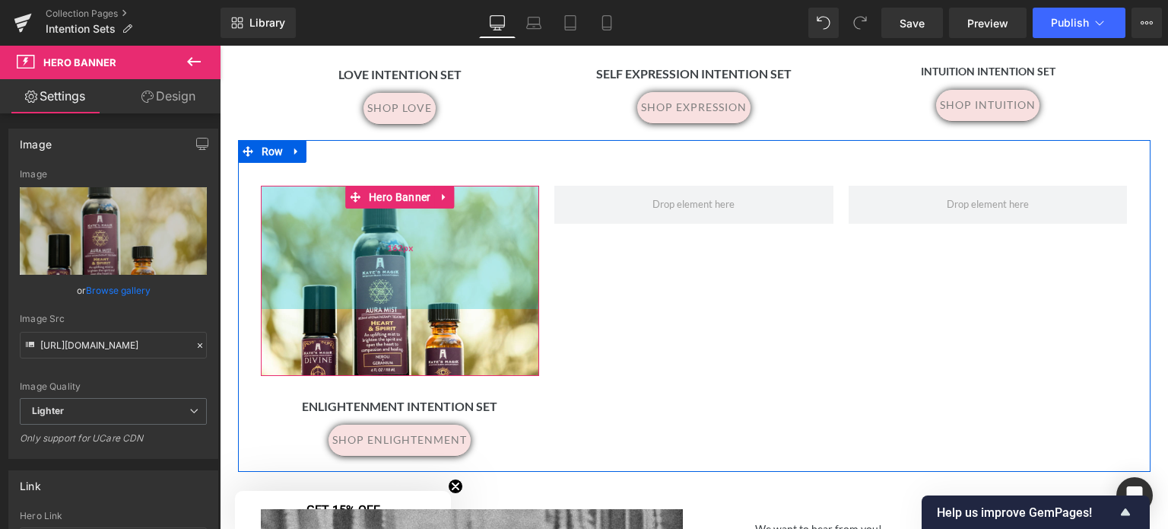
click at [452, 275] on div "162px" at bounding box center [400, 247] width 279 height 123
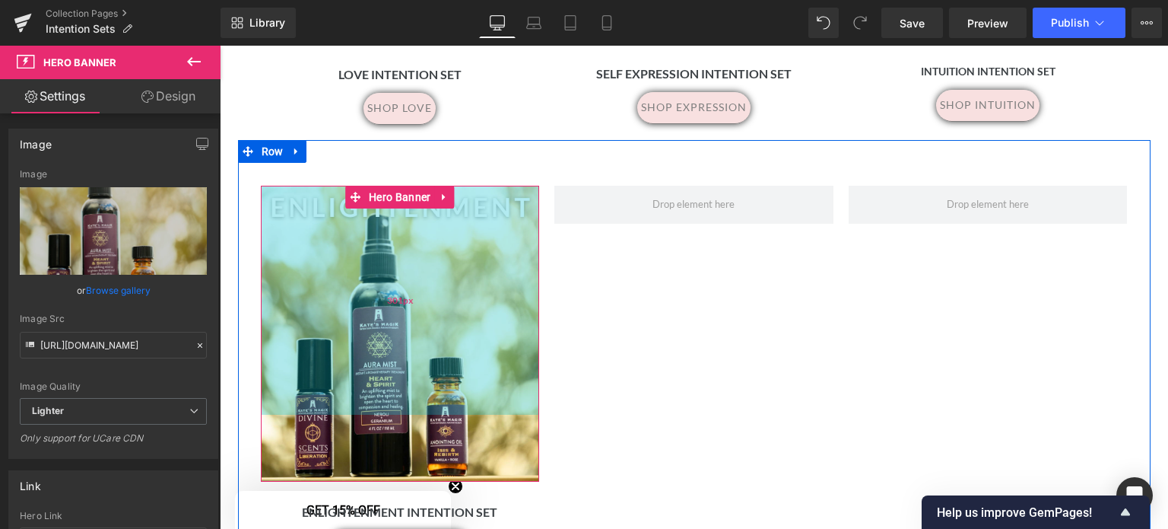
drag, startPoint x: 458, startPoint y: 273, endPoint x: 458, endPoint y: 379, distance: 105.7
click at [458, 379] on div "301px" at bounding box center [400, 300] width 279 height 229
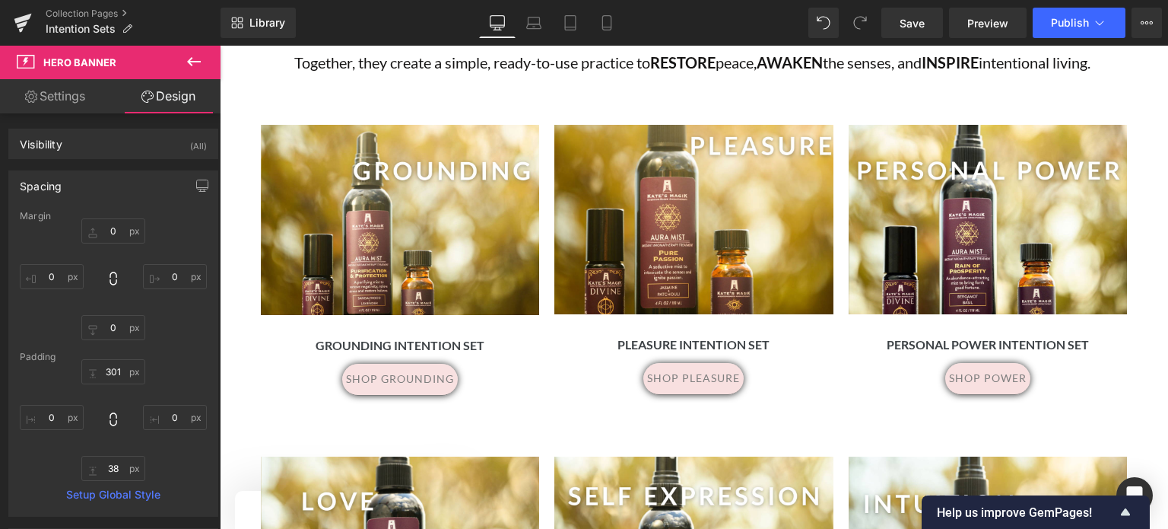
scroll to position [913, 0]
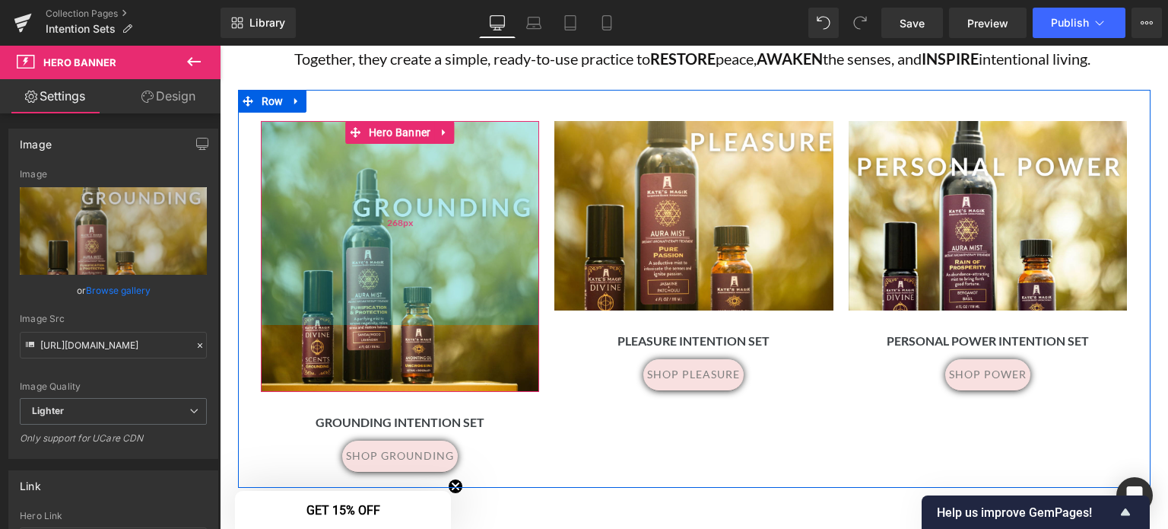
drag, startPoint x: 484, startPoint y: 224, endPoint x: 487, endPoint y: 305, distance: 80.6
click at [487, 305] on div "268px" at bounding box center [400, 223] width 279 height 204
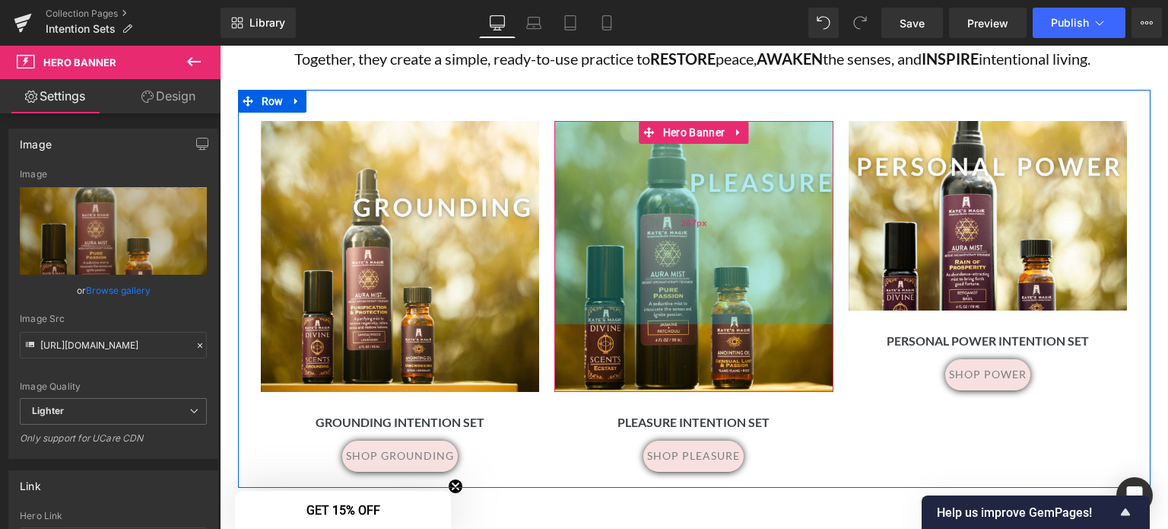
drag, startPoint x: 780, startPoint y: 213, endPoint x: 789, endPoint y: 294, distance: 81.9
click at [789, 294] on div "267px" at bounding box center [693, 222] width 279 height 203
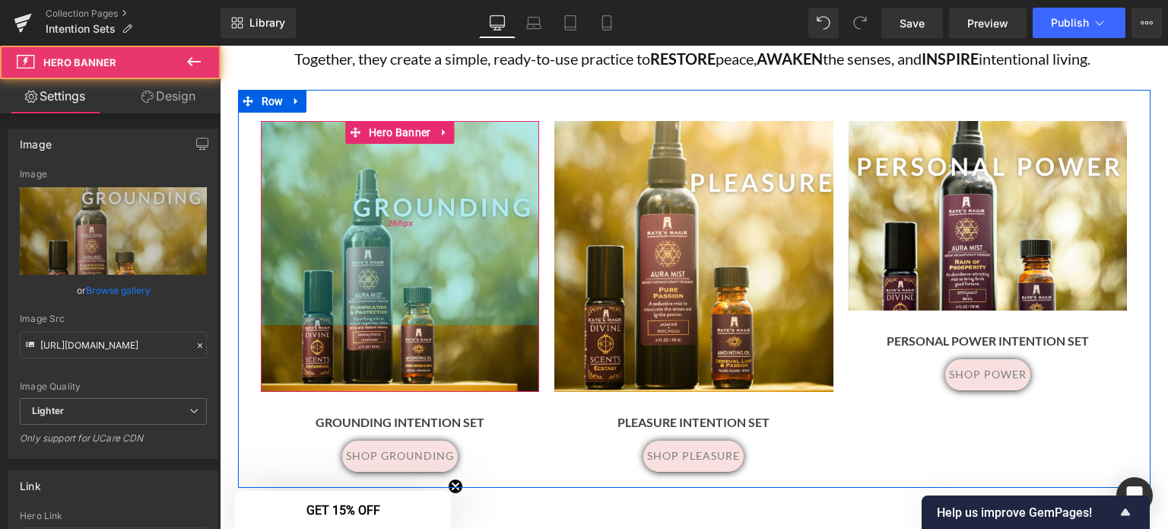
click at [504, 247] on div "268px" at bounding box center [400, 223] width 279 height 204
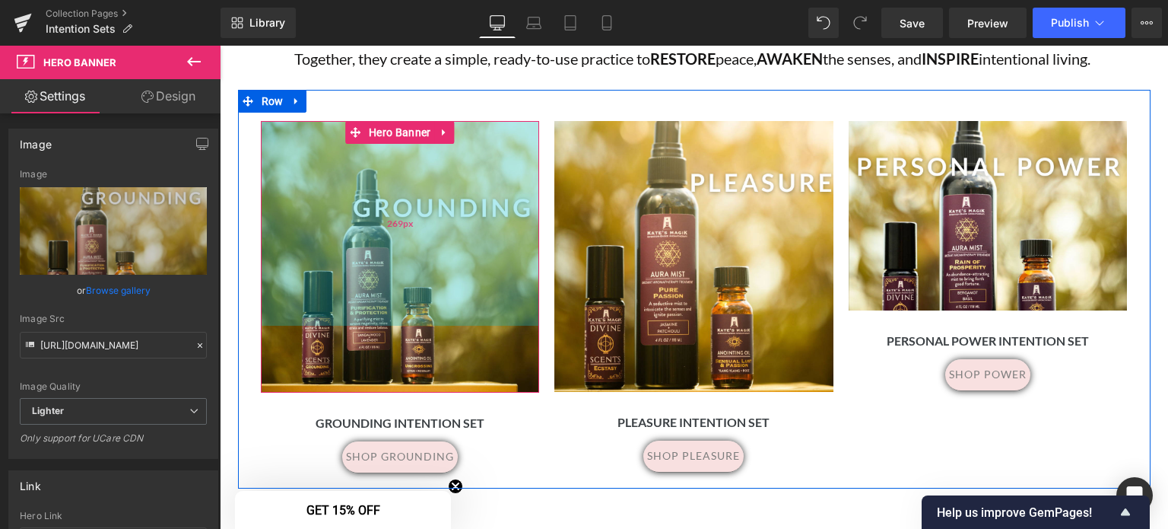
drag, startPoint x: 504, startPoint y: 247, endPoint x: 490, endPoint y: 248, distance: 14.5
click at [490, 248] on div "269px" at bounding box center [400, 223] width 279 height 205
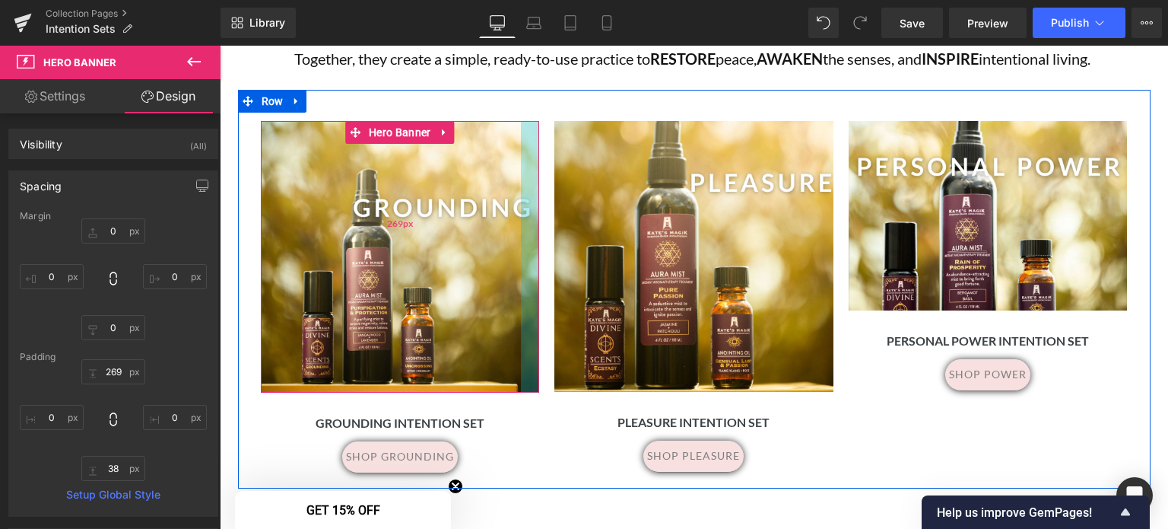
drag, startPoint x: 532, startPoint y: 247, endPoint x: 514, endPoint y: 248, distance: 18.3
click at [514, 248] on div "Separator Hero Banner 269px 38px" at bounding box center [400, 256] width 279 height 271
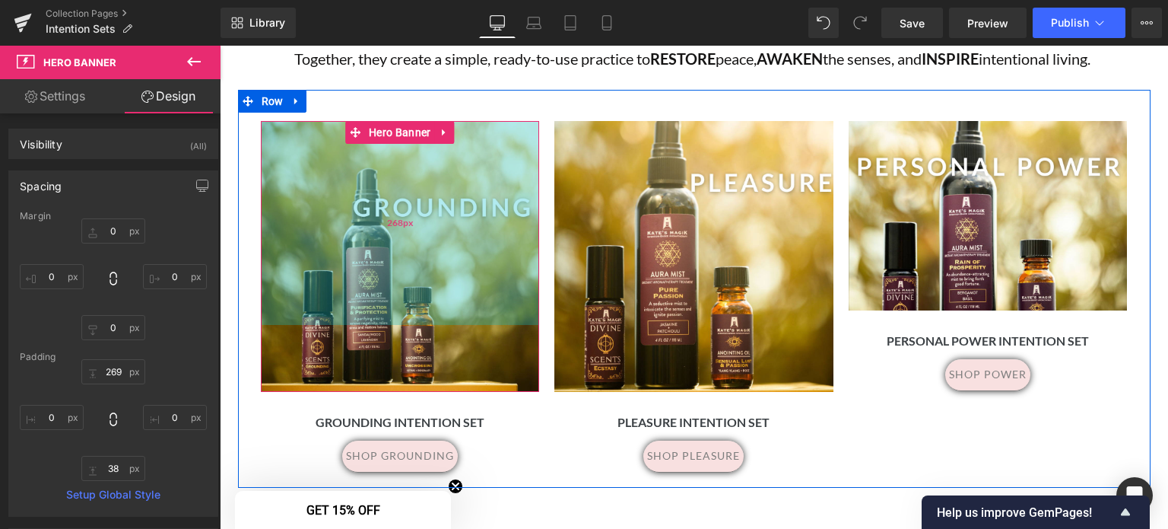
drag, startPoint x: 468, startPoint y: 259, endPoint x: 402, endPoint y: 258, distance: 66.9
click at [402, 258] on div "268px" at bounding box center [400, 223] width 279 height 204
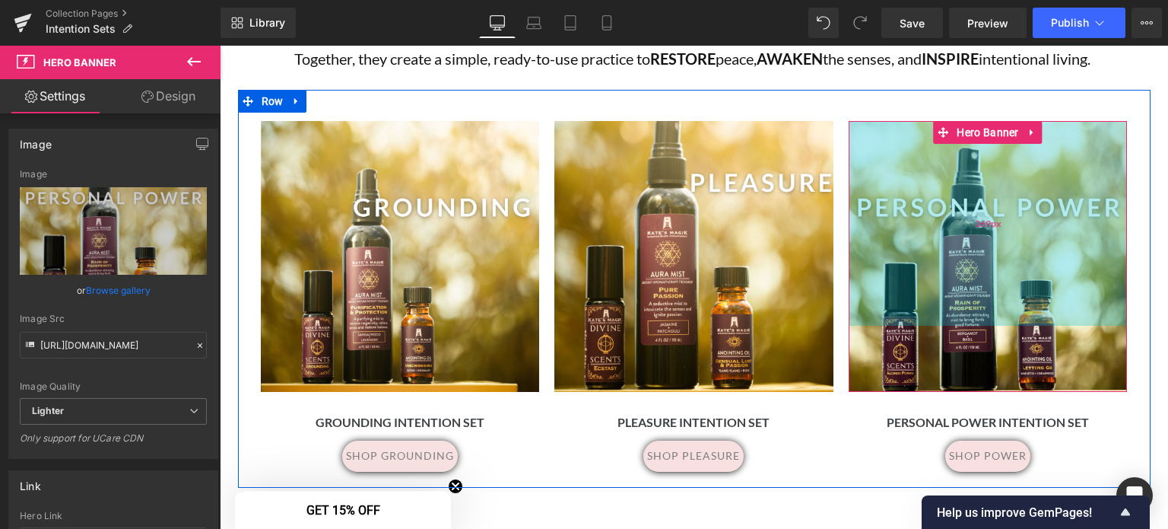
drag, startPoint x: 1075, startPoint y: 190, endPoint x: 1076, endPoint y: 271, distance: 80.6
click at [1076, 271] on div "269px" at bounding box center [988, 223] width 279 height 205
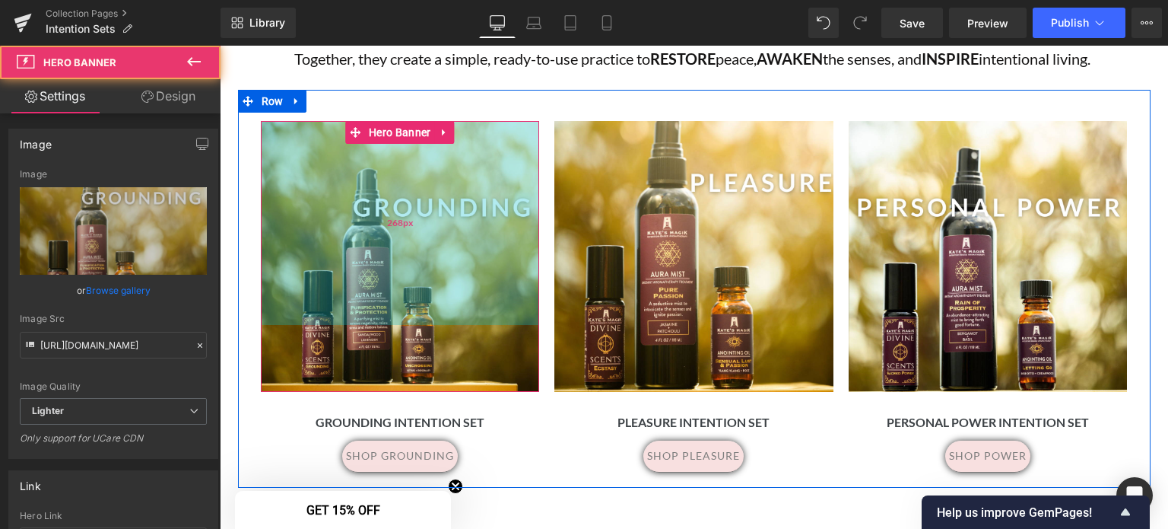
click at [500, 167] on div "268px" at bounding box center [400, 223] width 279 height 204
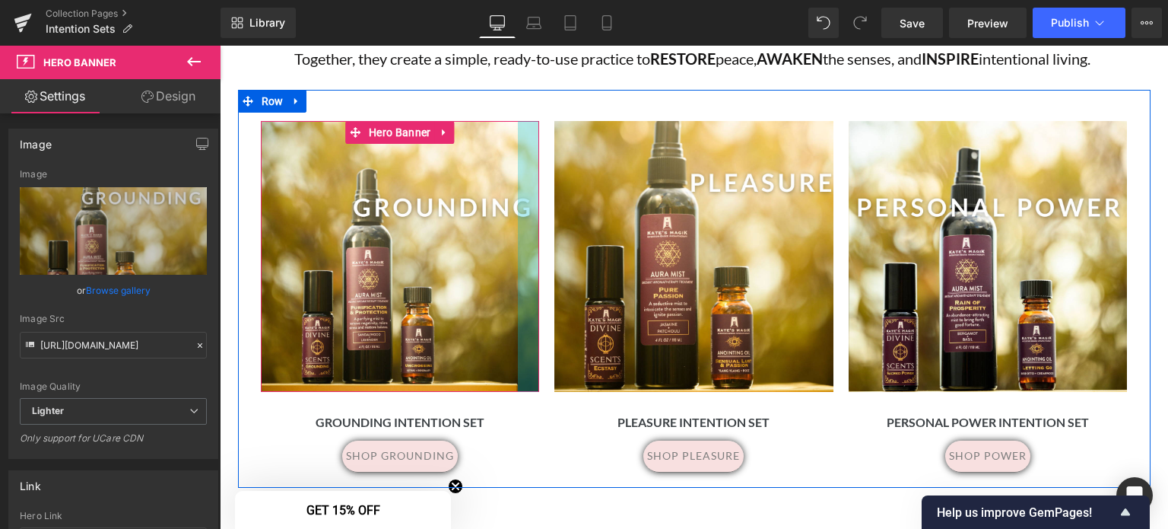
click at [530, 191] on div at bounding box center [528, 256] width 21 height 271
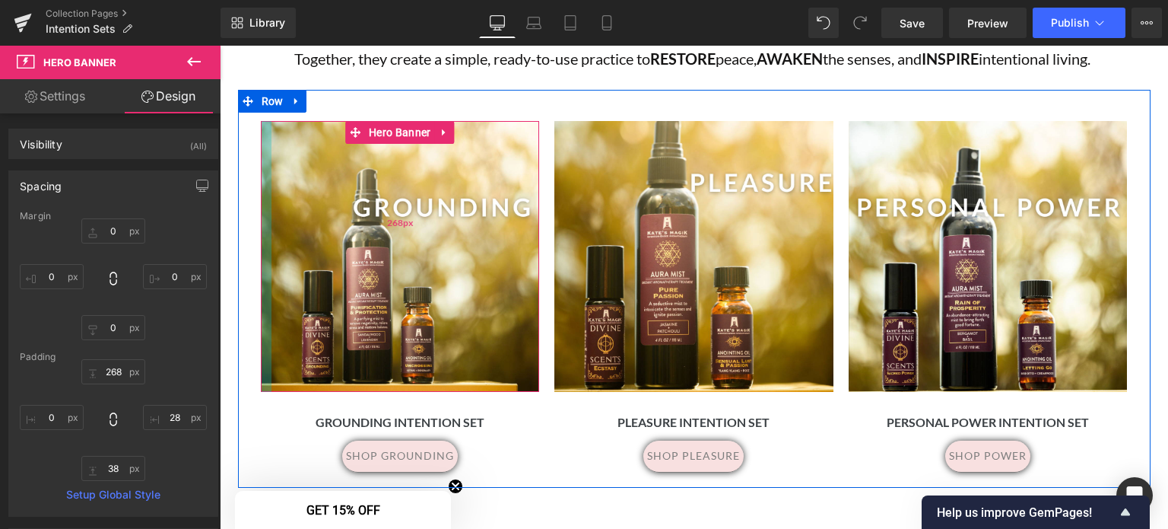
drag, startPoint x: 256, startPoint y: 185, endPoint x: 267, endPoint y: 186, distance: 10.8
click at [267, 186] on div "Separator Hero Banner 268px 38px" at bounding box center [400, 256] width 279 height 271
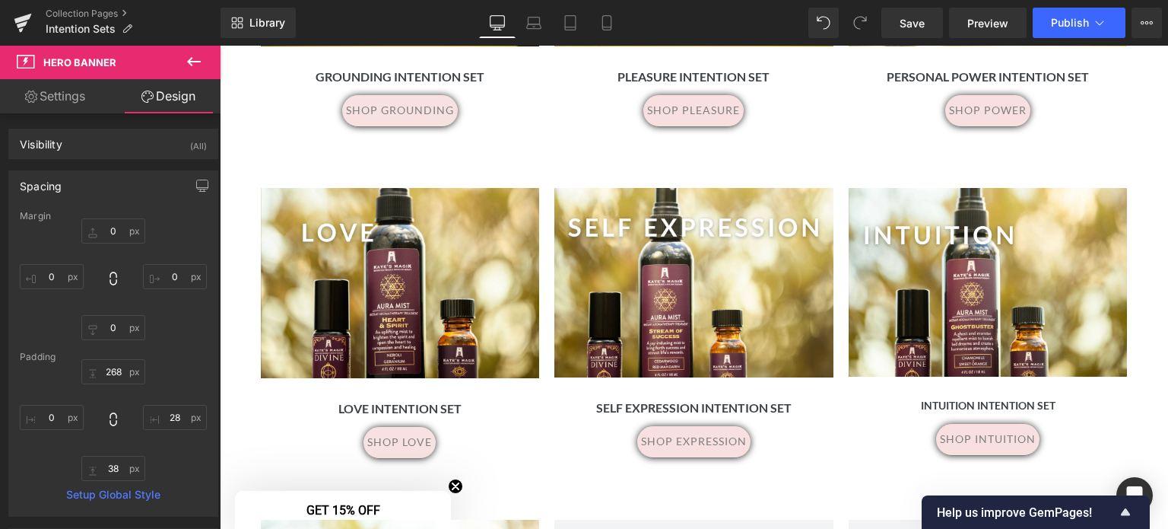
scroll to position [1284, 0]
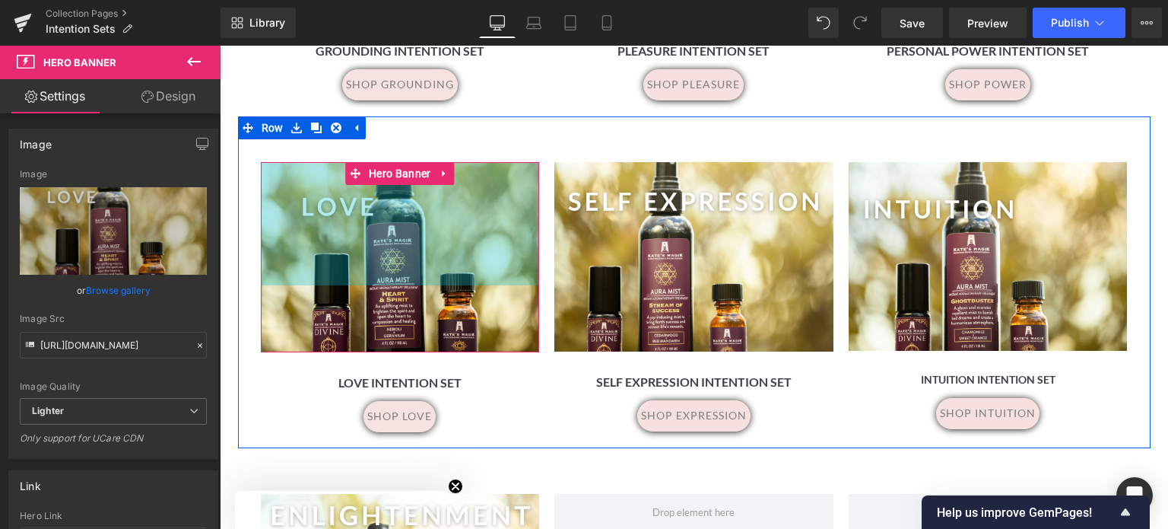
click at [491, 267] on div "162px" at bounding box center [400, 223] width 279 height 123
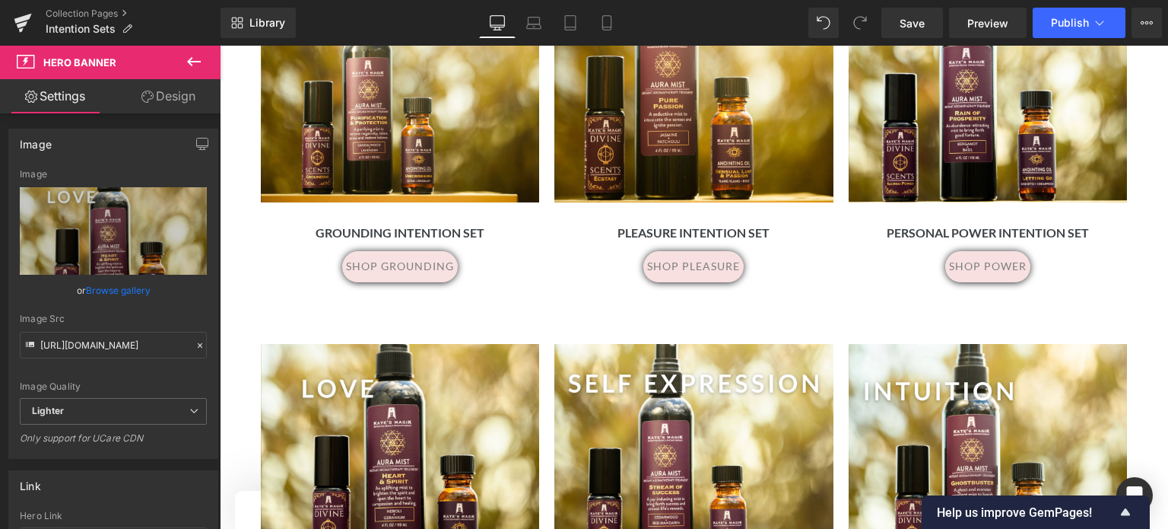
scroll to position [898, 0]
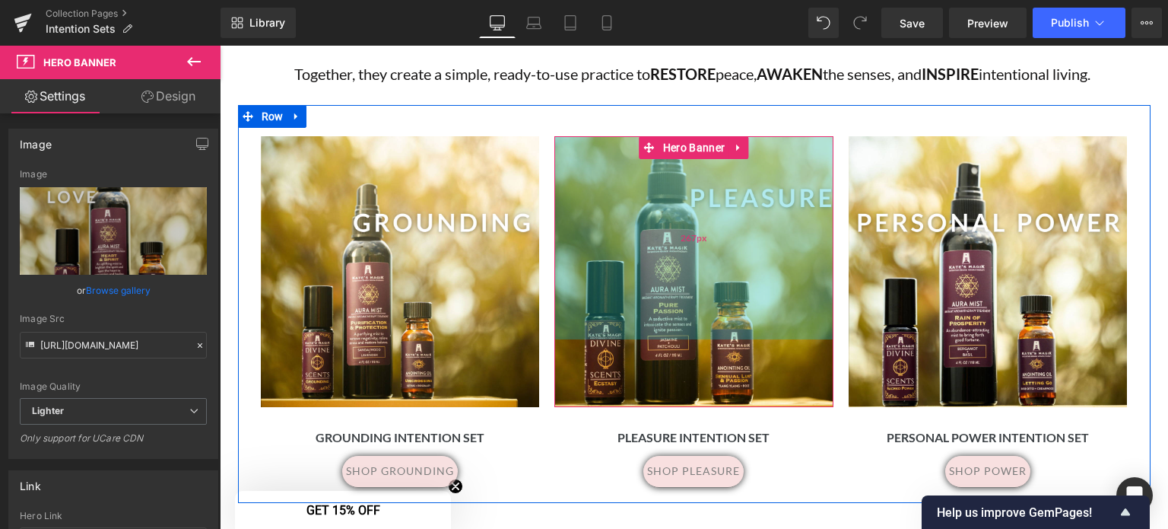
click at [770, 287] on div "267px" at bounding box center [693, 237] width 279 height 203
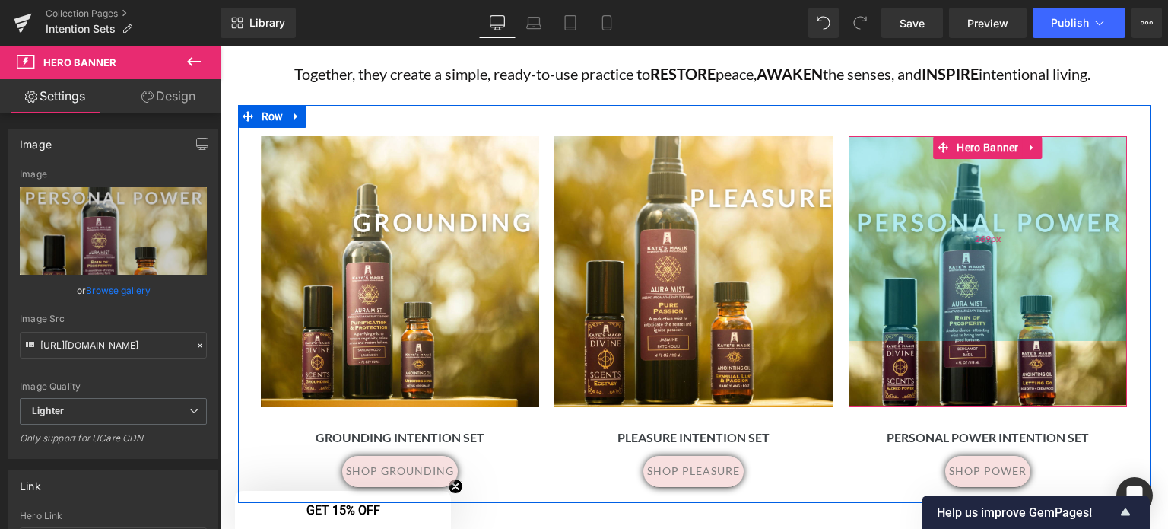
click at [1074, 259] on div "269px" at bounding box center [988, 238] width 279 height 205
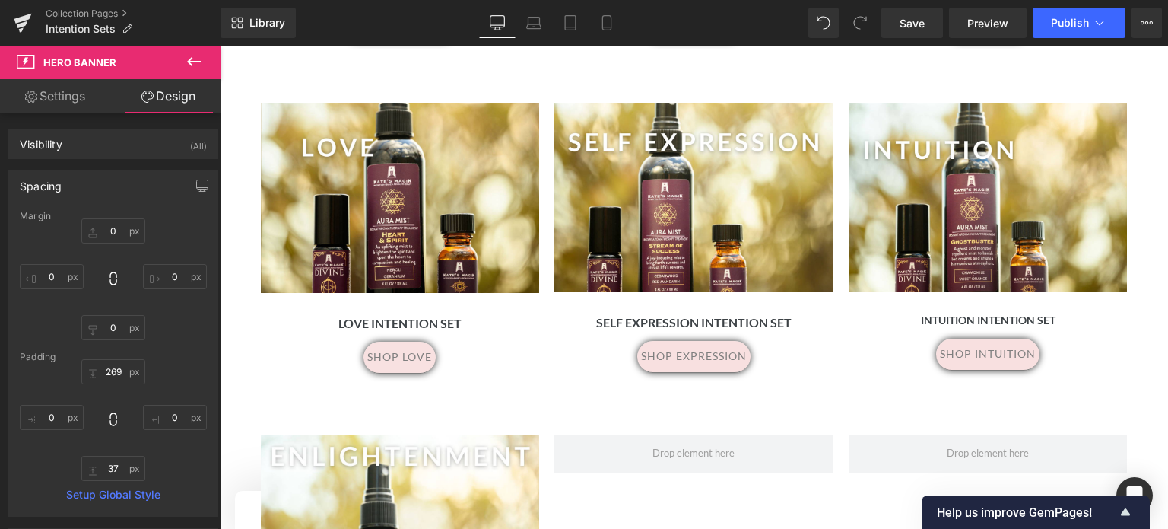
scroll to position [1326, 0]
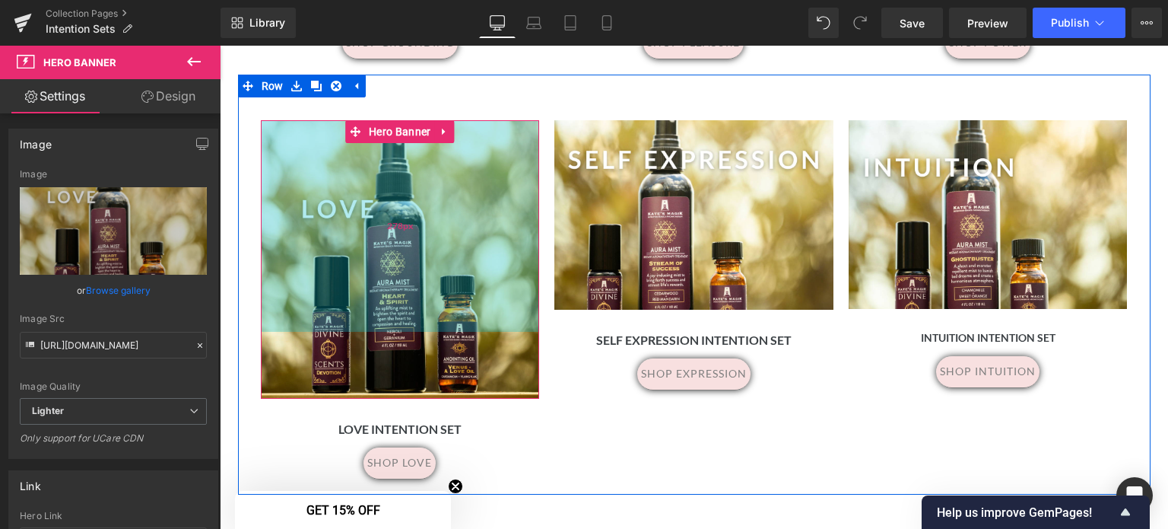
drag, startPoint x: 497, startPoint y: 182, endPoint x: 499, endPoint y: 270, distance: 88.2
click at [499, 270] on div "278px" at bounding box center [400, 225] width 279 height 211
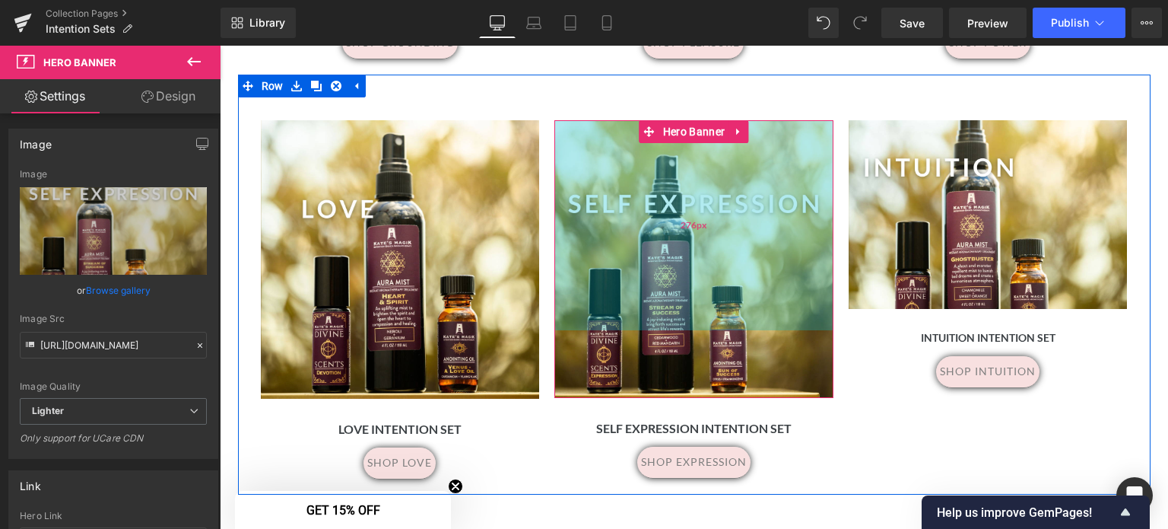
drag, startPoint x: 762, startPoint y: 206, endPoint x: 764, endPoint y: 294, distance: 88.2
click at [764, 294] on div "276px" at bounding box center [693, 225] width 279 height 210
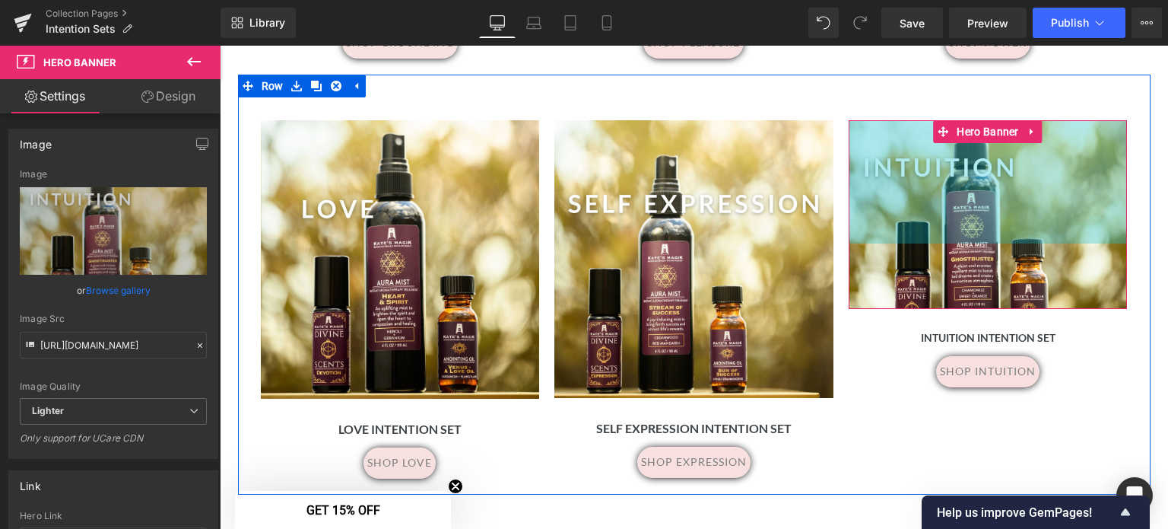
click at [1086, 184] on div "162px" at bounding box center [988, 181] width 279 height 123
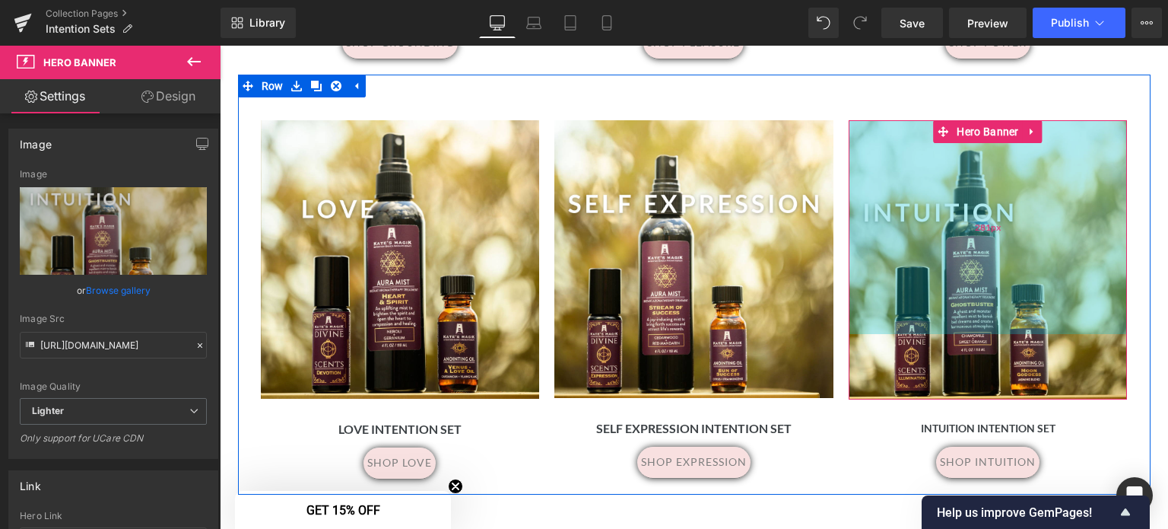
drag, startPoint x: 1073, startPoint y: 198, endPoint x: 1080, endPoint y: 289, distance: 90.8
click at [1080, 289] on div "281px" at bounding box center [988, 227] width 279 height 214
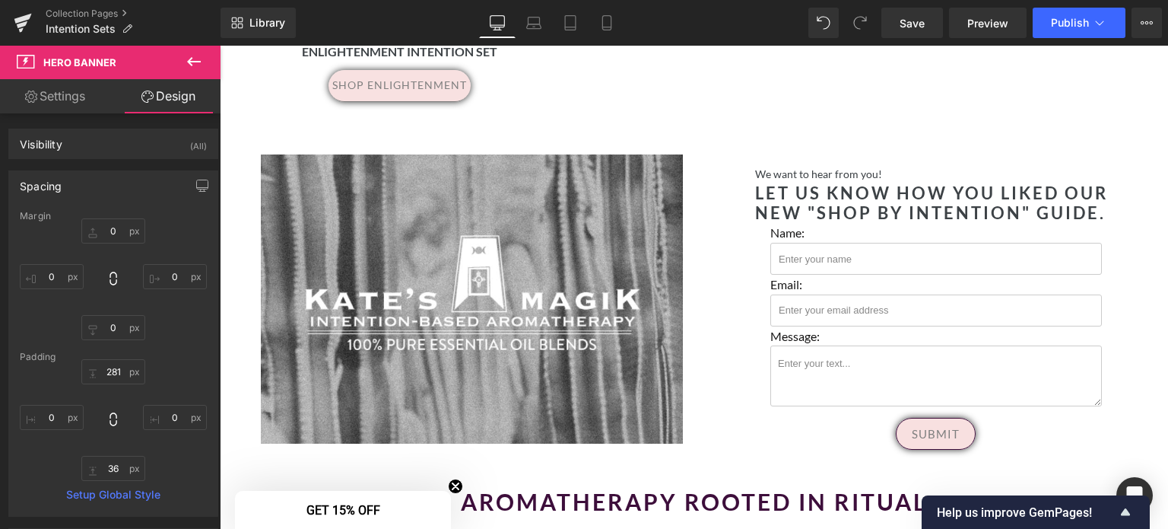
scroll to position [2136, 0]
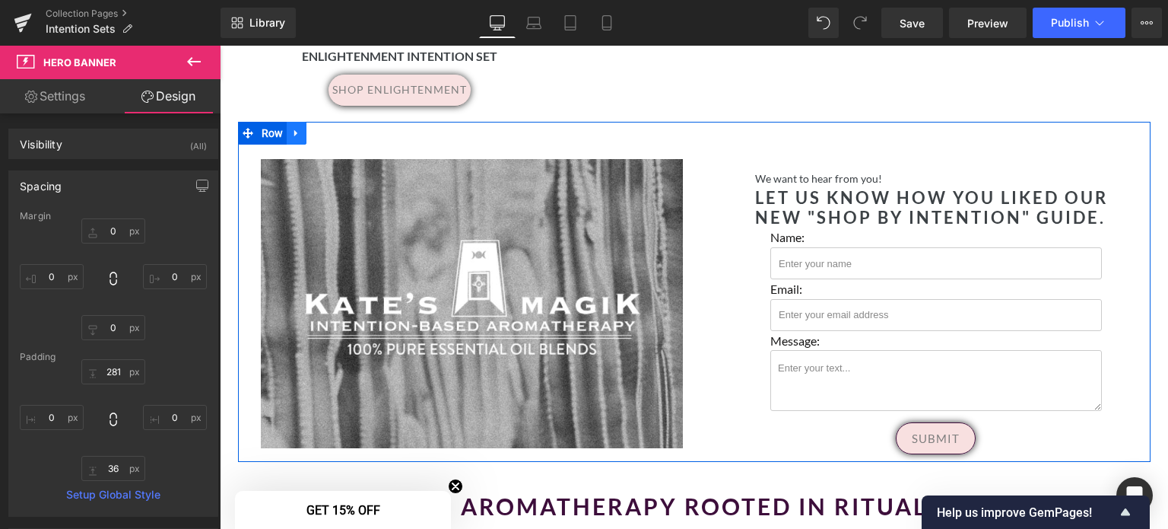
click at [289, 138] on link at bounding box center [297, 133] width 20 height 23
click at [332, 137] on icon at bounding box center [336, 133] width 11 height 11
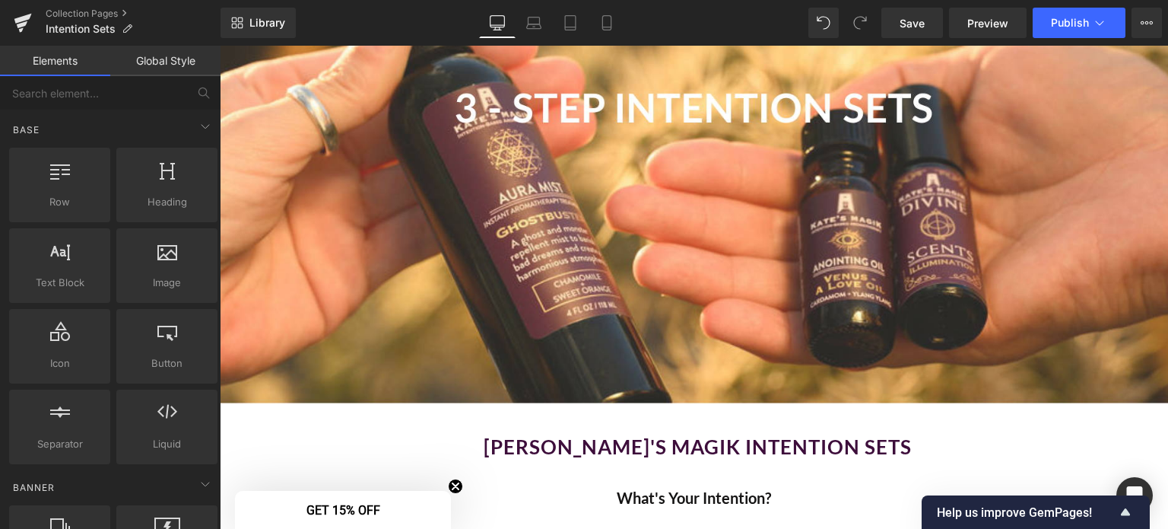
scroll to position [179, 0]
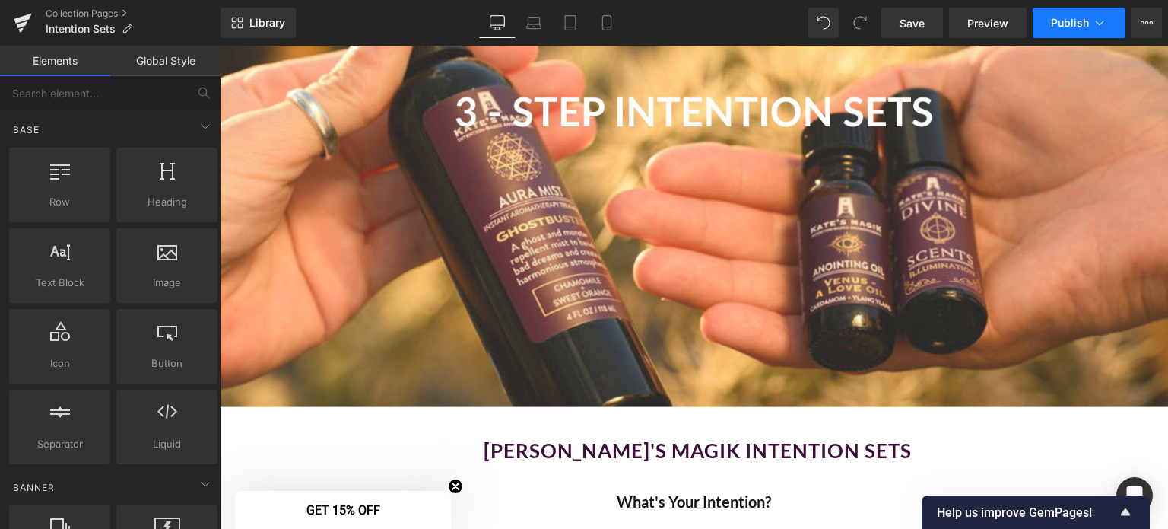
click at [1065, 21] on span "Publish" at bounding box center [1070, 23] width 38 height 12
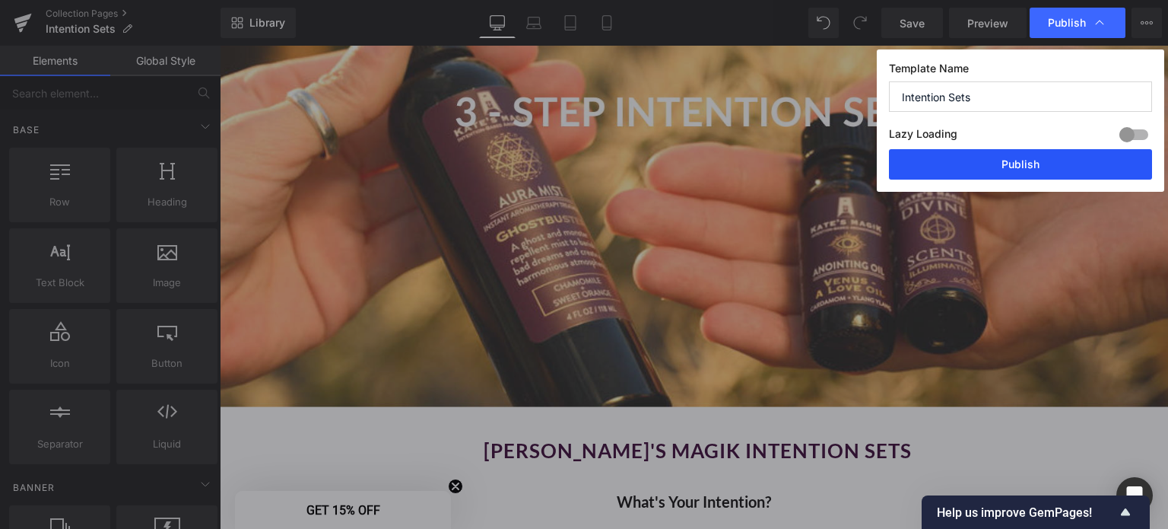
click at [1028, 164] on button "Publish" at bounding box center [1020, 164] width 263 height 30
